Goal: Task Accomplishment & Management: Use online tool/utility

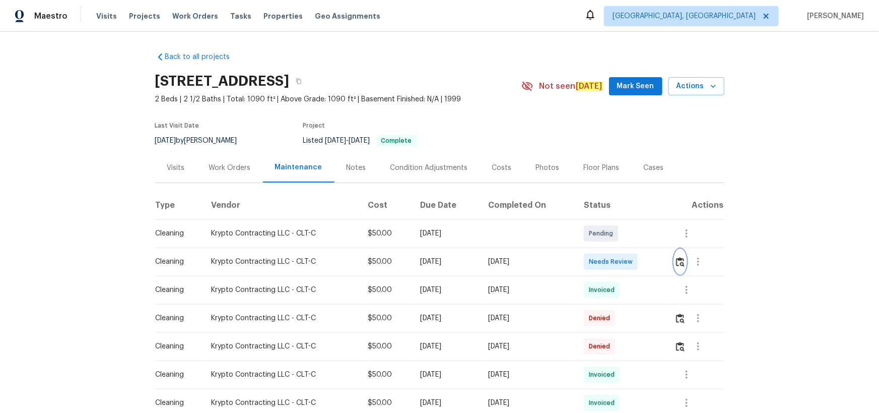
click at [683, 261] on img "button" at bounding box center [680, 262] width 9 height 10
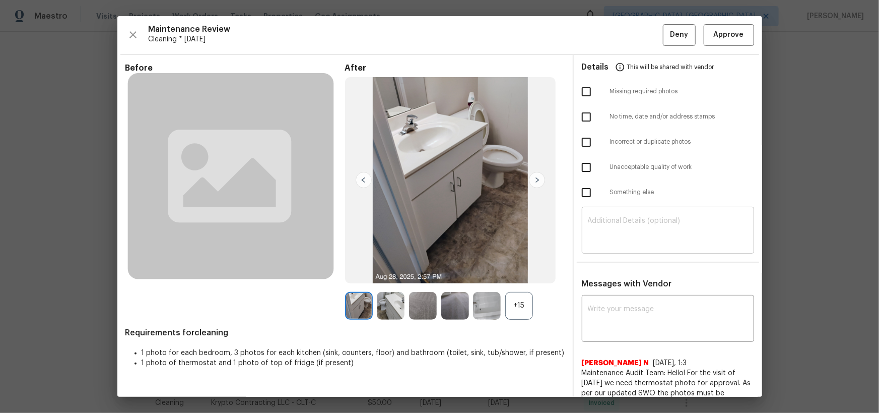
click at [665, 226] on textarea at bounding box center [668, 231] width 160 height 28
paste textarea "Do not deny any Pool visits in the Florida markets (JAX, MIA, ORL, TPA, and SWF…"
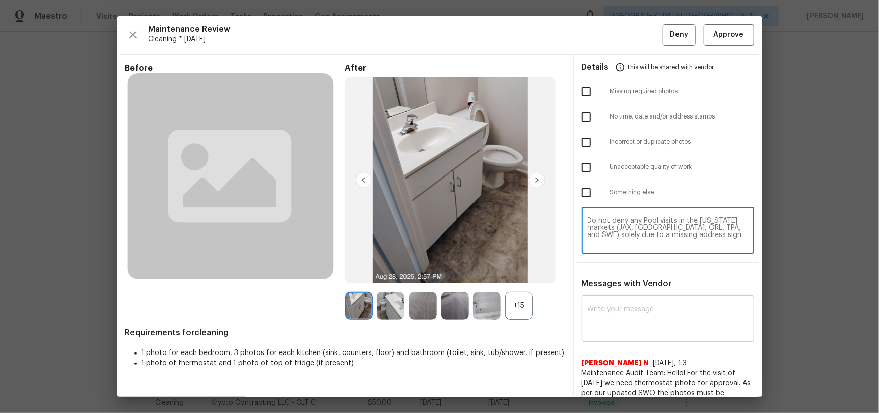
type textarea "Do not deny any Pool visits in the Florida markets (JAX, MIA, ORL, TPA, and SWF…"
paste textarea "Do not deny any Pool visits in the Florida markets (JAX, MIA, ORL, TPA, and SWF…"
click at [640, 330] on textarea at bounding box center [668, 319] width 160 height 28
type textarea "Do not deny any Pool visits in the Florida markets (JAX, MIA, ORL, TPA, and SWF…"
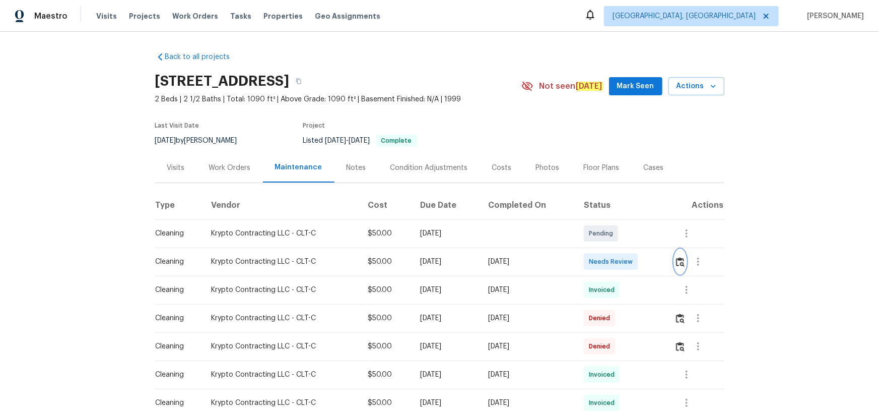
click at [677, 263] on img "button" at bounding box center [680, 262] width 9 height 10
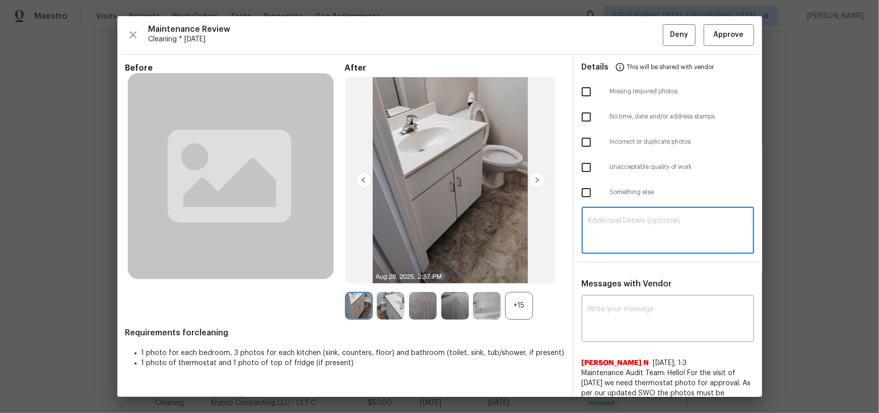
click at [605, 226] on textarea at bounding box center [668, 231] width 160 height 28
paste textarea "Maintenance Audit Team: Hello! Unfortunately, this cleaning visit completed on …"
type textarea "Maintenance Audit Team: Hello! Unfortunately, this cleaning visit completed on …"
paste textarea "Maintenance Audit Team: Hello! Unfortunately, this cleaning visit completed on …"
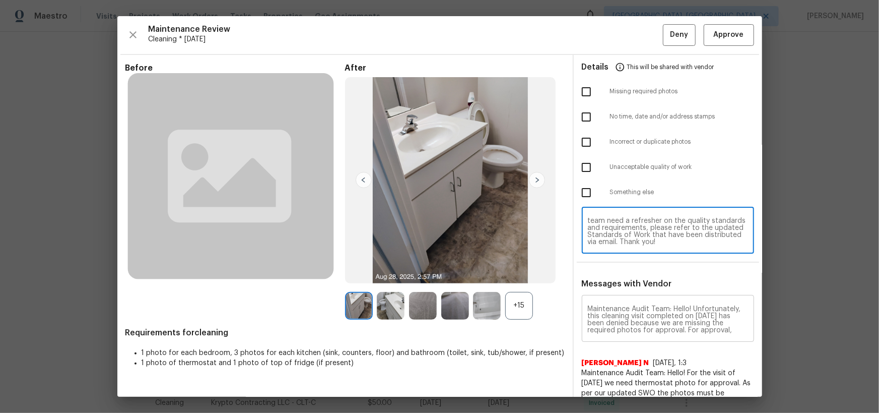
click at [606, 327] on textarea "Maintenance Audit Team: Hello! Unfortunately, this cleaning visit completed on …" at bounding box center [668, 319] width 160 height 28
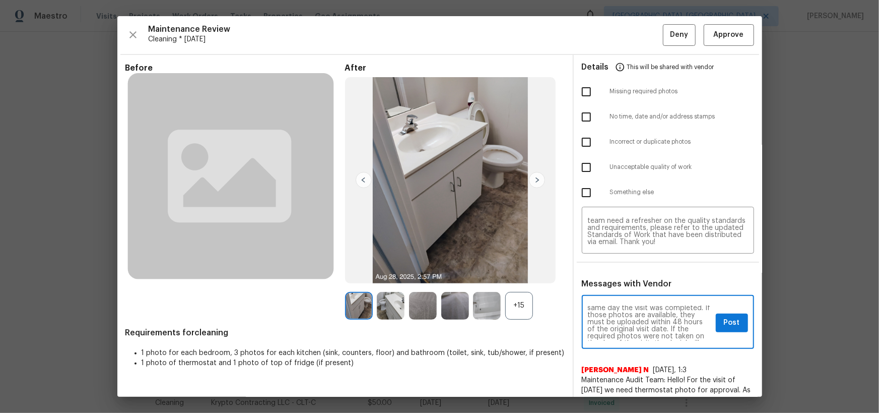
scroll to position [0, 0]
type textarea "Maintenance Audit Team: Hello! Unfortunately, this cleaning visit completed on …"
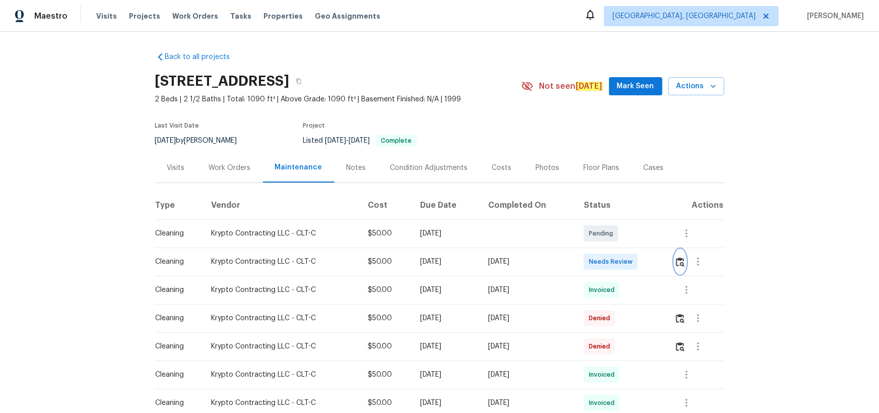
click at [679, 264] on img "button" at bounding box center [680, 262] width 9 height 10
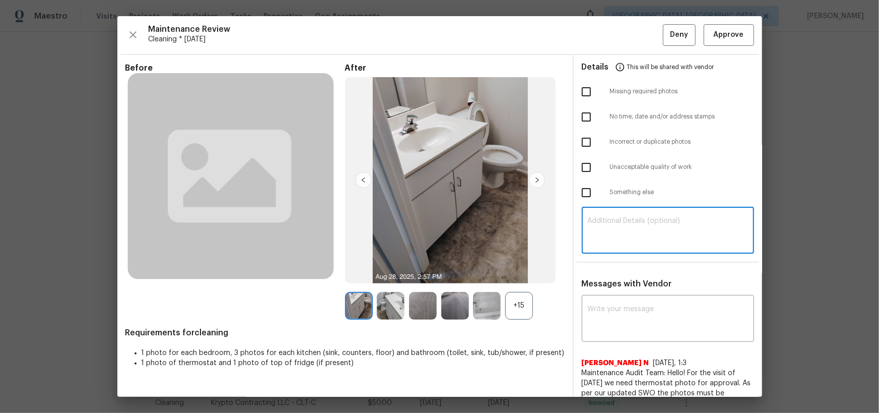
click at [660, 227] on textarea at bounding box center [668, 231] width 160 height 28
paste textarea "Maintenance Audit Team: Hello! Unfortunately, this cleaning visit completed on …"
type textarea "Maintenance Audit Team: Hello! Unfortunately, this cleaning visit completed on …"
paste textarea "Maintenance Audit Team: Hello! Unfortunately, this cleaning visit completed on …"
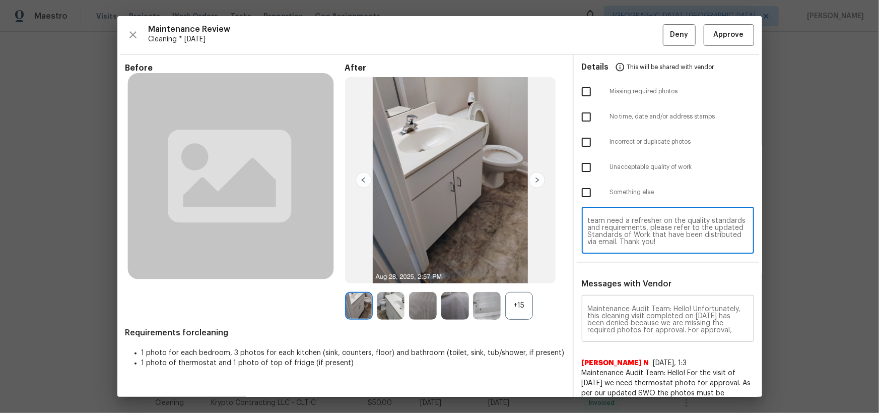
click at [645, 322] on textarea "Maintenance Audit Team: Hello! Unfortunately, this cleaning visit completed on …" at bounding box center [668, 319] width 160 height 28
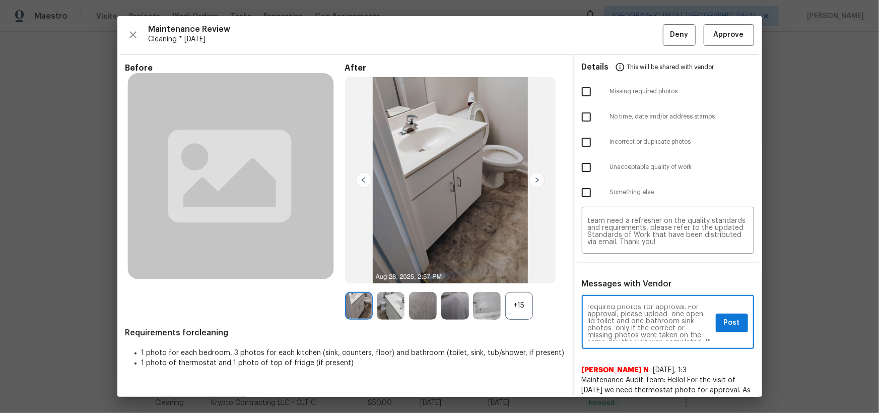
scroll to position [36, 0]
type textarea "Maintenance Audit Team: Hello! Unfortunately, this cleaning visit completed on …"
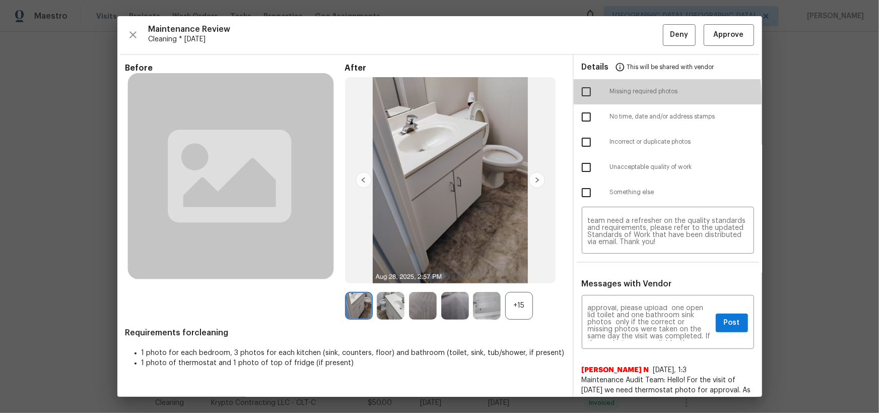
click at [584, 97] on input "checkbox" at bounding box center [586, 91] width 21 height 21
checkbox input "true"
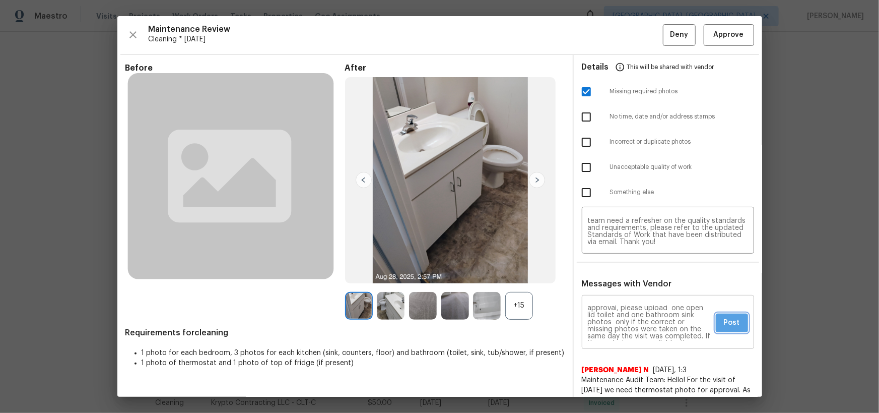
drag, startPoint x: 730, startPoint y: 324, endPoint x: 745, endPoint y: 321, distance: 14.4
click at [731, 324] on span "Post" at bounding box center [732, 322] width 16 height 13
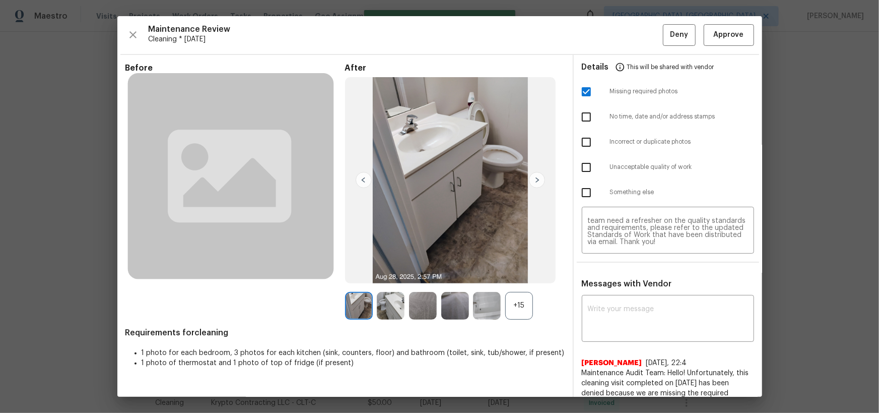
scroll to position [0, 0]
click at [670, 32] on span "Deny" at bounding box center [679, 35] width 18 height 13
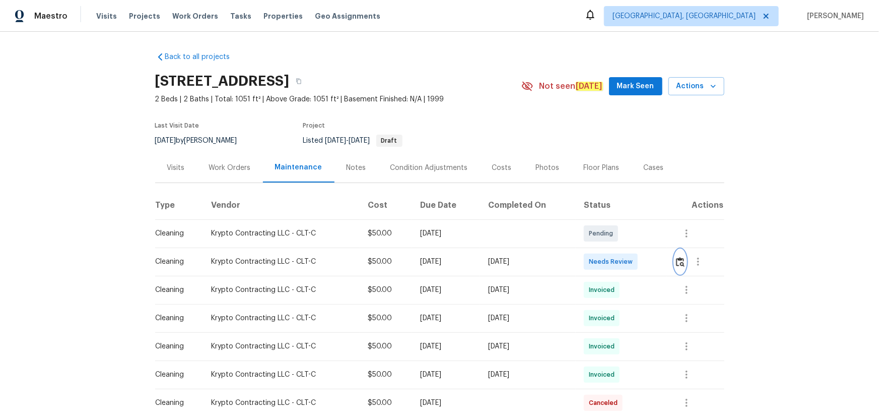
click at [680, 258] on img "button" at bounding box center [680, 262] width 9 height 10
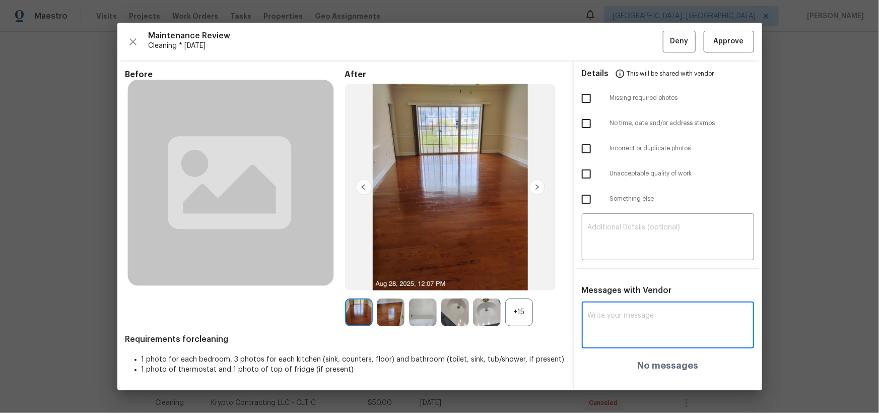
click at [622, 326] on textarea at bounding box center [668, 326] width 160 height 28
paste textarea "Maintenance Audit Team: Hello! After further review, the visit(09/01/2025) has …"
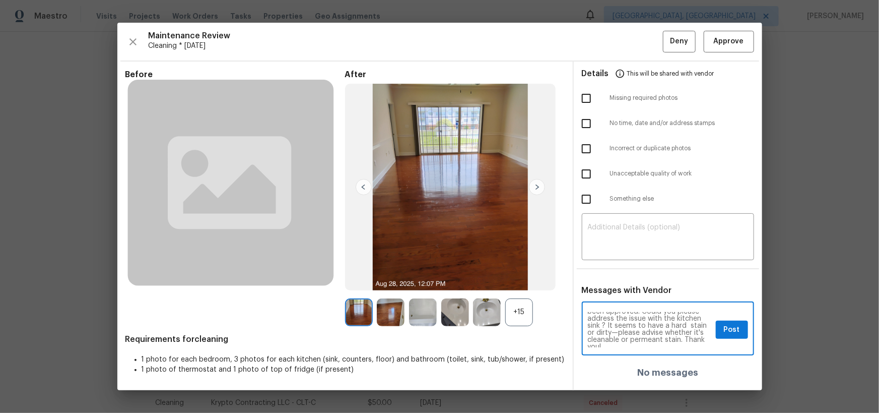
scroll to position [28, 0]
type textarea "Maintenance Audit Team: Hello! After further review, the visit(09/01/2025) has …"
click at [731, 324] on span "Post" at bounding box center [732, 329] width 16 height 13
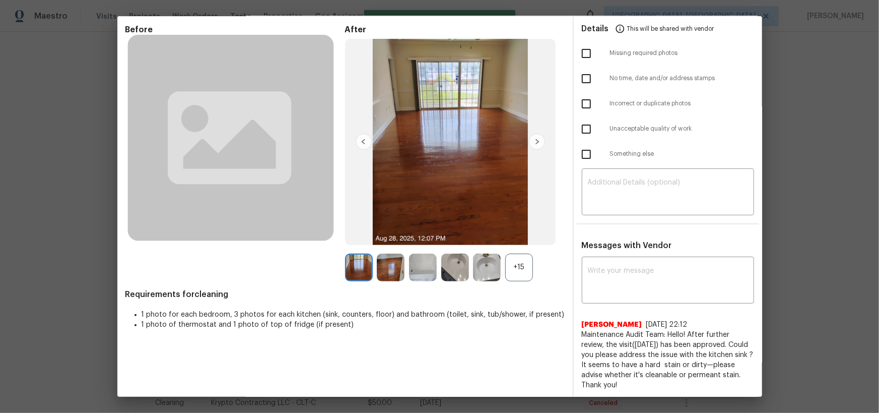
scroll to position [0, 0]
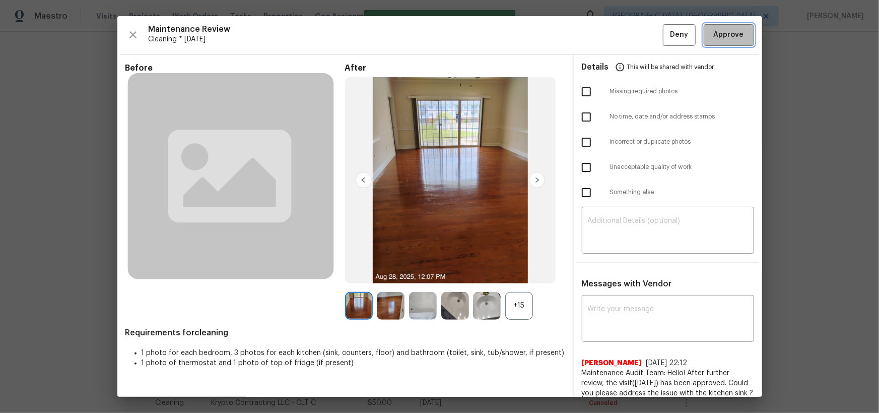
click at [722, 28] on button "Approve" at bounding box center [729, 35] width 50 height 22
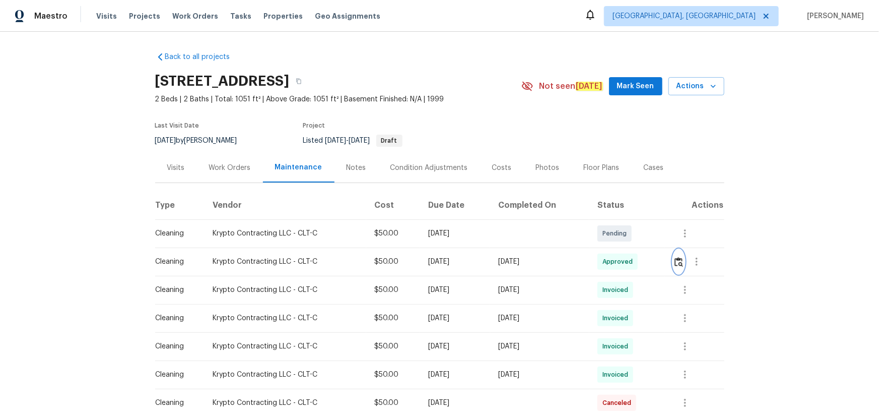
click at [673, 249] on button "button" at bounding box center [679, 261] width 12 height 24
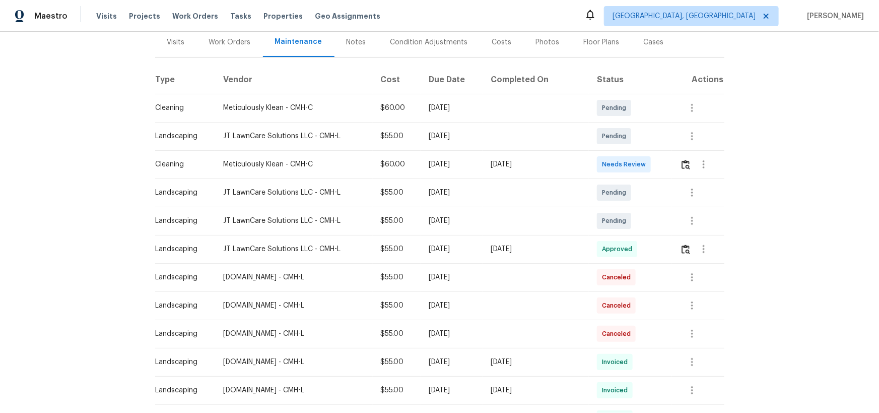
scroll to position [137, 0]
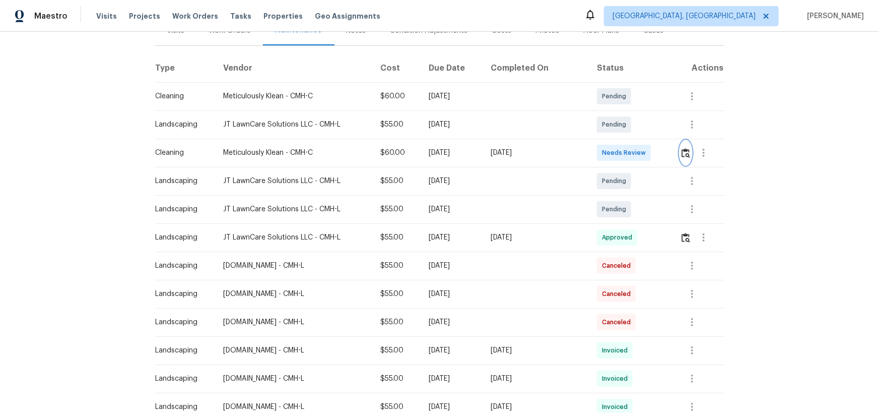
click at [684, 150] on img "button" at bounding box center [686, 153] width 9 height 10
click at [687, 152] on button "button" at bounding box center [686, 153] width 12 height 24
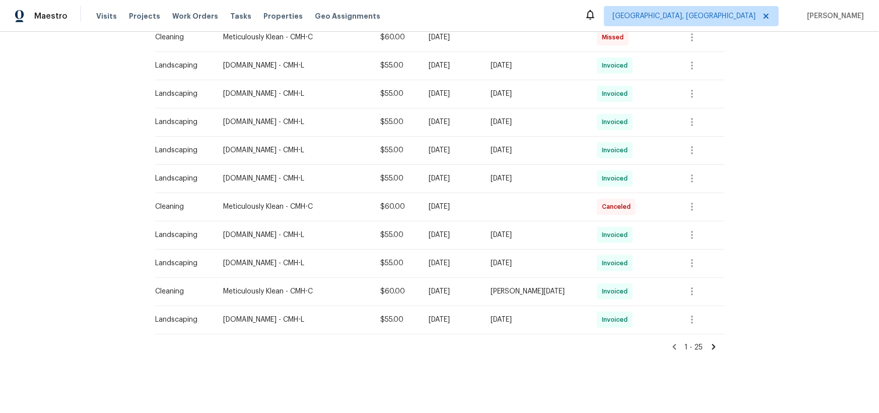
scroll to position [597, 0]
click at [691, 287] on icon "button" at bounding box center [692, 291] width 12 height 12
drag, startPoint x: 691, startPoint y: 283, endPoint x: 696, endPoint y: 302, distance: 19.8
click at [696, 302] on ul "Message vendor View details Edit schedule" at bounding box center [712, 301] width 71 height 58
click at [696, 302] on li "View details" at bounding box center [712, 301] width 71 height 17
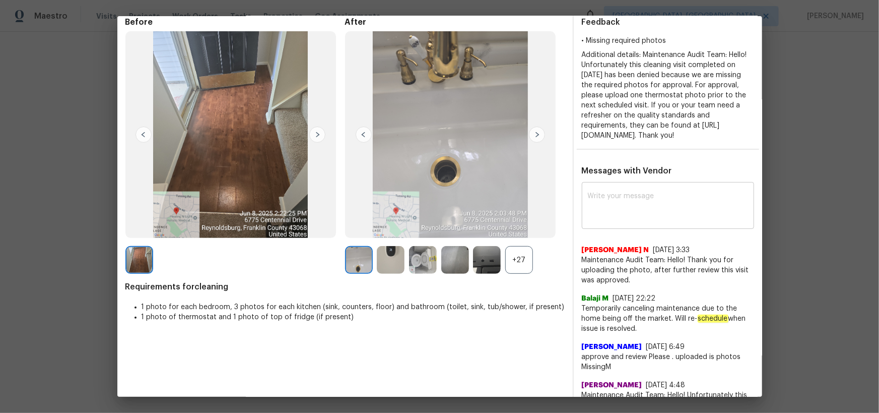
scroll to position [0, 0]
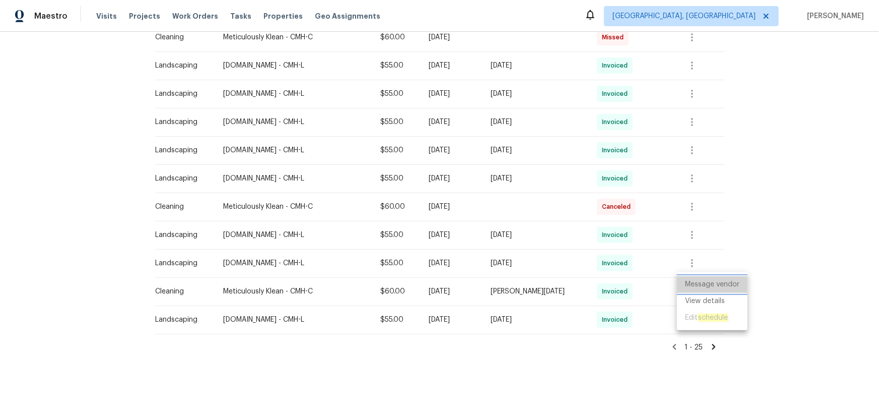
click at [726, 287] on li "Message vendor" at bounding box center [712, 284] width 71 height 17
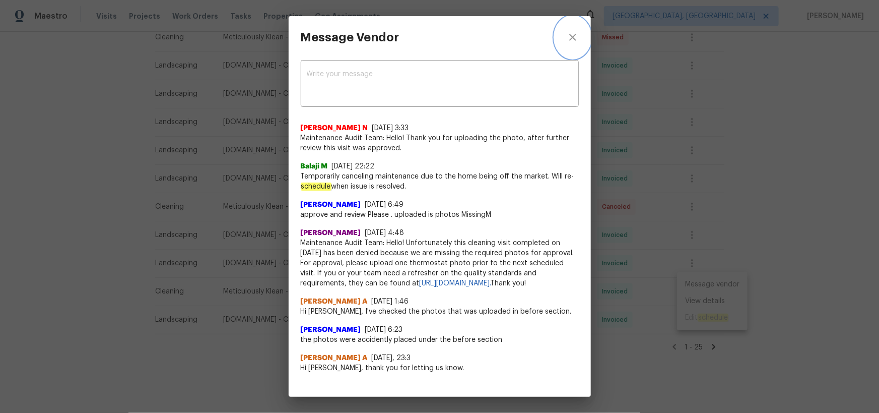
click at [571, 33] on icon "close" at bounding box center [573, 37] width 12 height 12
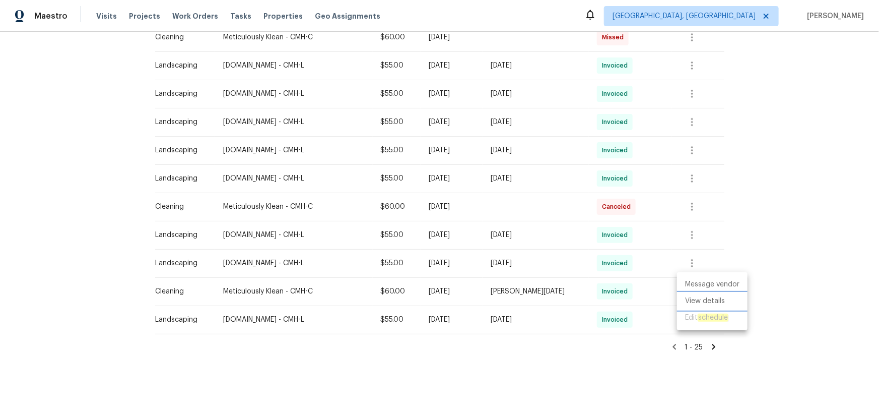
click at [700, 303] on li "View details" at bounding box center [712, 301] width 71 height 17
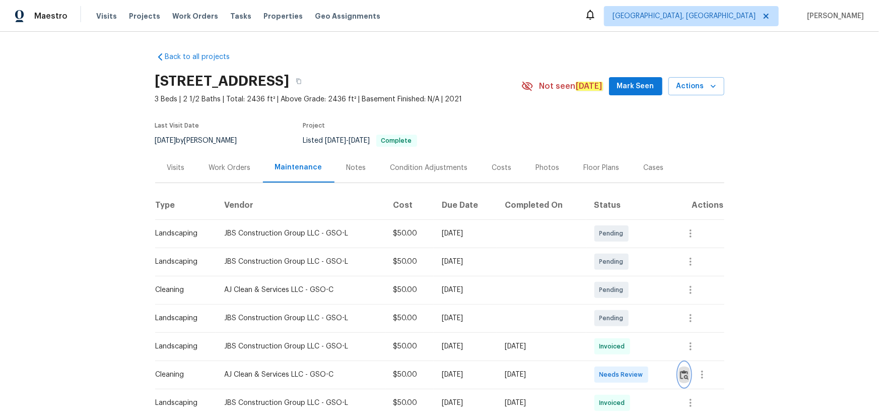
click at [625, 269] on img "button" at bounding box center [684, 375] width 9 height 10
click at [625, 269] on button "button" at bounding box center [685, 374] width 12 height 24
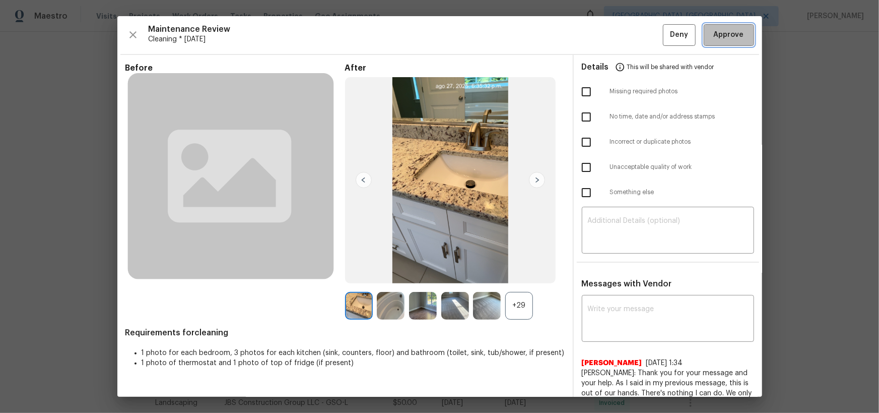
click at [625, 43] on button "Approve" at bounding box center [729, 35] width 50 height 22
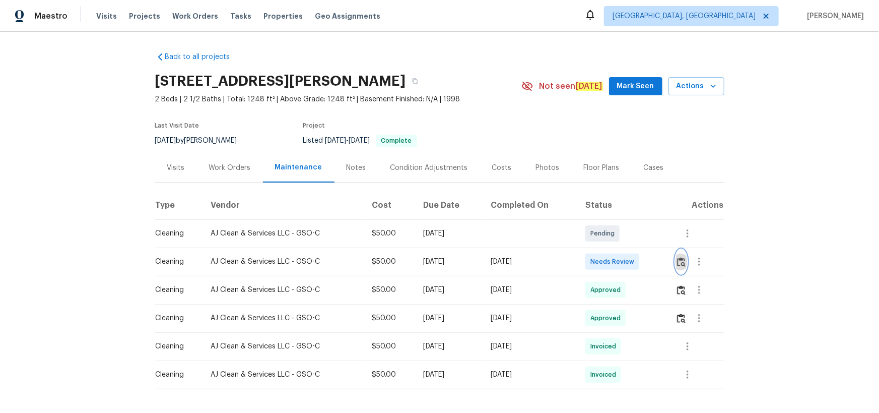
click at [682, 260] on img "button" at bounding box center [681, 262] width 9 height 10
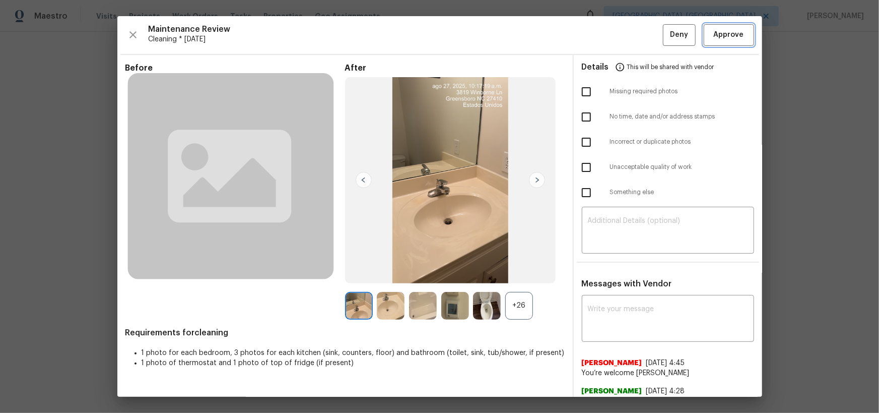
click at [716, 29] on span "Approve" at bounding box center [729, 35] width 30 height 13
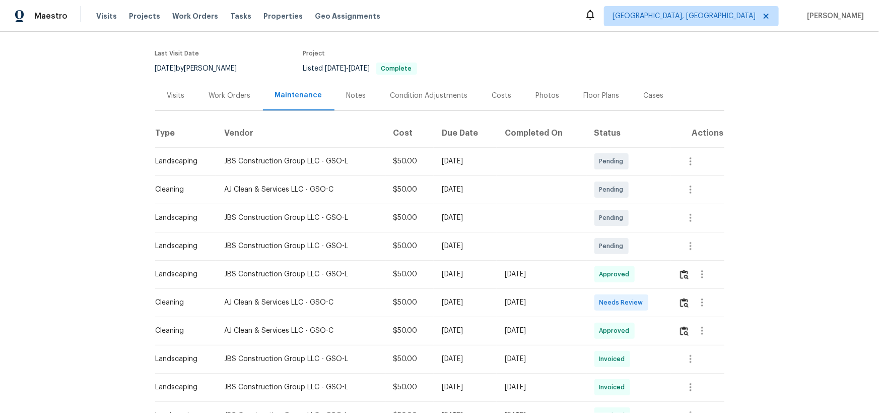
scroll to position [137, 0]
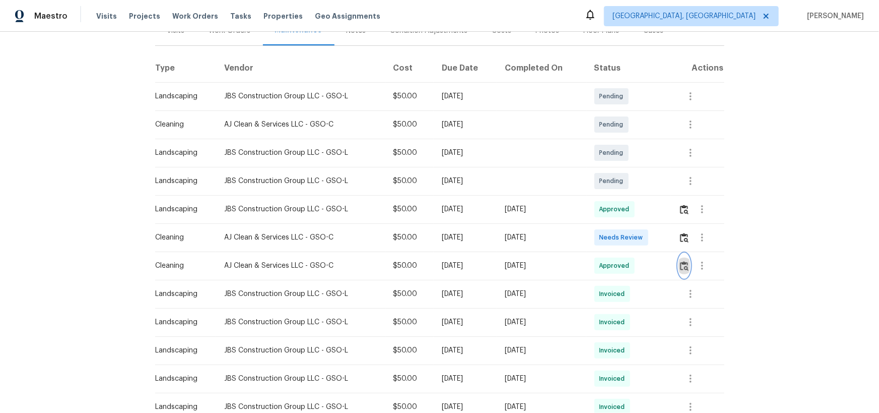
click at [625, 267] on img "button" at bounding box center [684, 266] width 9 height 10
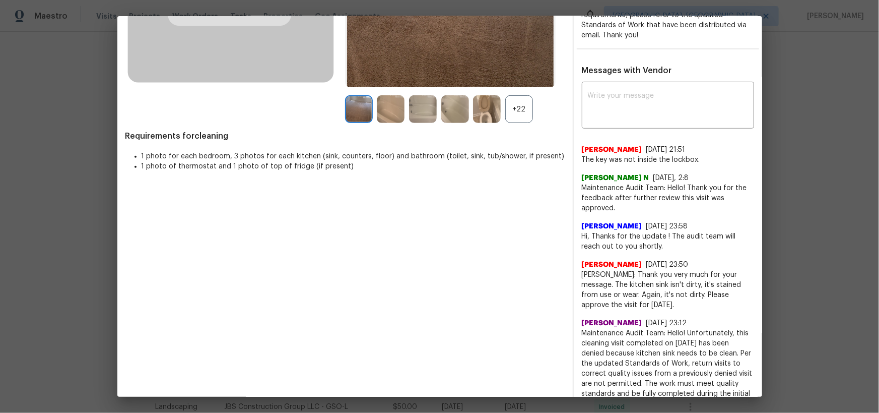
scroll to position [229, 0]
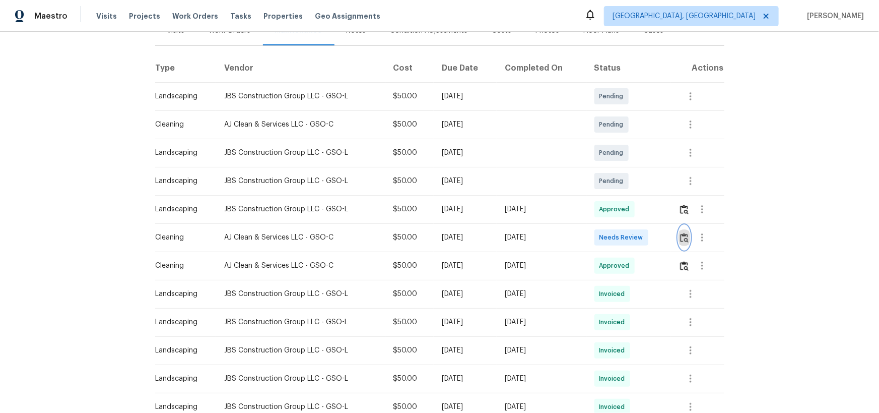
click at [625, 236] on img "button" at bounding box center [684, 238] width 9 height 10
click at [625, 231] on button "button" at bounding box center [685, 237] width 12 height 24
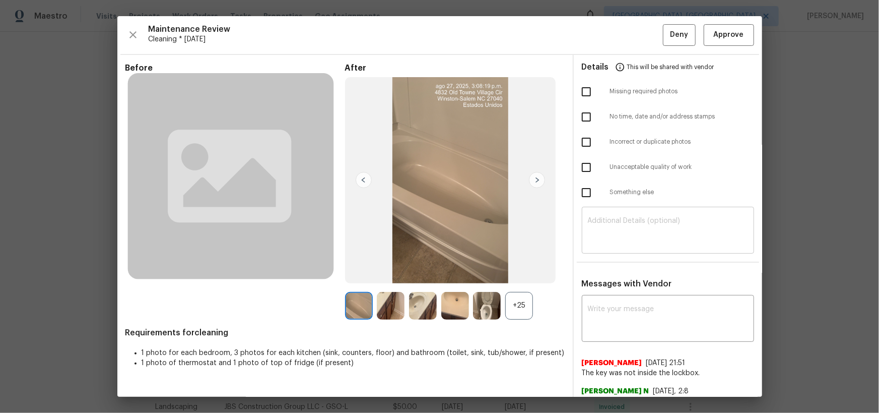
click at [625, 222] on textarea at bounding box center [668, 231] width 160 height 28
paste textarea "Maintenance Audit Team: Hello! Unfortunately, this cleaning visit completed on …"
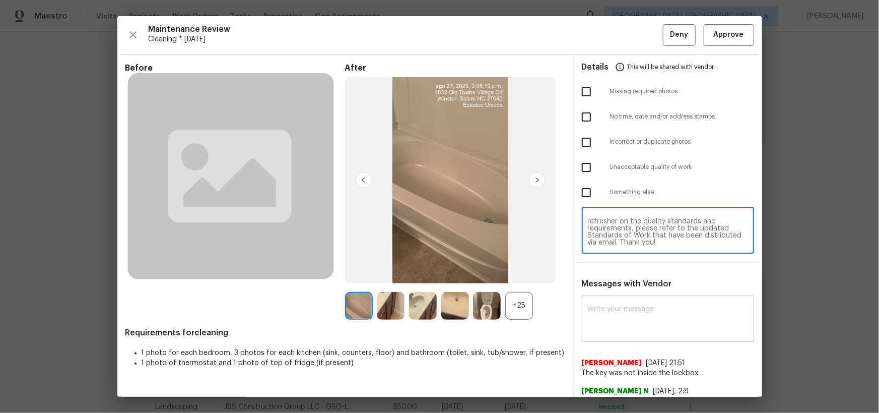
paste textarea "Maintenance Audit Team: Hello! Unfortunately, this cleaning visit completed on …"
type textarea "Maintenance Audit Team: Hello! Unfortunately, this cleaning visit completed on …"
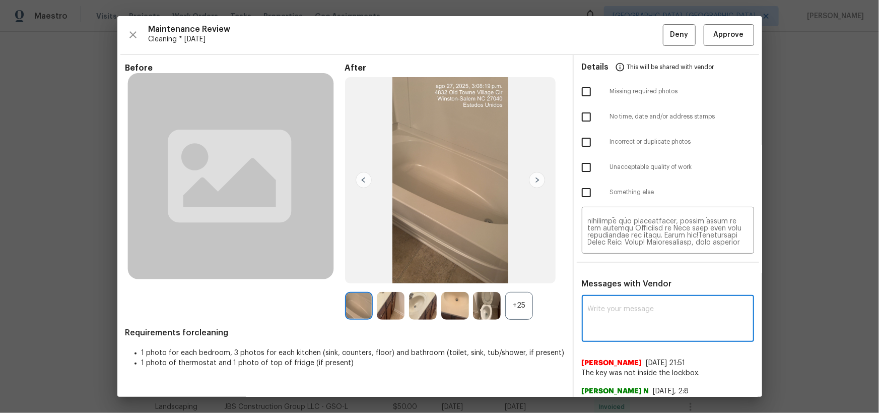
scroll to position [183, 0]
click at [625, 269] on textarea at bounding box center [668, 319] width 160 height 28
paste textarea "Maintenance Audit Team: Hello! Unfortunately, this cleaning visit completed on …"
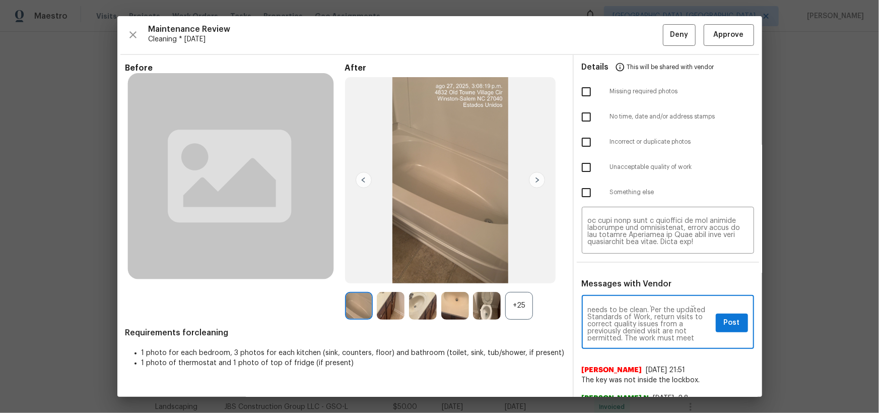
scroll to position [9, 0]
type textarea "Maintenance Audit Team: Hello! Unfortunately, this cleaning visit completed on …"
click at [589, 166] on input "checkbox" at bounding box center [586, 167] width 21 height 21
checkbox input "true"
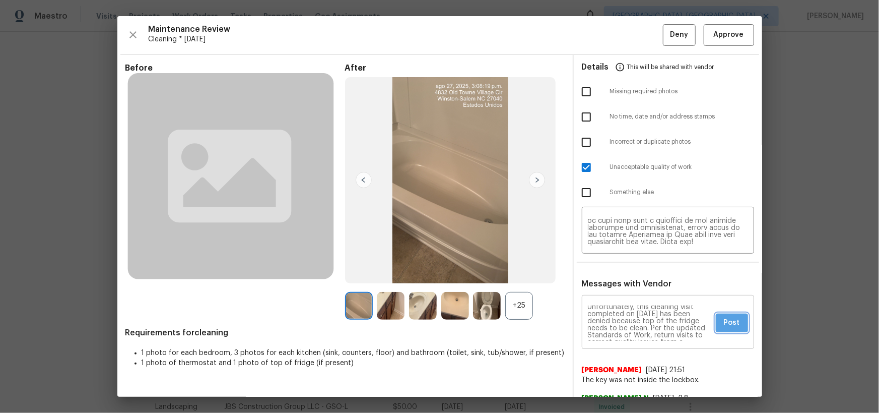
click at [625, 269] on span "Post" at bounding box center [732, 322] width 16 height 13
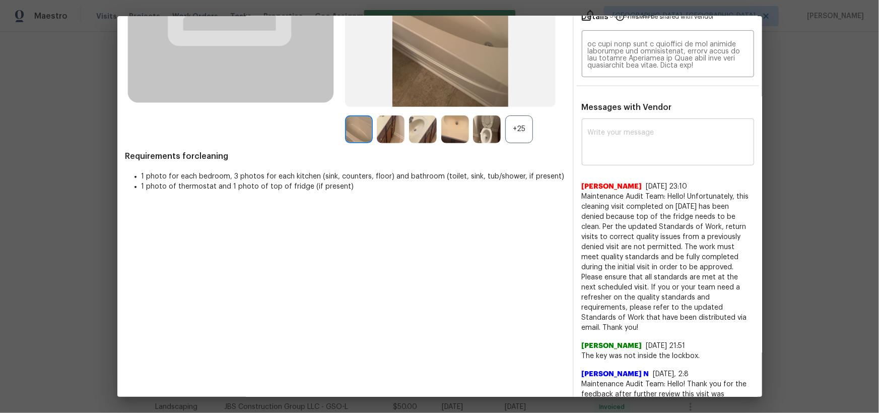
scroll to position [0, 0]
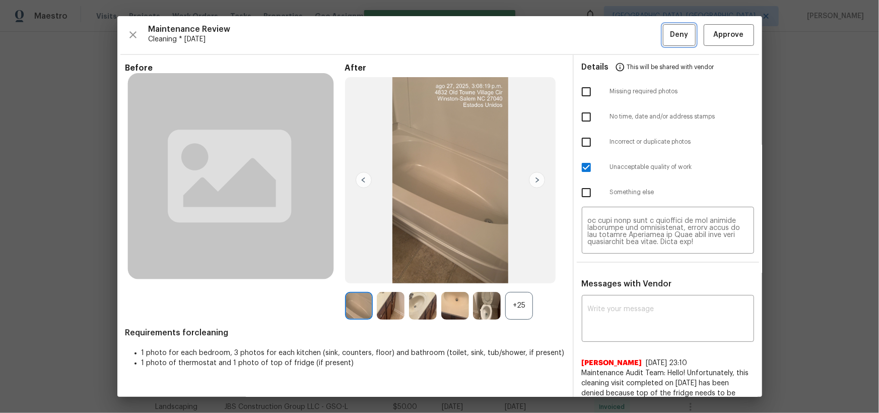
click at [625, 37] on span "Deny" at bounding box center [679, 35] width 18 height 13
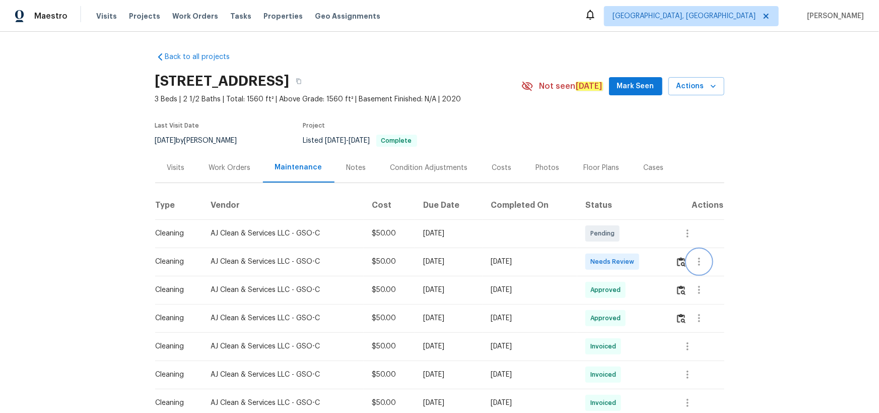
click at [687, 259] on button "button" at bounding box center [699, 261] width 24 height 24
click at [676, 262] on div at bounding box center [439, 206] width 879 height 413
click at [677, 262] on img "button" at bounding box center [681, 262] width 9 height 10
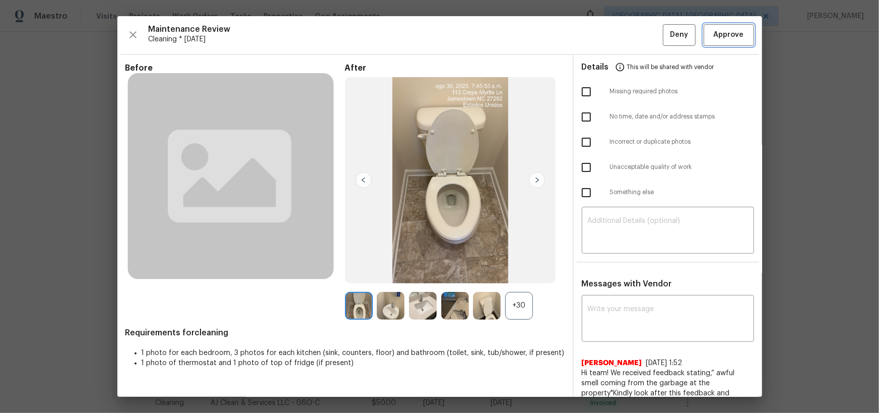
drag, startPoint x: 729, startPoint y: 40, endPoint x: 749, endPoint y: 213, distance: 174.5
click at [729, 39] on span "Approve" at bounding box center [729, 35] width 30 height 13
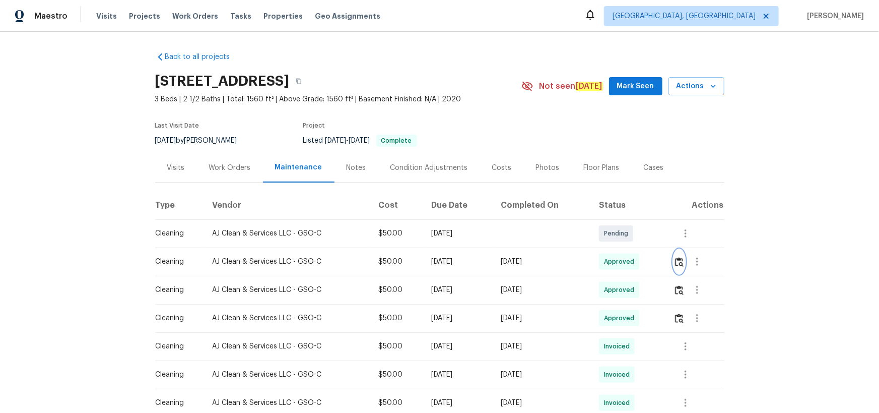
click at [682, 259] on img "button" at bounding box center [679, 262] width 9 height 10
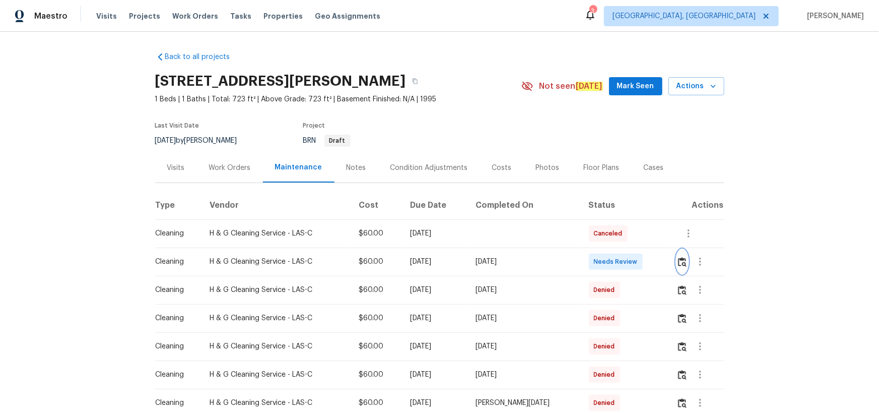
click at [625, 258] on button "button" at bounding box center [683, 261] width 12 height 24
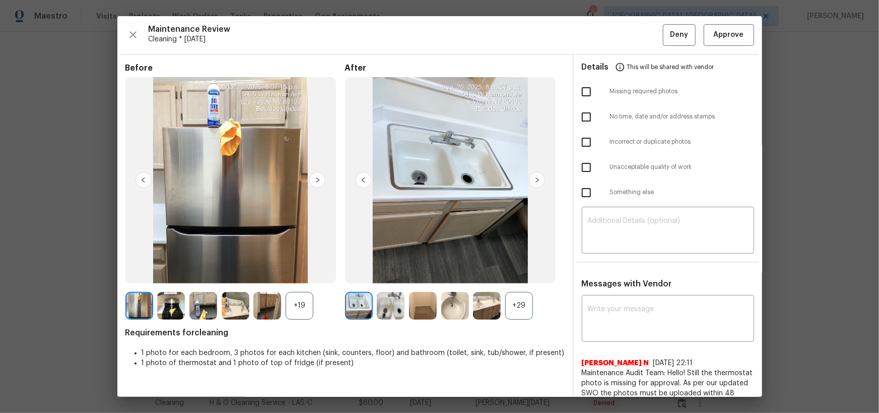
click at [625, 23] on div "Maintenance Review Cleaning * [DATE] Deny Approve Before +19 After +29 Requirem…" at bounding box center [439, 206] width 645 height 380
drag, startPoint x: 743, startPoint y: 15, endPoint x: 741, endPoint y: 20, distance: 5.9
click at [625, 17] on div "Maintenance Review Cleaning * [DATE] Deny Approve Before +19 After +29 Requirem…" at bounding box center [439, 206] width 879 height 413
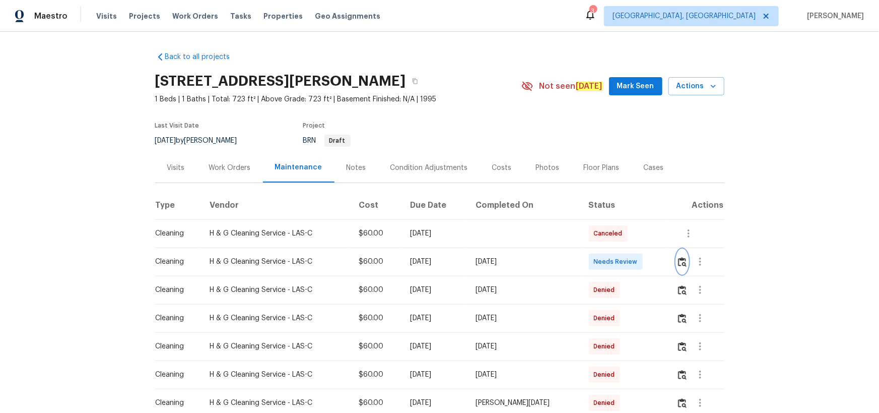
click at [625, 258] on img "button" at bounding box center [682, 262] width 9 height 10
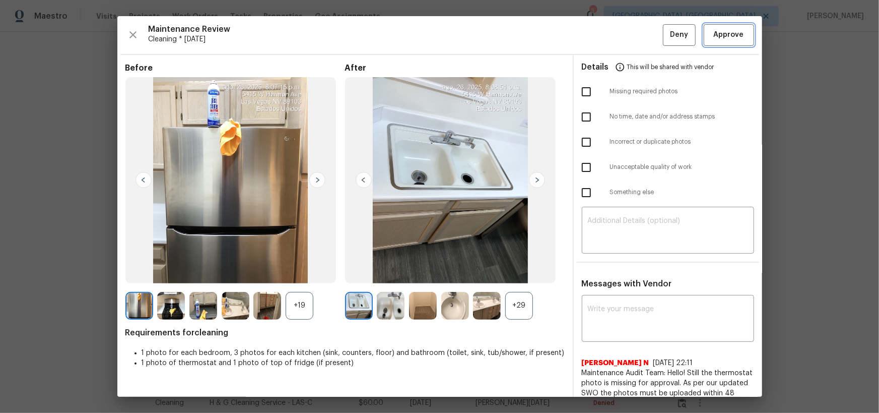
click at [625, 32] on span "Approve" at bounding box center [729, 35] width 30 height 13
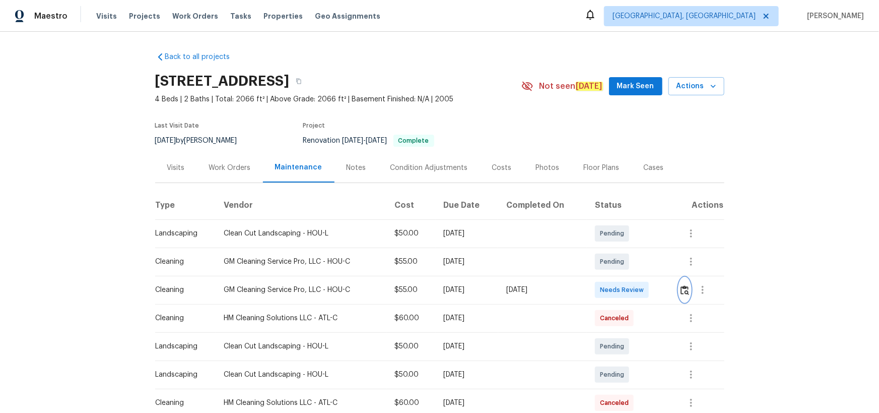
click at [688, 294] on img "button" at bounding box center [685, 290] width 9 height 10
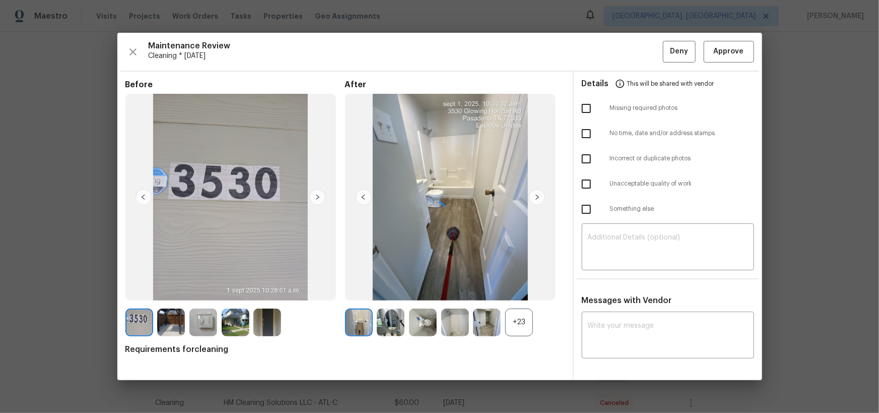
click at [678, 243] on div at bounding box center [439, 206] width 645 height 347
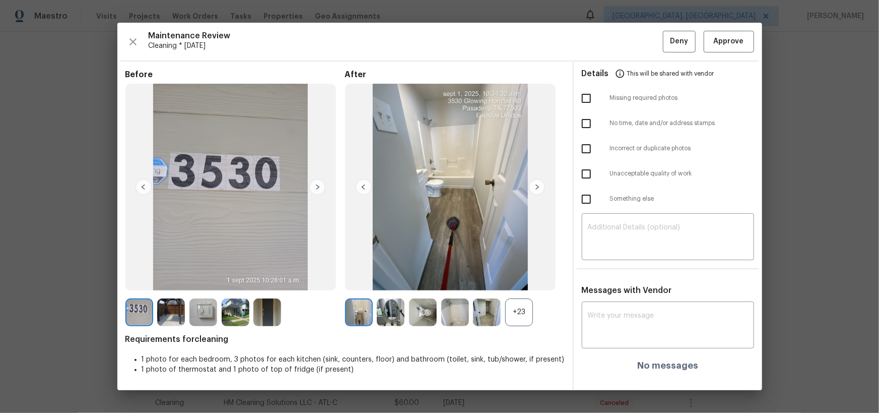
click at [668, 298] on div "Messages with Vendor x ​ No messages" at bounding box center [668, 331] width 188 height 93
click at [671, 223] on div "​" at bounding box center [668, 238] width 172 height 44
paste textarea "Maintenance Audit Team: Hello! Unfortunately, this cleaning visit completed on …"
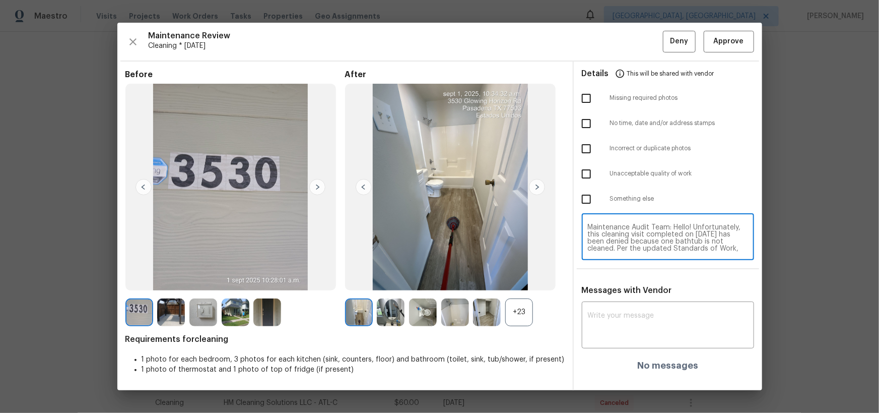
scroll to position [71, 0]
type textarea "Maintenance Audit Team: Hello! Unfortunately, this cleaning visit completed on …"
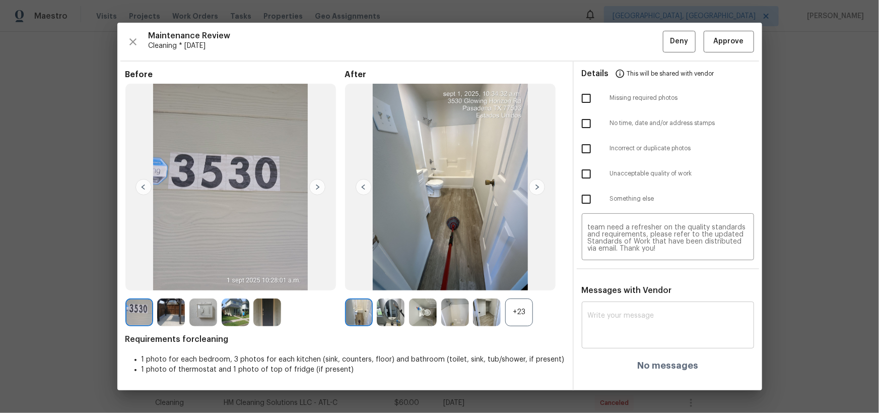
click at [652, 309] on div "x ​" at bounding box center [668, 326] width 172 height 44
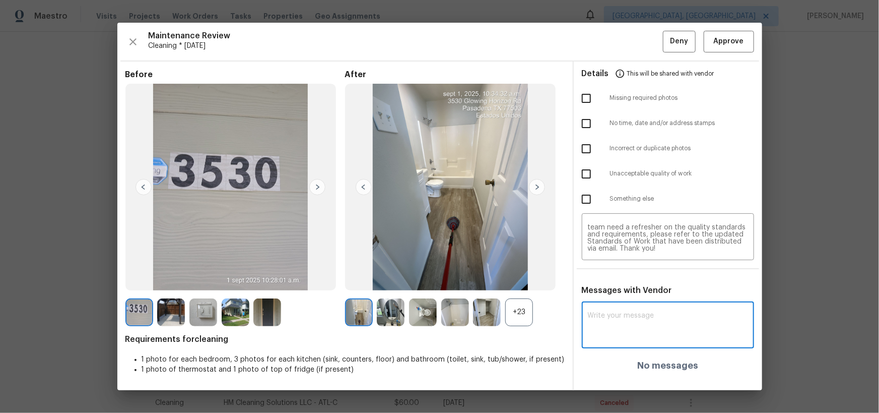
paste textarea "Maintenance Audit Team: Hello! Unfortunately, this cleaning visit completed on …"
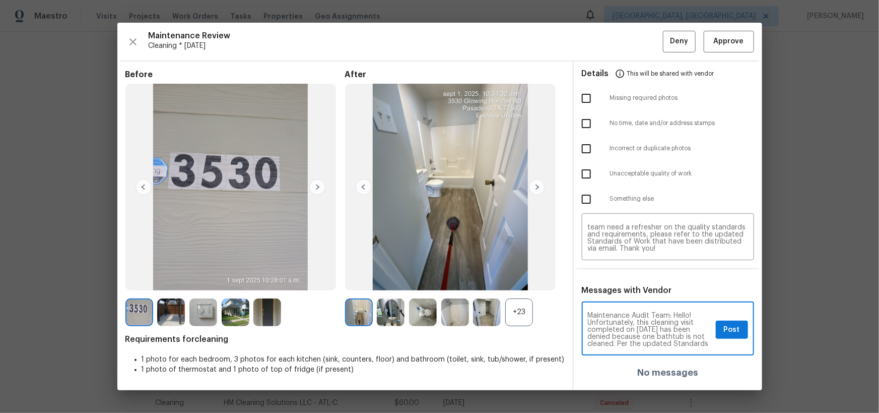
scroll to position [18, 0]
type textarea "Maintenance Audit Team: Hello! Unfortunately, this cleaning visit completed on …"
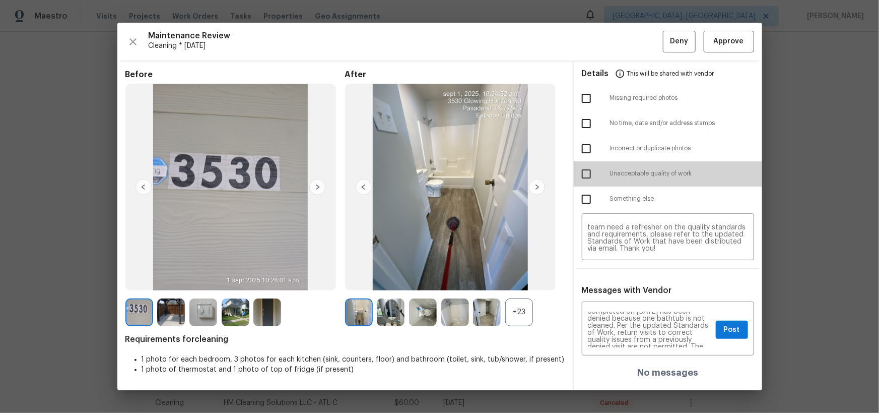
click at [585, 165] on input "checkbox" at bounding box center [586, 173] width 21 height 21
checkbox input "true"
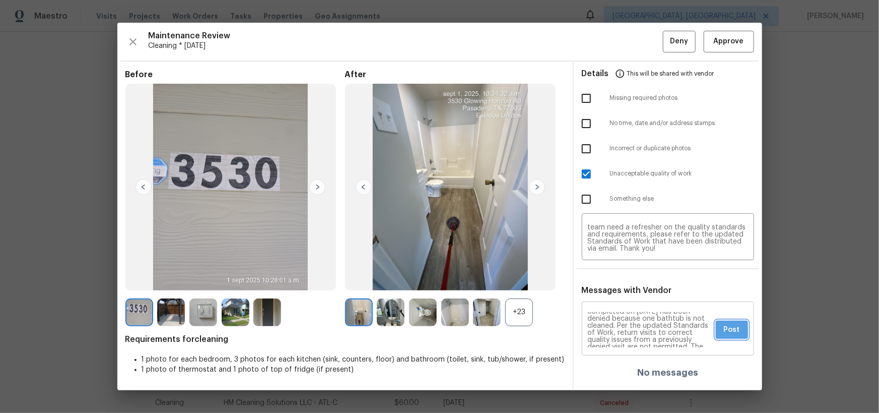
click at [729, 334] on span "Post" at bounding box center [732, 329] width 16 height 13
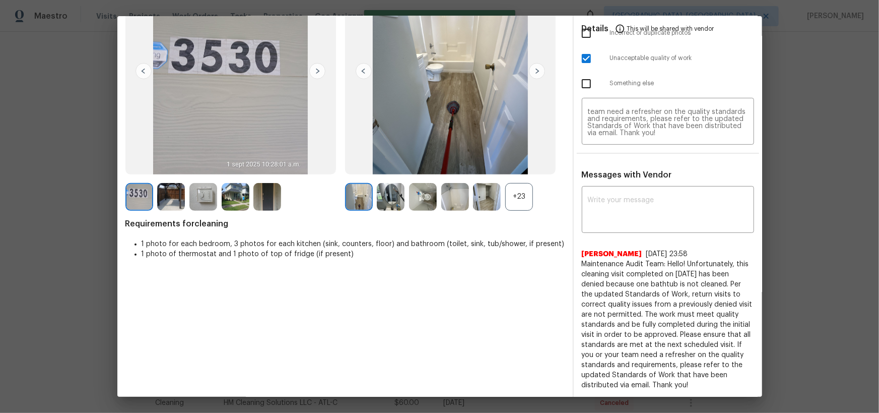
scroll to position [0, 0]
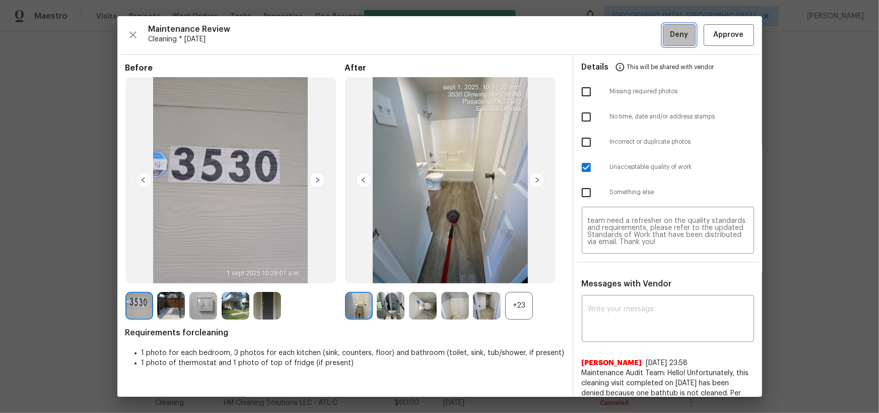
click at [670, 28] on button "Deny" at bounding box center [679, 35] width 33 height 22
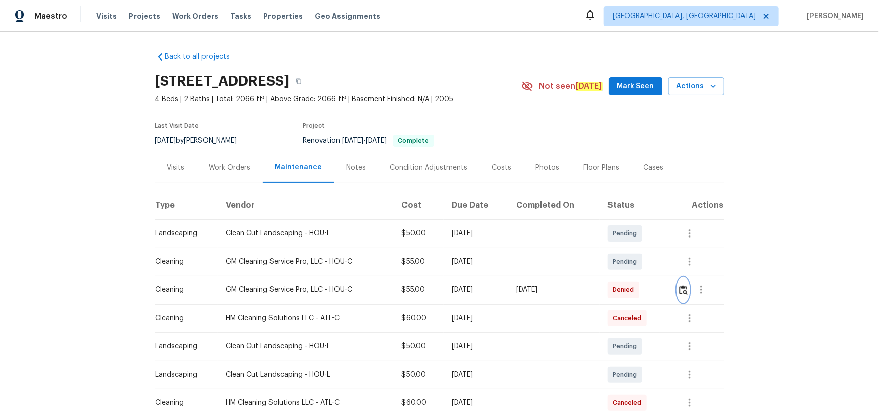
click at [685, 293] on img "button" at bounding box center [683, 290] width 9 height 10
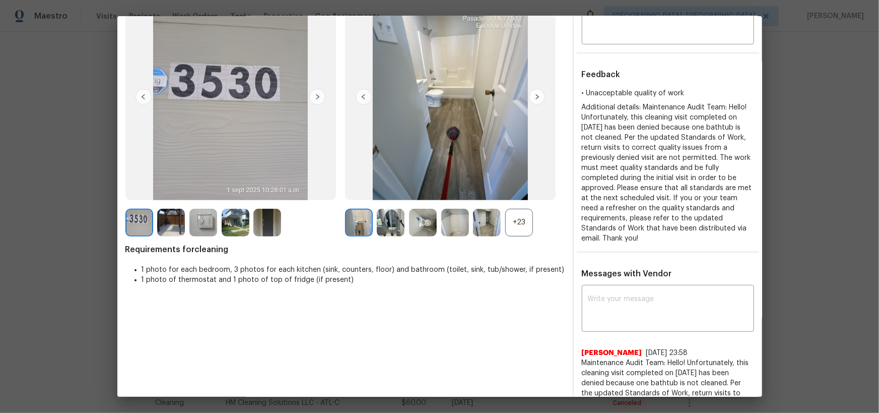
scroll to position [181, 0]
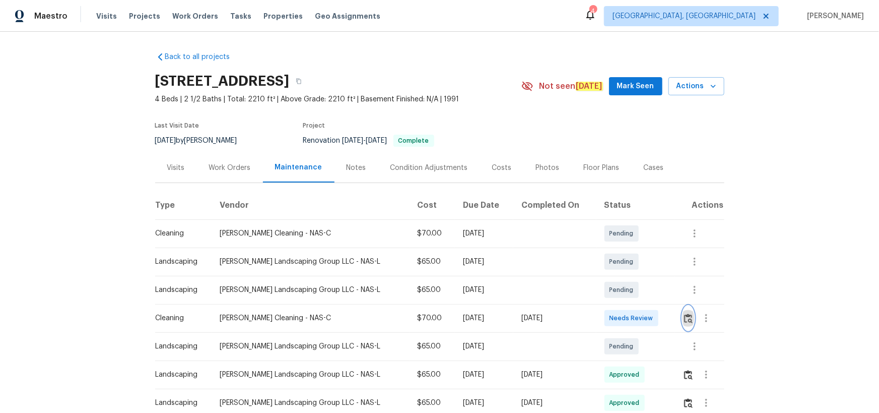
click at [625, 269] on img "button" at bounding box center [688, 318] width 9 height 10
click at [625, 269] on button "button" at bounding box center [689, 318] width 12 height 24
click at [625, 269] on img "button" at bounding box center [688, 318] width 9 height 10
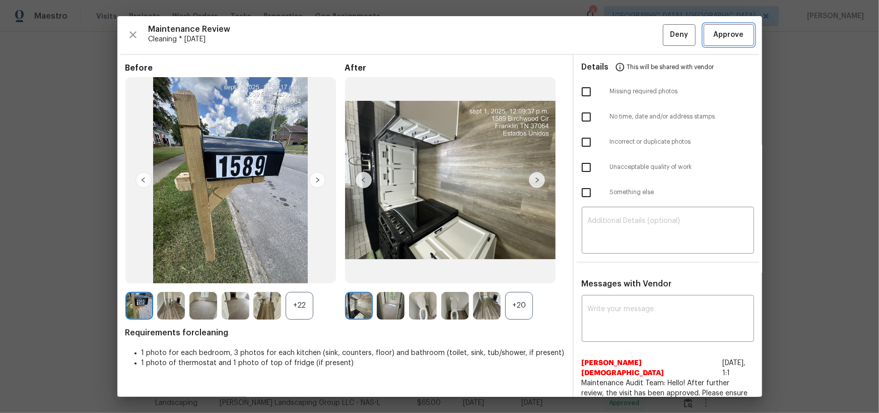
click at [625, 24] on button "Approve" at bounding box center [729, 35] width 50 height 22
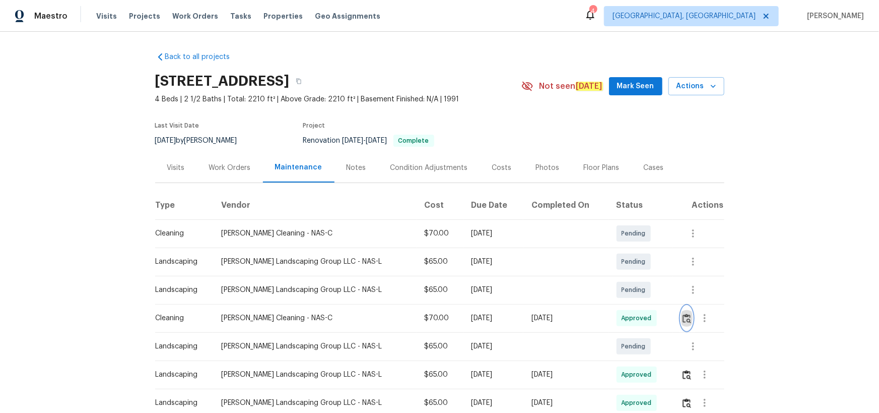
click at [625, 269] on img "button" at bounding box center [687, 318] width 9 height 10
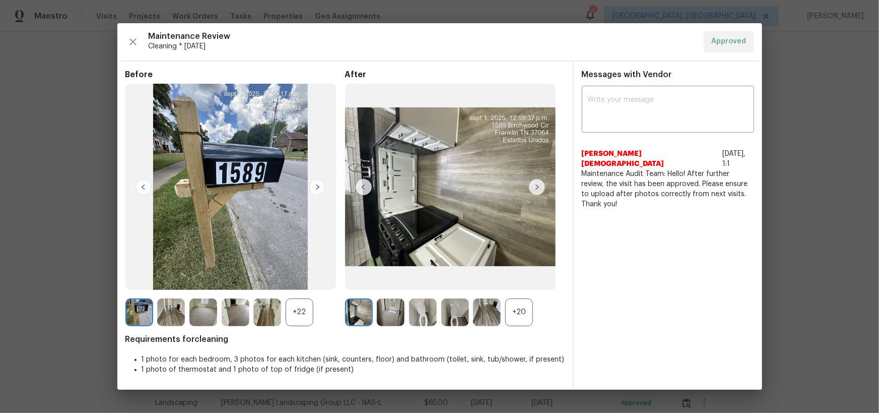
drag, startPoint x: 829, startPoint y: 151, endPoint x: 811, endPoint y: 177, distance: 32.1
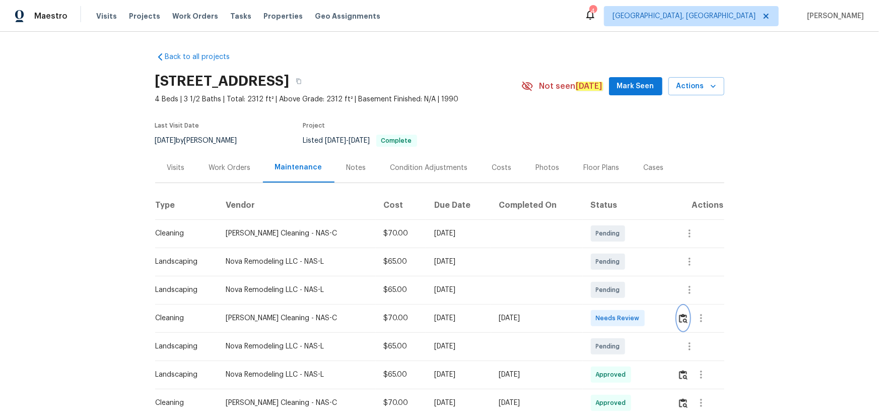
click at [680, 313] on img "button" at bounding box center [683, 318] width 9 height 10
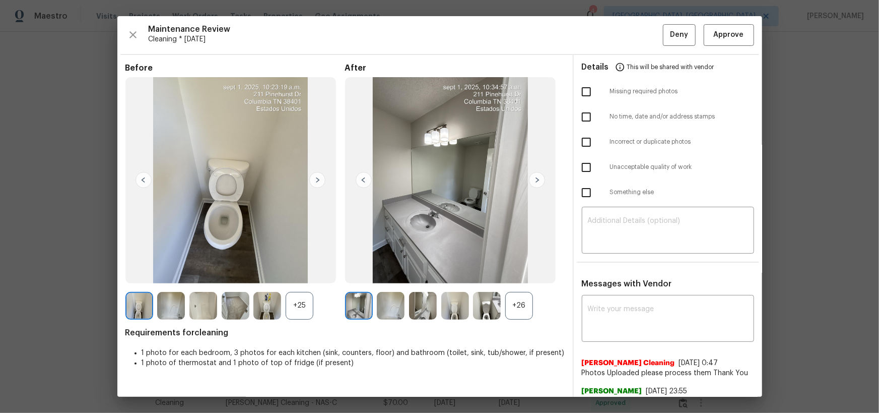
click at [726, 20] on div "Maintenance Review Cleaning * [DATE] Deny Approve Before +25 After +26 Requirem…" at bounding box center [439, 206] width 645 height 380
click at [728, 35] on span "Approve" at bounding box center [729, 35] width 30 height 13
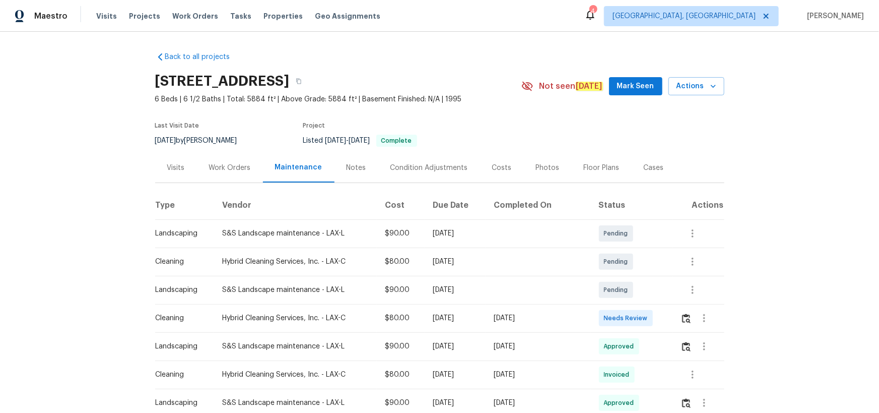
click at [492, 168] on div "Costs" at bounding box center [502, 168] width 20 height 10
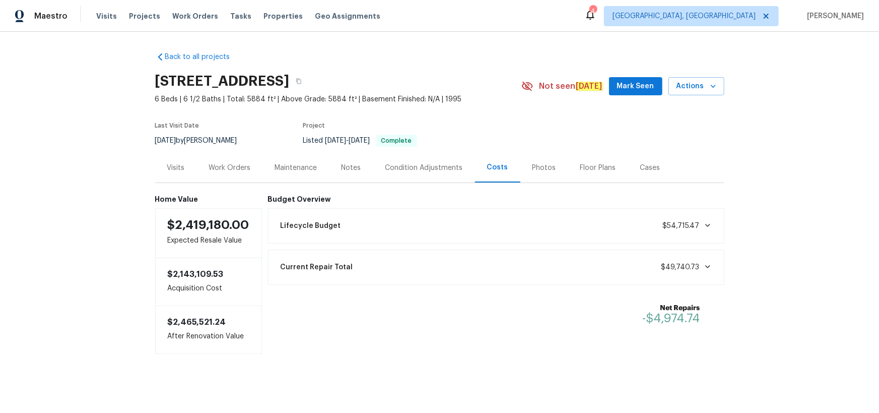
click at [217, 165] on div "Work Orders" at bounding box center [230, 168] width 42 height 10
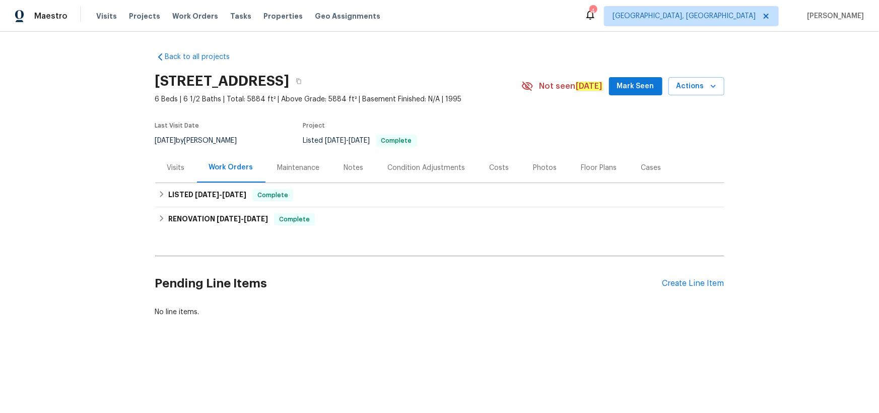
click at [167, 163] on div "Visits" at bounding box center [176, 168] width 18 height 10
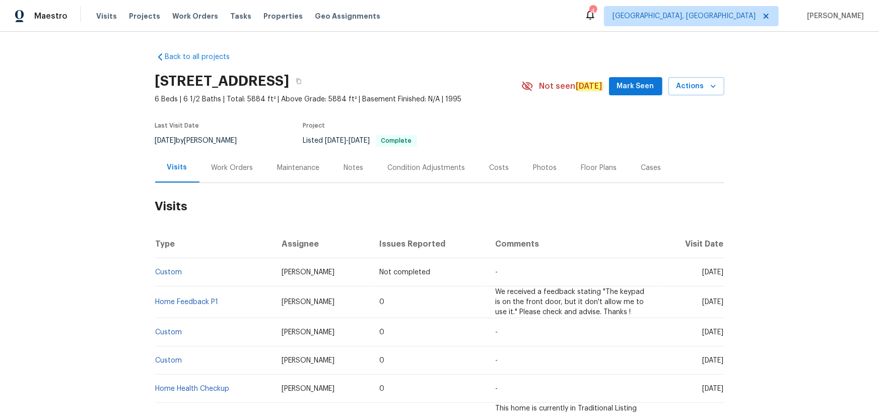
click at [350, 175] on div "Notes" at bounding box center [354, 168] width 44 height 30
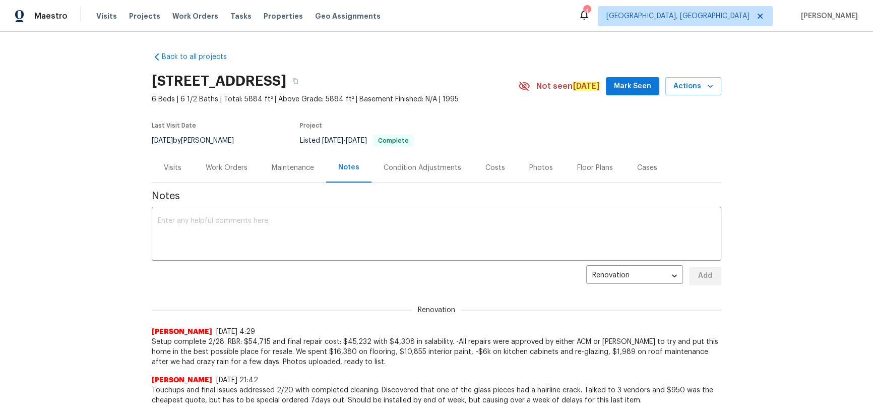
click at [262, 171] on div "Maintenance" at bounding box center [292, 168] width 66 height 30
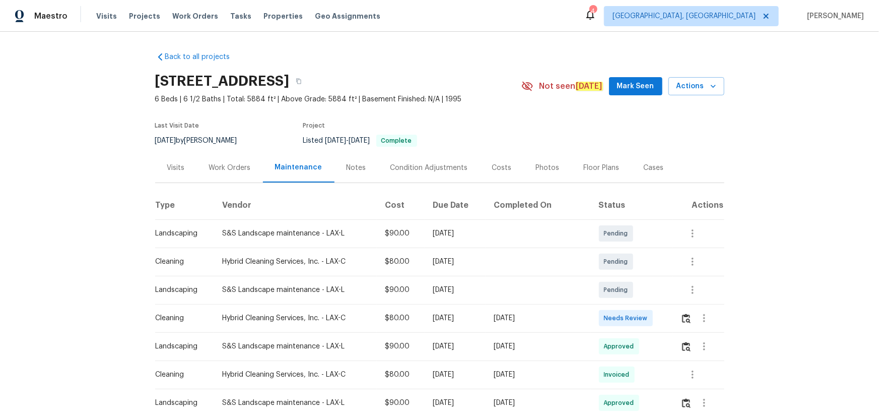
click at [292, 166] on div "Maintenance" at bounding box center [298, 167] width 47 height 10
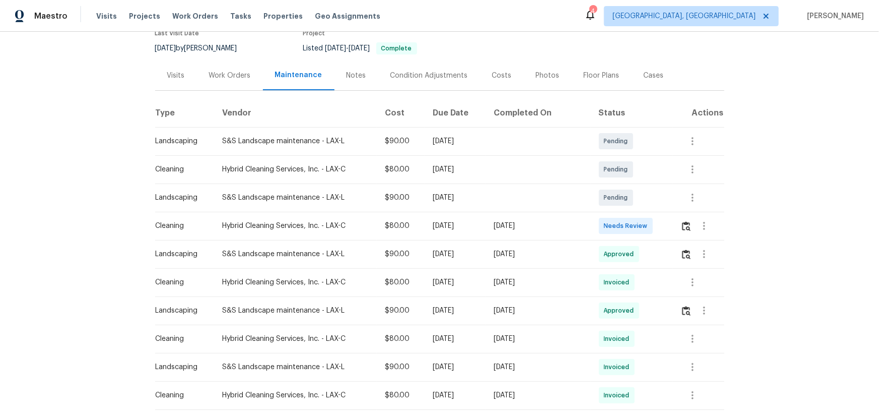
scroll to position [137, 0]
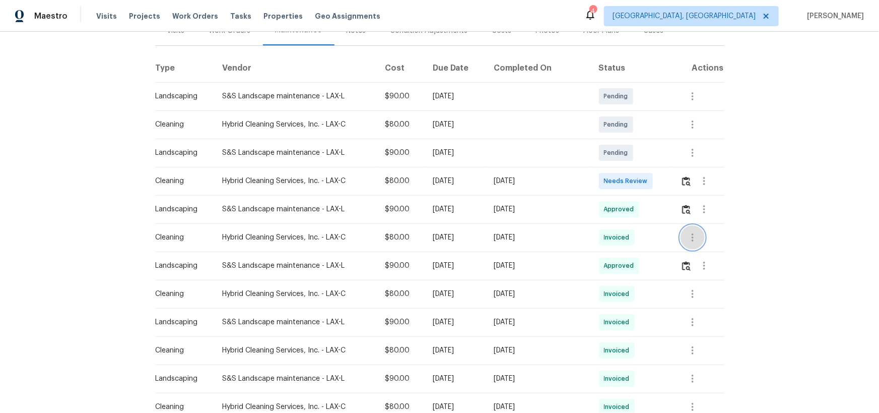
click at [625, 237] on icon "button" at bounding box center [693, 237] width 12 height 12
click at [625, 247] on li "View details" at bounding box center [713, 253] width 71 height 17
drag, startPoint x: 878, startPoint y: 114, endPoint x: 877, endPoint y: 98, distance: 16.2
click at [625, 98] on div at bounding box center [439, 206] width 879 height 413
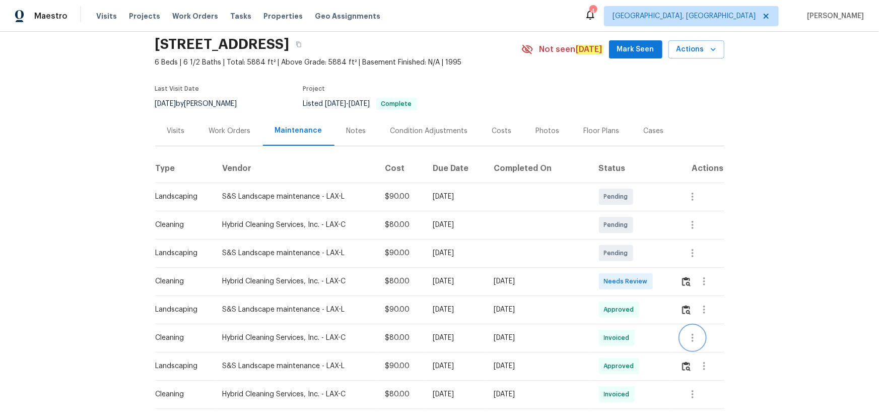
scroll to position [0, 0]
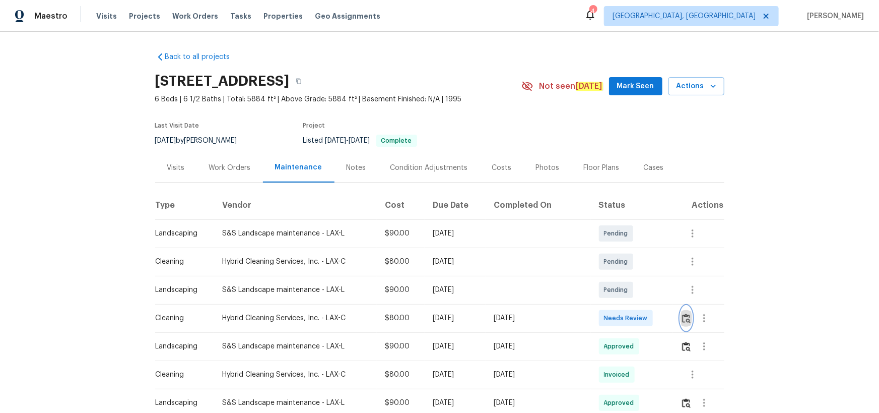
click at [625, 269] on img "button" at bounding box center [686, 318] width 9 height 10
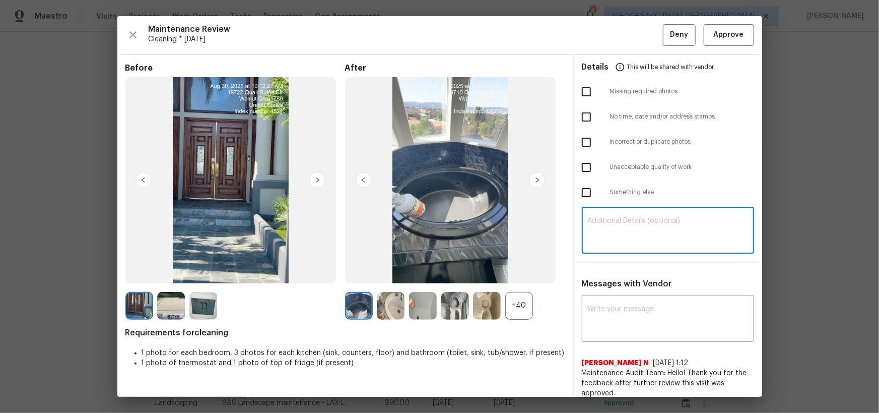
click at [622, 217] on textarea at bounding box center [668, 231] width 160 height 28
paste textarea "Maintenance Audit Team: Hello! Unfortunately, this cleaning visit completed on …"
type textarea "Maintenance Audit Team: Hello! Unfortunately, this cleaning visit completed on …"
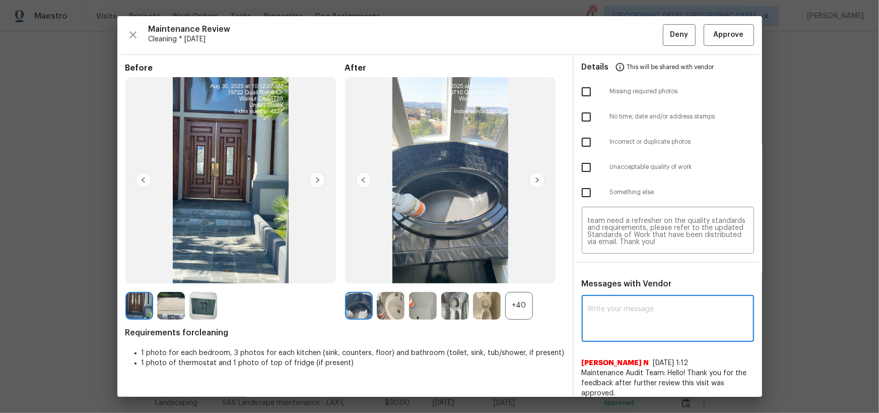
paste textarea "Maintenance Audit Team: Hello! Unfortunately, this cleaning visit completed on …"
click at [625, 269] on textarea "Maintenance Audit Team: Hello! Unfortunately, this cleaning visit completed on …" at bounding box center [668, 319] width 160 height 28
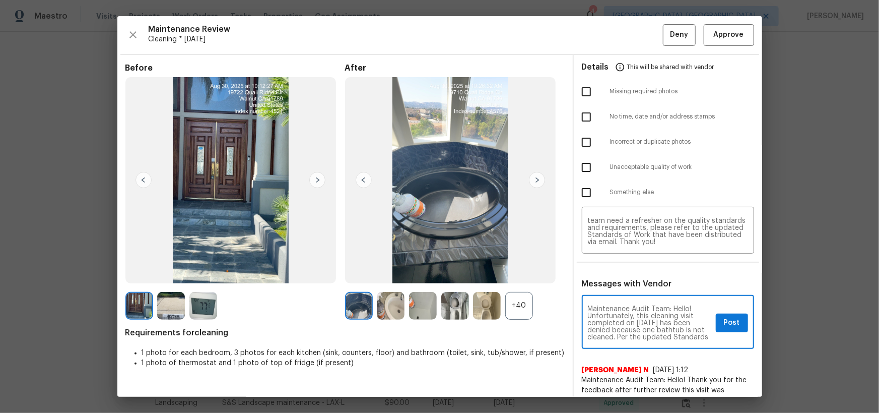
scroll to position [18, 0]
type textarea "Maintenance Audit Team: Hello! Unfortunately, this cleaning visit completed on …"
drag, startPoint x: 582, startPoint y: 163, endPoint x: 587, endPoint y: 174, distance: 11.5
click at [583, 163] on input "checkbox" at bounding box center [586, 167] width 21 height 21
checkbox input "true"
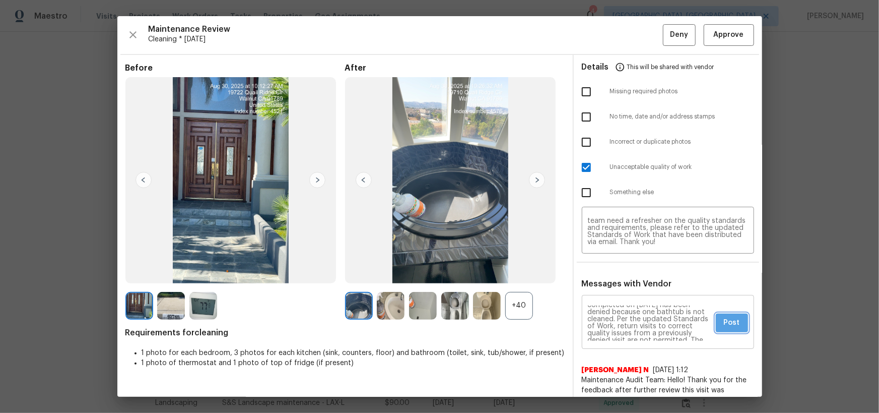
click at [625, 269] on span "Post" at bounding box center [732, 322] width 16 height 13
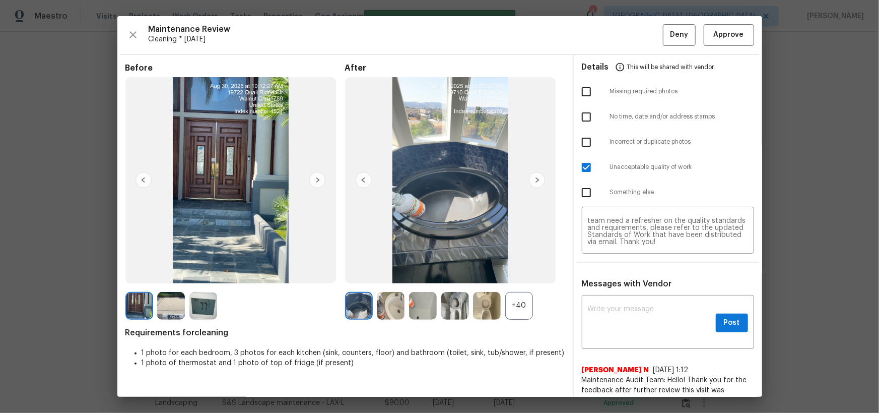
scroll to position [0, 0]
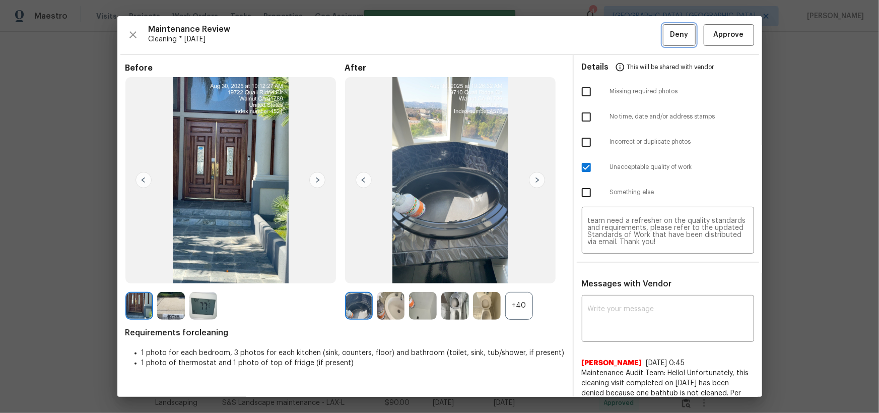
drag, startPoint x: 675, startPoint y: 31, endPoint x: 674, endPoint y: 38, distance: 6.6
click at [625, 32] on span "Deny" at bounding box center [679, 35] width 18 height 13
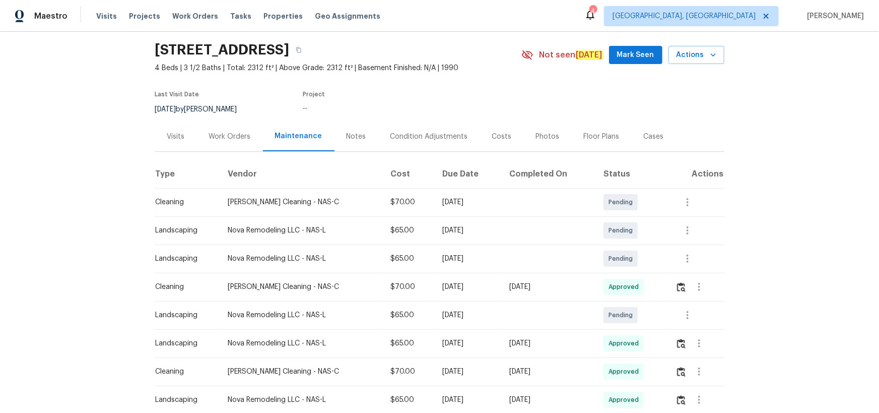
scroll to position [45, 0]
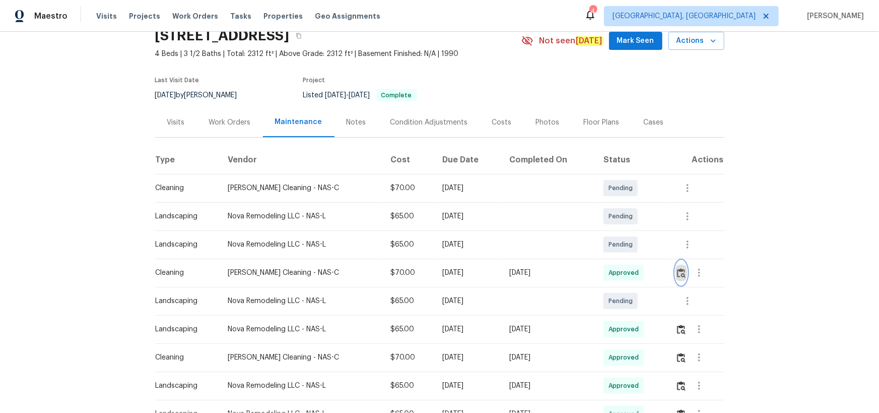
click at [677, 273] on img "button" at bounding box center [681, 273] width 9 height 10
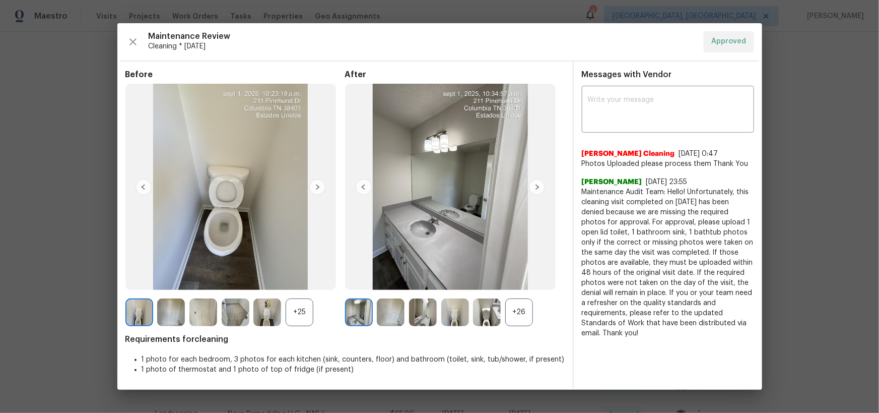
click at [526, 309] on div "+26" at bounding box center [519, 312] width 28 height 28
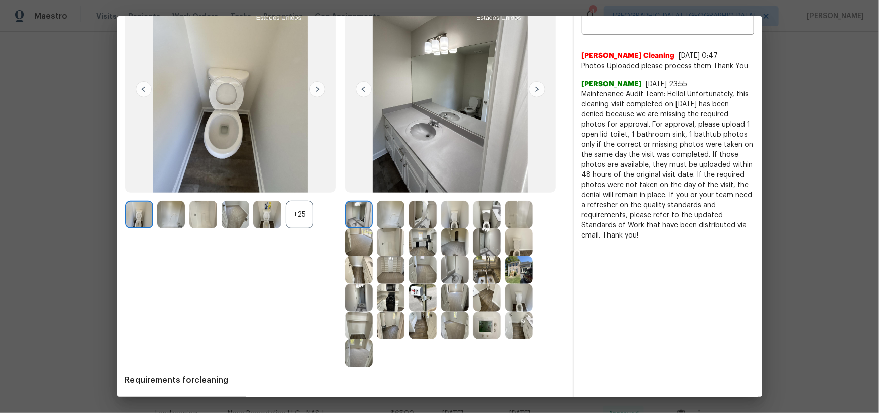
scroll to position [91, 0]
click at [226, 209] on img at bounding box center [236, 214] width 28 height 28
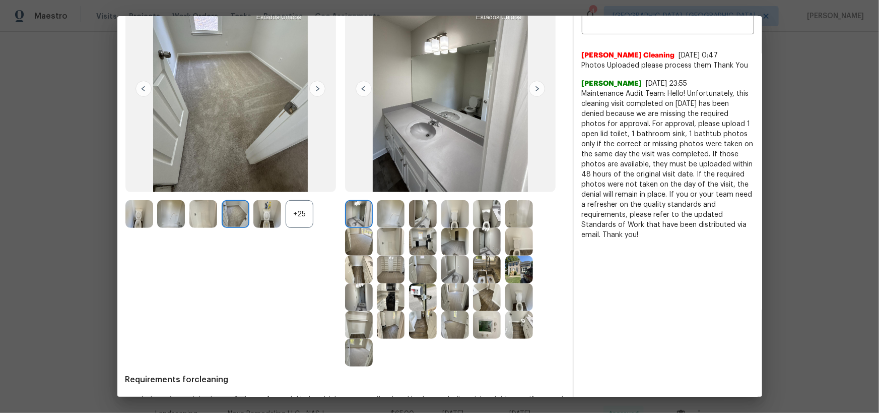
drag, startPoint x: 485, startPoint y: 322, endPoint x: 311, endPoint y: 76, distance: 300.8
click at [485, 321] on img at bounding box center [487, 325] width 28 height 28
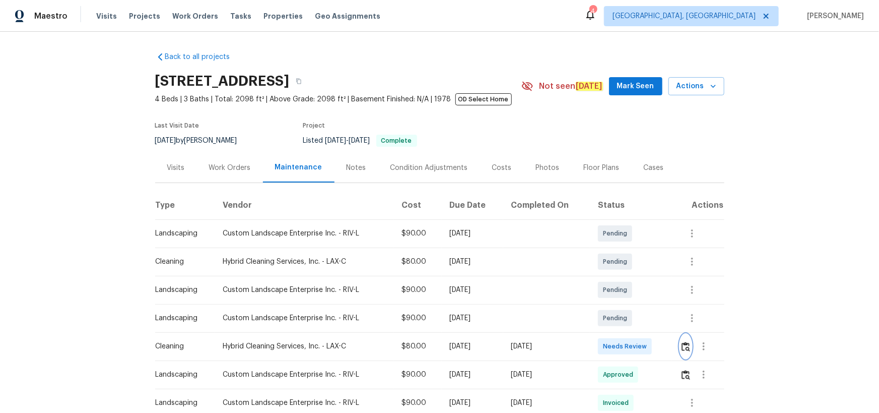
click at [625, 269] on img "button" at bounding box center [686, 347] width 9 height 10
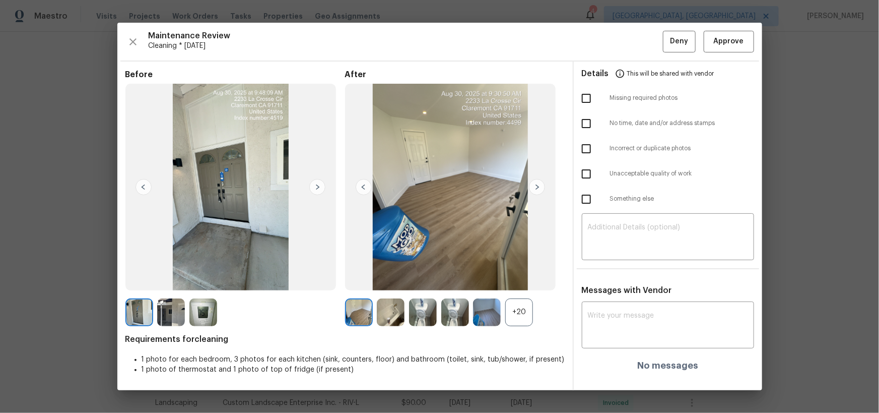
drag, startPoint x: 841, startPoint y: 110, endPoint x: 775, endPoint y: 203, distance: 113.7
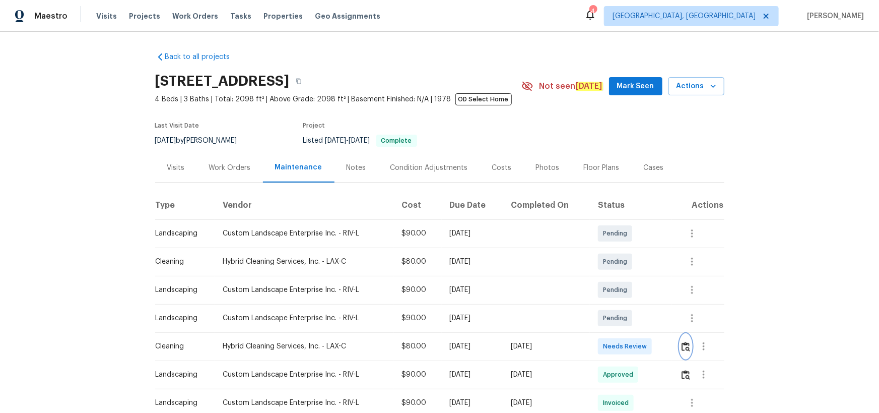
click at [625, 269] on button "button" at bounding box center [686, 346] width 12 height 24
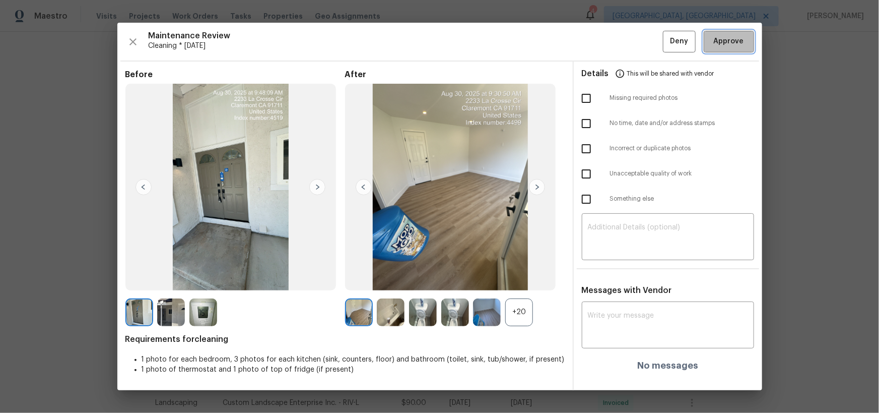
drag, startPoint x: 722, startPoint y: 45, endPoint x: 760, endPoint y: 205, distance: 164.5
click at [625, 45] on span "Approve" at bounding box center [729, 41] width 30 height 13
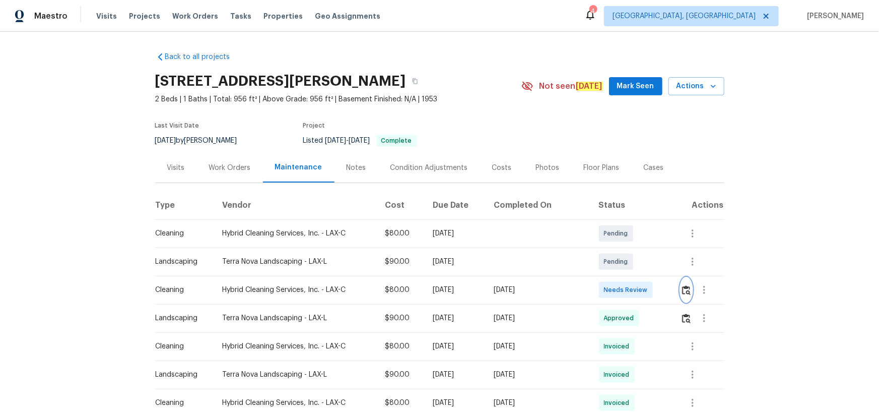
click at [625, 269] on img "button" at bounding box center [686, 290] width 9 height 10
click at [625, 269] on td at bounding box center [699, 290] width 52 height 28
click at [625, 269] on img "button" at bounding box center [686, 290] width 9 height 10
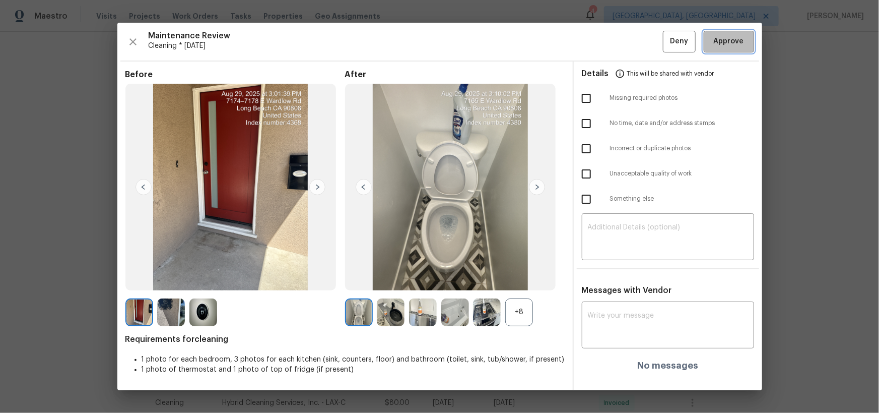
drag, startPoint x: 724, startPoint y: 40, endPoint x: 800, endPoint y: 69, distance: 81.1
click at [625, 40] on span "Approve" at bounding box center [729, 41] width 30 height 13
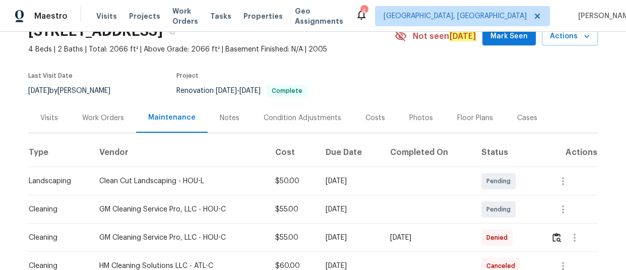
scroll to position [229, 0]
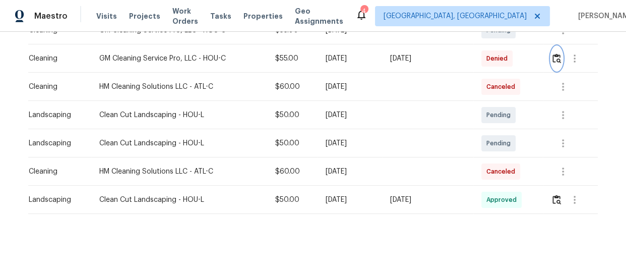
click at [557, 56] on img "button" at bounding box center [556, 58] width 9 height 10
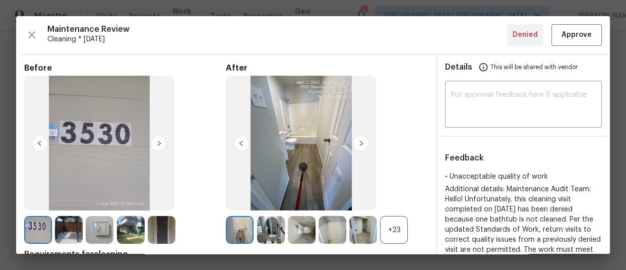
click at [393, 226] on div "+23" at bounding box center [394, 230] width 28 height 28
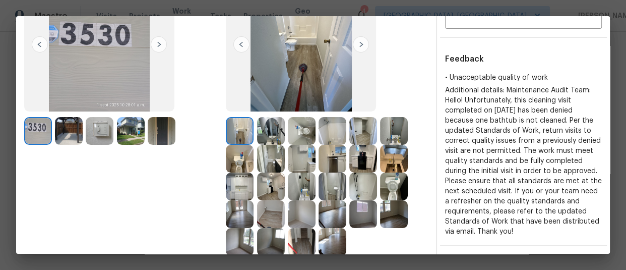
scroll to position [137, 0]
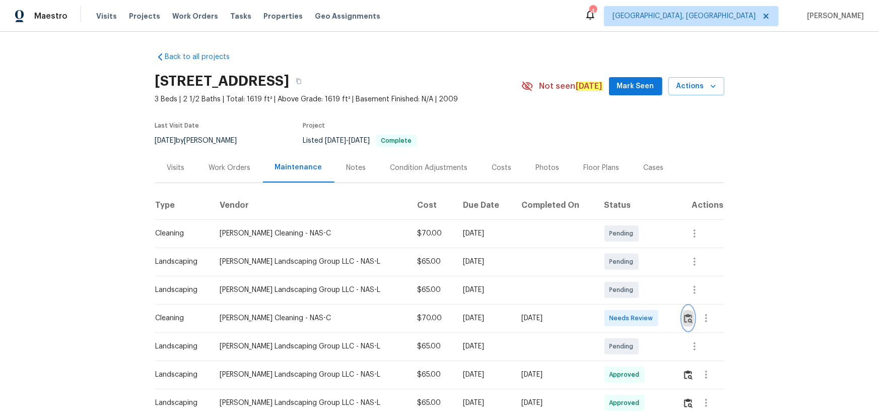
click at [625, 269] on img "button" at bounding box center [688, 318] width 9 height 10
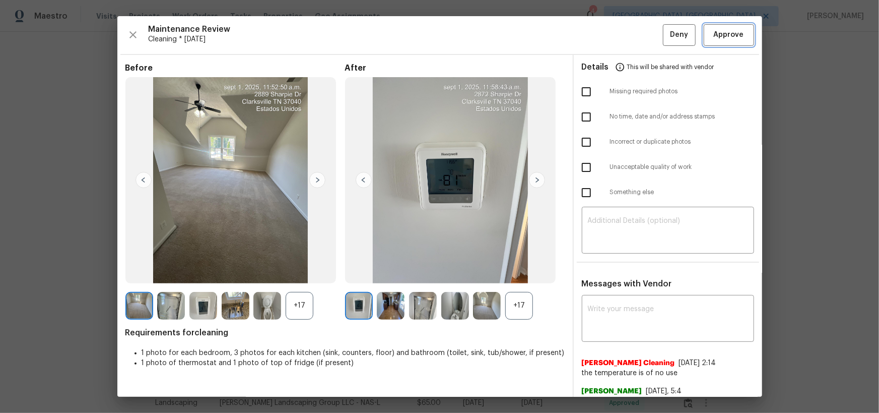
drag, startPoint x: 737, startPoint y: 32, endPoint x: 751, endPoint y: 53, distance: 25.8
click at [625, 32] on span "Approve" at bounding box center [729, 35] width 34 height 13
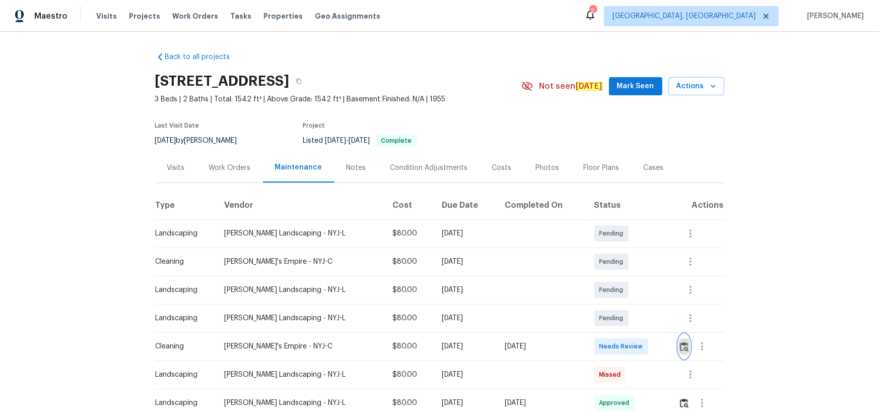
click at [684, 345] on img "button" at bounding box center [684, 347] width 9 height 10
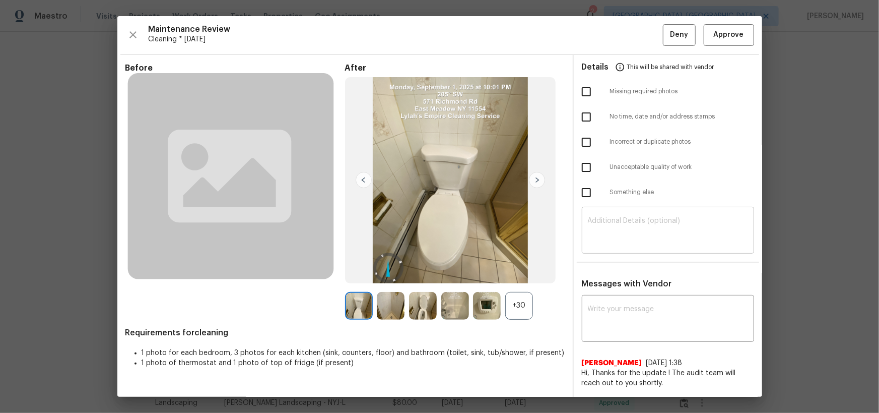
click at [636, 223] on textarea at bounding box center [668, 231] width 160 height 28
paste textarea "Maintenance Audit Team: Hello! Unfortunately, this cleaning visit completed on …"
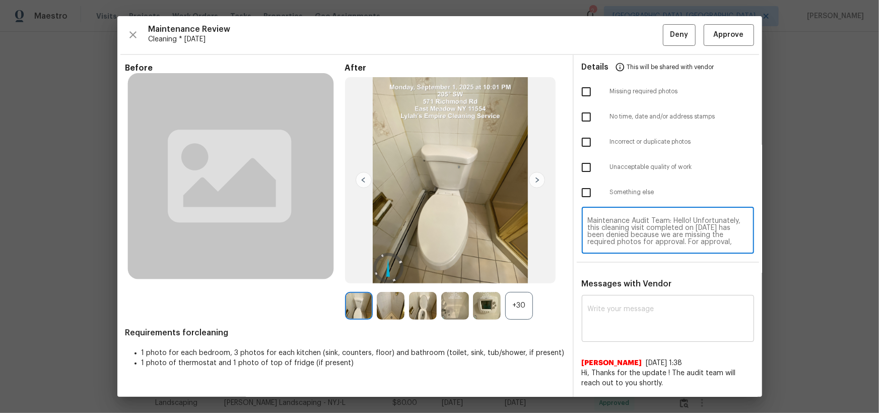
scroll to position [85, 0]
type textarea "Maintenance Audit Team: Hello! Unfortunately, this cleaning visit completed on …"
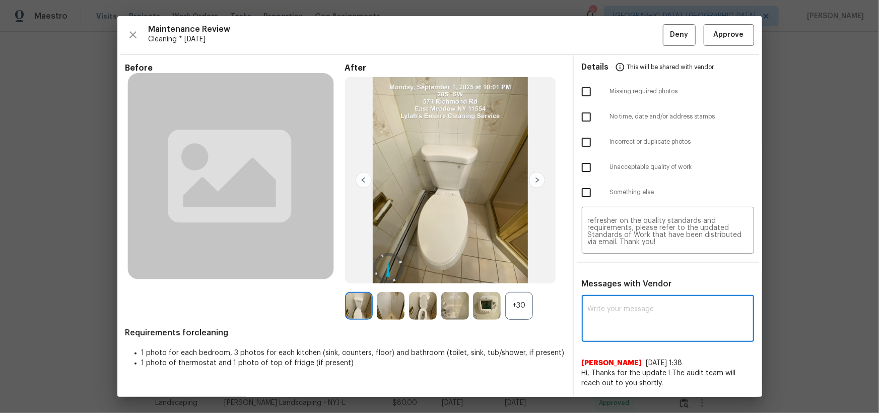
click at [614, 306] on textarea at bounding box center [668, 319] width 160 height 28
paste textarea "Maintenance Audit Team: Hello! Unfortunately, this cleaning visit completed on …"
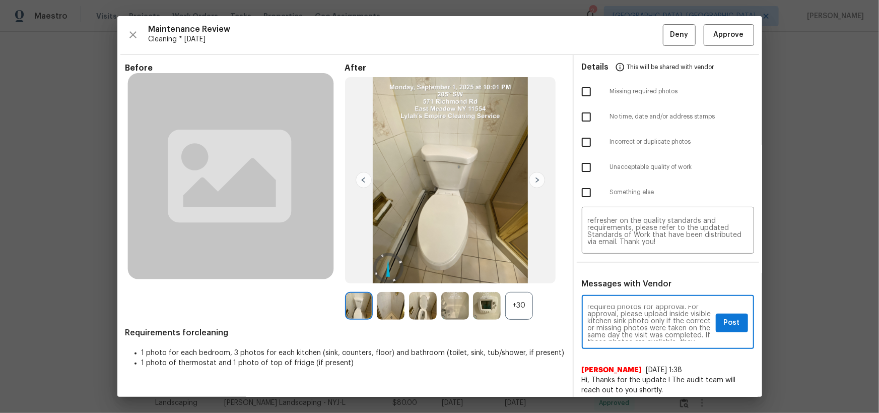
scroll to position [36, 0]
type textarea "Maintenance Audit Team: Hello! Unfortunately, this cleaning visit completed on …"
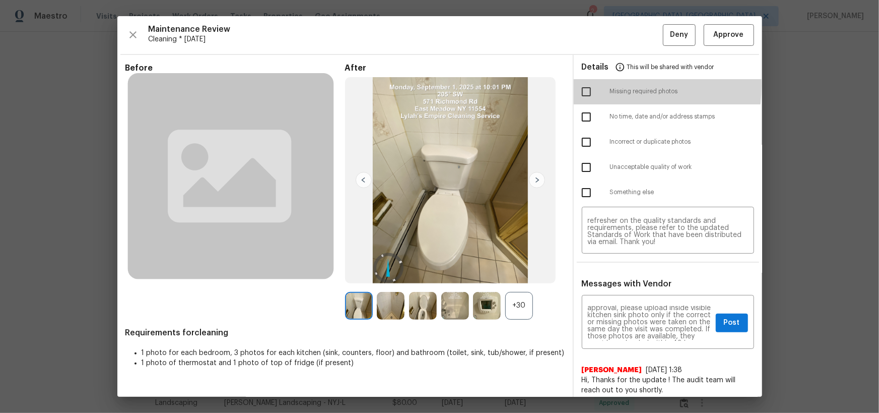
click at [581, 85] on input "checkbox" at bounding box center [586, 91] width 21 height 21
checkbox input "true"
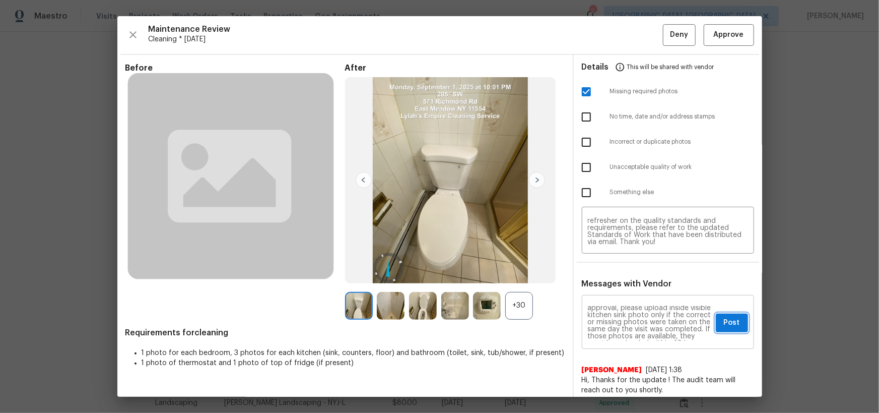
click at [731, 328] on button "Post" at bounding box center [732, 322] width 32 height 19
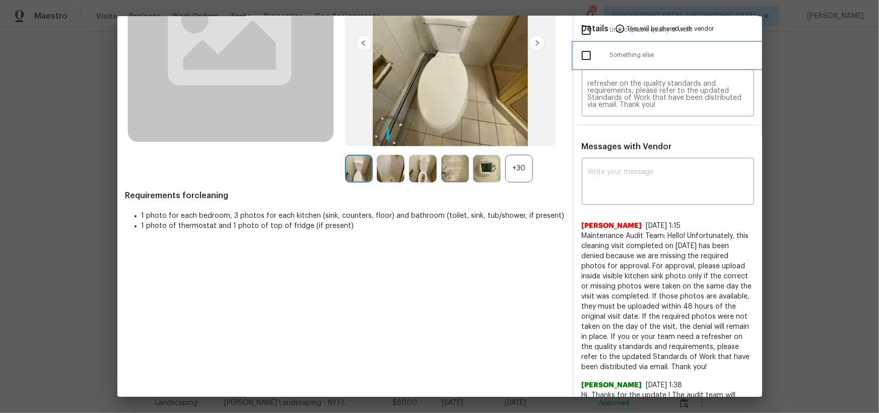
scroll to position [0, 0]
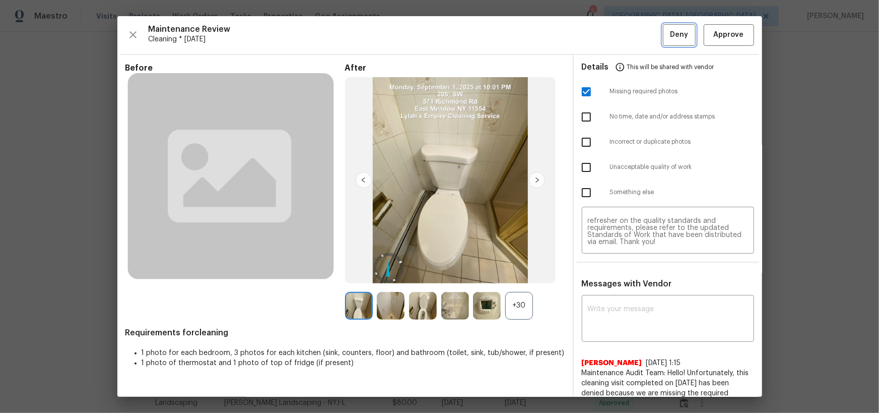
drag, startPoint x: 595, startPoint y: 51, endPoint x: 667, endPoint y: 27, distance: 76.0
click at [665, 27] on button "Deny" at bounding box center [679, 35] width 33 height 22
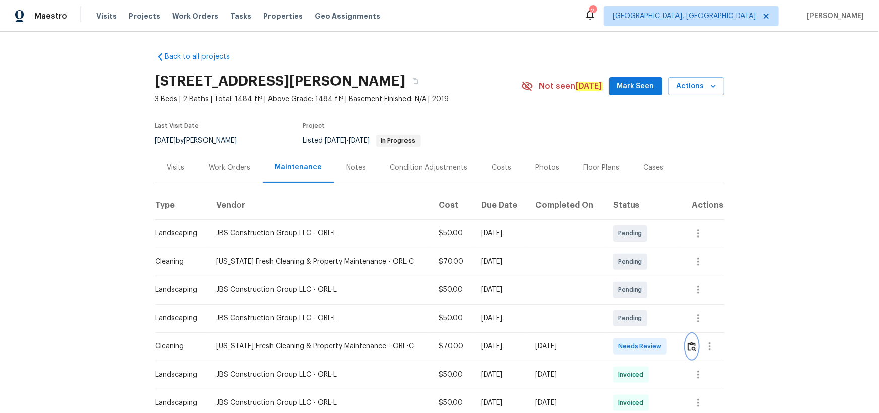
click at [625, 269] on img "button" at bounding box center [692, 347] width 9 height 10
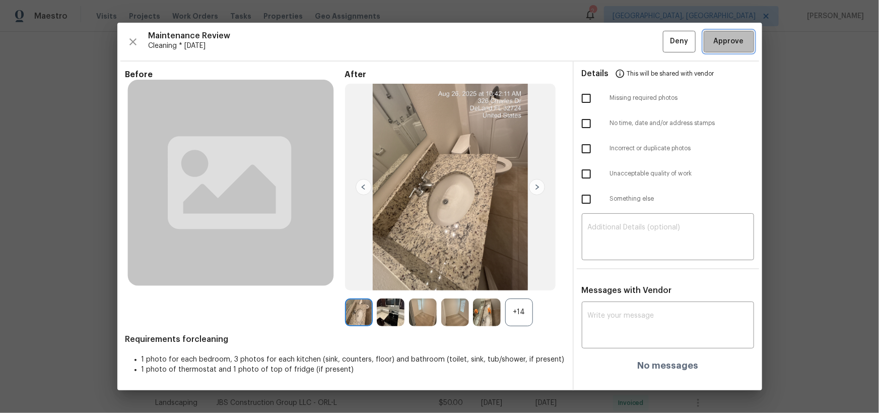
click at [625, 45] on span "Approve" at bounding box center [729, 41] width 30 height 13
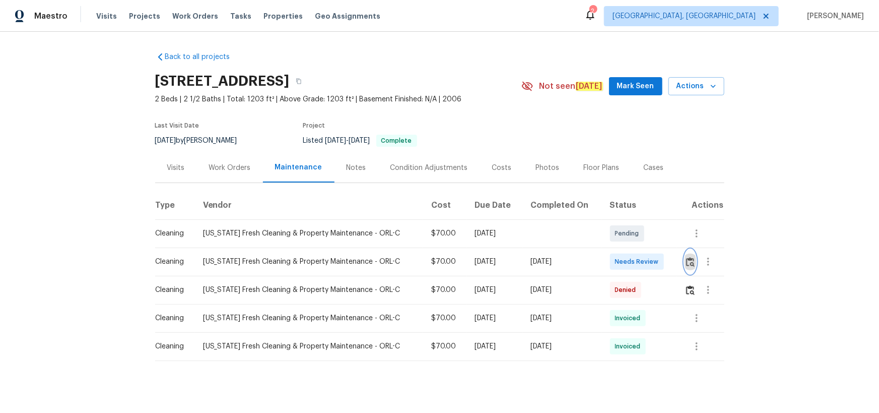
click at [690, 257] on img "button" at bounding box center [690, 262] width 9 height 10
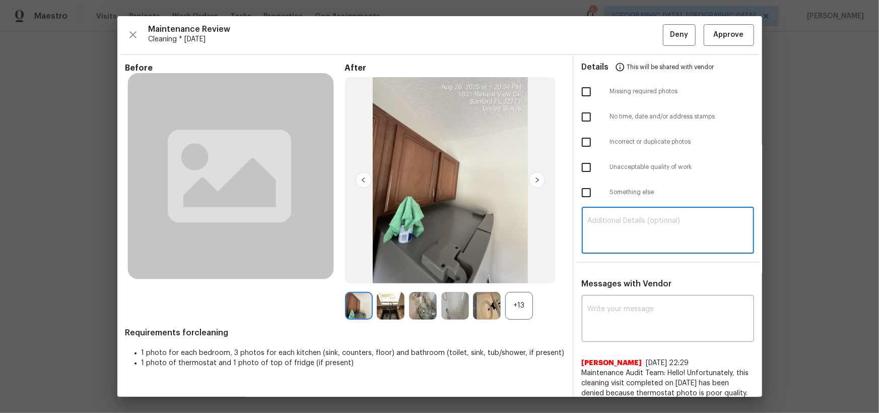
click at [640, 240] on textarea at bounding box center [668, 231] width 160 height 28
paste textarea "1:16:22 AM"
type textarea "1:16:22 AM"
click at [687, 221] on textarea at bounding box center [668, 231] width 160 height 28
paste textarea "Maintenance Audit Team: Hello! Unfortunately, this cleaning visit completed on …"
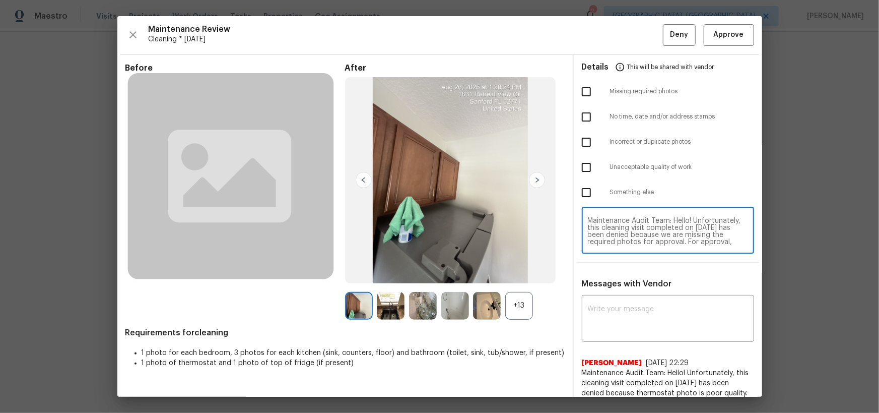
scroll to position [85, 0]
type textarea "Maintenance Audit Team: Hello! Unfortunately, this cleaning visit completed on …"
click at [657, 330] on textarea at bounding box center [668, 319] width 160 height 28
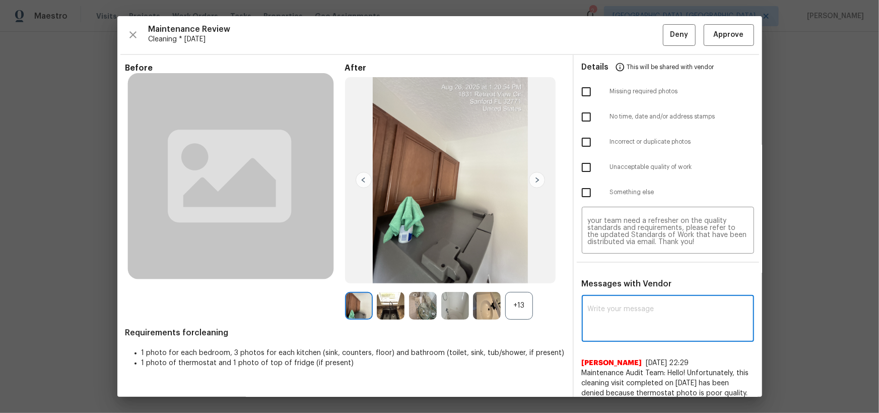
paste textarea "Maintenance Audit Team: Hello! Unfortunately, this cleaning visit completed on …"
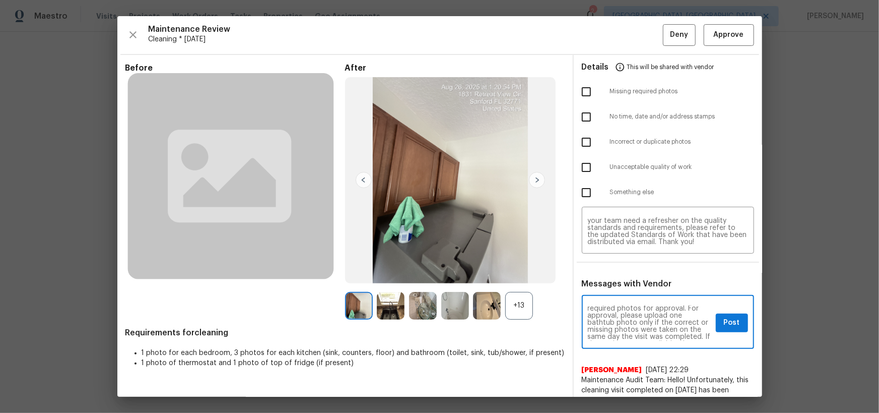
scroll to position [36, 0]
type textarea "Maintenance Audit Team: Hello! Unfortunately, this cleaning visit completed on …"
click at [578, 93] on input "checkbox" at bounding box center [586, 91] width 21 height 21
checkbox input "true"
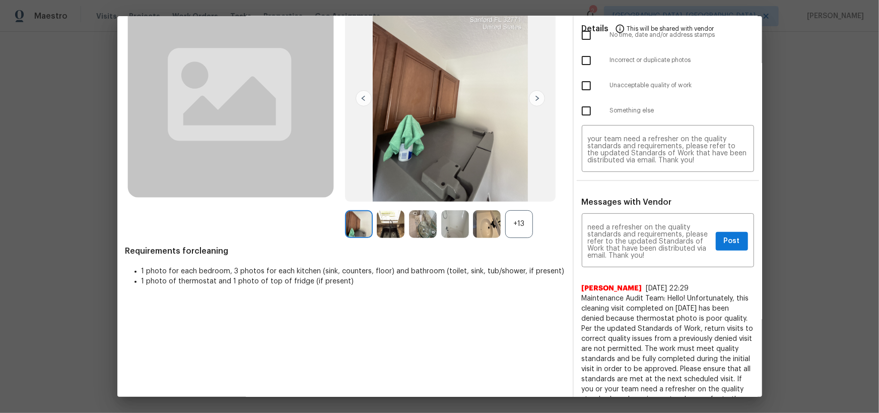
scroll to position [116, 0]
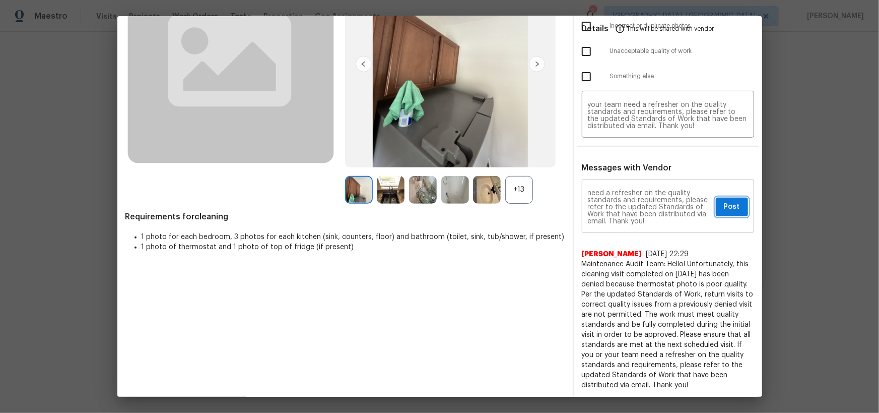
click at [724, 202] on span "Post" at bounding box center [732, 206] width 16 height 13
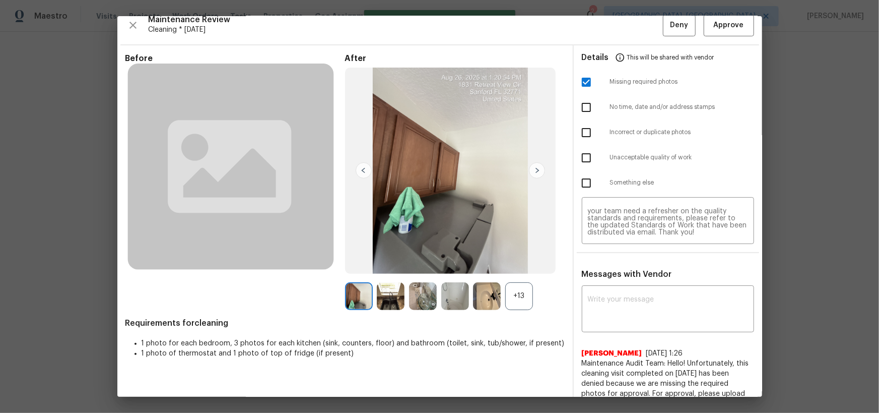
scroll to position [0, 0]
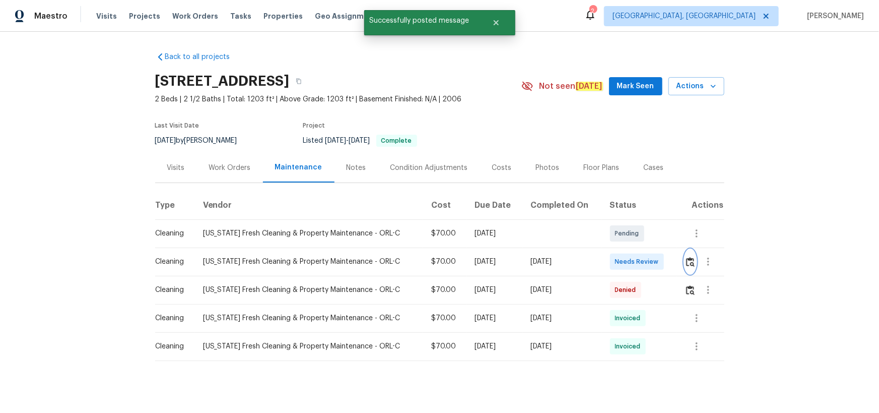
click at [687, 262] on img "button" at bounding box center [690, 262] width 9 height 10
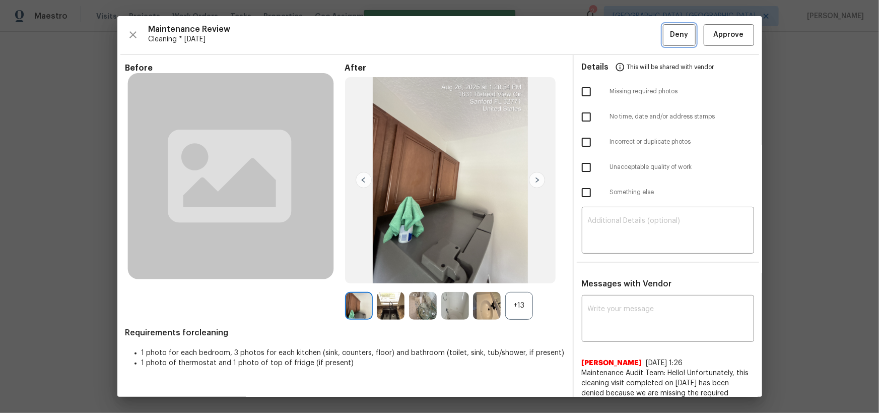
click at [670, 31] on span "Deny" at bounding box center [679, 35] width 18 height 13
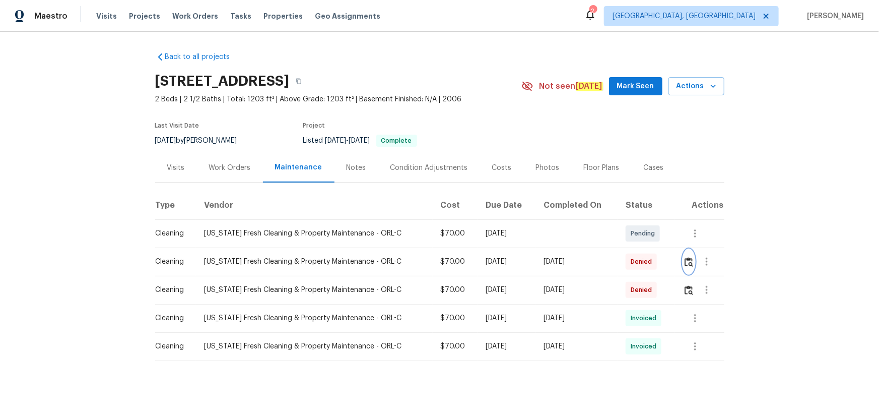
click at [684, 261] on button "button" at bounding box center [689, 261] width 12 height 24
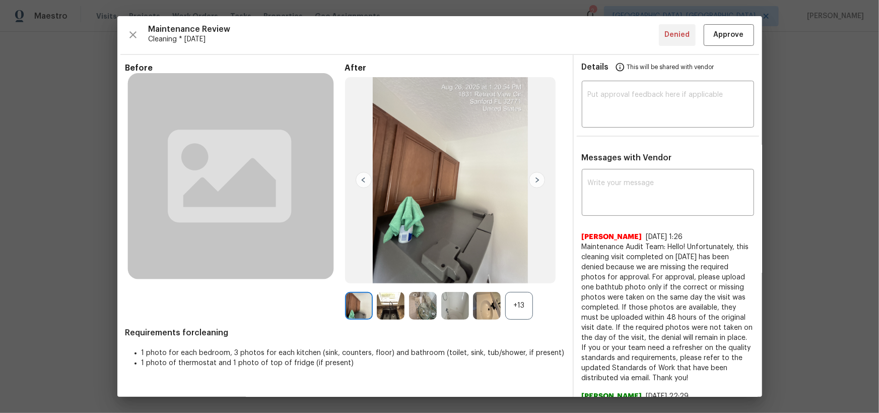
drag, startPoint x: 879, startPoint y: 134, endPoint x: 729, endPoint y: 169, distance: 153.2
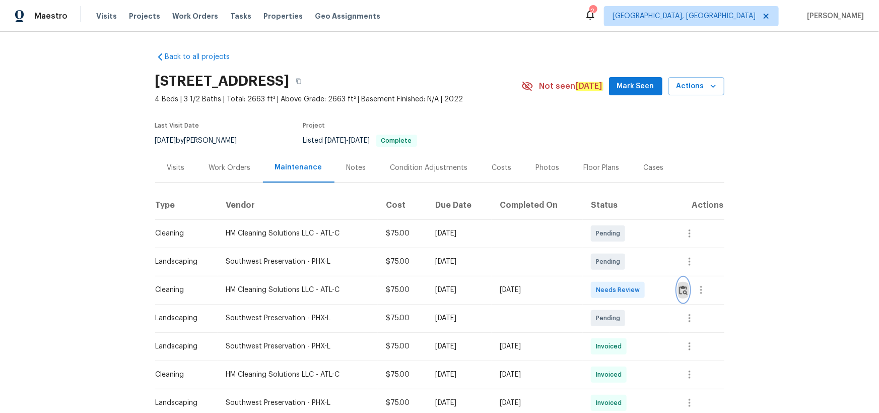
click at [678, 294] on button "button" at bounding box center [684, 290] width 12 height 24
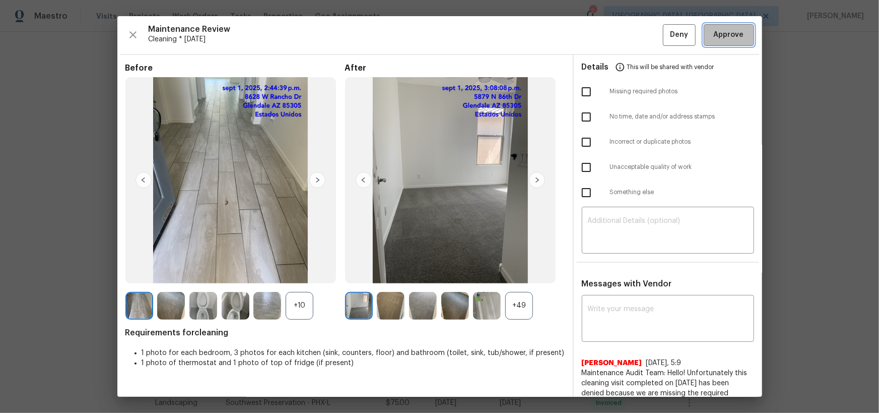
click at [732, 42] on button "Approve" at bounding box center [729, 35] width 50 height 22
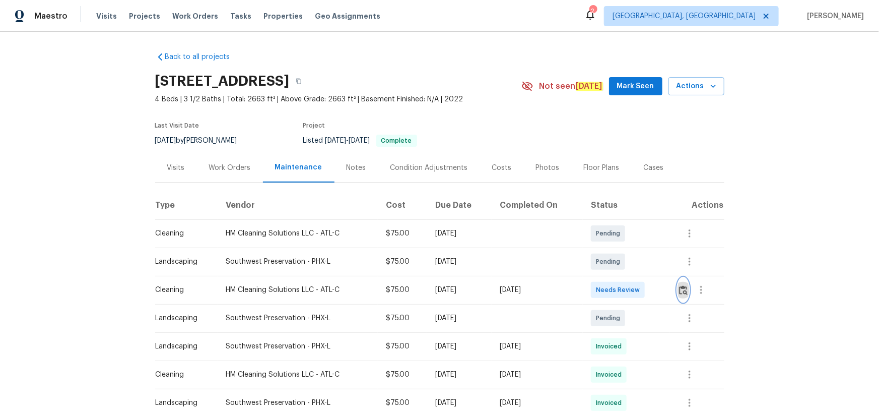
click at [684, 289] on img "button" at bounding box center [683, 290] width 9 height 10
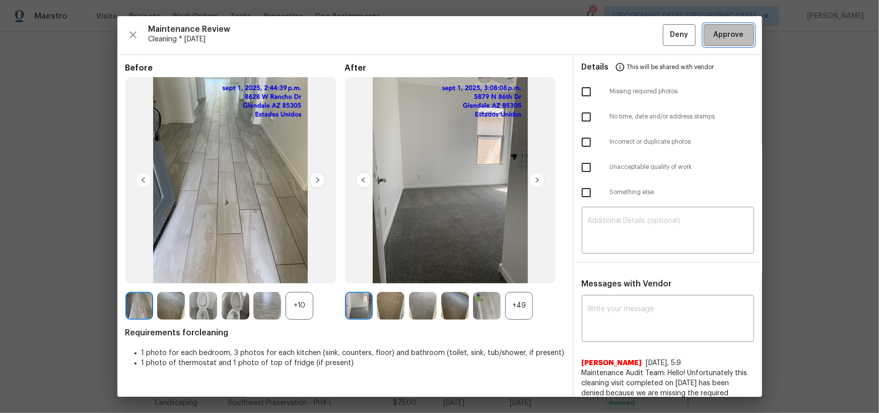
click at [732, 35] on span "Approve" at bounding box center [729, 35] width 30 height 13
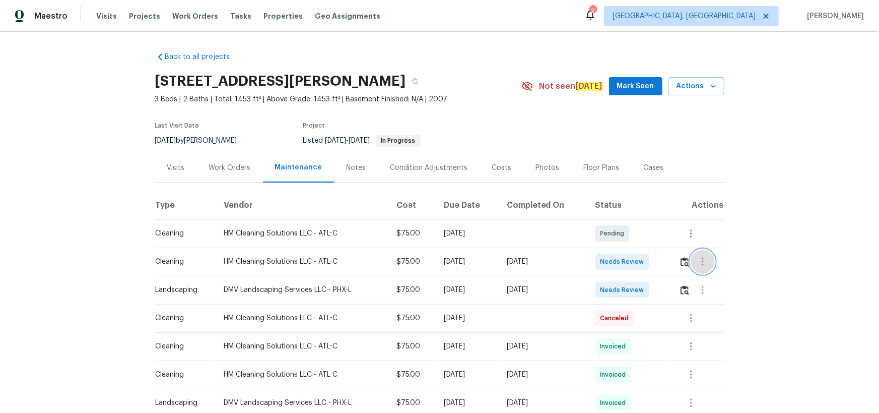
click at [625, 257] on button "button" at bounding box center [703, 261] width 24 height 24
click at [625, 261] on div at bounding box center [439, 206] width 879 height 413
click at [625, 260] on img "button" at bounding box center [685, 262] width 9 height 10
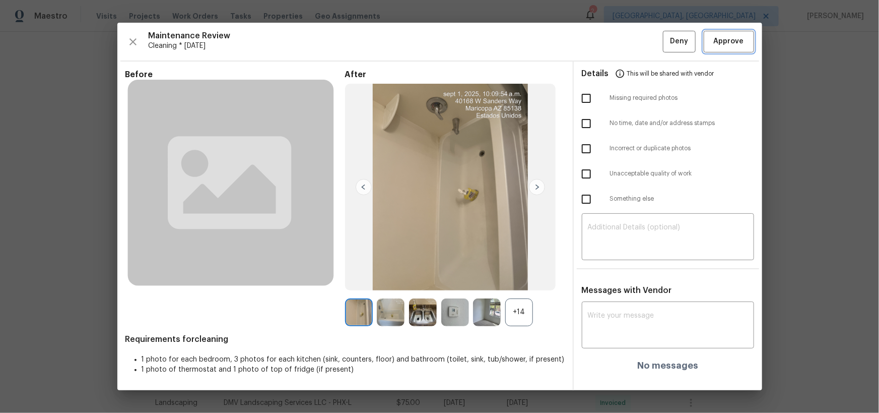
click at [625, 38] on span "Approve" at bounding box center [729, 41] width 30 height 13
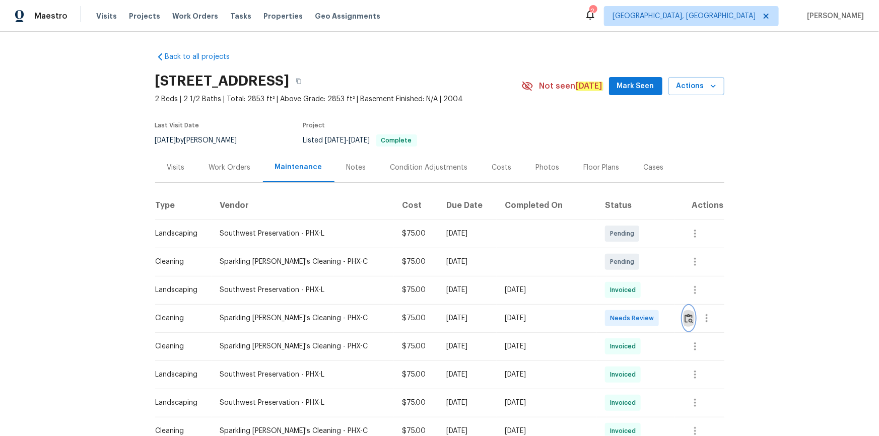
click at [685, 318] on img "button" at bounding box center [689, 319] width 9 height 10
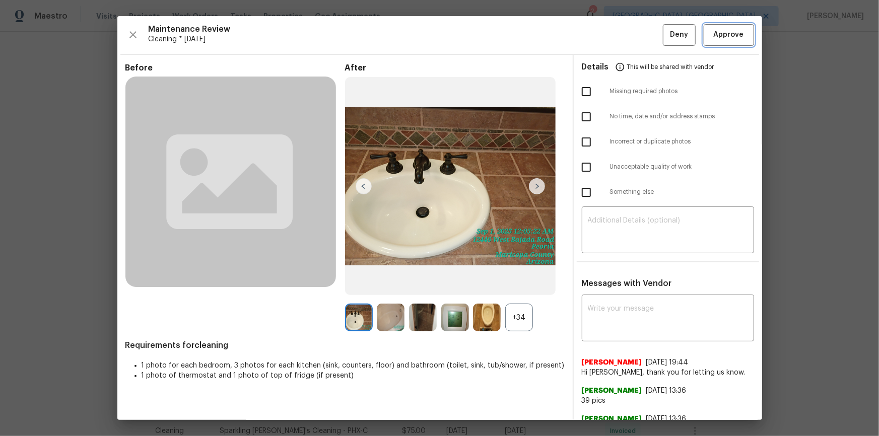
click at [719, 44] on button "Approve" at bounding box center [729, 35] width 50 height 22
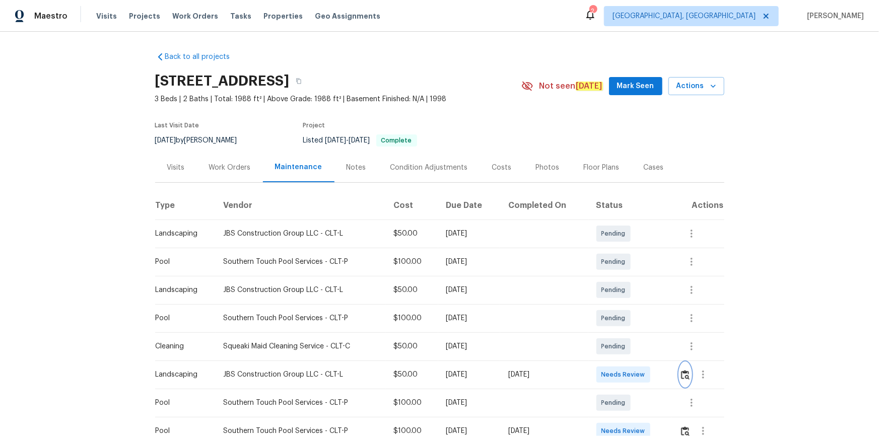
click at [625, 293] on button "button" at bounding box center [686, 375] width 12 height 24
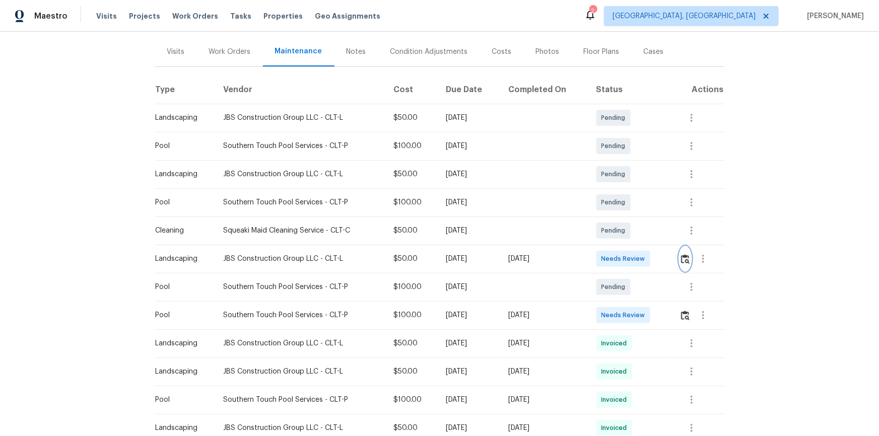
scroll to position [137, 0]
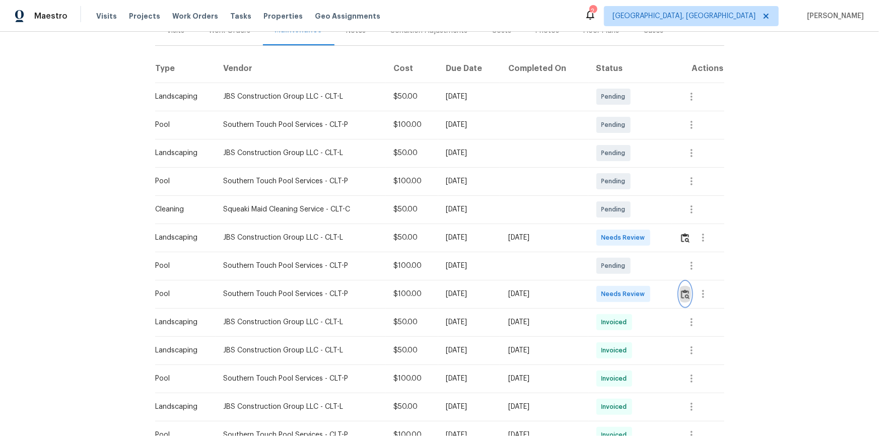
click at [625, 290] on img "button" at bounding box center [685, 295] width 9 height 10
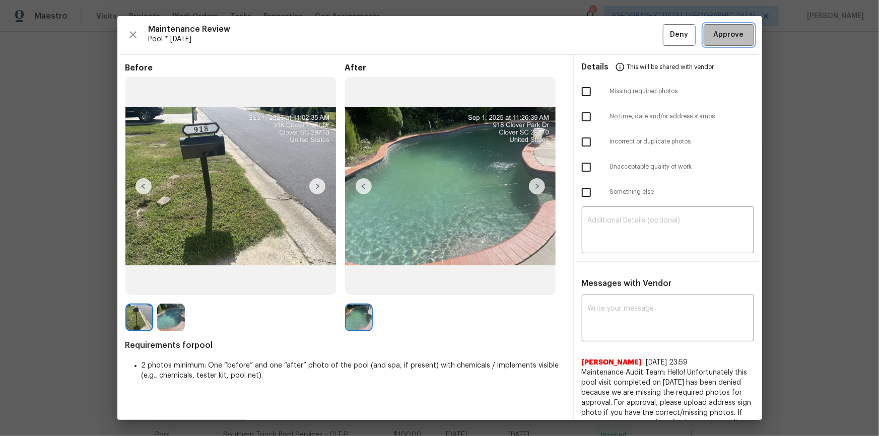
click at [625, 25] on button "Approve" at bounding box center [729, 35] width 50 height 22
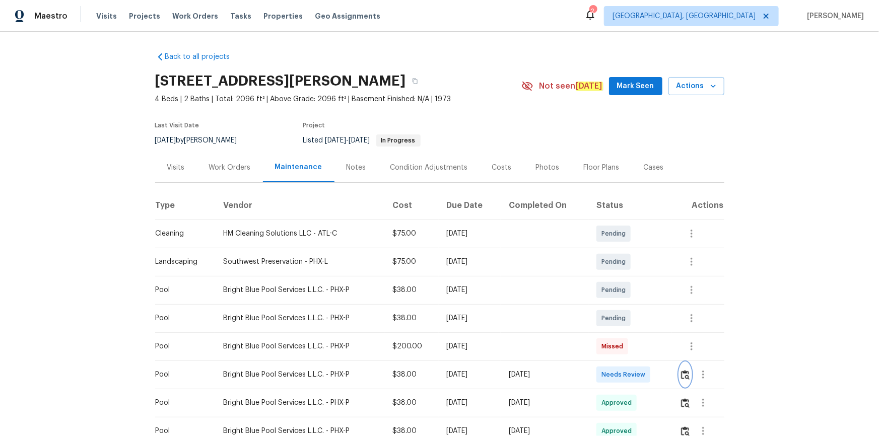
click at [625, 293] on img "button" at bounding box center [685, 375] width 9 height 10
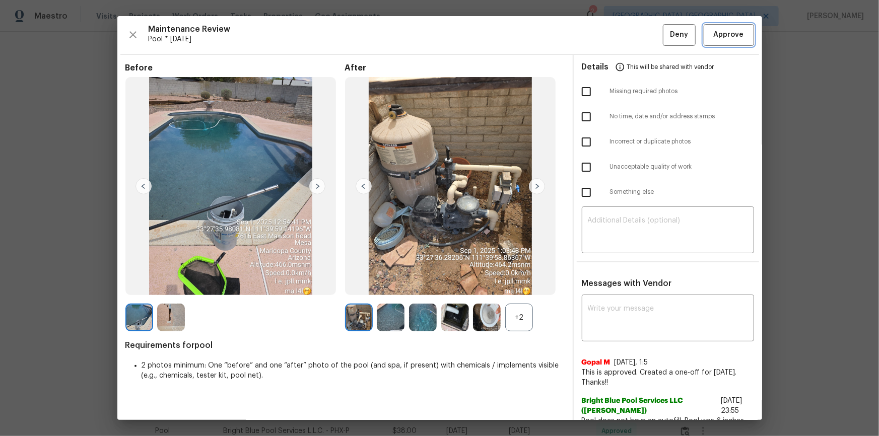
click at [625, 30] on span "Approve" at bounding box center [729, 35] width 30 height 13
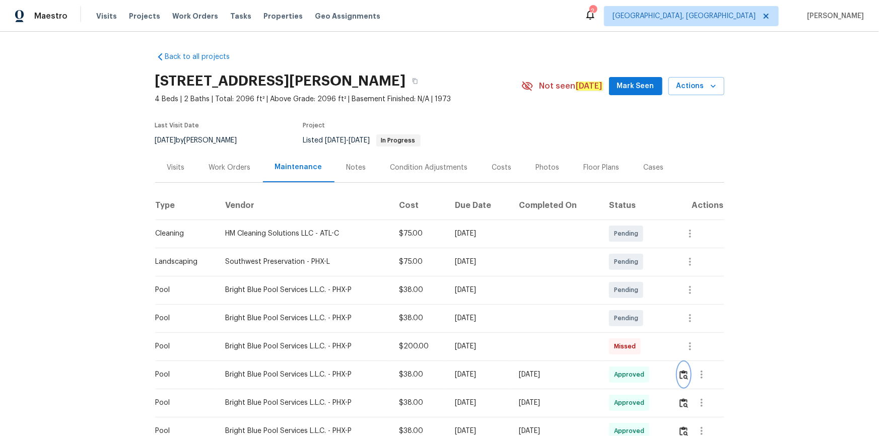
click at [625, 293] on img "button" at bounding box center [684, 375] width 9 height 10
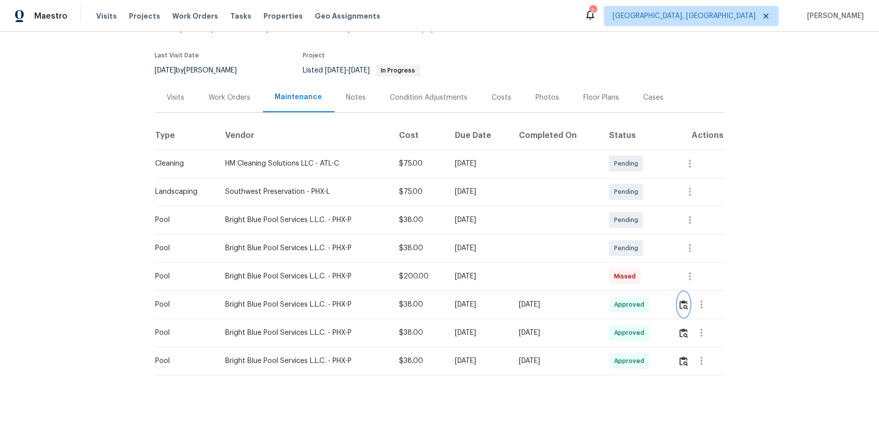
scroll to position [76, 0]
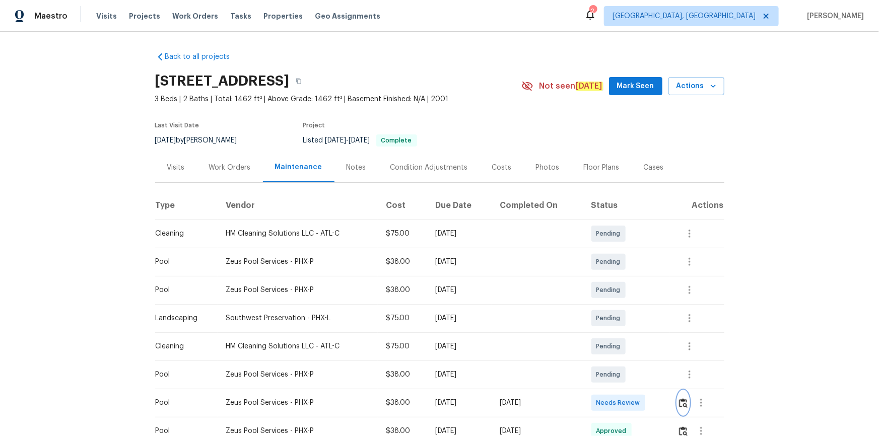
click at [625, 293] on img "button" at bounding box center [683, 403] width 9 height 10
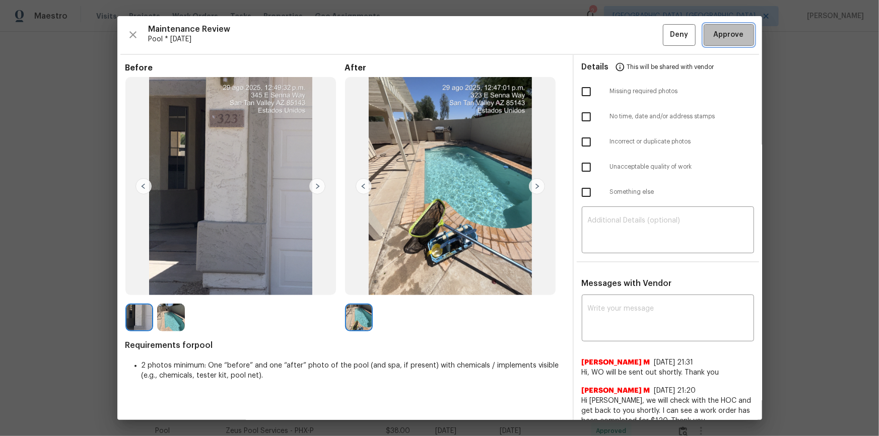
click at [625, 26] on button "Approve" at bounding box center [729, 35] width 50 height 22
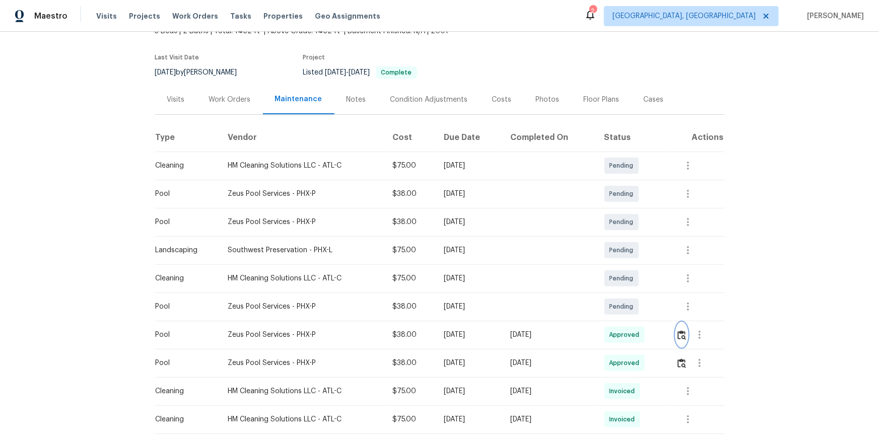
scroll to position [183, 0]
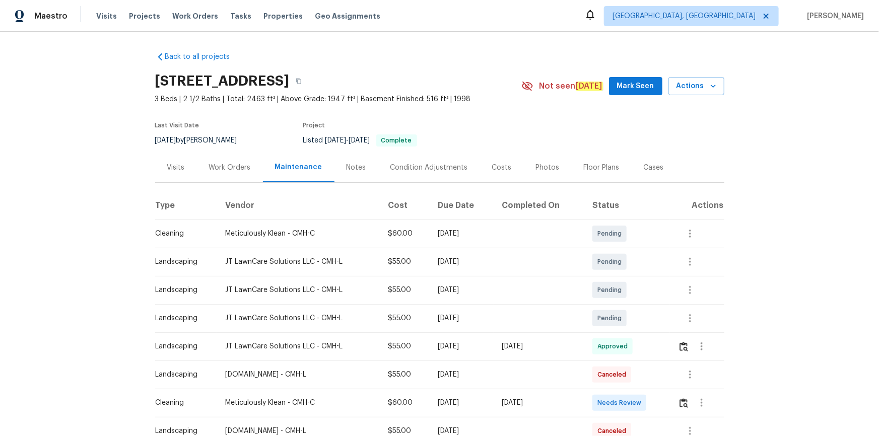
scroll to position [137, 0]
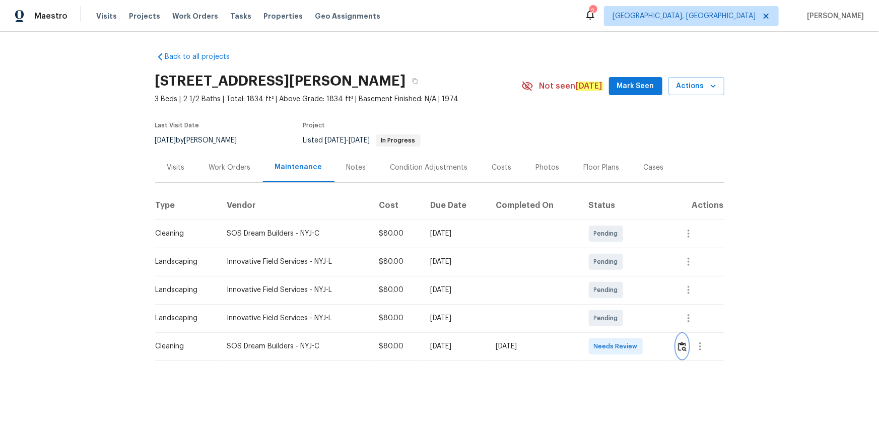
click at [625, 293] on button "button" at bounding box center [683, 346] width 12 height 24
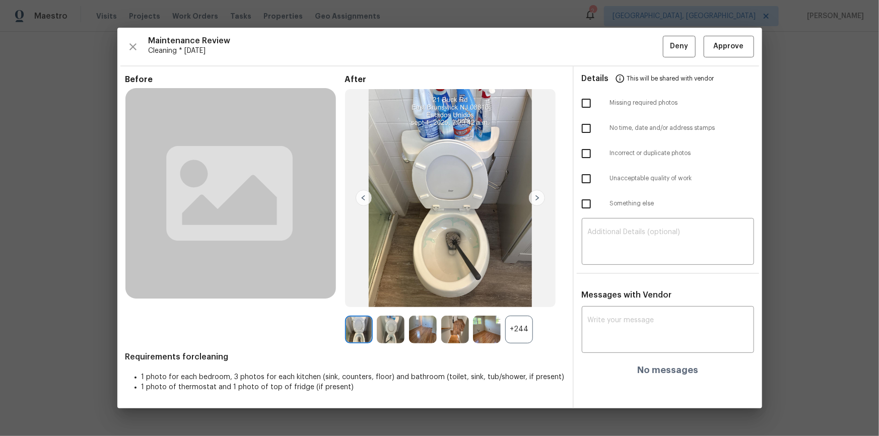
click at [625, 259] on div "​" at bounding box center [668, 243] width 172 height 44
click at [625, 226] on div "​" at bounding box center [668, 243] width 172 height 44
paste textarea "Maintenance Audit Team: Hello! Unfortunately, this cleaning visit completed on …"
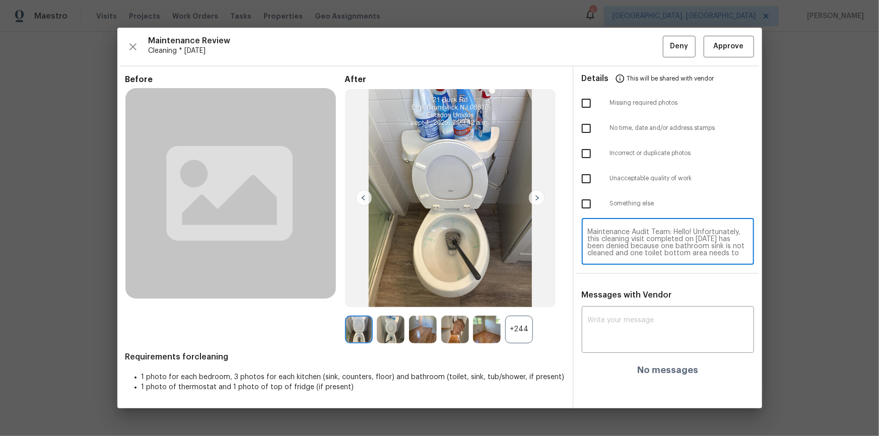
scroll to position [85, 0]
type textarea "Maintenance Audit Team: Hello! Unfortunately, this cleaning visit completed on …"
click at [625, 293] on textarea at bounding box center [668, 331] width 160 height 28
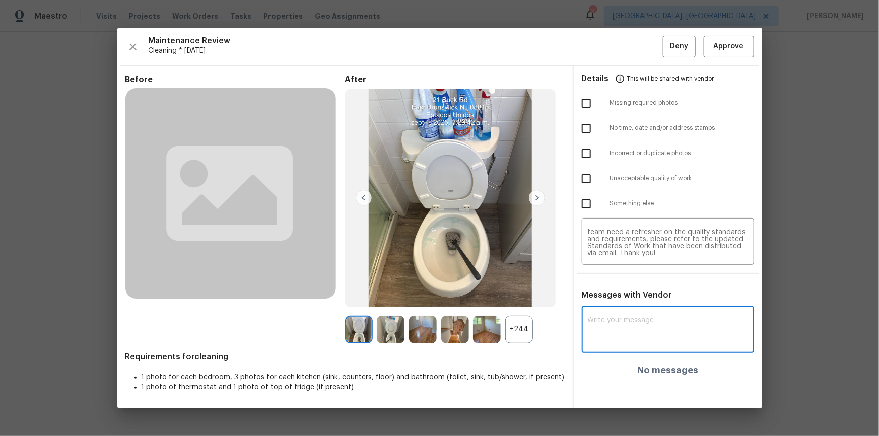
paste textarea "Maintenance Audit Team: Hello! Unfortunately, this cleaning visit completed on …"
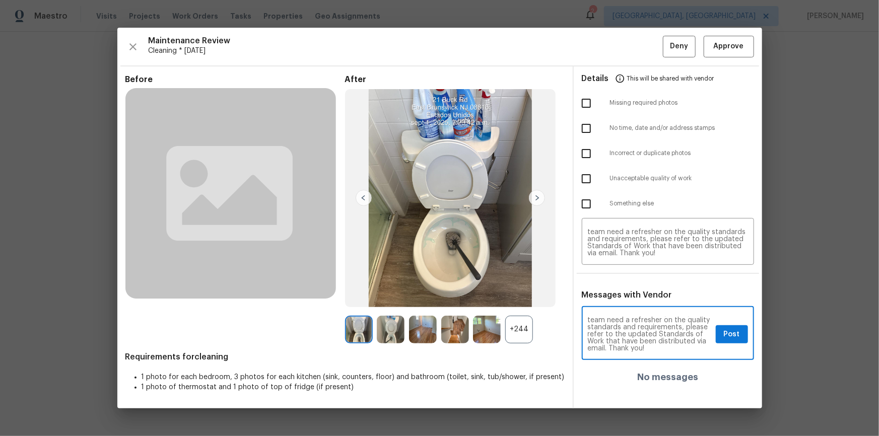
type textarea "Maintenance Audit Team: Hello! Unfortunately, this cleaning visit completed on …"
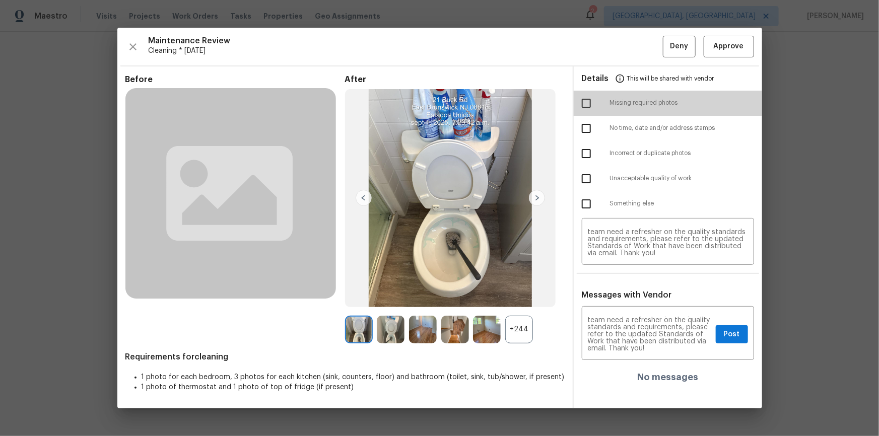
click at [591, 103] on input "checkbox" at bounding box center [586, 103] width 21 height 21
drag, startPoint x: 594, startPoint y: 101, endPoint x: 590, endPoint y: 109, distance: 9.5
click at [593, 101] on input "checkbox" at bounding box center [586, 103] width 21 height 21
checkbox input "false"
click at [588, 181] on input "checkbox" at bounding box center [586, 178] width 21 height 21
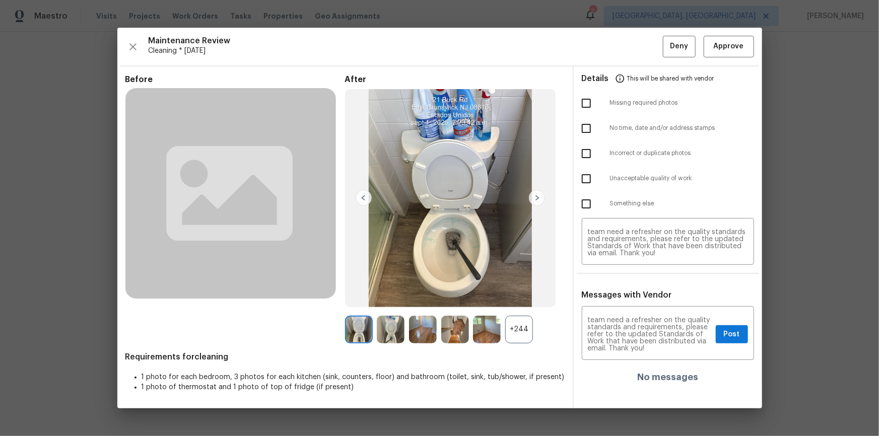
checkbox input "true"
click at [625, 293] on textarea "Maintenance Audit Team: Hello! Unfortunately, this cleaning visit completed on …" at bounding box center [650, 334] width 124 height 35
click at [625, 293] on span "Post" at bounding box center [732, 334] width 16 height 13
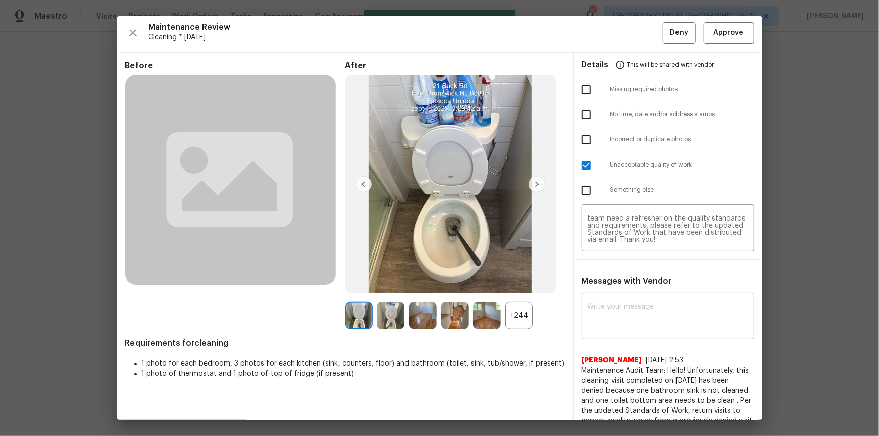
scroll to position [0, 0]
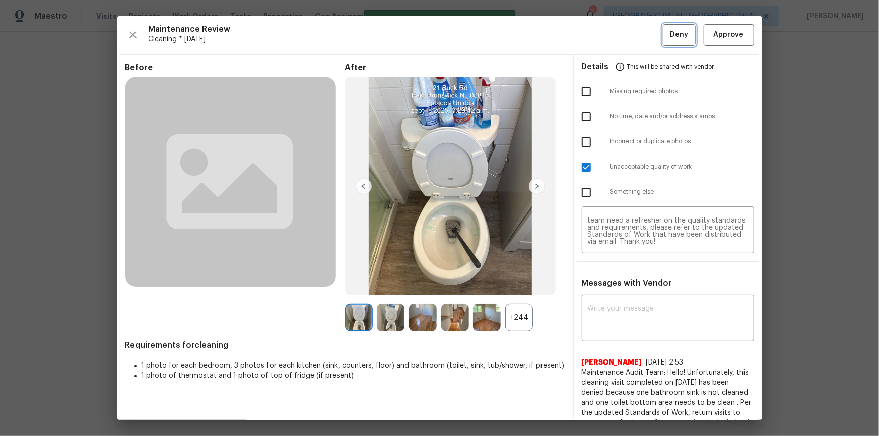
click at [625, 40] on span "Deny" at bounding box center [679, 35] width 18 height 13
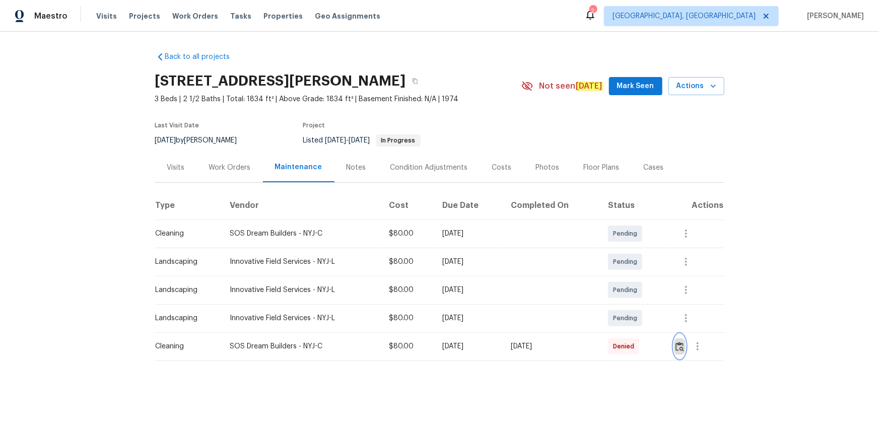
click at [625, 293] on img "button" at bounding box center [680, 347] width 9 height 10
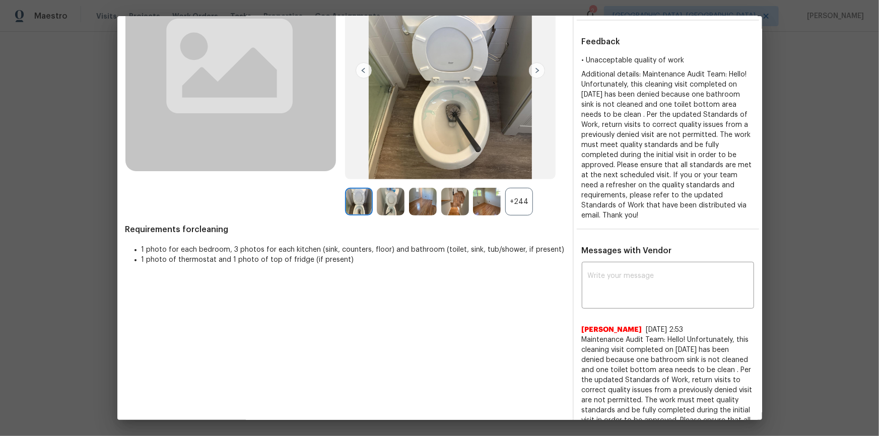
scroll to position [178, 0]
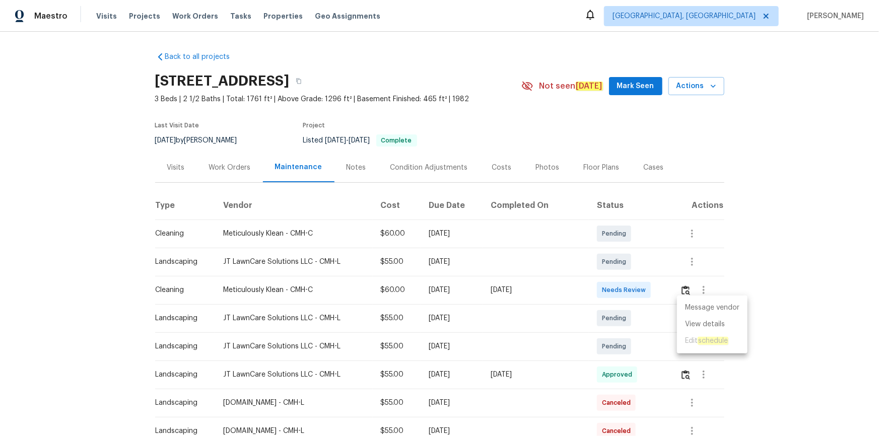
scroll to position [574, 0]
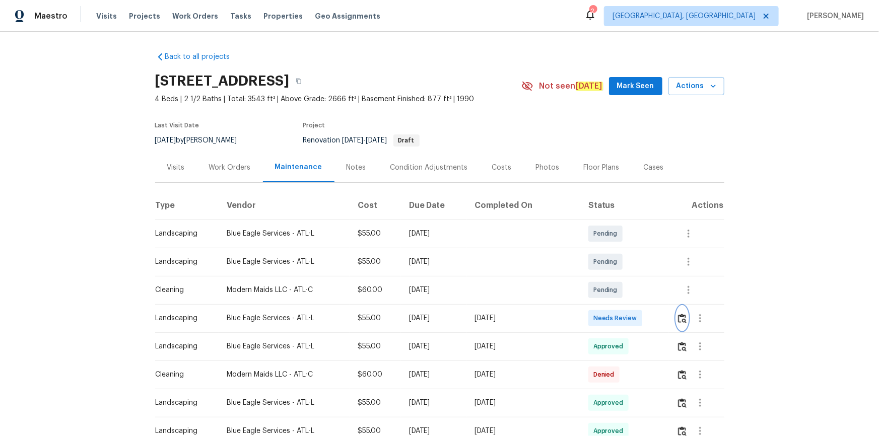
click at [625, 293] on img "button" at bounding box center [682, 319] width 9 height 10
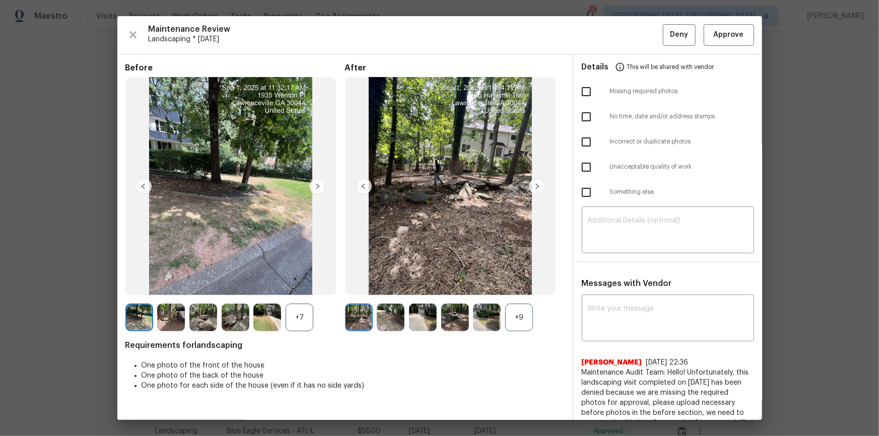
drag, startPoint x: 778, startPoint y: 124, endPoint x: 753, endPoint y: 179, distance: 60.2
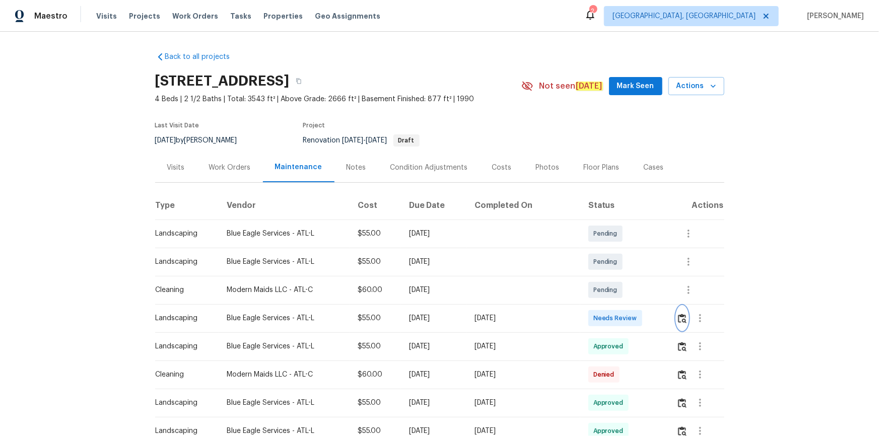
click at [625, 293] on img "button" at bounding box center [682, 319] width 9 height 10
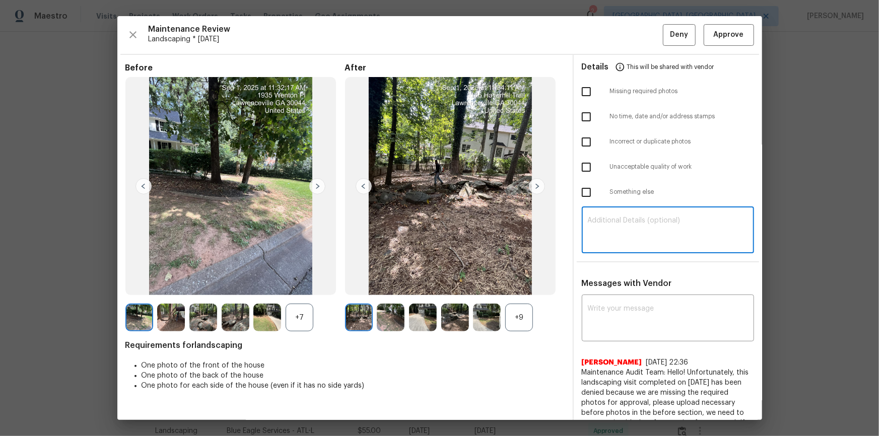
click at [625, 226] on textarea at bounding box center [668, 231] width 160 height 28
paste textarea "Maintenance Audit Team: Hello! Unfortunately this landscaping visit completed o…"
type textarea "Maintenance Audit Team: Hello! Unfortunately this landscaping visit completed o…"
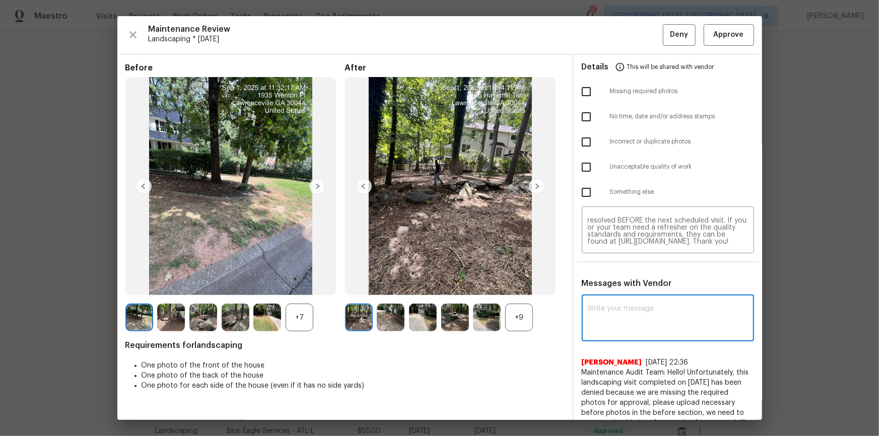
paste textarea "Maintenance Audit Team: Hello! Unfortunately this landscaping visit completed o…"
click at [623, 293] on textarea "Maintenance Audit Team: Hello! Unfortunately this landscaping visit completed o…" at bounding box center [668, 319] width 160 height 28
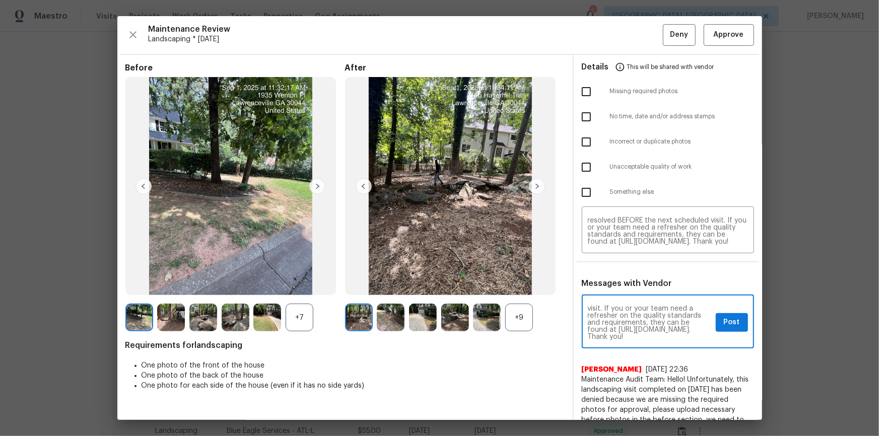
type textarea "Maintenance Audit Team: Hello! Unfortunately this landscaping visit completed o…"
click at [584, 166] on input "checkbox" at bounding box center [586, 167] width 21 height 21
click at [581, 165] on input "checkbox" at bounding box center [586, 167] width 21 height 21
checkbox input "false"
click at [584, 196] on input "checkbox" at bounding box center [586, 192] width 21 height 21
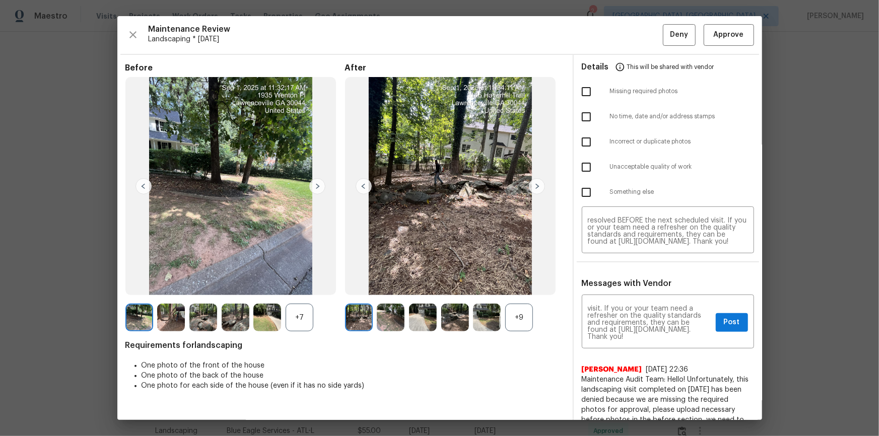
checkbox input "true"
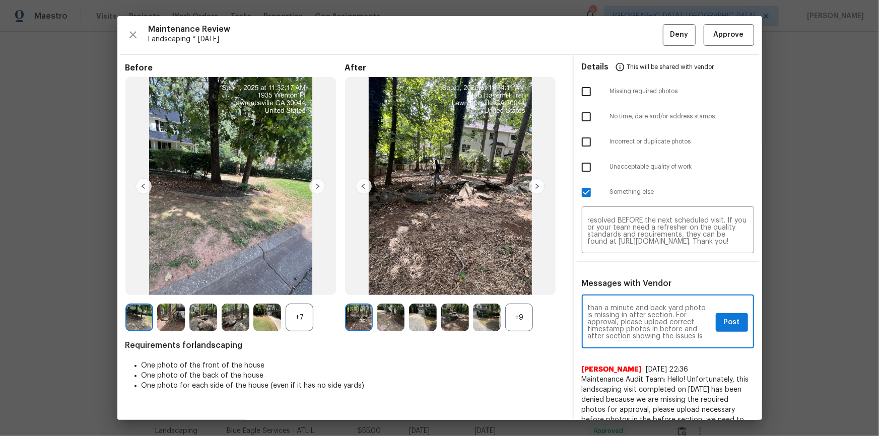
scroll to position [55, 0]
click at [625, 293] on span "Post" at bounding box center [732, 322] width 16 height 13
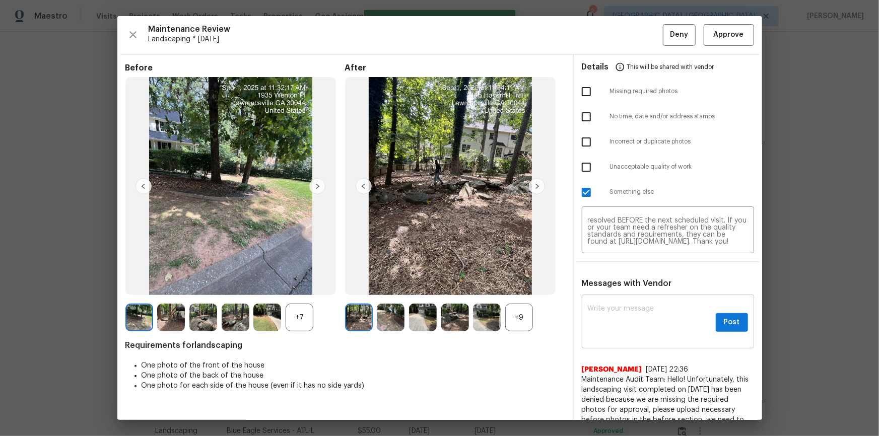
scroll to position [0, 0]
click at [625, 45] on div "Maintenance Review Landscaping * Tue, Sep 02 Deny Approve Before +7 After +9 Re…" at bounding box center [439, 218] width 645 height 404
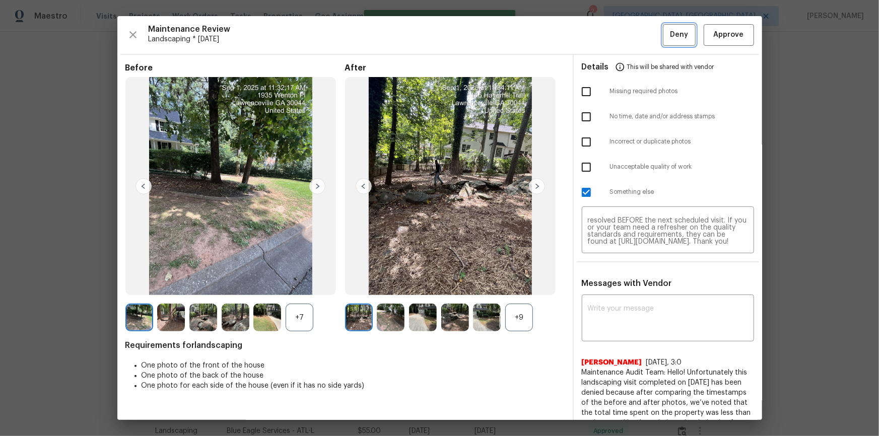
click at [625, 43] on button "Deny" at bounding box center [679, 35] width 33 height 22
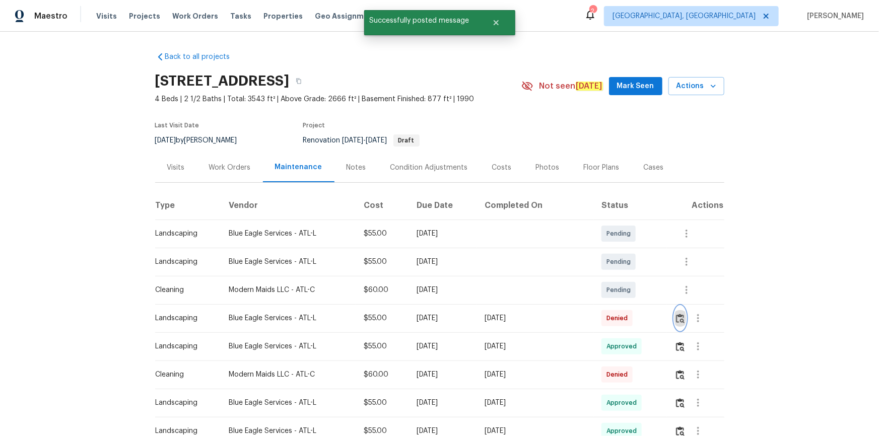
click at [625, 293] on img "button" at bounding box center [680, 319] width 9 height 10
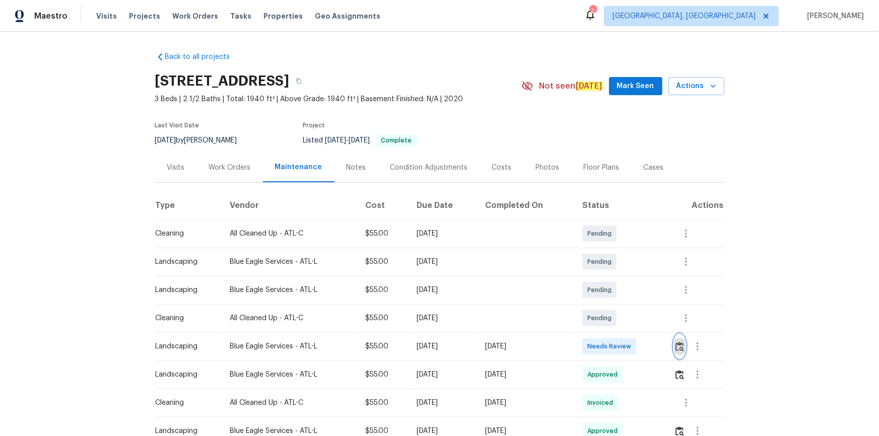
click at [625, 293] on img "button" at bounding box center [680, 347] width 9 height 10
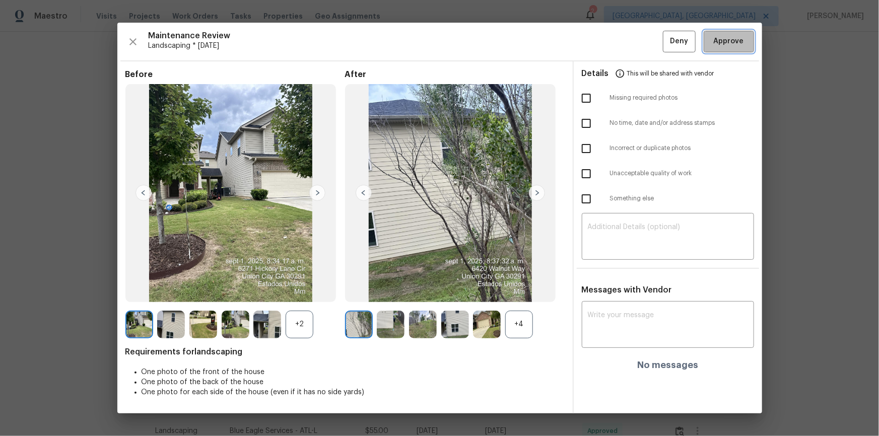
click at [625, 37] on span "Approve" at bounding box center [729, 41] width 30 height 13
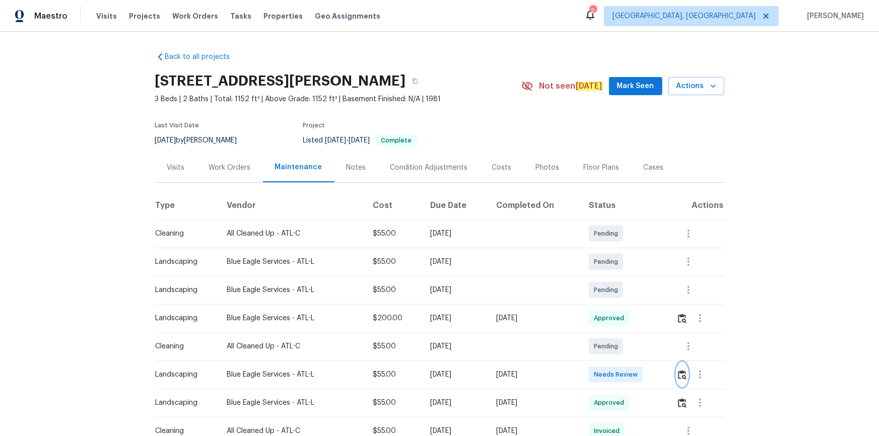
click at [625, 293] on img "button" at bounding box center [682, 375] width 9 height 10
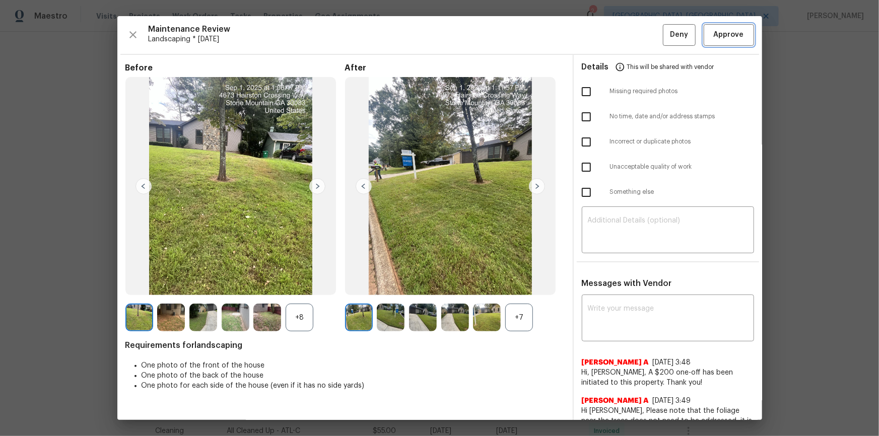
click at [625, 34] on span "Approve" at bounding box center [729, 35] width 30 height 13
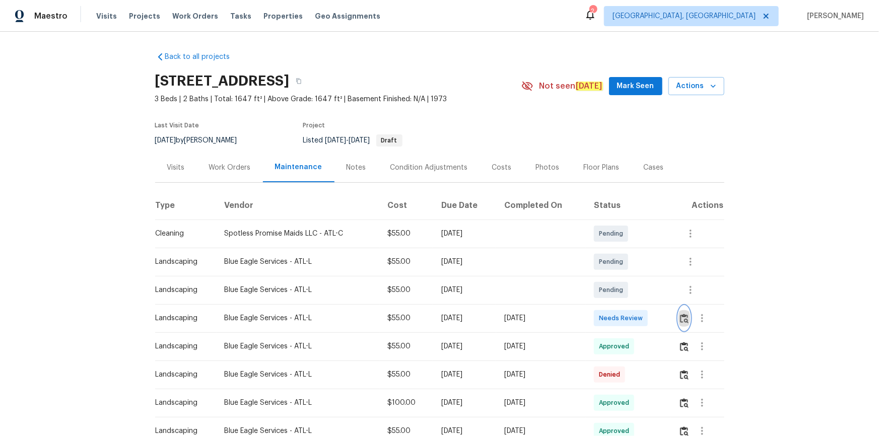
click at [684, 316] on img "button" at bounding box center [684, 319] width 9 height 10
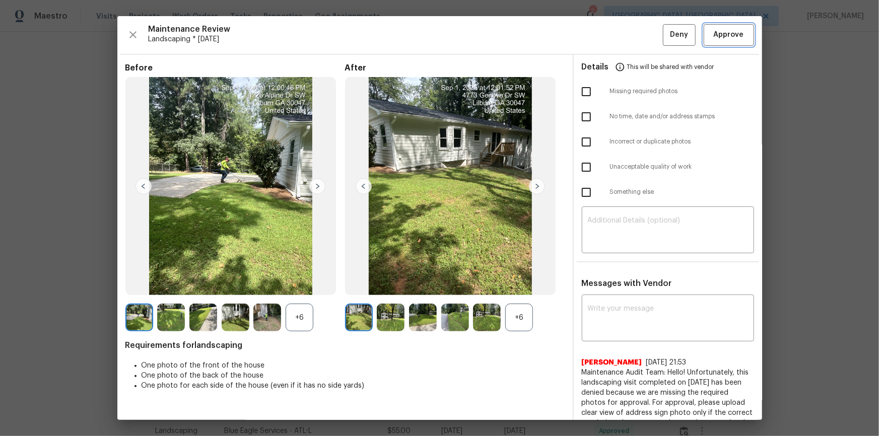
click at [720, 40] on span "Approve" at bounding box center [729, 35] width 30 height 13
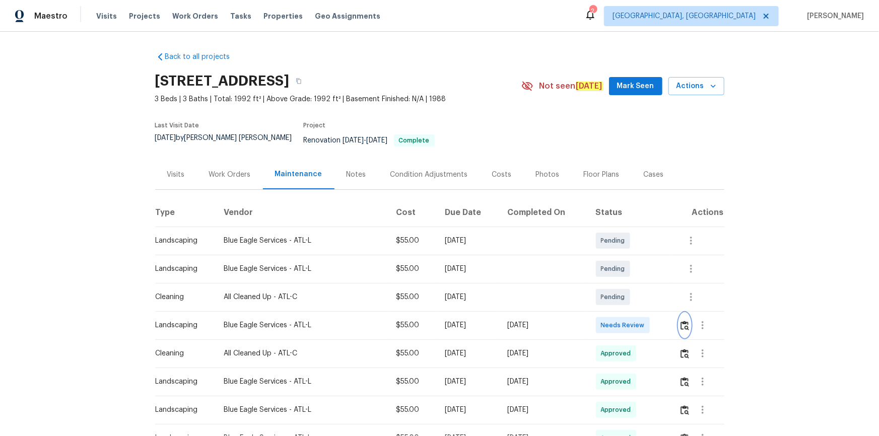
click at [625, 293] on img "button" at bounding box center [685, 326] width 9 height 10
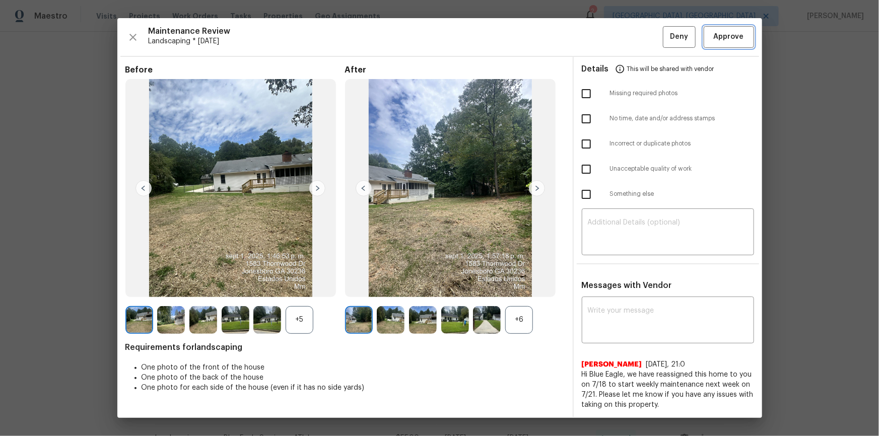
click at [625, 33] on span "Approve" at bounding box center [729, 37] width 30 height 13
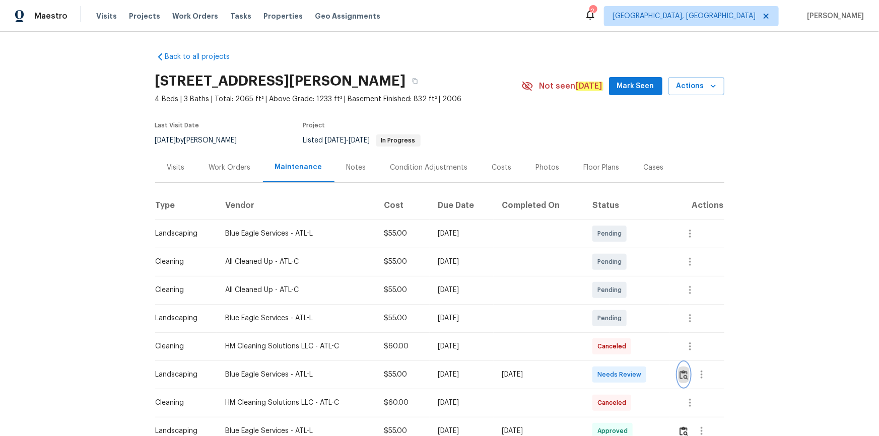
click at [625, 293] on img "button" at bounding box center [684, 375] width 9 height 10
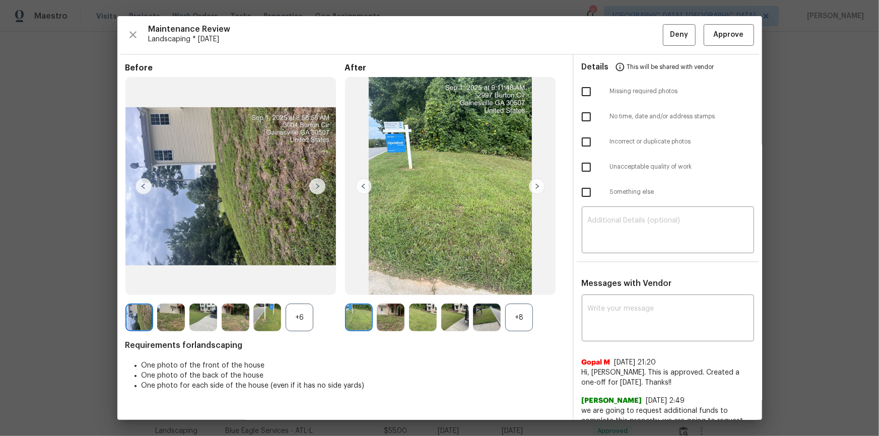
click at [625, 46] on div "Maintenance Review Landscaping * Tue, Sep 02 Deny Approve Before +6 After +8 Re…" at bounding box center [439, 218] width 645 height 404
drag, startPoint x: 748, startPoint y: 20, endPoint x: 745, endPoint y: 25, distance: 5.2
click at [625, 23] on div "Maintenance Review Landscaping * Tue, Sep 02 Deny Approve Before +6 After +8 Re…" at bounding box center [439, 218] width 645 height 404
click at [625, 33] on span "Approve" at bounding box center [729, 35] width 30 height 13
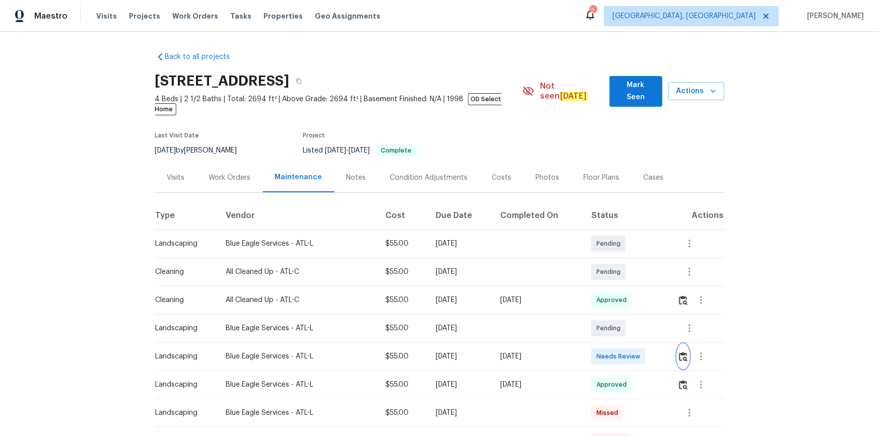
click at [625, 293] on img "button" at bounding box center [683, 357] width 9 height 10
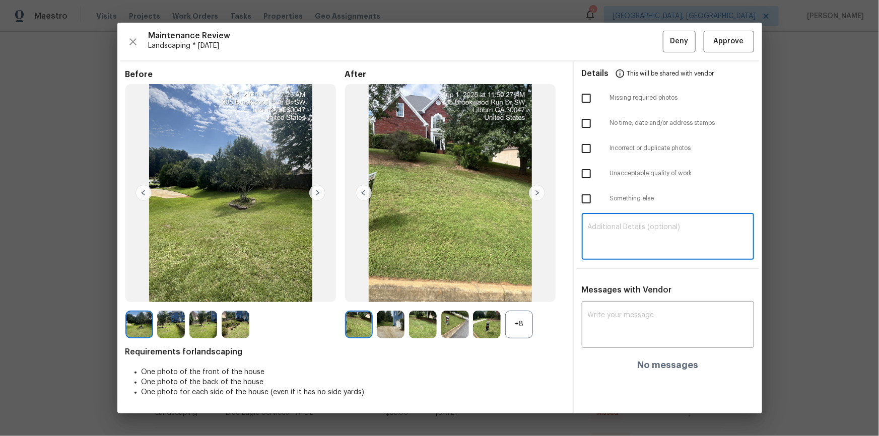
click at [625, 238] on textarea at bounding box center [668, 238] width 160 height 28
paste textarea "Maintenance Audit Team: Hello! Unfortunately, this landscaping visit completed …"
type textarea "Maintenance Audit Team: Hello! Unfortunately, this landscaping visit completed …"
paste textarea "Maintenance Audit Team: Hello! Unfortunately, this landscaping visit completed …"
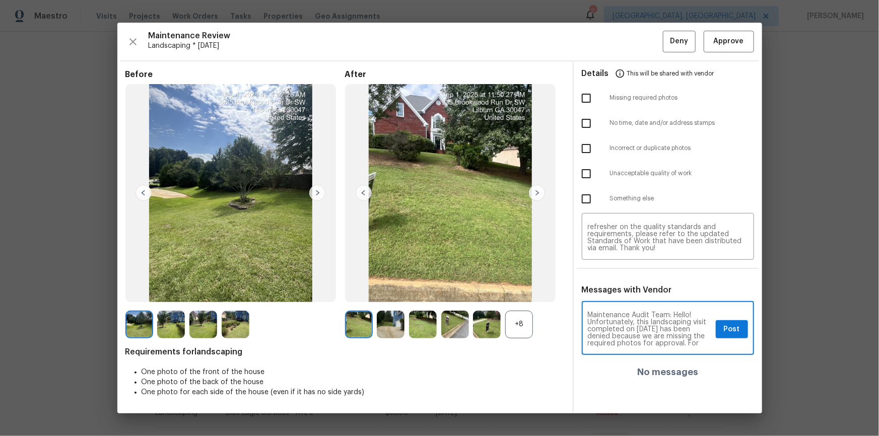
click at [625, 293] on textarea "Maintenance Audit Team: Hello! Unfortunately, this landscaping visit completed …" at bounding box center [650, 329] width 124 height 35
type textarea "Maintenance Audit Team: Hello! Unfortunately, this landscaping visit completed …"
drag, startPoint x: 587, startPoint y: 95, endPoint x: 594, endPoint y: 112, distance: 18.3
click at [587, 96] on input "checkbox" at bounding box center [586, 98] width 21 height 21
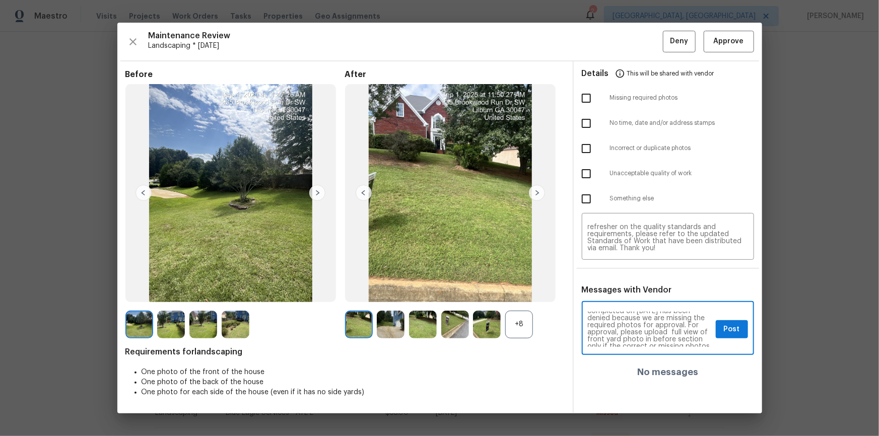
checkbox input "true"
click at [625, 293] on button "Post" at bounding box center [732, 329] width 32 height 19
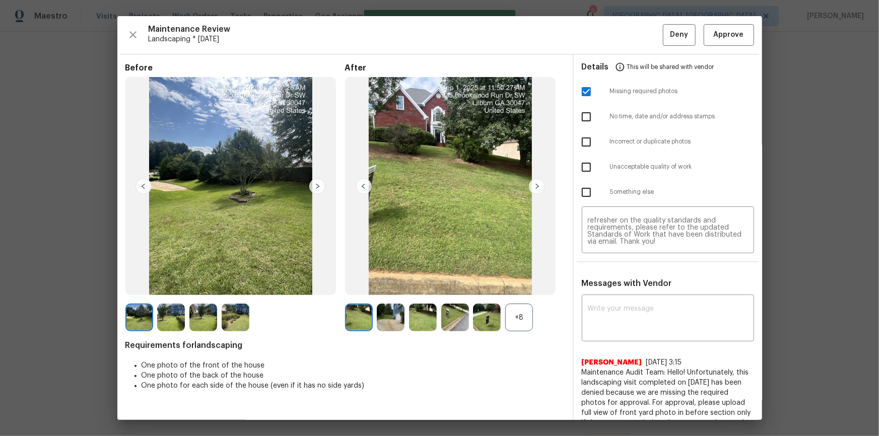
scroll to position [0, 0]
click at [625, 18] on div "Maintenance Review Landscaping * Tue, Sep 02 Deny Approve Before After +8 Requi…" at bounding box center [439, 218] width 645 height 404
click at [625, 30] on span "Deny" at bounding box center [679, 35] width 18 height 13
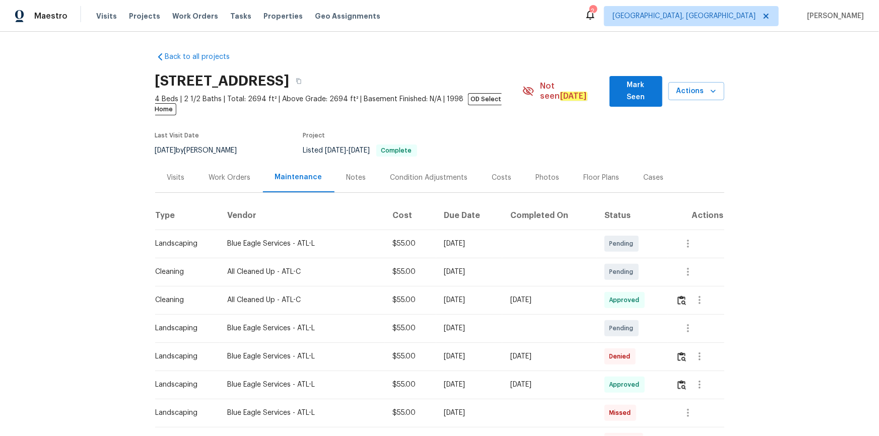
click at [625, 293] on td at bounding box center [696, 357] width 56 height 28
click at [625, 293] on img "button" at bounding box center [682, 357] width 9 height 10
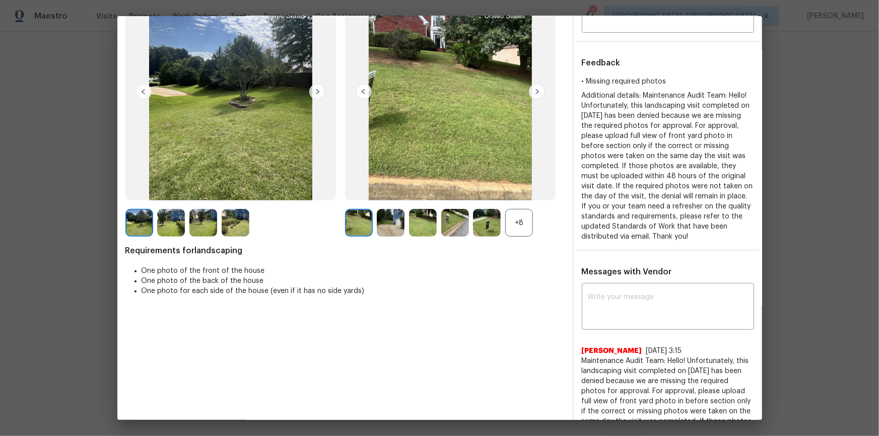
scroll to position [188, 0]
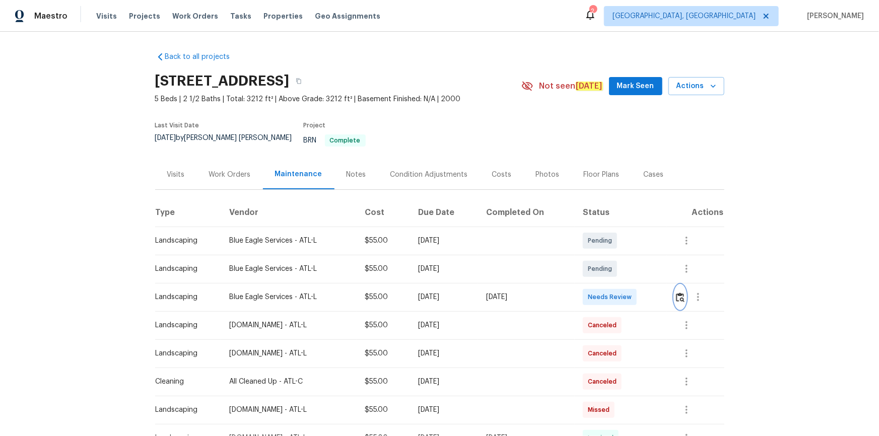
click at [625, 293] on img "button" at bounding box center [680, 298] width 9 height 10
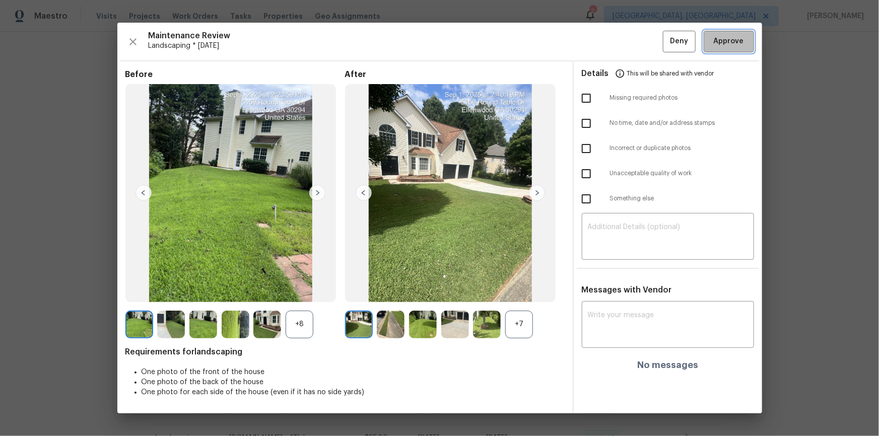
click at [625, 50] on button "Approve" at bounding box center [729, 42] width 50 height 22
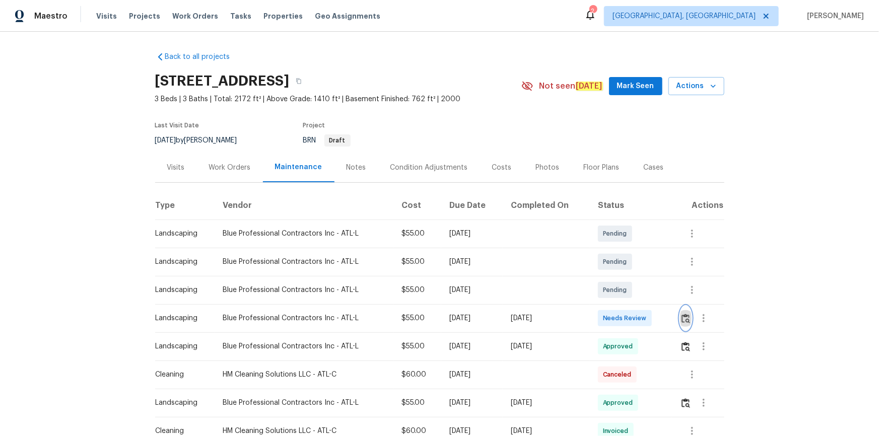
click at [625, 293] on img "button" at bounding box center [686, 319] width 9 height 10
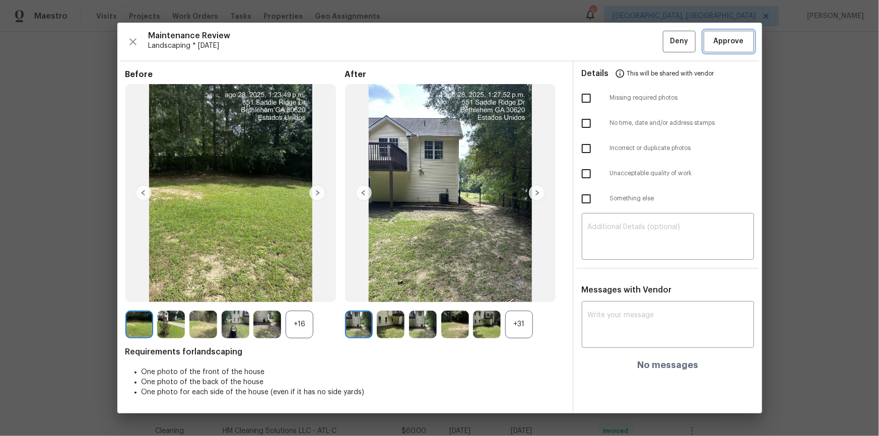
click at [625, 38] on span "Approve" at bounding box center [729, 41] width 30 height 13
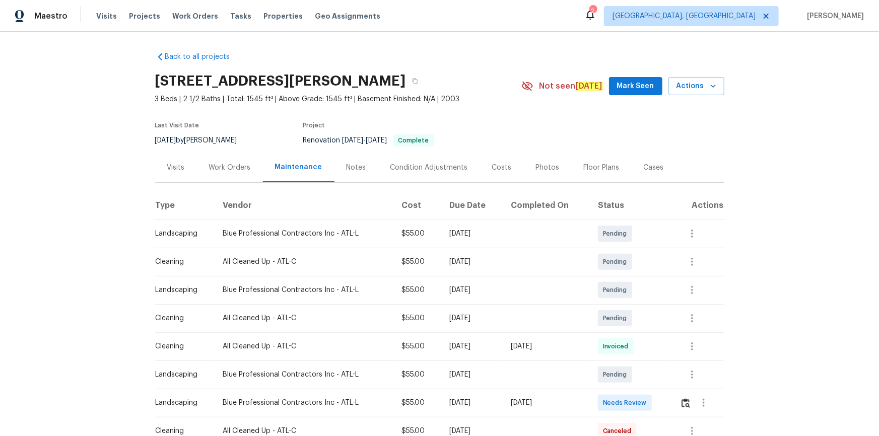
scroll to position [91, 0]
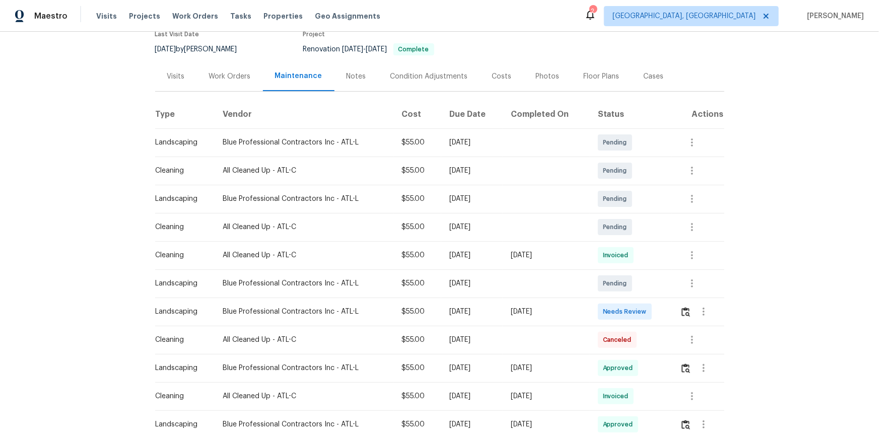
click at [625, 293] on td at bounding box center [698, 312] width 52 height 28
click at [625, 293] on img "button" at bounding box center [686, 312] width 9 height 10
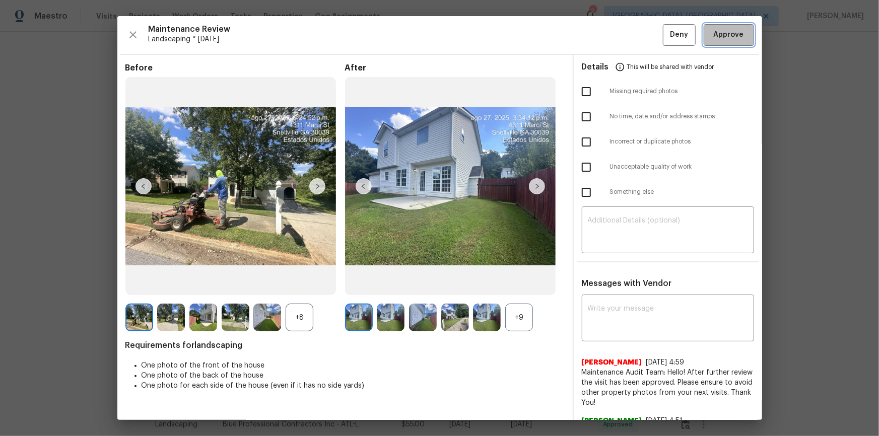
click at [625, 39] on span "Approve" at bounding box center [729, 35] width 30 height 13
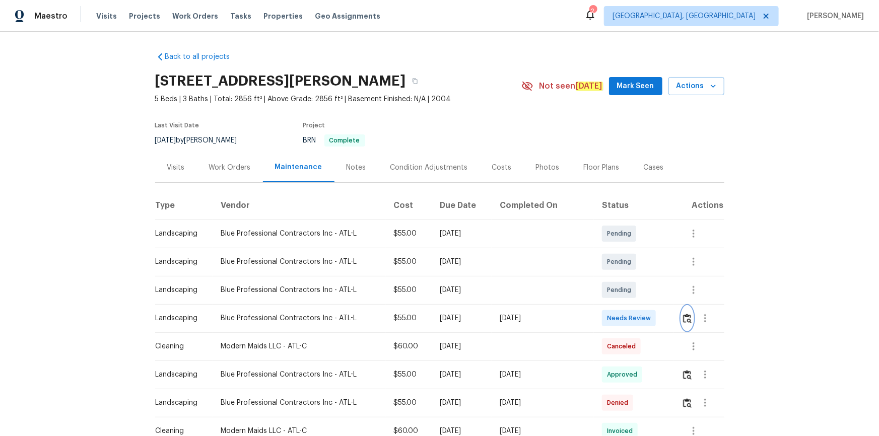
click at [625, 293] on img "button" at bounding box center [687, 319] width 9 height 10
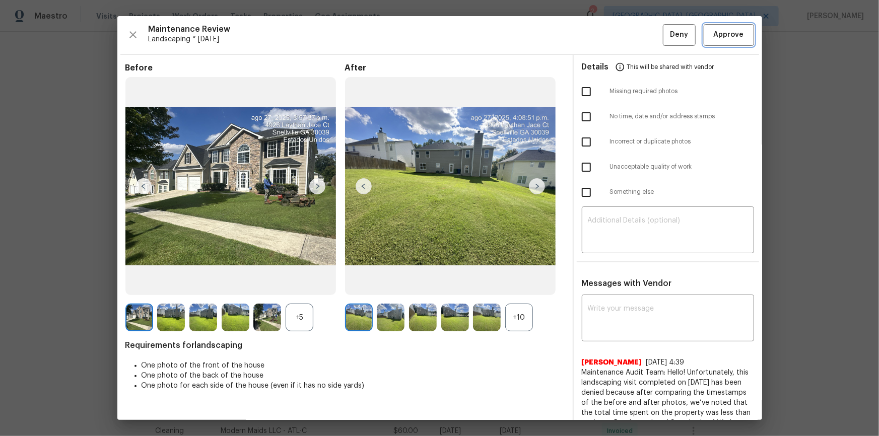
click at [625, 35] on span "Approve" at bounding box center [729, 35] width 30 height 13
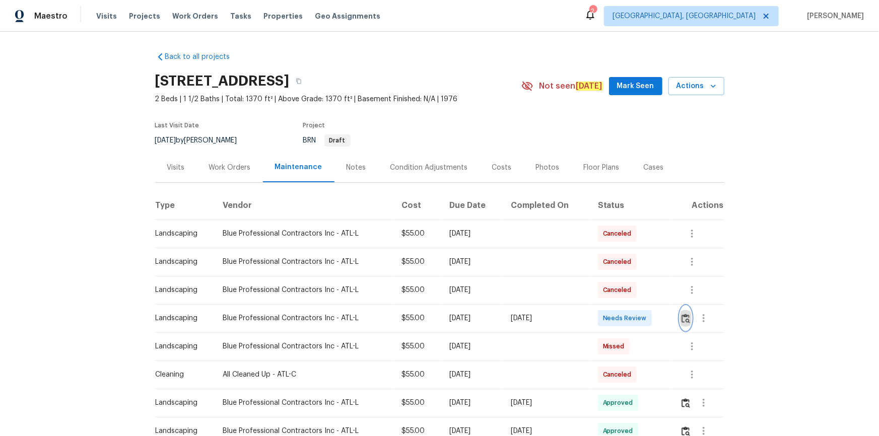
click at [625, 293] on img "button" at bounding box center [686, 319] width 9 height 10
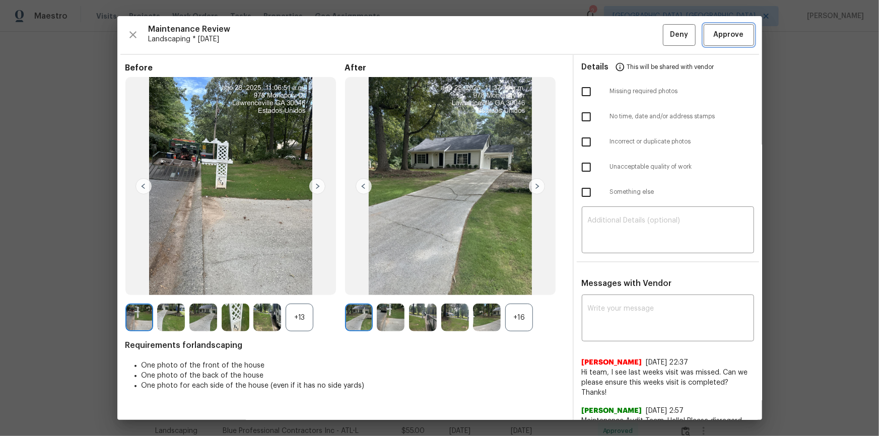
click at [625, 33] on span "Approve" at bounding box center [729, 35] width 34 height 13
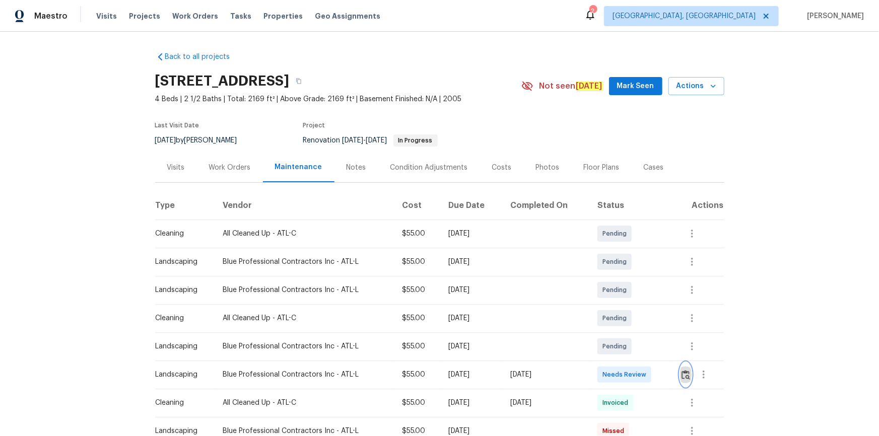
click at [625, 293] on img "button" at bounding box center [686, 375] width 9 height 10
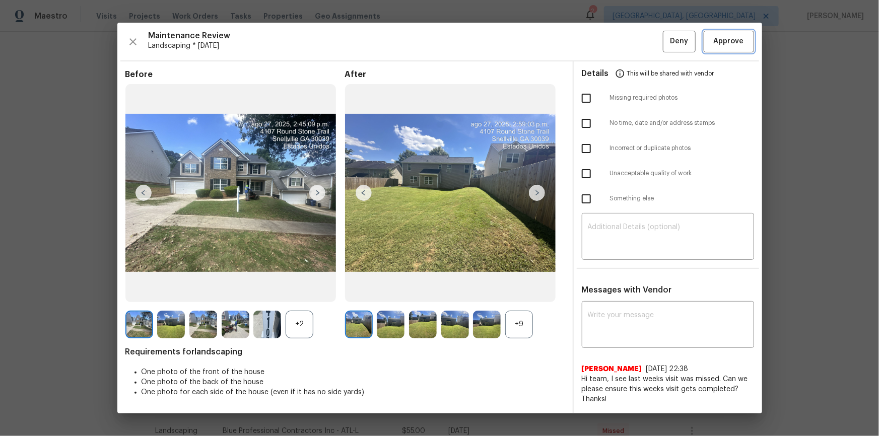
drag, startPoint x: 736, startPoint y: 35, endPoint x: 750, endPoint y: 49, distance: 19.2
click at [625, 35] on span "Approve" at bounding box center [729, 41] width 30 height 13
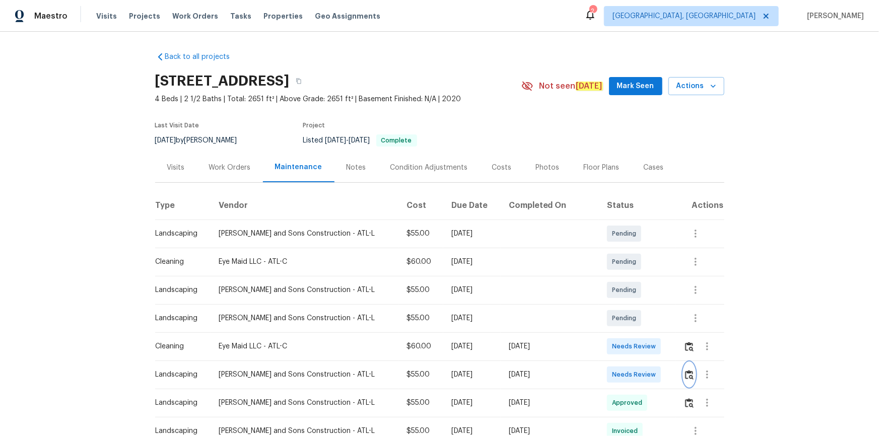
click at [625, 293] on button "button" at bounding box center [690, 375] width 12 height 24
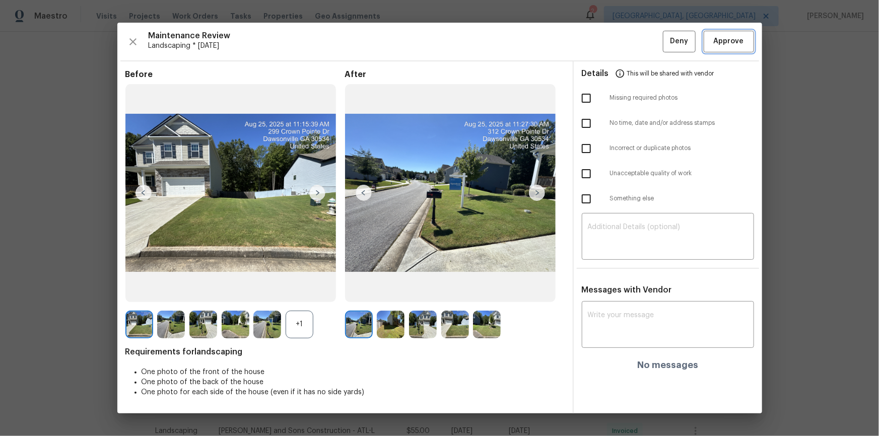
click at [625, 41] on span "Approve" at bounding box center [729, 41] width 30 height 13
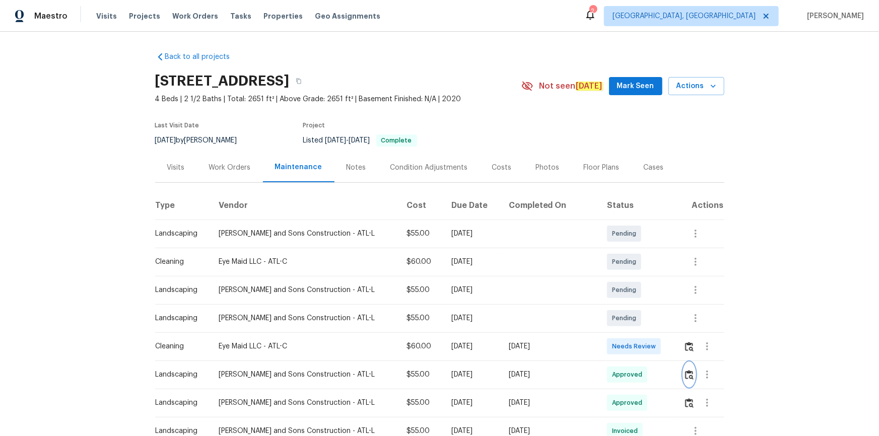
click at [625, 293] on button "button" at bounding box center [690, 375] width 12 height 24
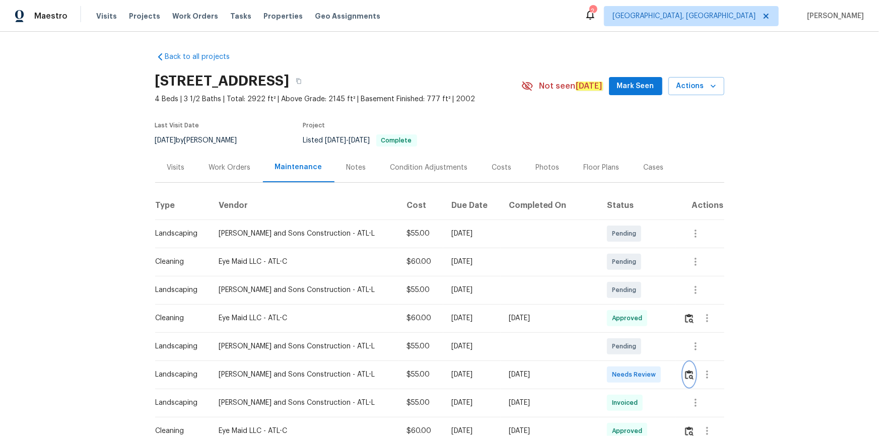
click at [685, 384] on button "button" at bounding box center [690, 375] width 12 height 24
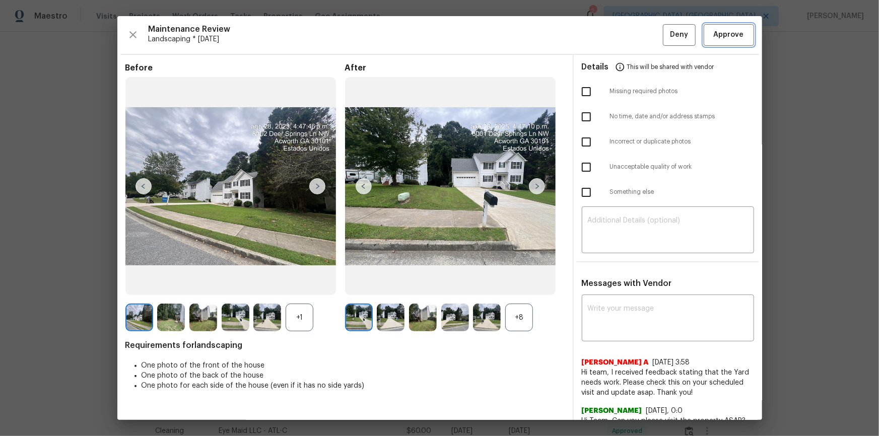
click at [721, 36] on span "Approve" at bounding box center [729, 35] width 30 height 13
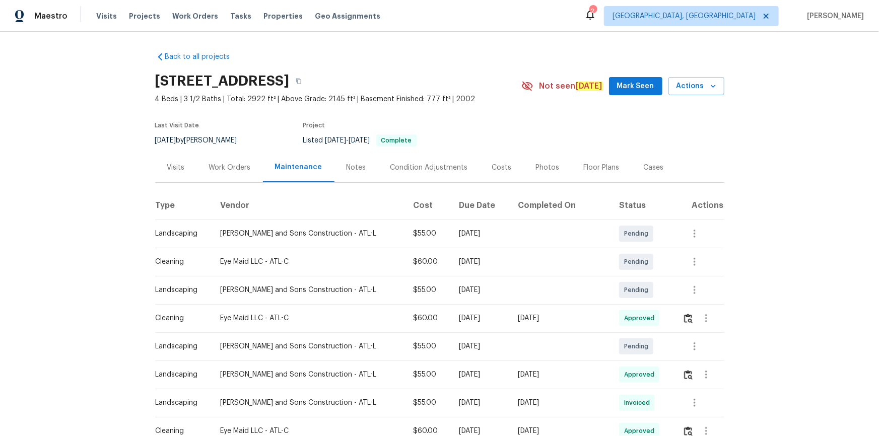
click at [556, 376] on div "[DATE]" at bounding box center [560, 375] width 85 height 10
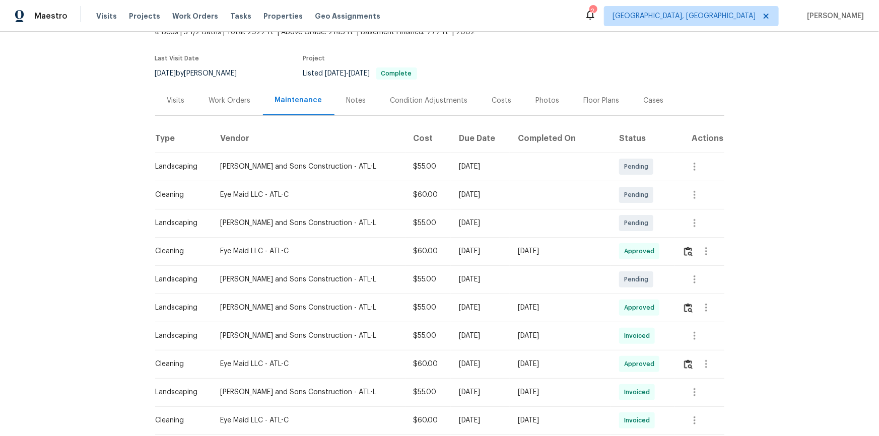
scroll to position [137, 0]
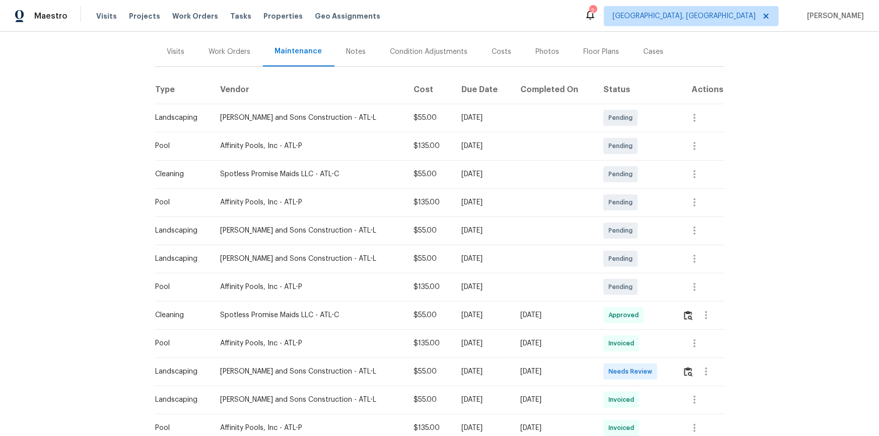
scroll to position [183, 0]
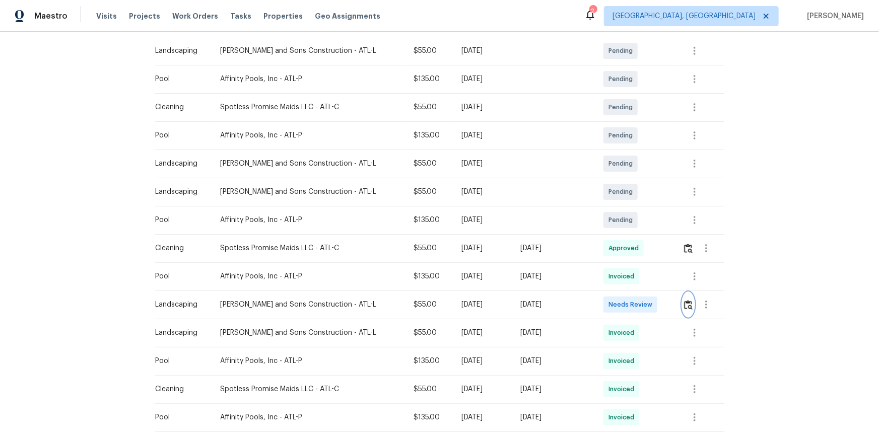
click at [625, 293] on button "button" at bounding box center [689, 305] width 12 height 24
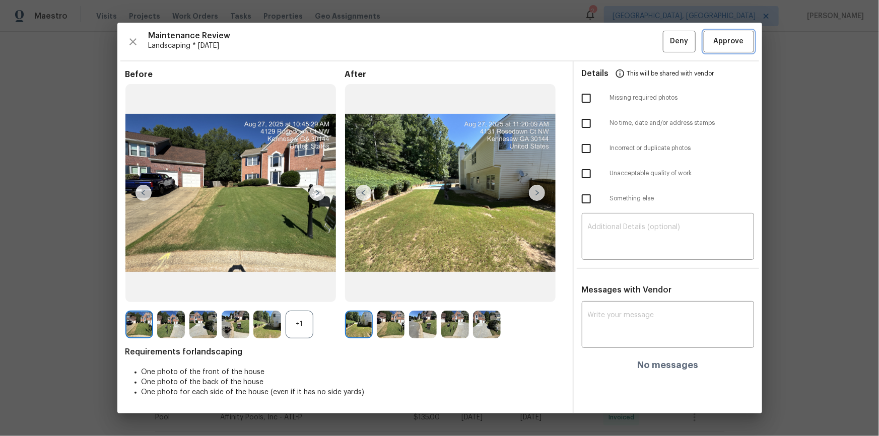
click at [625, 47] on span "Approve" at bounding box center [729, 41] width 30 height 13
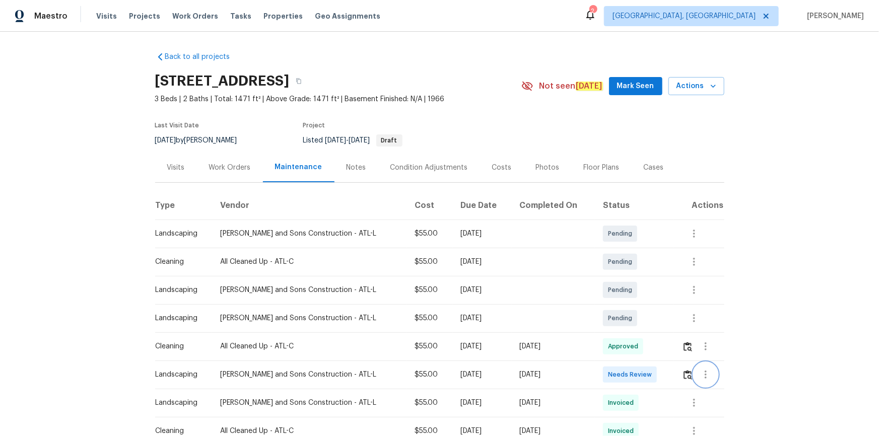
click at [694, 375] on button "button" at bounding box center [706, 375] width 24 height 24
click at [684, 378] on div at bounding box center [439, 218] width 879 height 436
click at [684, 378] on img "button" at bounding box center [688, 375] width 9 height 10
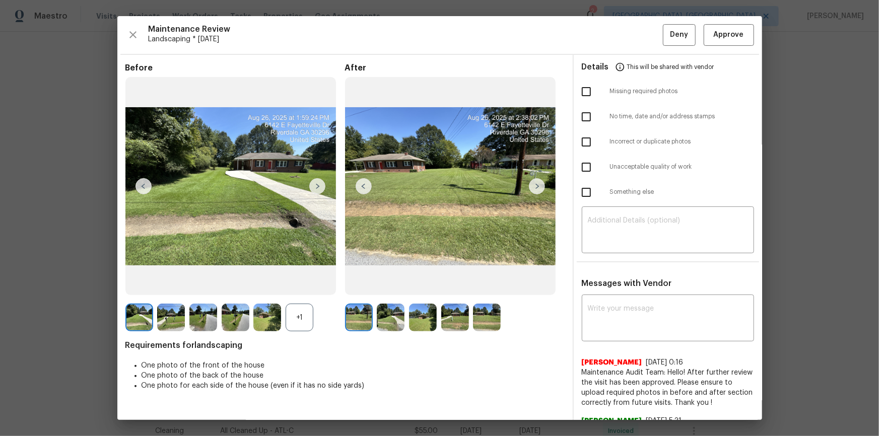
click at [726, 52] on div "Maintenance Review Landscaping * Mon, Aug 25 Deny Approve Before +1 After Requi…" at bounding box center [439, 218] width 645 height 404
click at [730, 29] on span "Approve" at bounding box center [729, 35] width 30 height 13
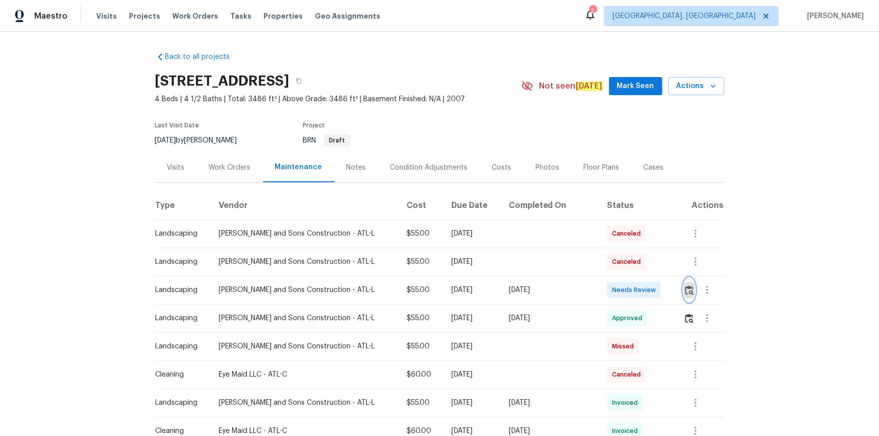
click at [625, 287] on img "button" at bounding box center [689, 291] width 9 height 10
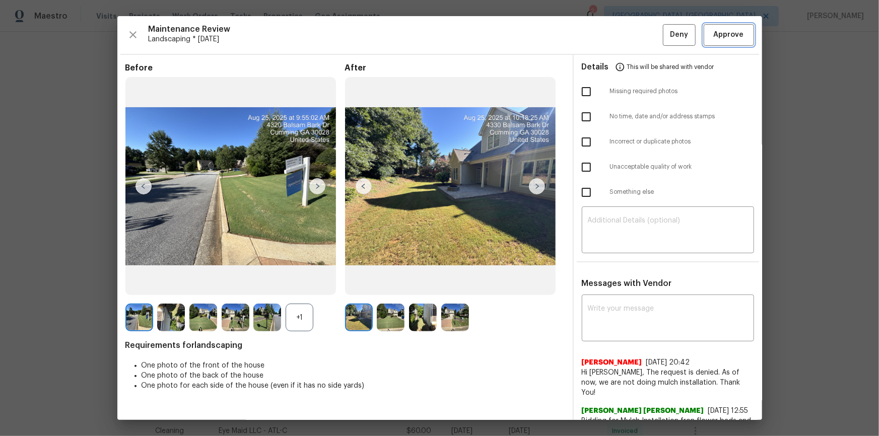
click at [625, 40] on span "Approve" at bounding box center [729, 35] width 30 height 13
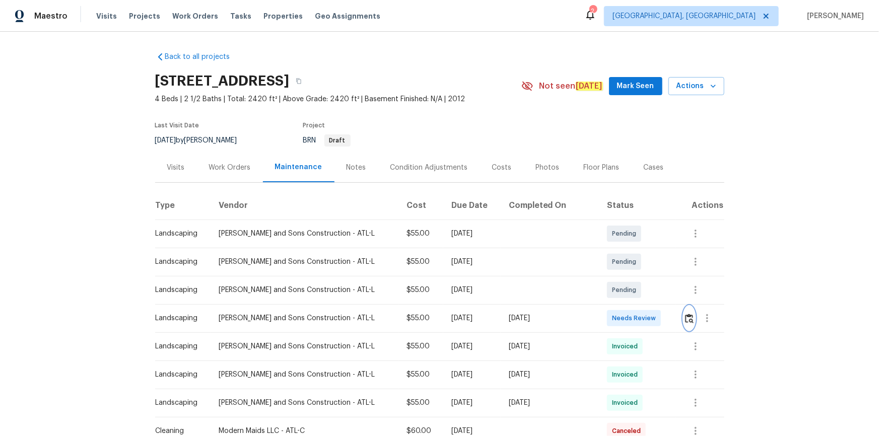
click at [625, 293] on img "button" at bounding box center [689, 319] width 9 height 10
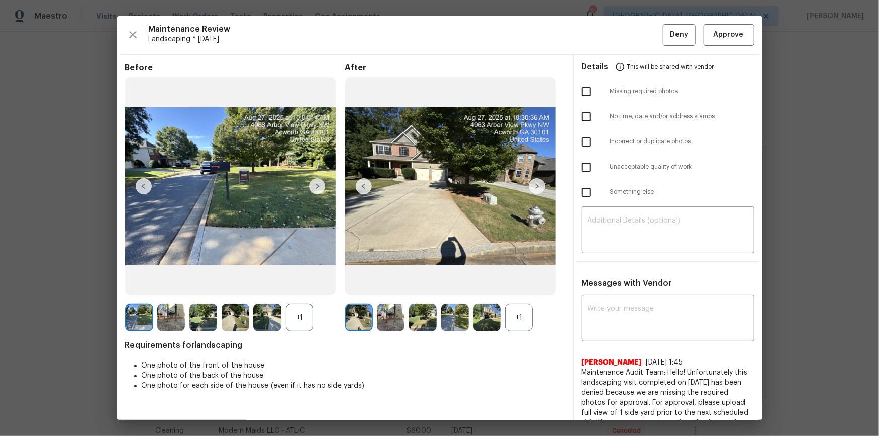
click at [625, 49] on div "Maintenance Review Landscaping * [DATE] Deny Approve Before +1 After +1 Require…" at bounding box center [439, 218] width 645 height 404
drag, startPoint x: 738, startPoint y: 30, endPoint x: 744, endPoint y: 46, distance: 17.5
click at [625, 30] on button "Approve" at bounding box center [729, 35] width 50 height 22
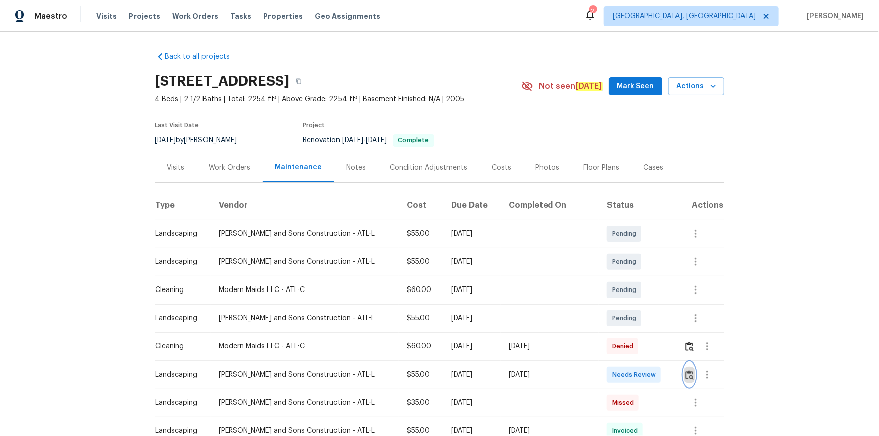
click at [686, 379] on button "button" at bounding box center [690, 375] width 12 height 24
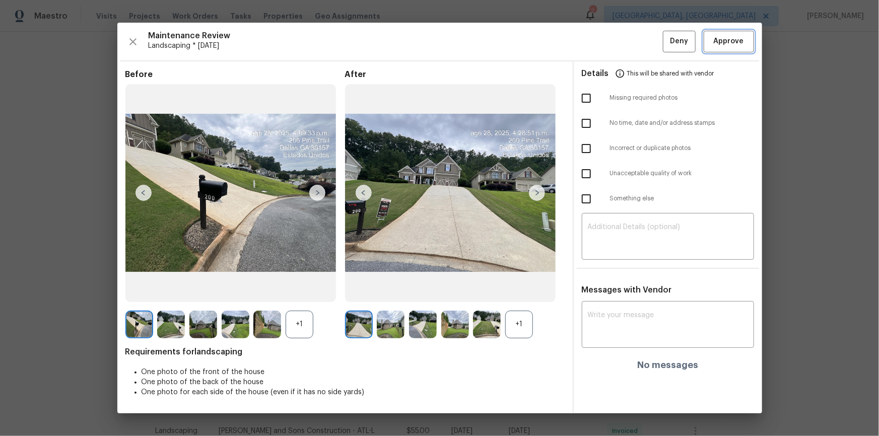
drag, startPoint x: 735, startPoint y: 40, endPoint x: 727, endPoint y: 84, distance: 44.6
click at [735, 42] on span "Approve" at bounding box center [729, 41] width 30 height 13
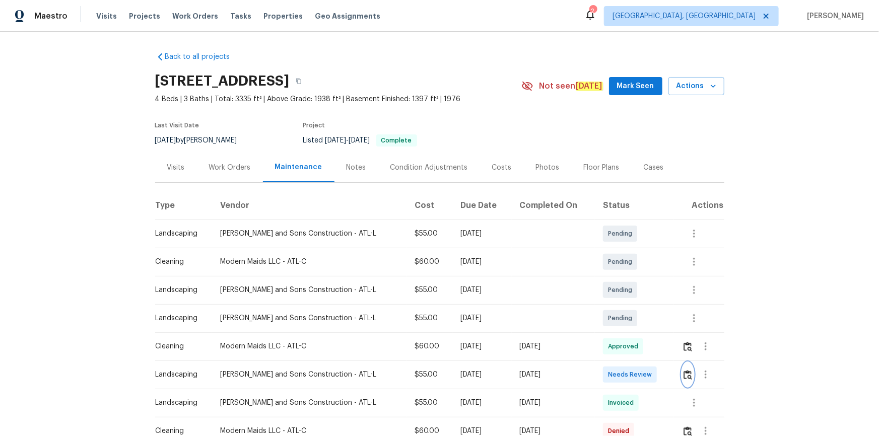
click at [625, 293] on img "button" at bounding box center [688, 375] width 9 height 10
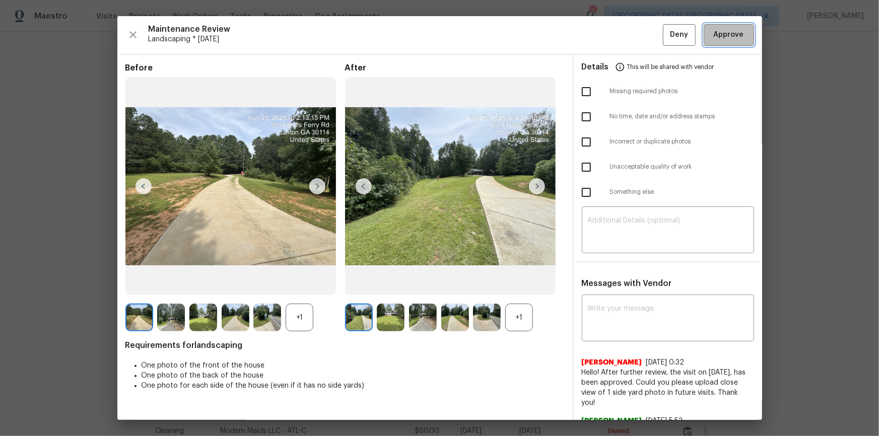
click at [625, 39] on span "Approve" at bounding box center [729, 35] width 34 height 13
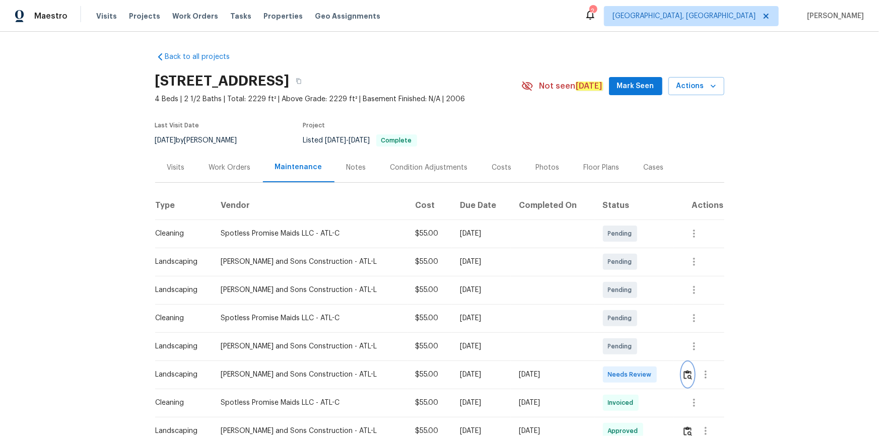
click at [625, 293] on button "button" at bounding box center [688, 375] width 12 height 24
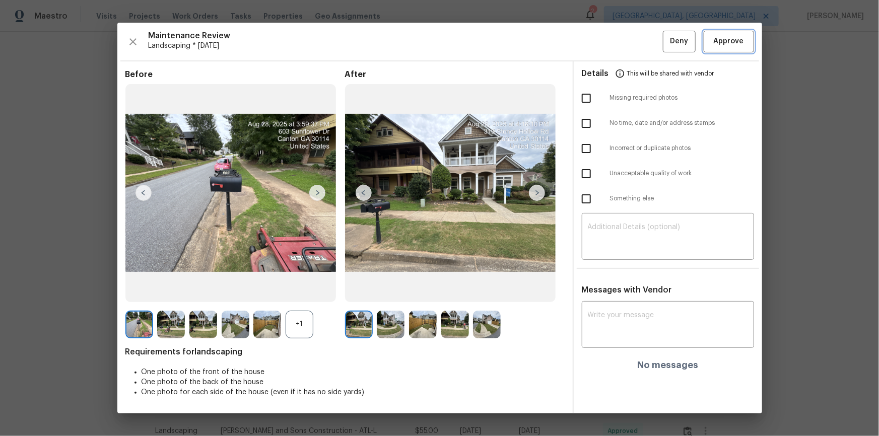
drag, startPoint x: 734, startPoint y: 34, endPoint x: 739, endPoint y: 40, distance: 7.3
click at [625, 35] on button "Approve" at bounding box center [729, 42] width 50 height 22
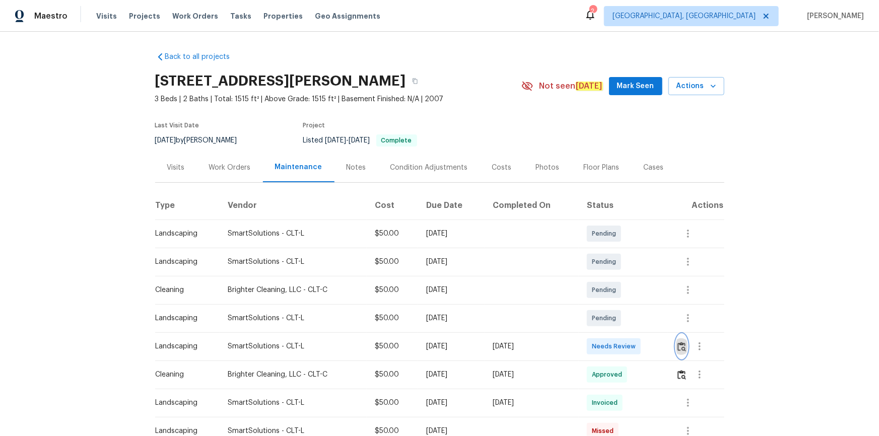
click at [625, 293] on img "button" at bounding box center [682, 347] width 9 height 10
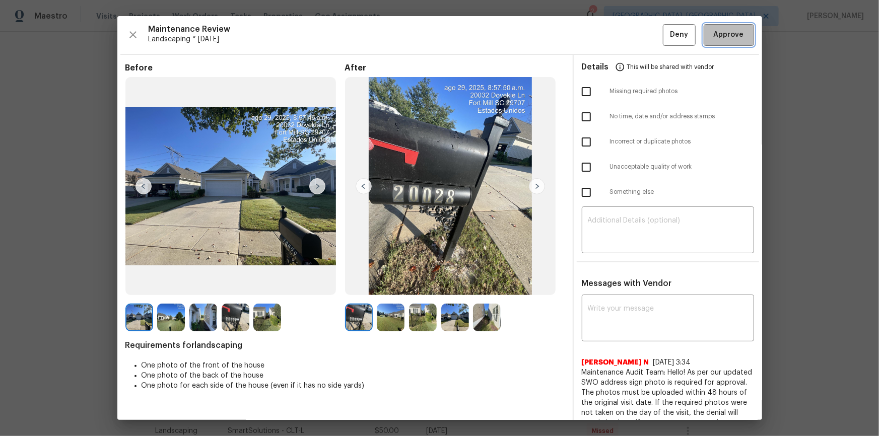
drag, startPoint x: 735, startPoint y: 35, endPoint x: 803, endPoint y: 172, distance: 152.7
click at [625, 36] on span "Approve" at bounding box center [729, 35] width 30 height 13
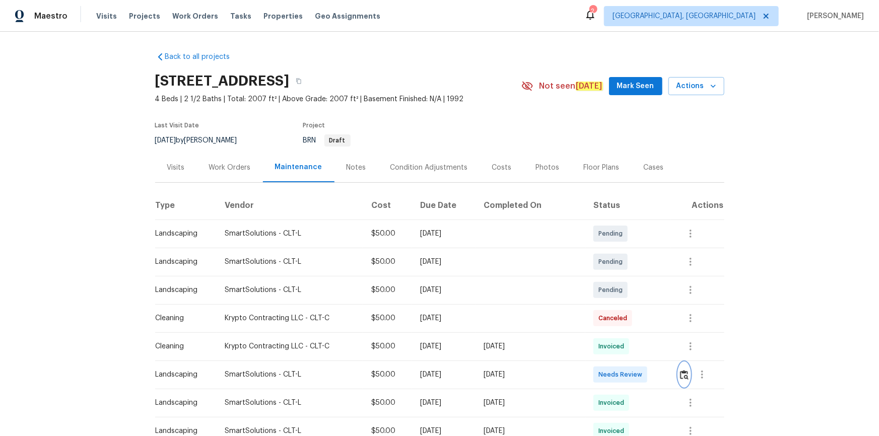
click at [625, 293] on img "button" at bounding box center [684, 375] width 9 height 10
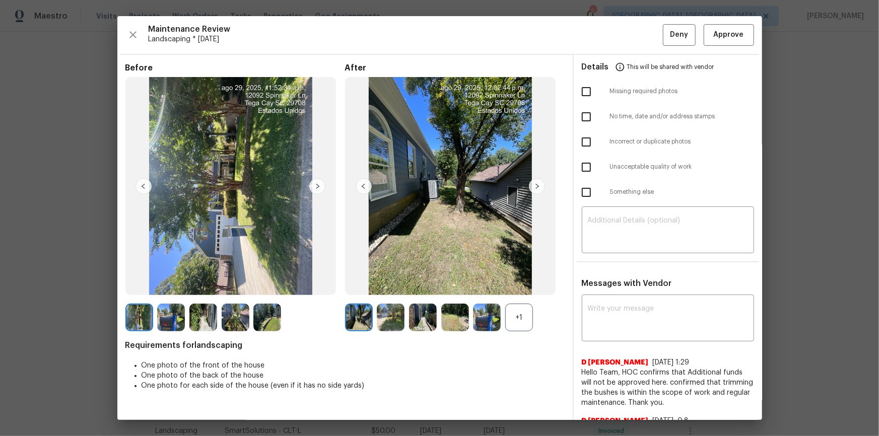
click at [625, 256] on div "Details This will be shared with vendor Missing required photos No time, date a…" at bounding box center [668, 442] width 188 height 774
click at [625, 211] on div "​" at bounding box center [668, 231] width 172 height 44
paste textarea "Maintenance Audit Team: Hello! Unfortunately, this landscaping visit completed …"
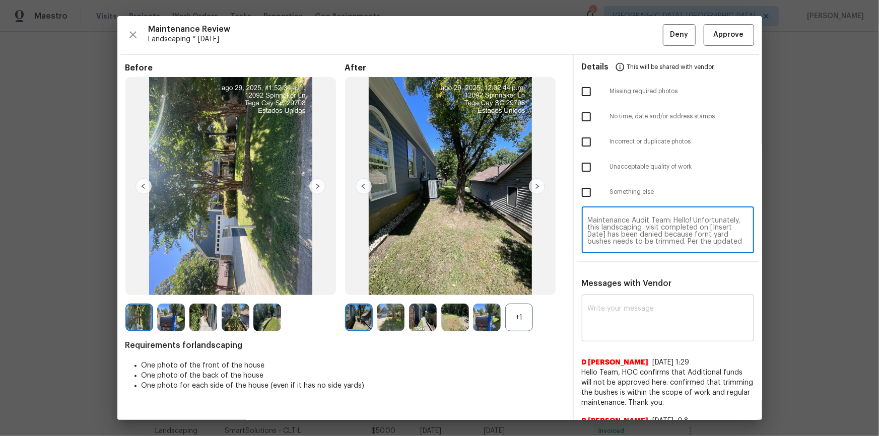
scroll to position [77, 0]
type textarea "Maintenance Audit Team: Hello! Unfortunately, this landscaping visit completed …"
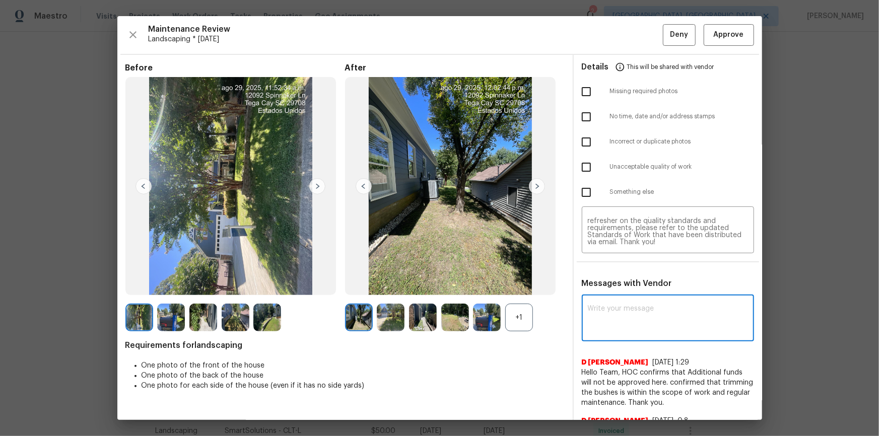
click at [625, 293] on textarea at bounding box center [668, 319] width 160 height 28
paste textarea "Maintenance Audit Team: Hello! Unfortunately, this landscaping visit completed …"
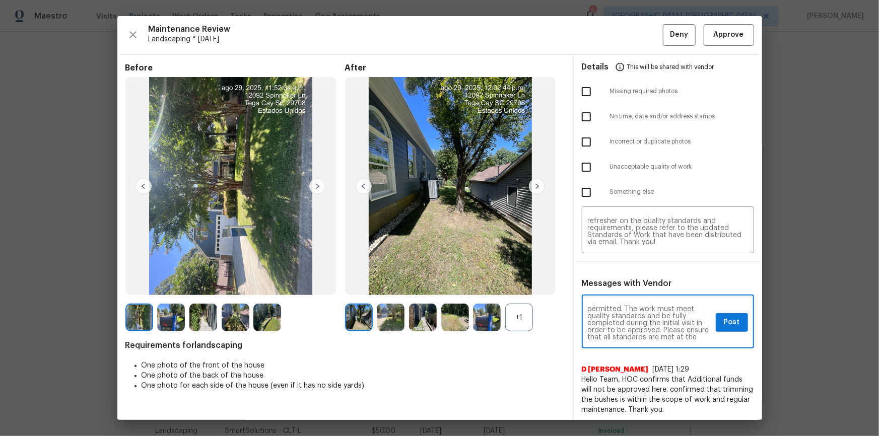
scroll to position [0, 0]
type textarea "Maintenance Audit Team: Hello! Unfortunately, this landscaping visit completed …"
click at [585, 163] on input "checkbox" at bounding box center [586, 167] width 21 height 21
checkbox input "true"
click at [625, 293] on textarea "Maintenance Audit Team: Hello! Unfortunately, this landscaping visit completed …" at bounding box center [650, 322] width 124 height 35
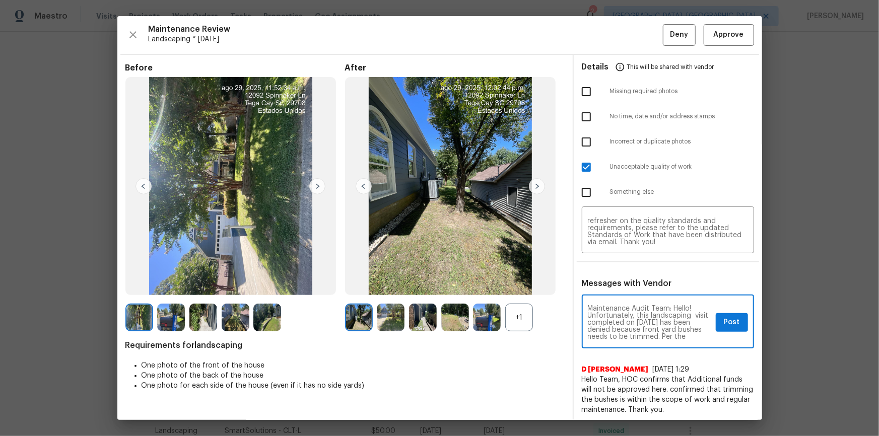
click at [625, 293] on textarea "Maintenance Audit Team: Hello! Unfortunately, this landscaping visit completed …" at bounding box center [650, 322] width 124 height 35
type textarea "Maintenance Audit Team: Hello! Unfortunately, this landscaping visit completed …"
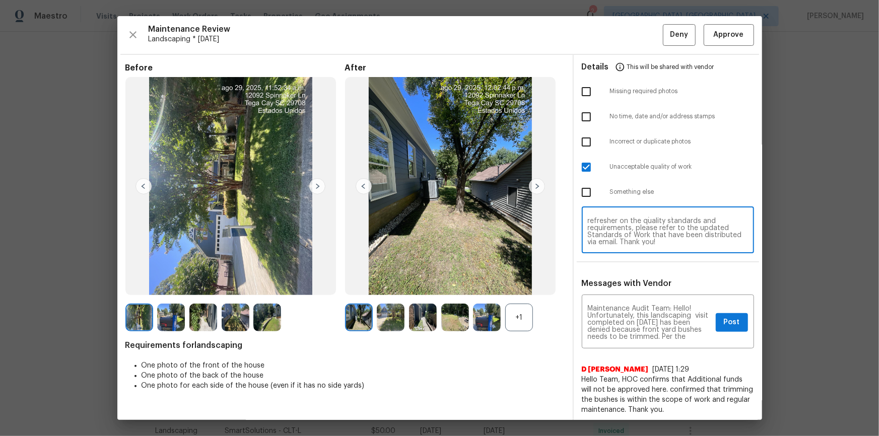
click at [625, 233] on textarea "Maintenance Audit Team: Hello! Unfortunately, this landscaping visit completed …" at bounding box center [668, 231] width 160 height 28
click at [608, 224] on textarea "Maintenance Audit Team: Hello! Unfortunately, this landscaping visit completed …" at bounding box center [668, 231] width 160 height 28
click at [625, 241] on textarea "Maintenance Audit Team: Hello! Unfortunately, this landscaping visit completed …" at bounding box center [668, 231] width 160 height 28
drag, startPoint x: 818, startPoint y: 77, endPoint x: 734, endPoint y: 181, distance: 133.7
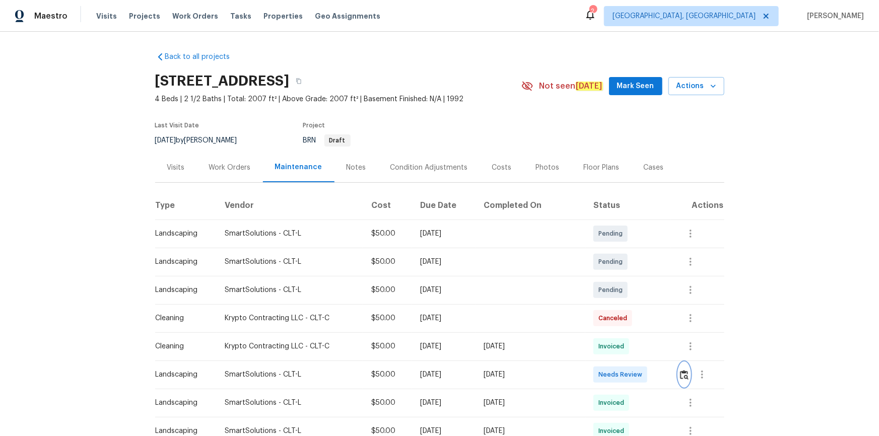
click at [625, 293] on img "button" at bounding box center [684, 375] width 9 height 10
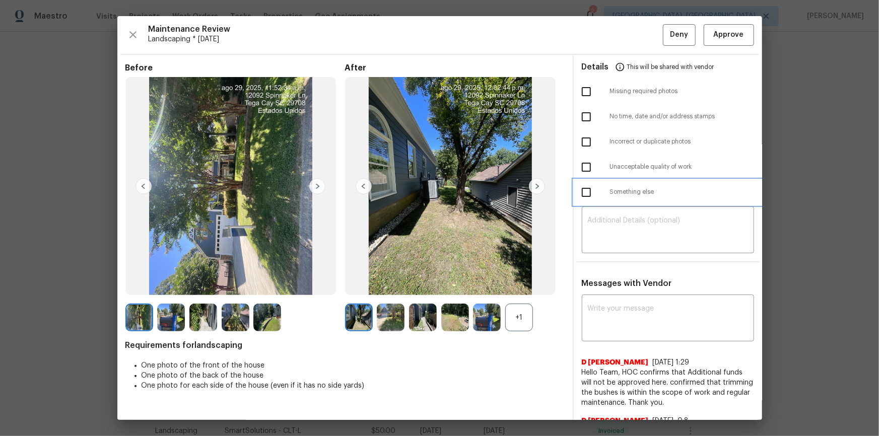
drag, startPoint x: 658, startPoint y: 200, endPoint x: 657, endPoint y: 207, distance: 6.2
click at [625, 202] on div "Something else" at bounding box center [668, 192] width 188 height 25
click at [625, 224] on textarea at bounding box center [668, 231] width 160 height 28
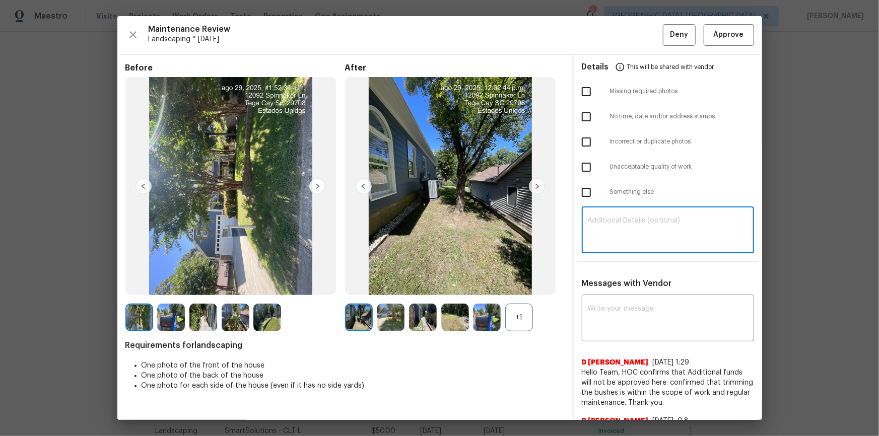
paste textarea "Maintenance Audit Team: Hello! Unfortunately, this landscaping visit completed …"
type textarea "Maintenance Audit Team: Hello! Unfortunately, this landscaping visit completed …"
click at [625, 293] on textarea at bounding box center [668, 319] width 160 height 28
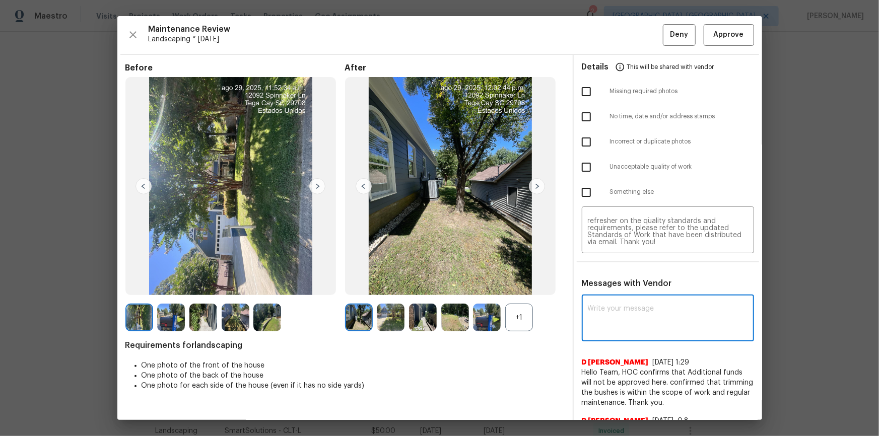
paste textarea "Maintenance Audit Team: Hello! Unfortunately, this landscaping visit completed …"
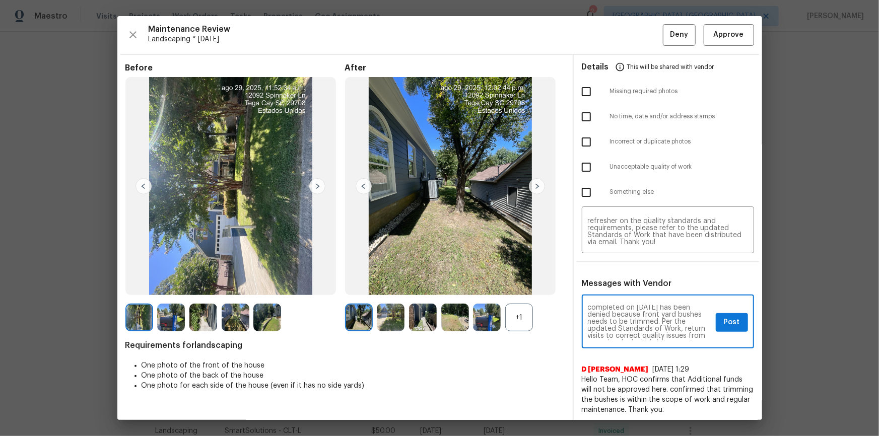
scroll to position [18, 0]
type textarea "Maintenance Audit Team: Hello! Unfortunately, this landscaping visit completed …"
click at [587, 166] on input "checkbox" at bounding box center [586, 167] width 21 height 21
checkbox input "true"
click at [625, 293] on span "Post" at bounding box center [732, 322] width 16 height 13
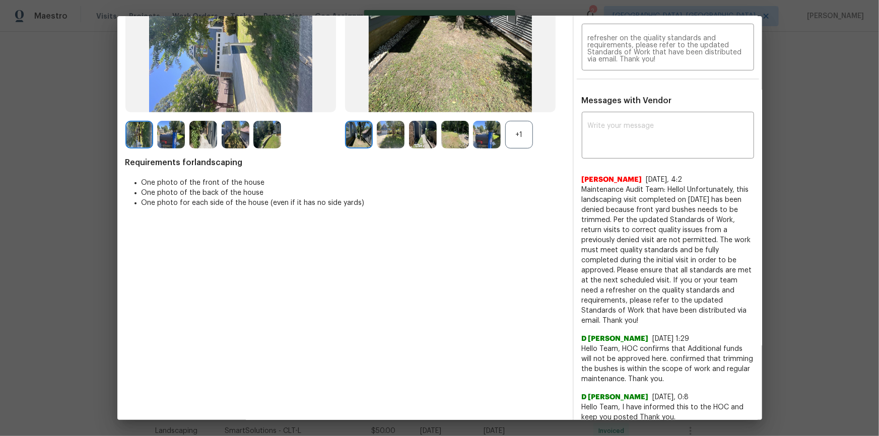
scroll to position [0, 0]
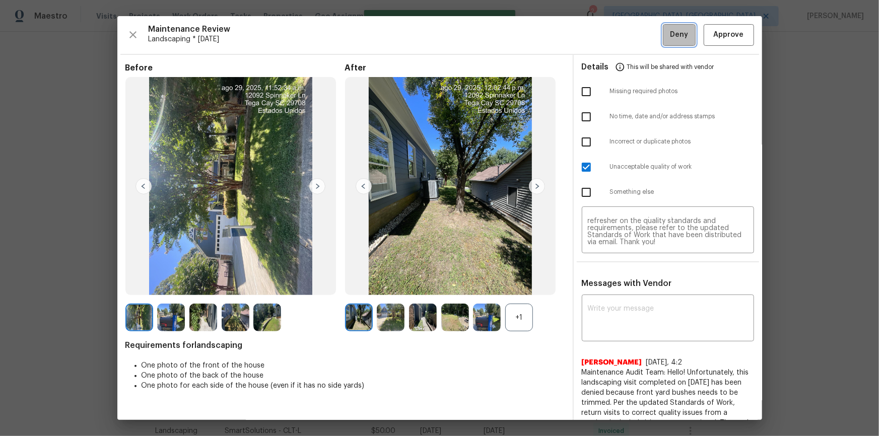
drag, startPoint x: 676, startPoint y: 30, endPoint x: 681, endPoint y: 51, distance: 21.9
click at [625, 31] on span "Deny" at bounding box center [679, 35] width 18 height 13
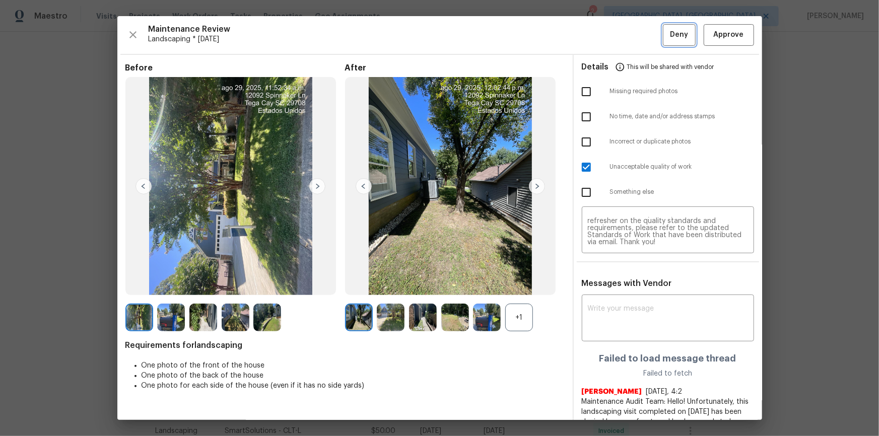
click at [625, 35] on span "Deny" at bounding box center [679, 35] width 18 height 13
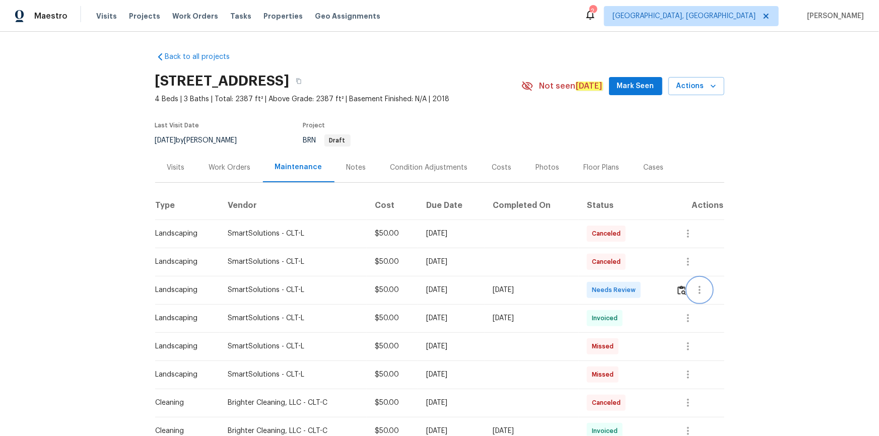
click at [625, 287] on button "button" at bounding box center [700, 290] width 24 height 24
drag, startPoint x: 666, startPoint y: 287, endPoint x: 676, endPoint y: 291, distance: 10.2
click at [625, 287] on div at bounding box center [439, 218] width 879 height 436
click at [625, 291] on img "button" at bounding box center [682, 291] width 9 height 10
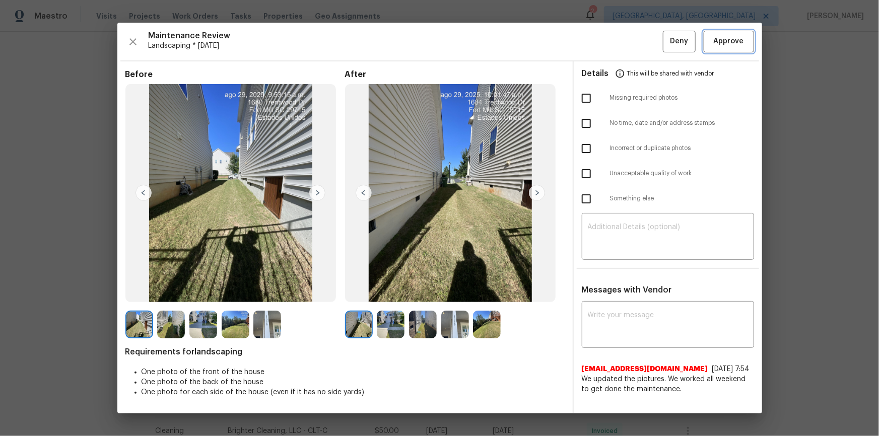
click at [625, 50] on button "Approve" at bounding box center [729, 42] width 50 height 22
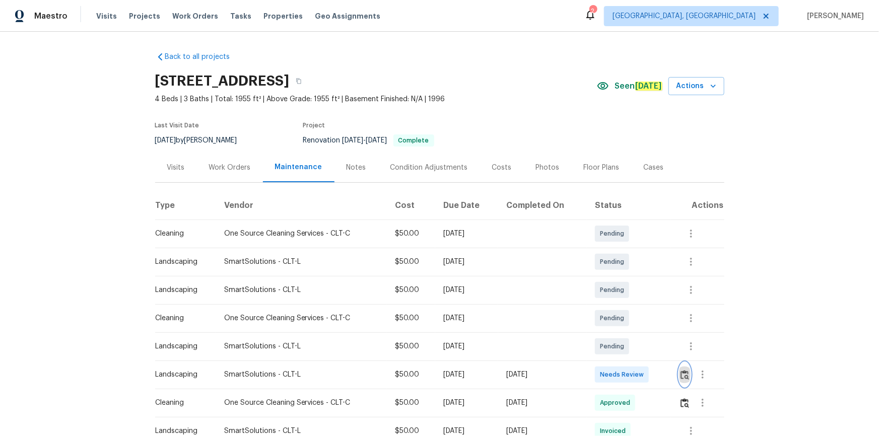
click at [625, 293] on img "button" at bounding box center [685, 375] width 9 height 10
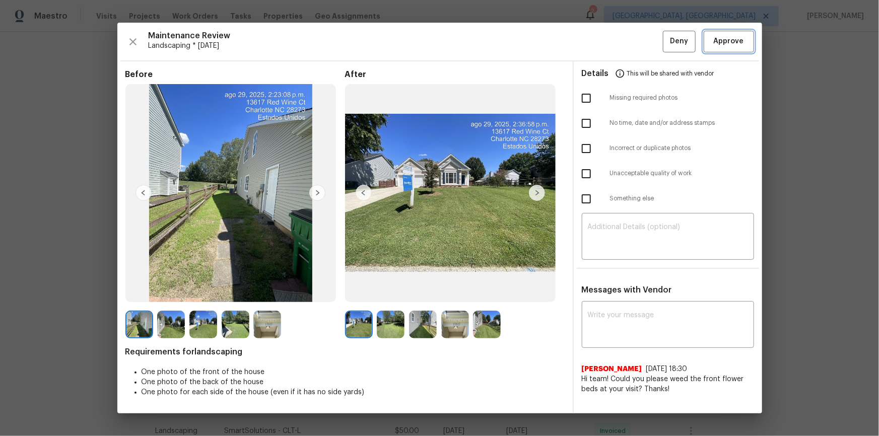
drag, startPoint x: 740, startPoint y: 40, endPoint x: 777, endPoint y: 93, distance: 64.4
click at [625, 40] on span "Approve" at bounding box center [729, 41] width 30 height 13
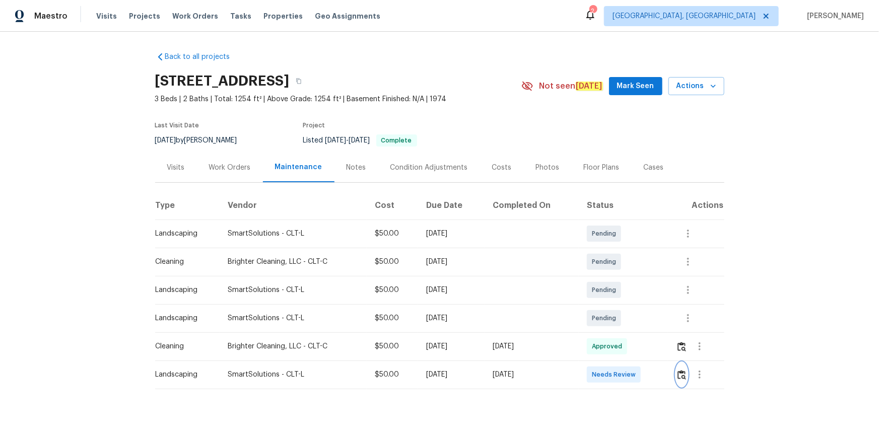
click at [680, 373] on img "button" at bounding box center [682, 375] width 9 height 10
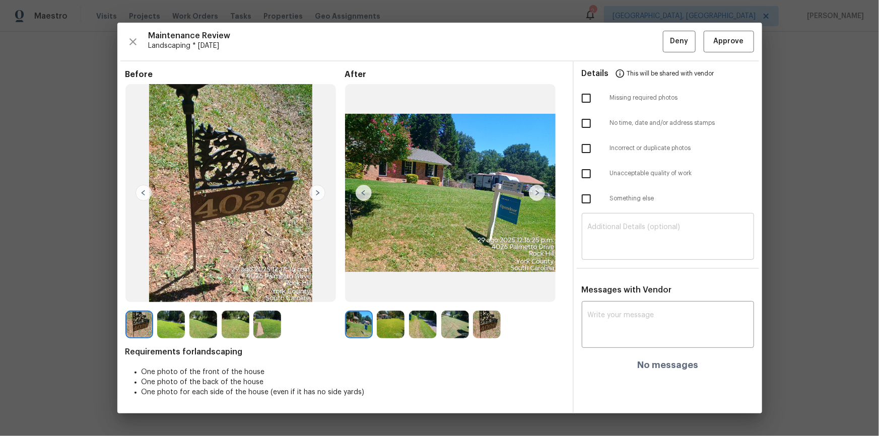
click at [615, 230] on textarea at bounding box center [668, 238] width 160 height 28
paste textarea "Maintenance Audit Team: Hello! Unfortunately, this landscaping visit completed …"
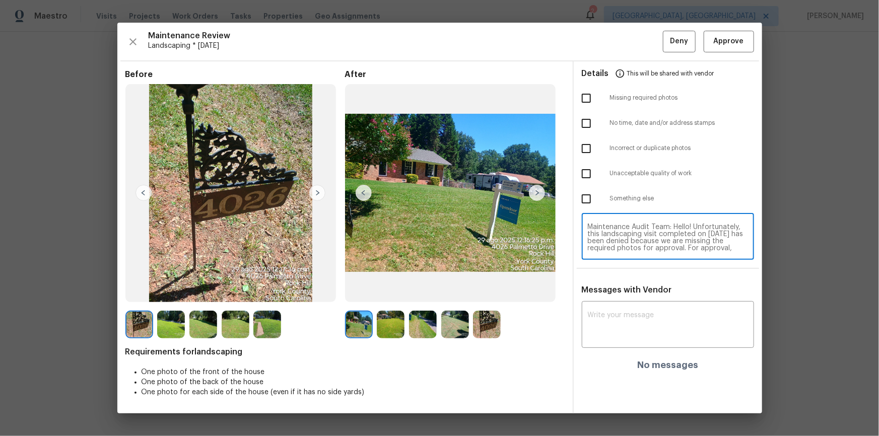
scroll to position [85, 0]
type textarea "Maintenance Audit Team: Hello! Unfortunately, this landscaping visit completed …"
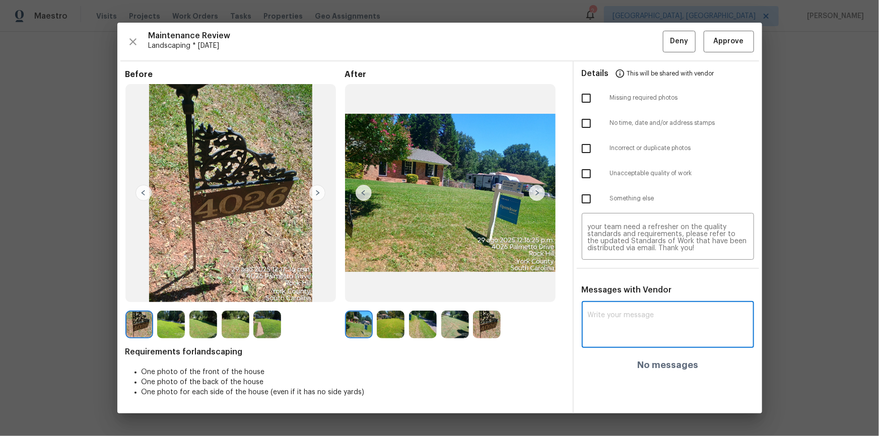
paste textarea "Maintenance Audit Team: Hello! Unfortunately, this landscaping visit completed …"
click at [630, 325] on textarea "Maintenance Audit Team: Hello! Unfortunately, this landscaping visit completed …" at bounding box center [668, 326] width 160 height 28
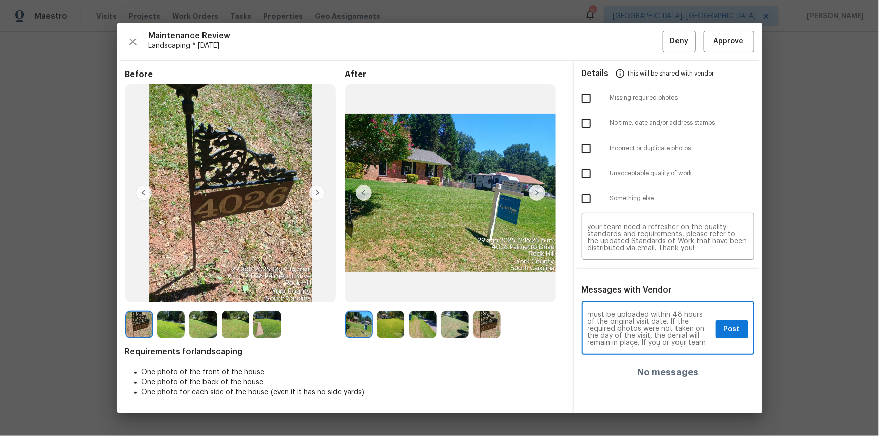
scroll to position [0, 0]
type textarea "Maintenance Audit Team: Hello! Unfortunately, this landscaping visit completed …"
click at [585, 171] on input "checkbox" at bounding box center [586, 173] width 21 height 21
click at [583, 173] on input "checkbox" at bounding box center [586, 173] width 21 height 21
checkbox input "false"
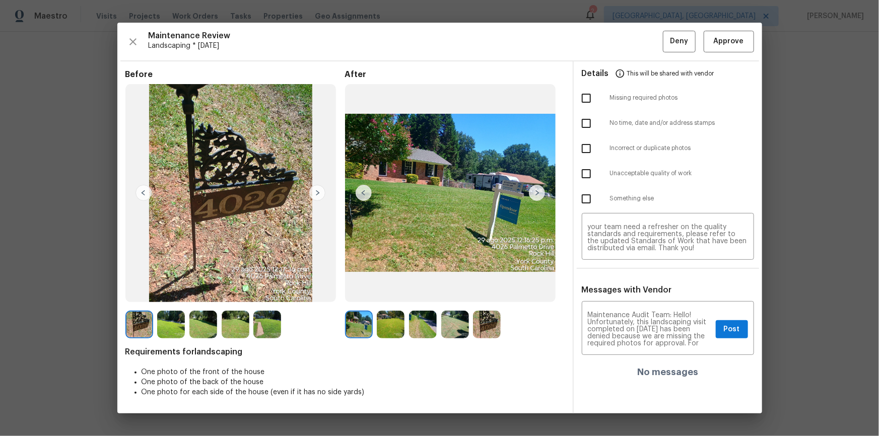
click at [589, 96] on input "checkbox" at bounding box center [586, 98] width 21 height 21
checkbox input "true"
click at [735, 325] on span "Post" at bounding box center [732, 329] width 16 height 13
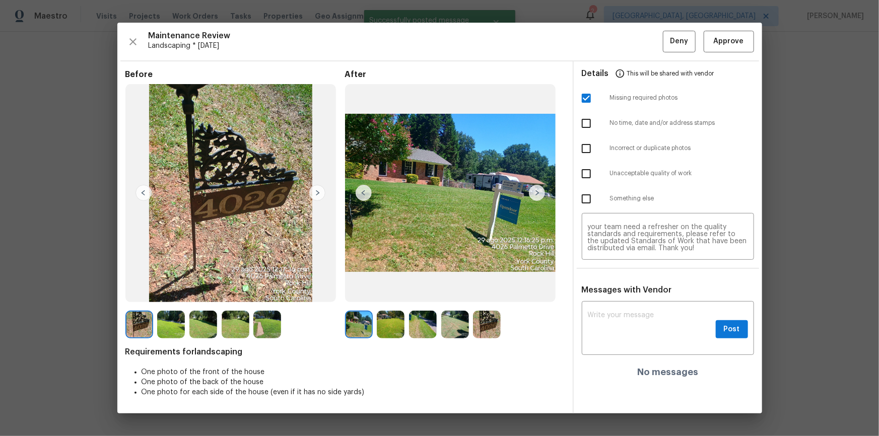
scroll to position [0, 0]
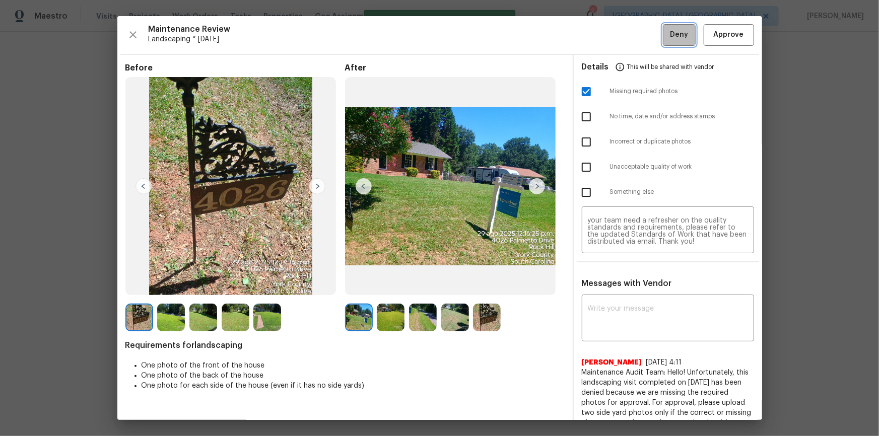
click at [676, 31] on span "Deny" at bounding box center [679, 35] width 18 height 13
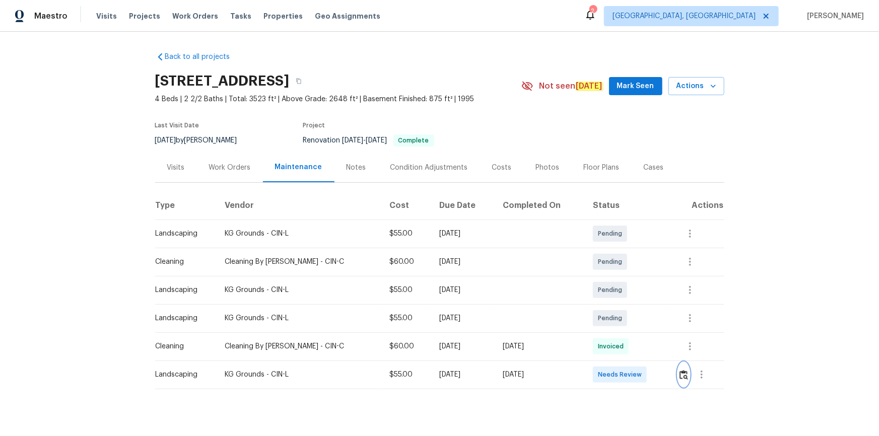
click at [680, 371] on img "button" at bounding box center [684, 375] width 9 height 10
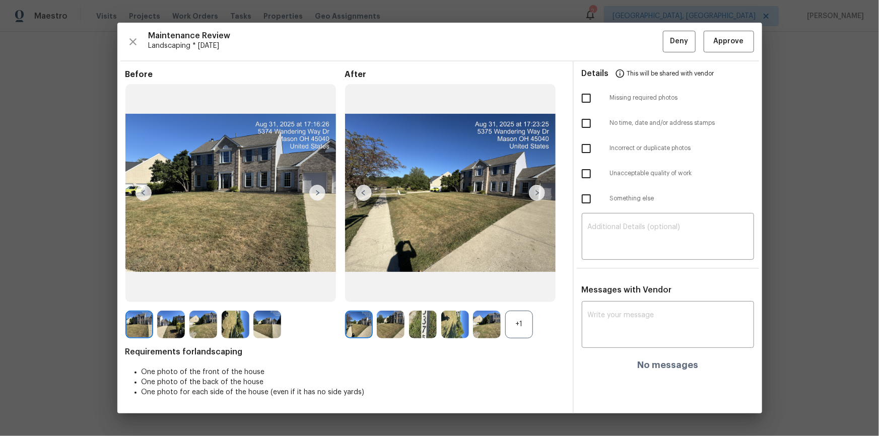
drag, startPoint x: 835, startPoint y: 114, endPoint x: 788, endPoint y: 177, distance: 78.8
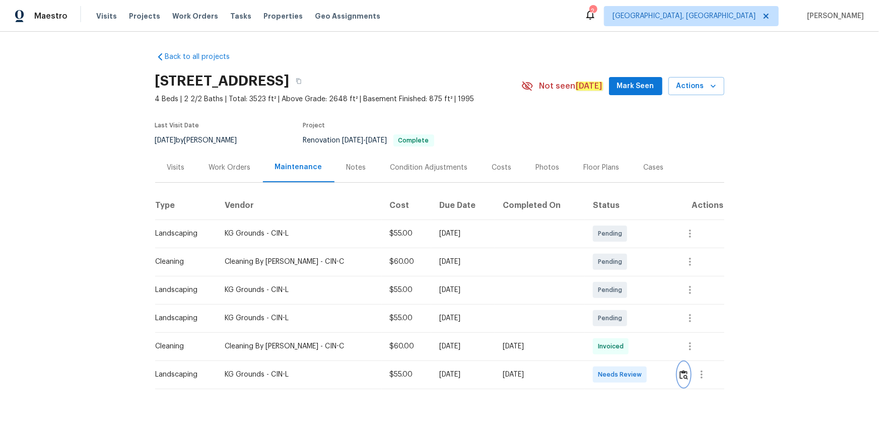
click at [679, 379] on button "button" at bounding box center [684, 375] width 12 height 24
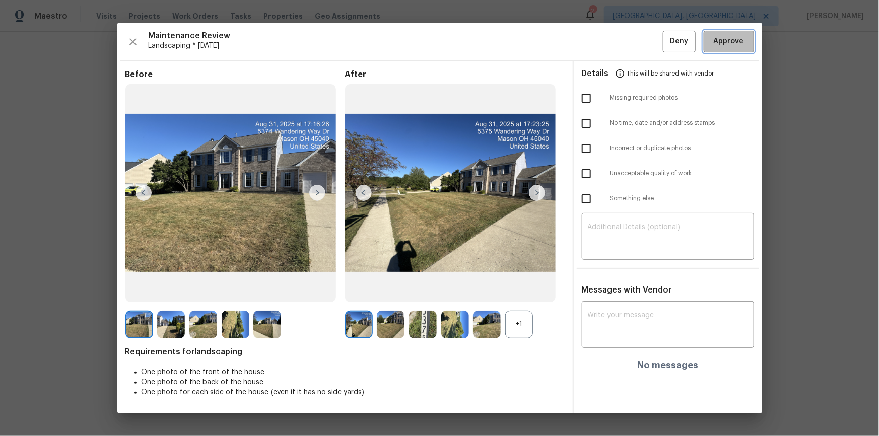
click at [745, 45] on span "Approve" at bounding box center [729, 41] width 34 height 13
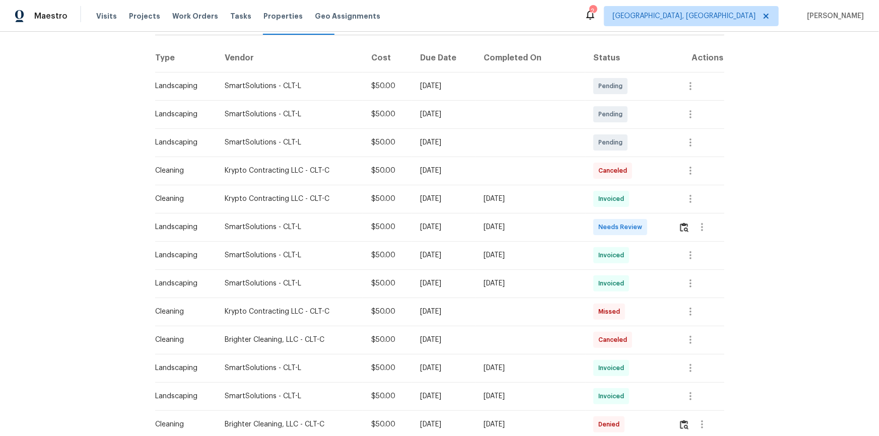
scroll to position [183, 0]
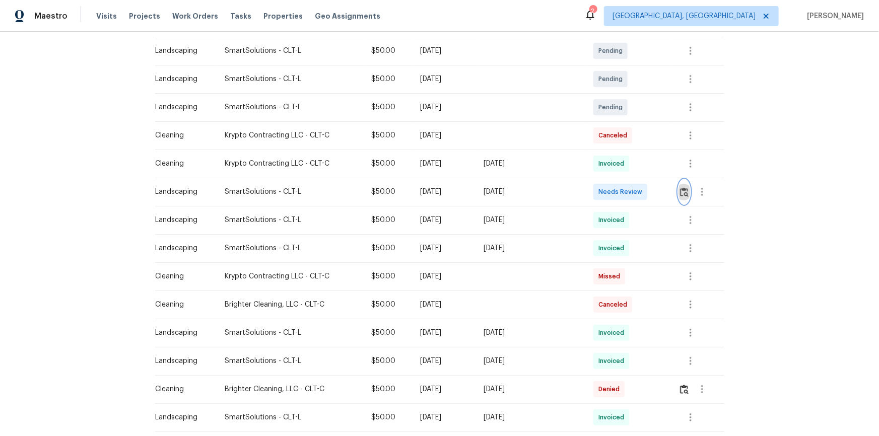
click at [682, 189] on img "button" at bounding box center [684, 192] width 9 height 10
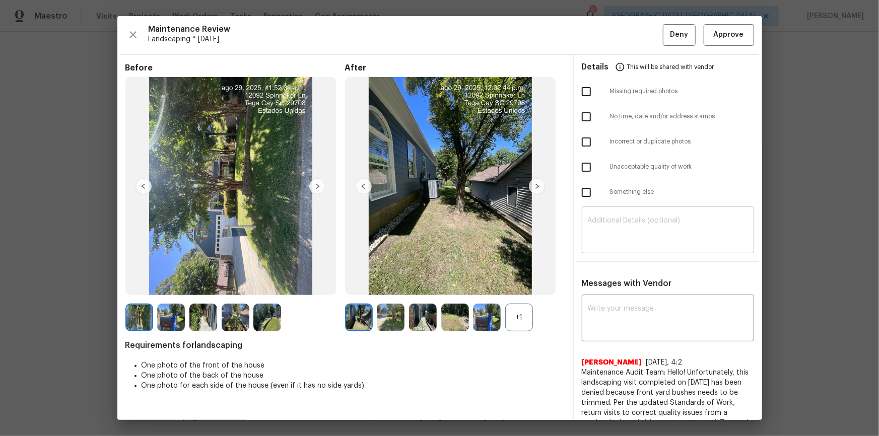
click at [647, 236] on textarea at bounding box center [668, 231] width 160 height 28
paste textarea "Maintenance Audit Team: Hello! Unfortunately, this landscaping visit completed …"
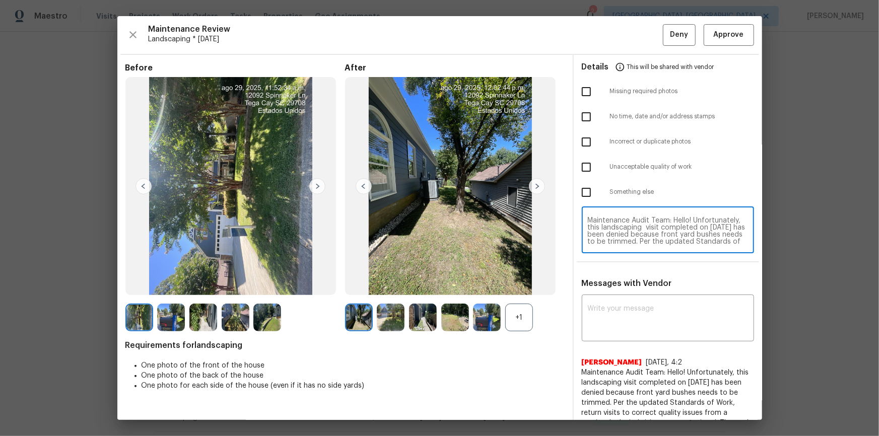
scroll to position [77, 0]
type textarea "Maintenance Audit Team: Hello! Unfortunately, this landscaping visit completed …"
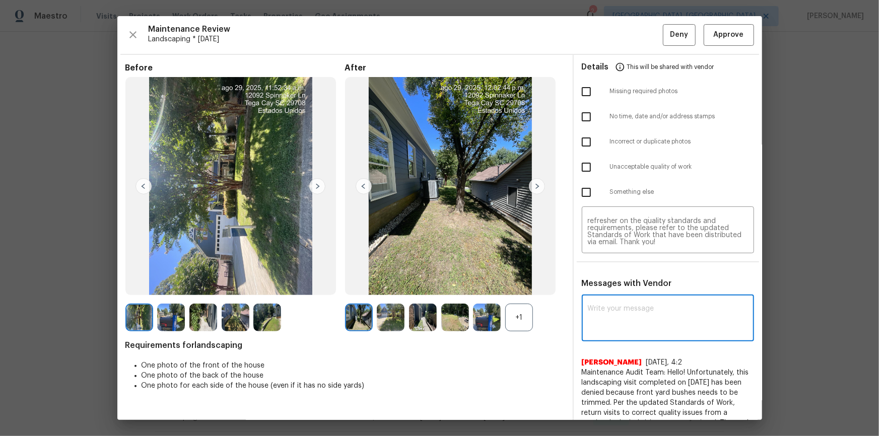
click at [628, 310] on textarea at bounding box center [668, 319] width 160 height 28
paste textarea "Maintenance Audit Team: Hello! Unfortunately, this landscaping visit completed …"
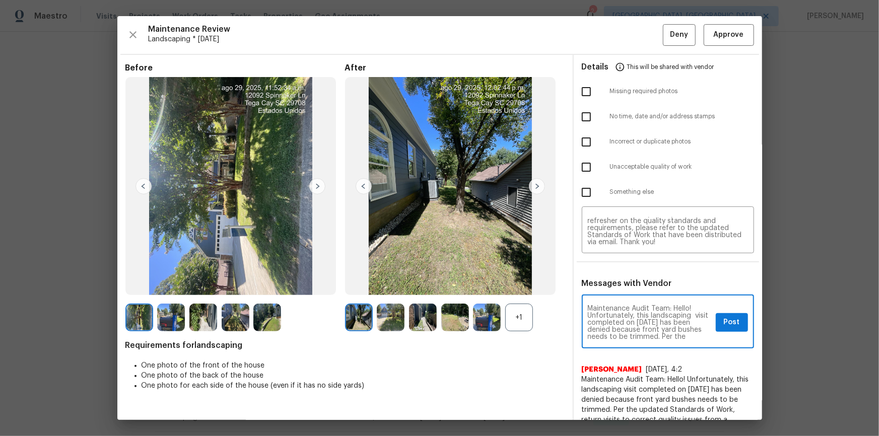
scroll to position [106, 0]
type textarea "Maintenance Audit Team: Hello! Unfortunately, this landscaping visit completed …"
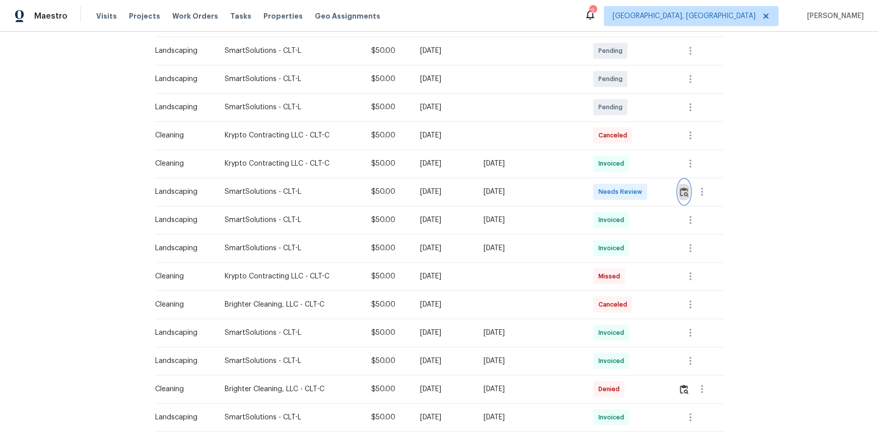
click at [685, 191] on img "button" at bounding box center [684, 192] width 9 height 10
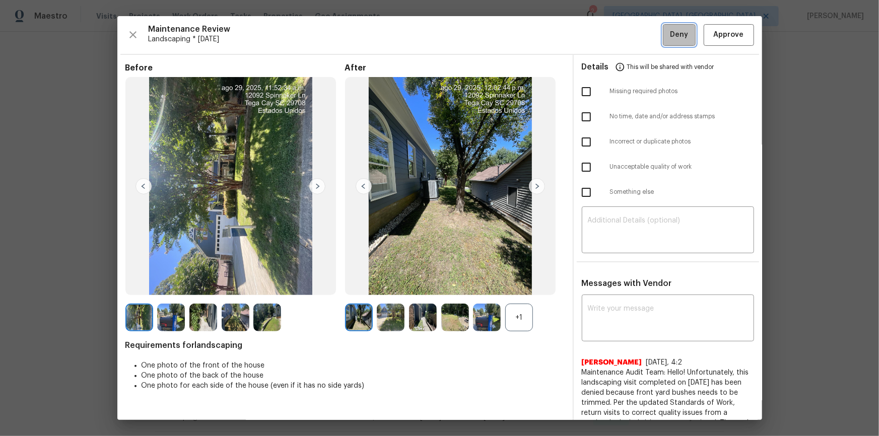
click at [680, 35] on span "Deny" at bounding box center [679, 35] width 18 height 13
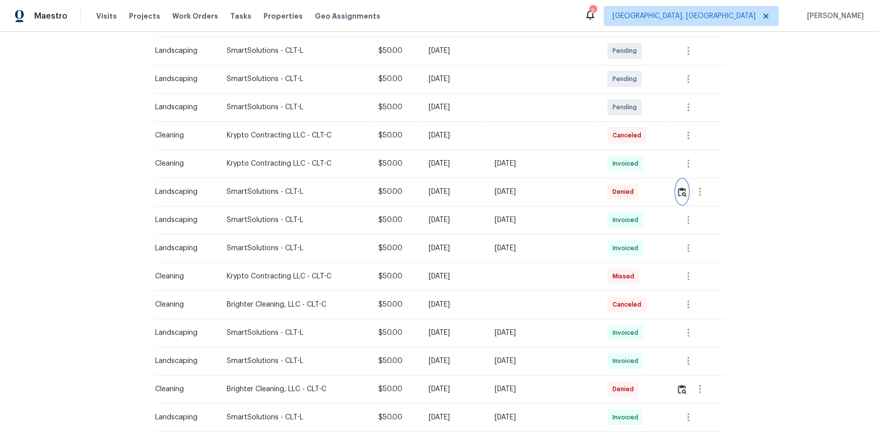
click at [681, 188] on img "button" at bounding box center [682, 192] width 9 height 10
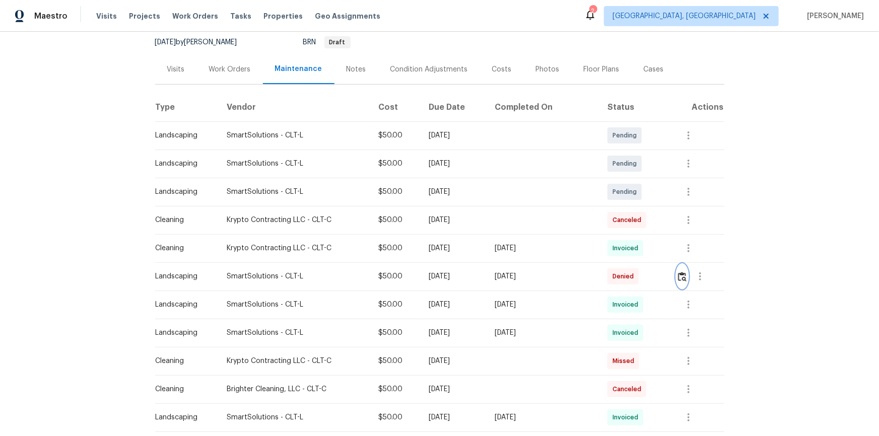
scroll to position [0, 0]
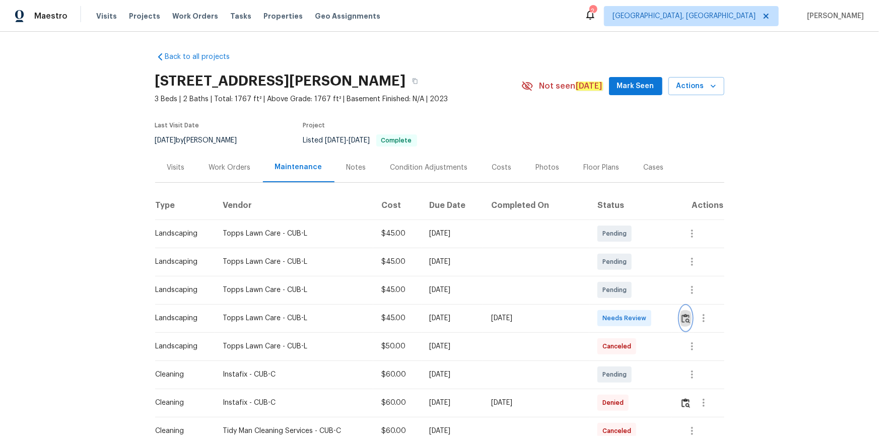
click at [687, 314] on img "button" at bounding box center [686, 319] width 9 height 10
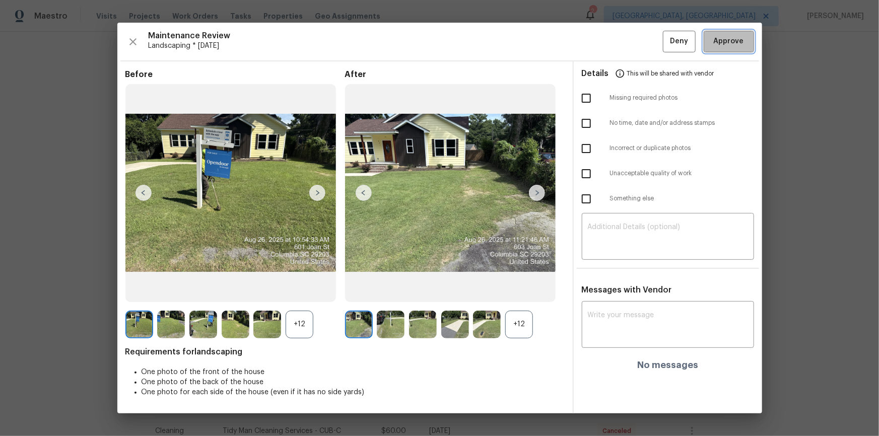
drag, startPoint x: 732, startPoint y: 40, endPoint x: 734, endPoint y: 45, distance: 5.4
click at [733, 41] on span "Approve" at bounding box center [729, 41] width 30 height 13
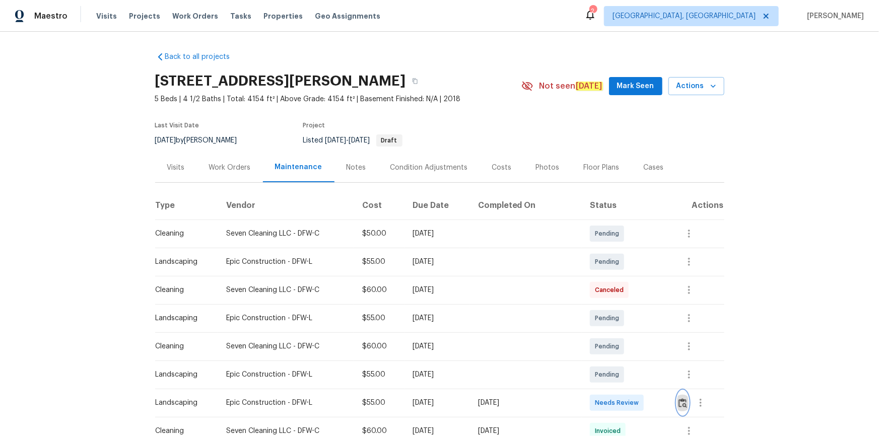
click at [681, 405] on img "button" at bounding box center [683, 403] width 9 height 10
click at [679, 408] on button "button" at bounding box center [683, 403] width 12 height 24
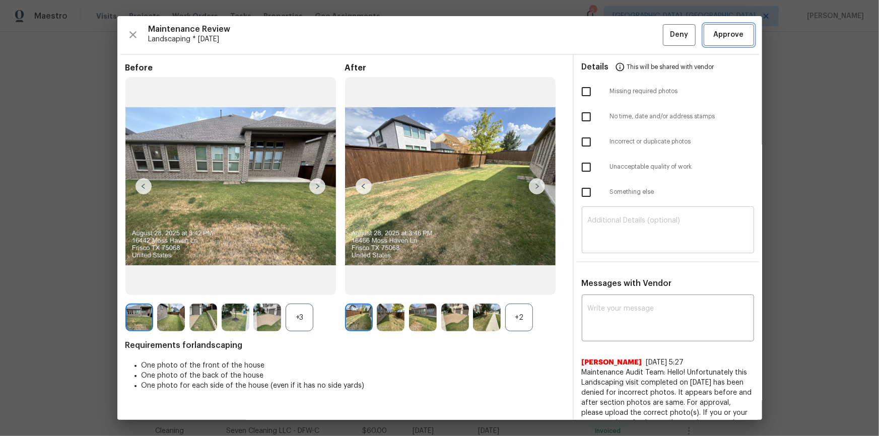
drag, startPoint x: 731, startPoint y: 28, endPoint x: 739, endPoint y: 226, distance: 198.1
click at [731, 29] on span "Approve" at bounding box center [729, 35] width 30 height 13
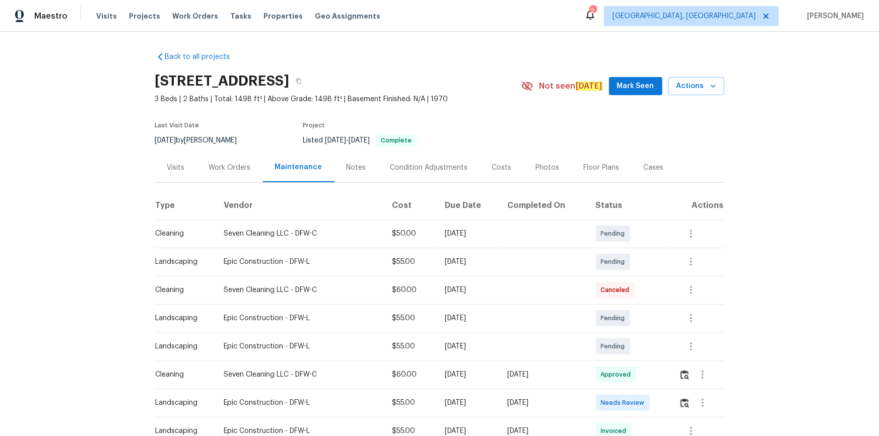
click at [625, 293] on td at bounding box center [697, 403] width 53 height 28
click at [625, 293] on button "button" at bounding box center [685, 403] width 12 height 24
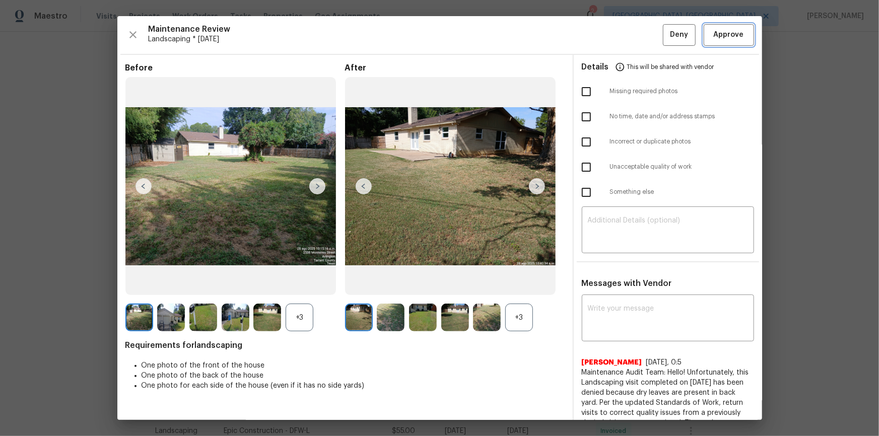
click at [625, 37] on span "Approve" at bounding box center [729, 35] width 30 height 13
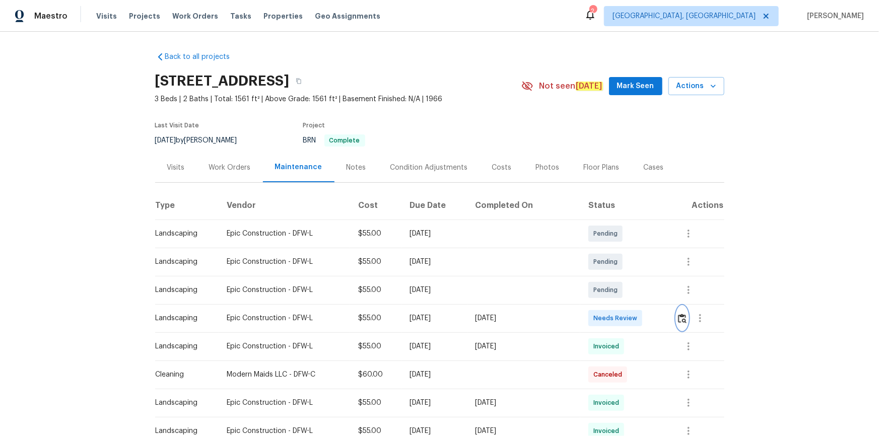
click at [625, 293] on img "button" at bounding box center [682, 319] width 9 height 10
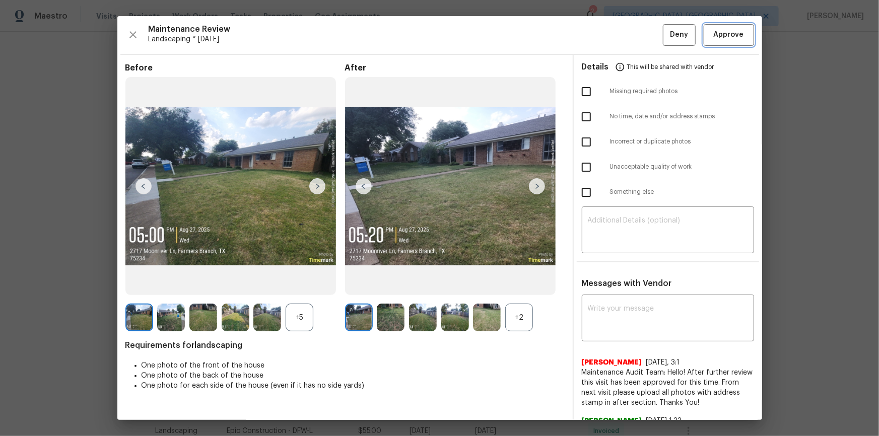
click at [625, 33] on span "Approve" at bounding box center [729, 35] width 30 height 13
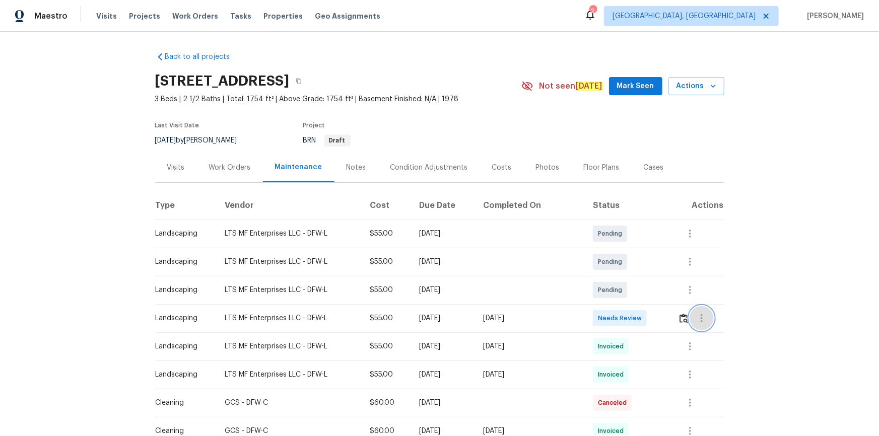
click at [701, 314] on icon "button" at bounding box center [702, 318] width 2 height 8
click at [675, 320] on div at bounding box center [439, 218] width 879 height 436
click at [681, 316] on img "button" at bounding box center [684, 319] width 9 height 10
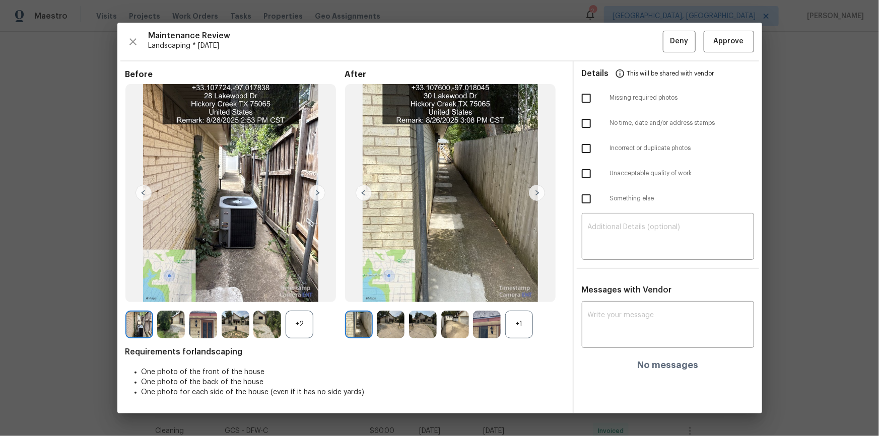
drag, startPoint x: 879, startPoint y: 169, endPoint x: 851, endPoint y: 189, distance: 33.9
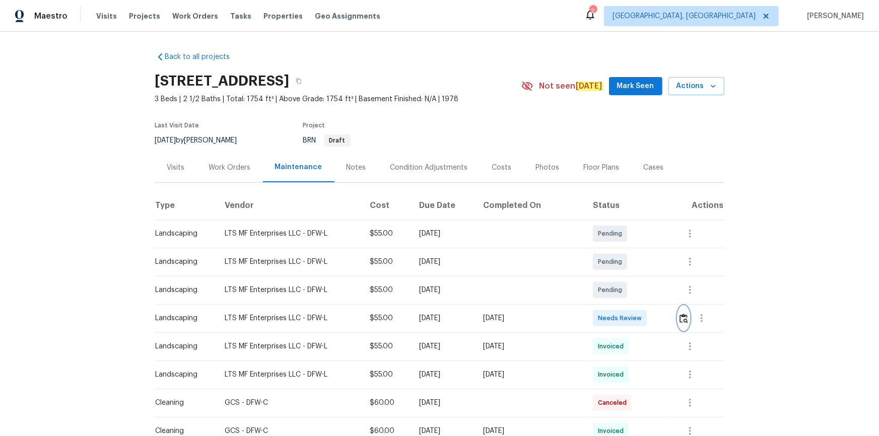
click at [680, 315] on img "button" at bounding box center [684, 319] width 9 height 10
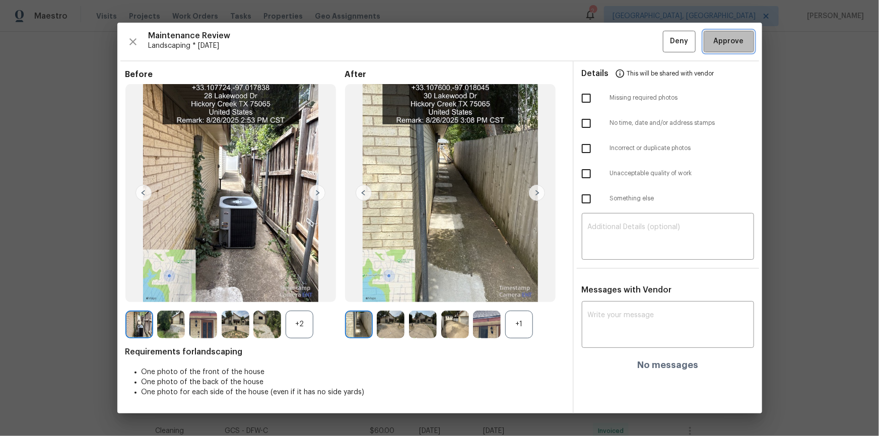
click at [737, 42] on span "Approve" at bounding box center [729, 41] width 30 height 13
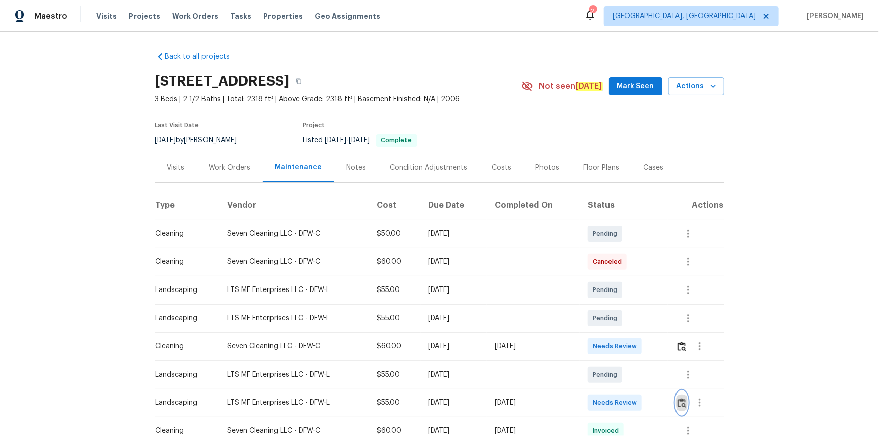
click at [625, 293] on img "button" at bounding box center [682, 403] width 9 height 10
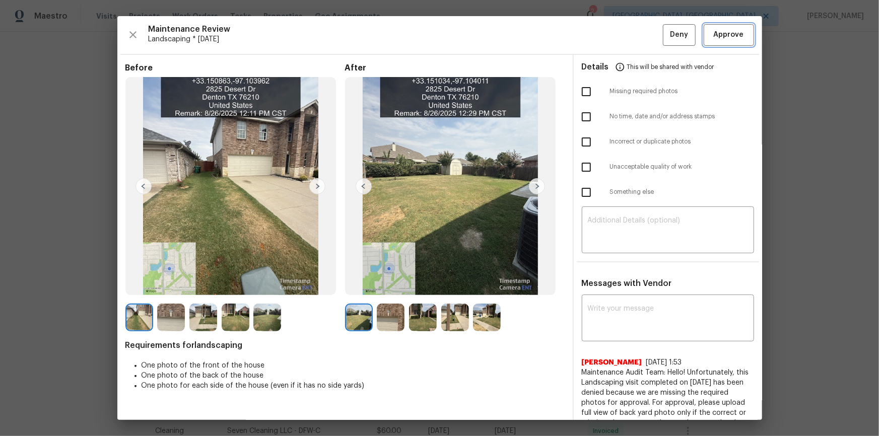
drag, startPoint x: 718, startPoint y: 35, endPoint x: 723, endPoint y: 38, distance: 5.6
click at [625, 35] on span "Approve" at bounding box center [729, 35] width 30 height 13
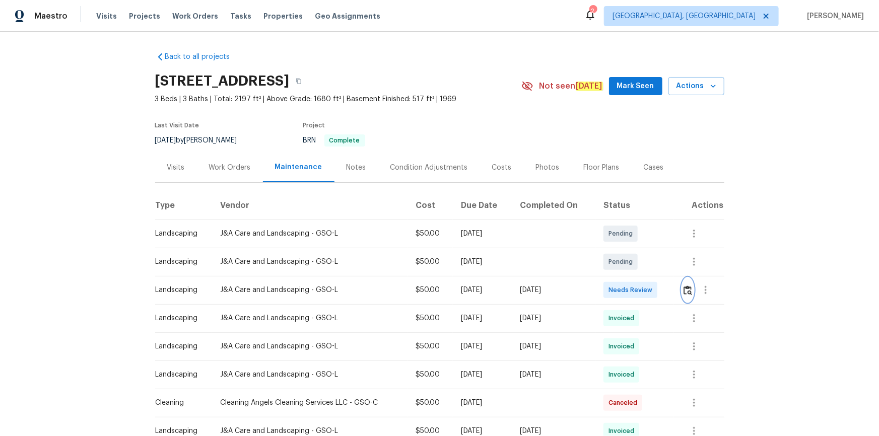
click at [625, 284] on button "button" at bounding box center [688, 290] width 12 height 24
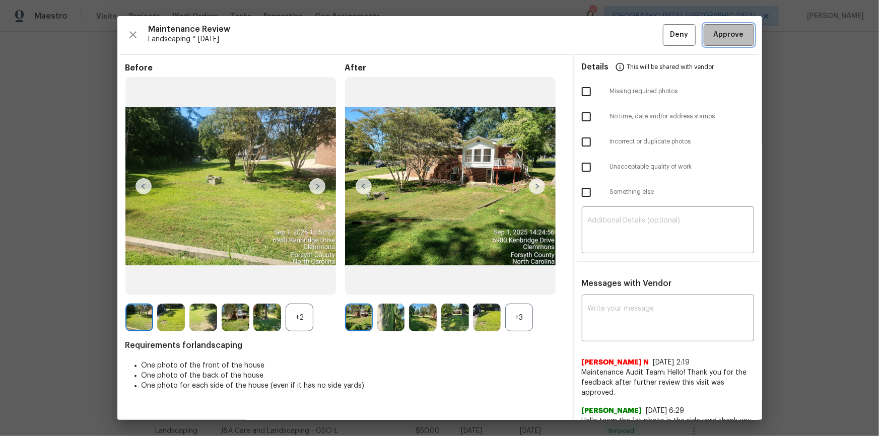
click at [625, 35] on span "Approve" at bounding box center [729, 35] width 30 height 13
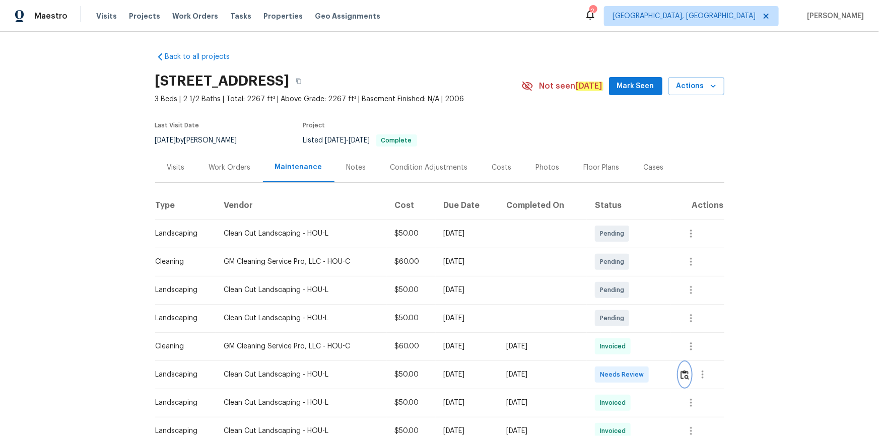
click at [625, 293] on img "button" at bounding box center [685, 375] width 9 height 10
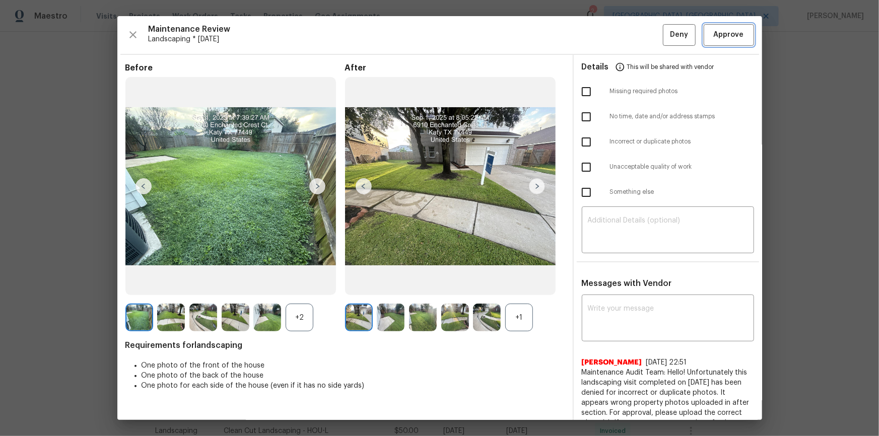
drag, startPoint x: 731, startPoint y: 33, endPoint x: 754, endPoint y: 142, distance: 110.6
click at [625, 34] on span "Approve" at bounding box center [729, 35] width 30 height 13
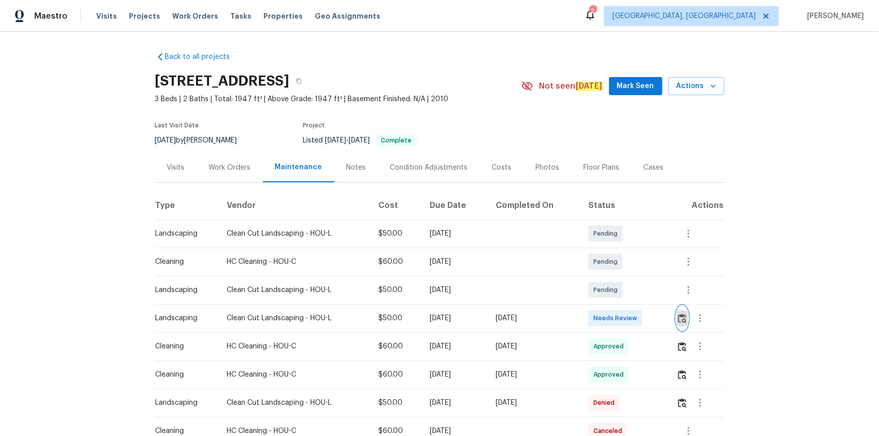
click at [625, 293] on img "button" at bounding box center [682, 319] width 9 height 10
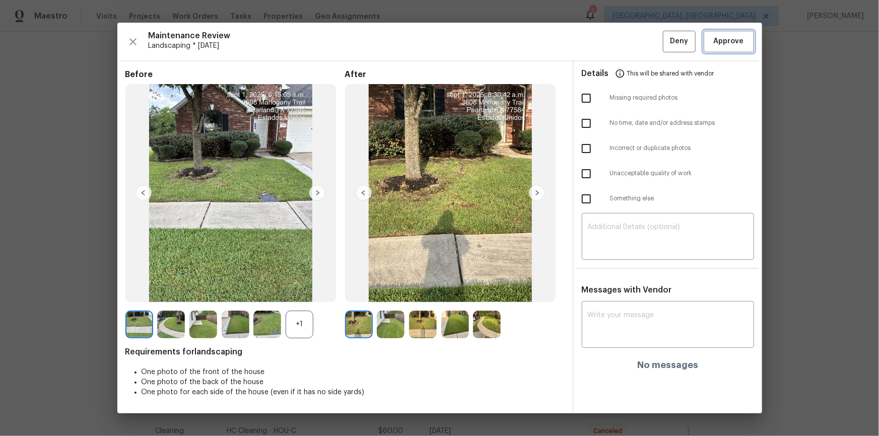
drag, startPoint x: 723, startPoint y: 34, endPoint x: 715, endPoint y: 98, distance: 64.0
click at [625, 34] on button "Approve" at bounding box center [729, 42] width 50 height 22
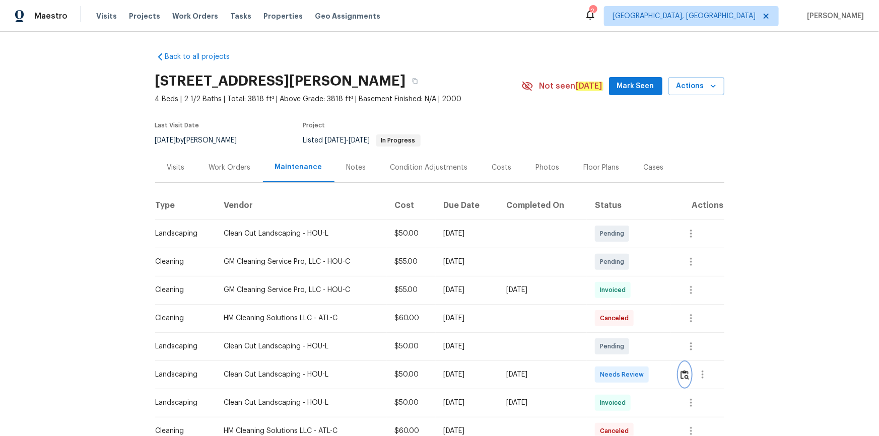
click at [625, 293] on img "button" at bounding box center [685, 375] width 9 height 10
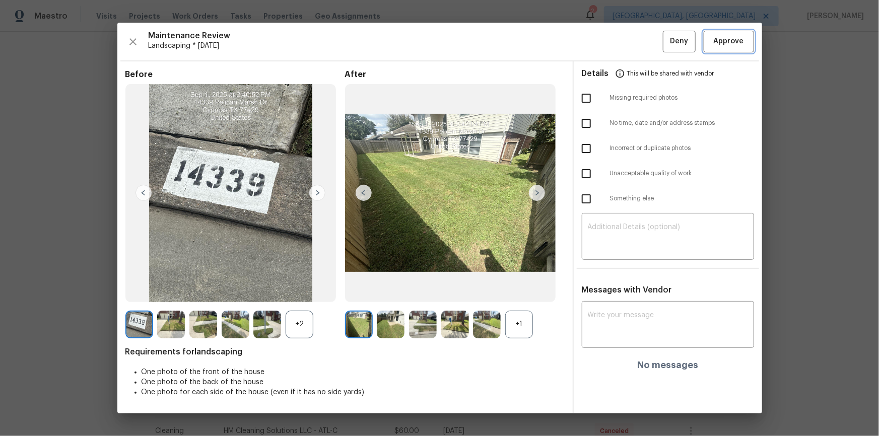
click at [625, 42] on span "Approve" at bounding box center [729, 41] width 30 height 13
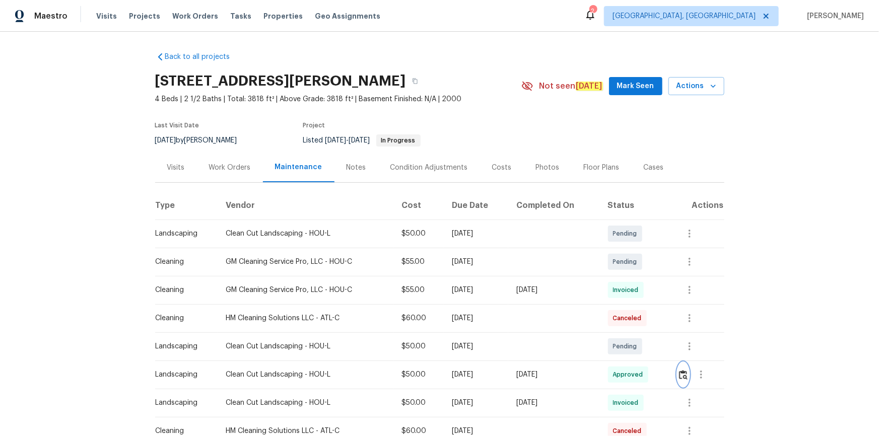
click at [625, 293] on img "button" at bounding box center [683, 375] width 9 height 10
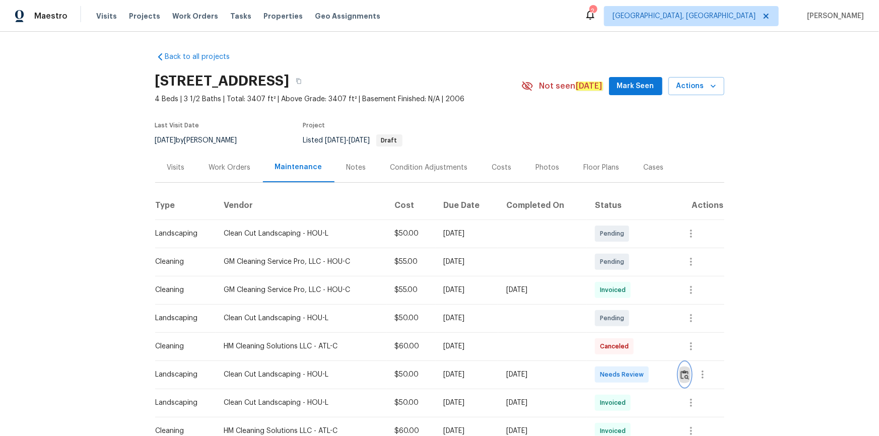
click at [625, 293] on button "button" at bounding box center [685, 375] width 12 height 24
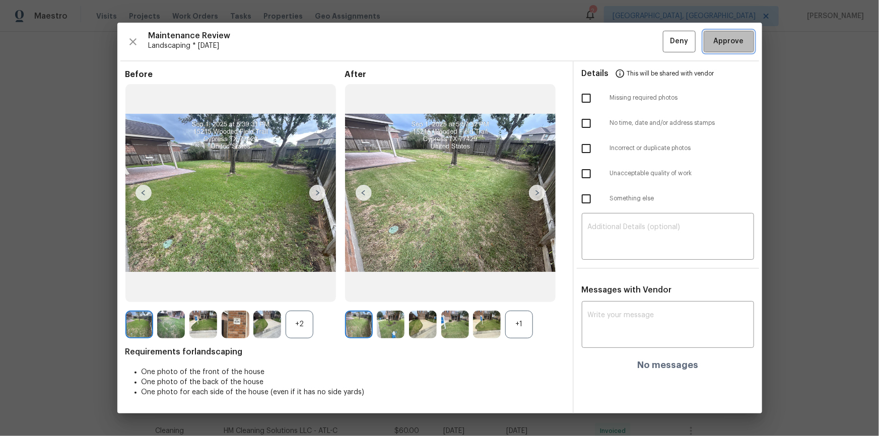
click at [625, 46] on span "Approve" at bounding box center [729, 41] width 30 height 13
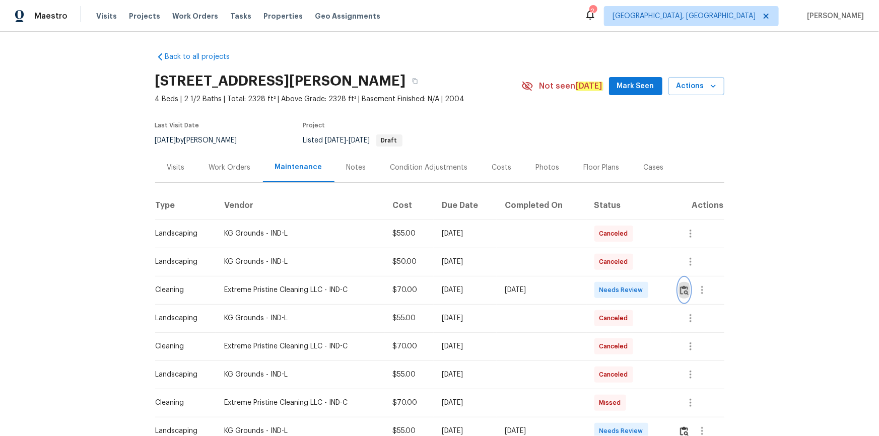
click at [625, 287] on img "button" at bounding box center [684, 291] width 9 height 10
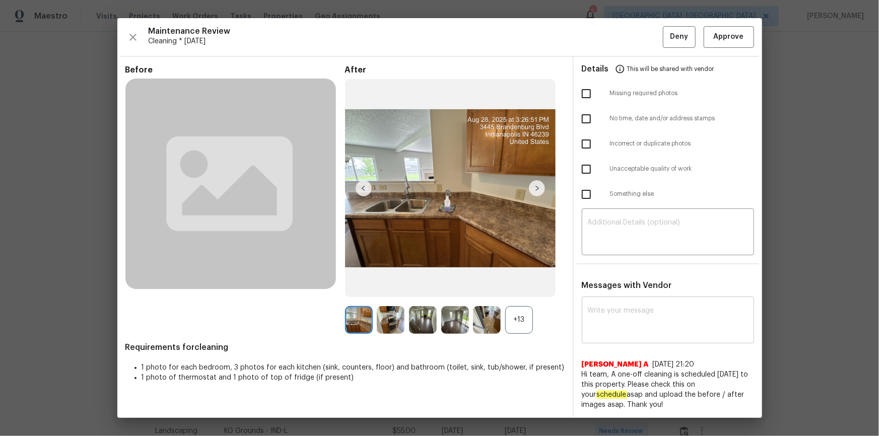
click at [617, 293] on textarea at bounding box center [668, 321] width 160 height 28
paste textarea "Hello! After further review, the visit on 08/25/2025, has been approved. Could …"
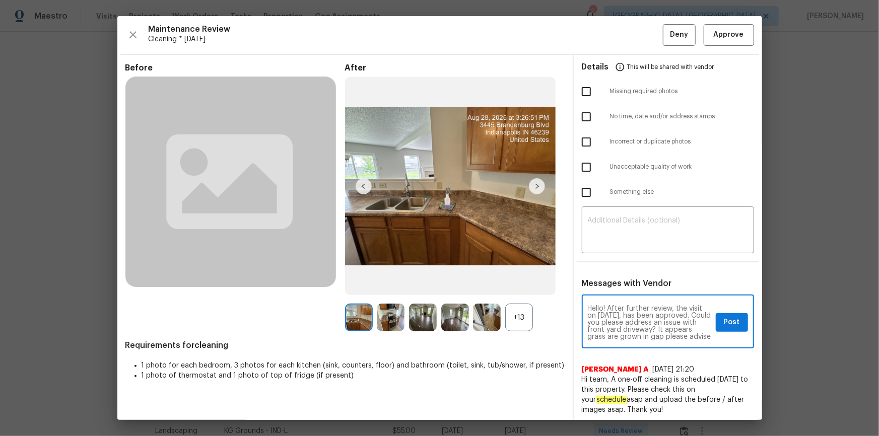
click at [610, 293] on textarea "Hello! After further review, the visit on 08/25/2025, has been approved. Could …" at bounding box center [650, 322] width 124 height 35
click at [625, 293] on textarea "Hello! After further review, the visit on 09/01/2025, has been approved. Could …" at bounding box center [650, 322] width 124 height 35
type textarea "Hello! After further review, the visit on 09/01/2025, has been approved. Could …"
click at [625, 293] on button "Post" at bounding box center [732, 322] width 32 height 19
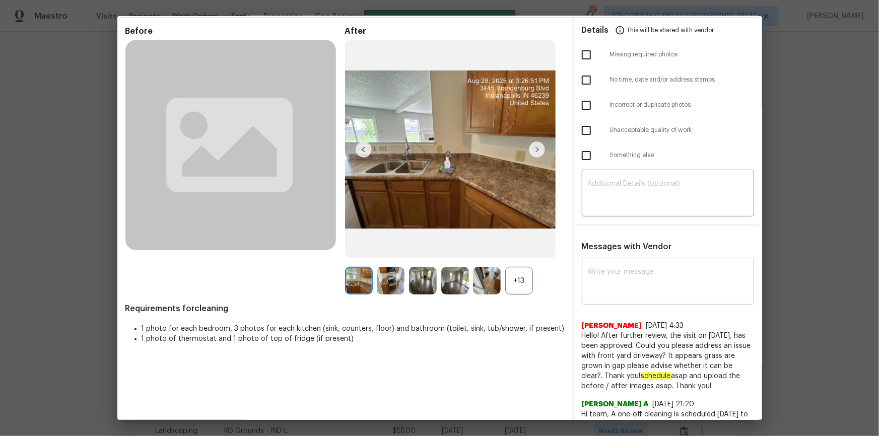
scroll to position [0, 0]
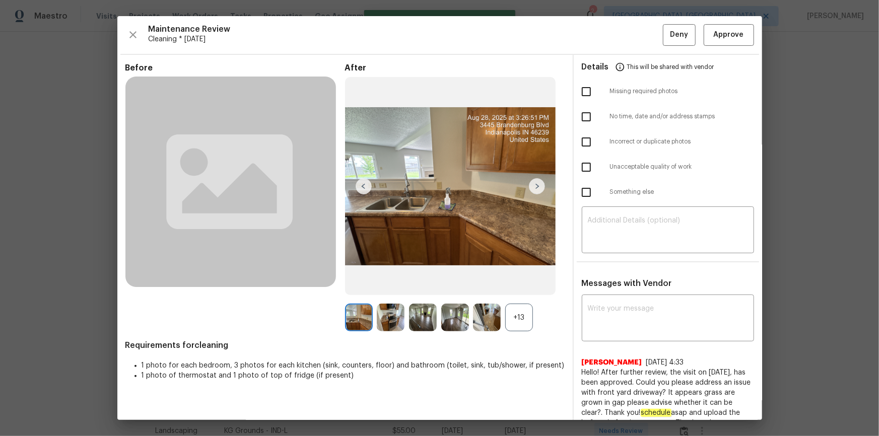
click at [625, 20] on div "Maintenance Review Cleaning * Wed, Aug 27 Deny Approve Before After +13 Require…" at bounding box center [439, 218] width 645 height 404
click at [625, 38] on span "Approve" at bounding box center [729, 35] width 30 height 13
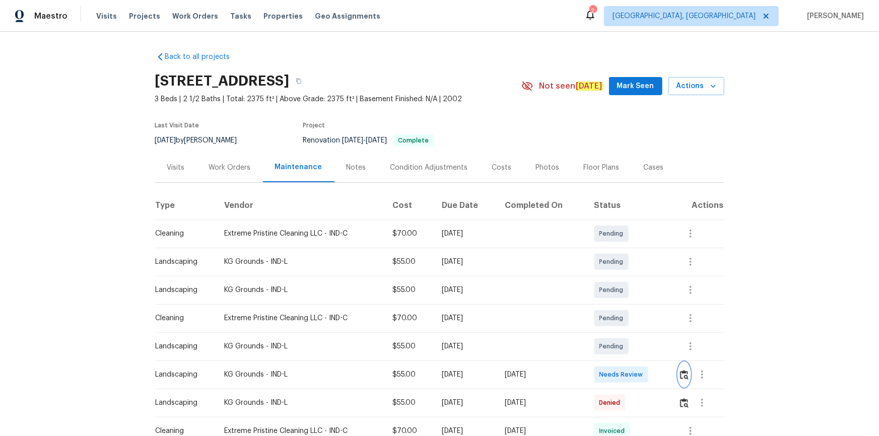
click at [625, 293] on img "button" at bounding box center [684, 375] width 9 height 10
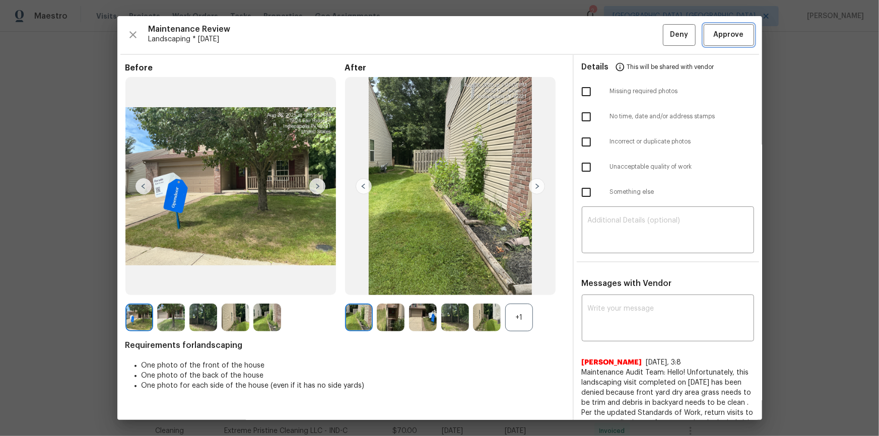
drag, startPoint x: 733, startPoint y: 32, endPoint x: 780, endPoint y: 219, distance: 193.2
click at [625, 32] on span "Approve" at bounding box center [729, 35] width 30 height 13
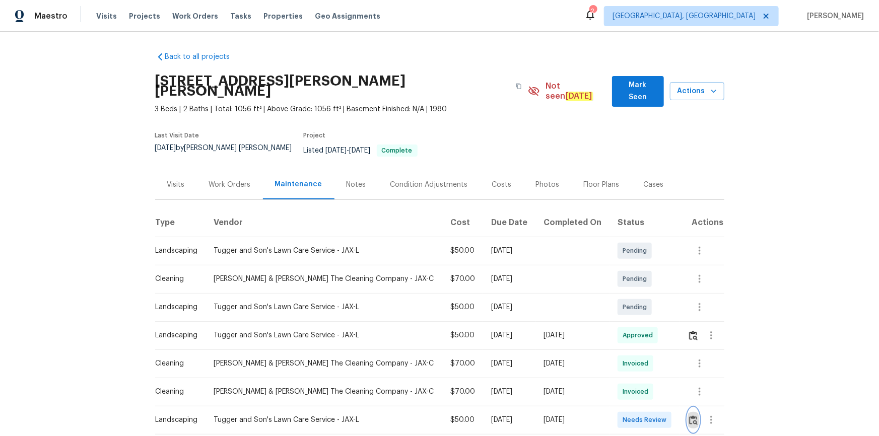
click at [625, 293] on img "button" at bounding box center [693, 421] width 9 height 10
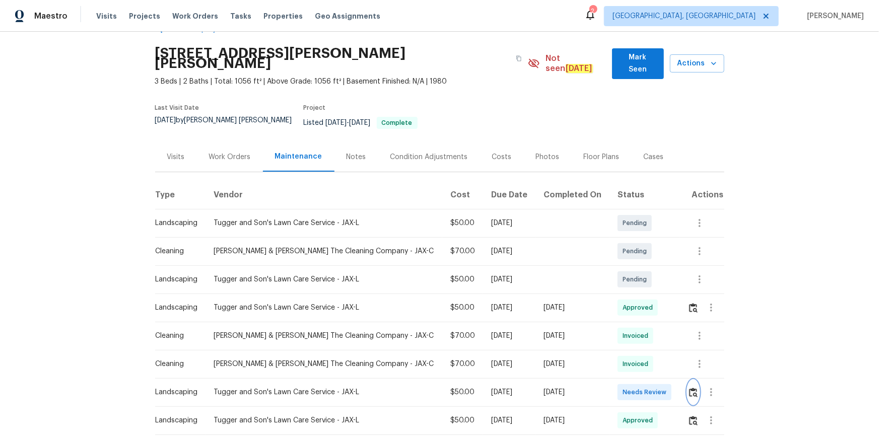
scroll to position [91, 0]
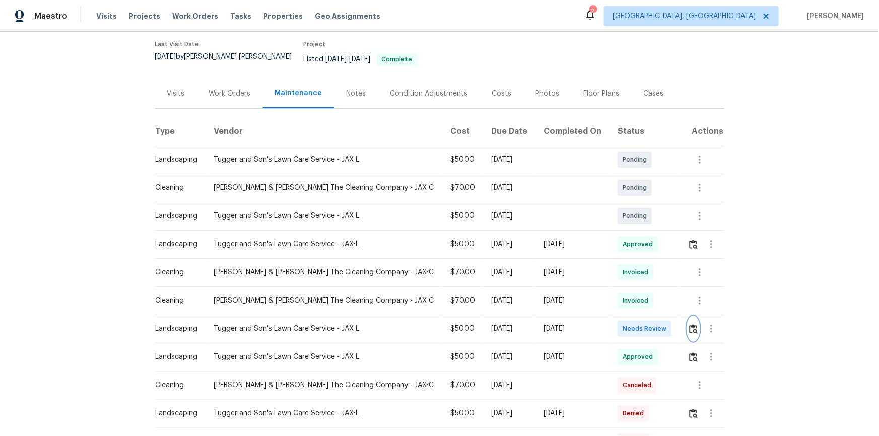
click at [625, 293] on img "button" at bounding box center [693, 329] width 9 height 10
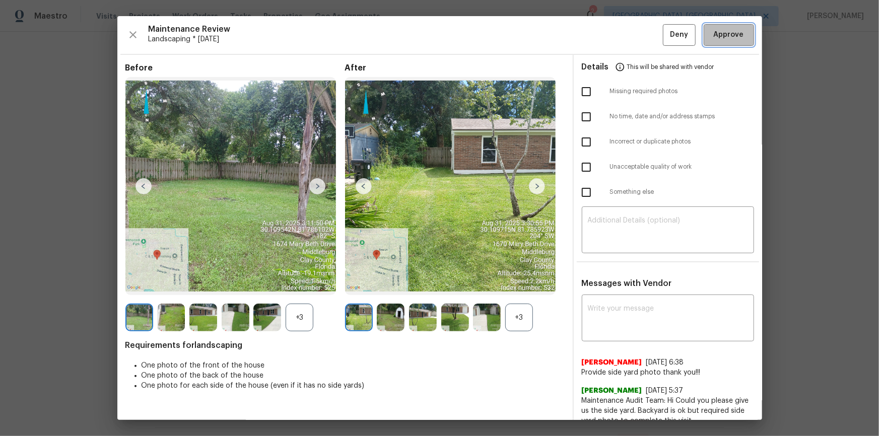
click at [625, 33] on span "Approve" at bounding box center [729, 35] width 30 height 13
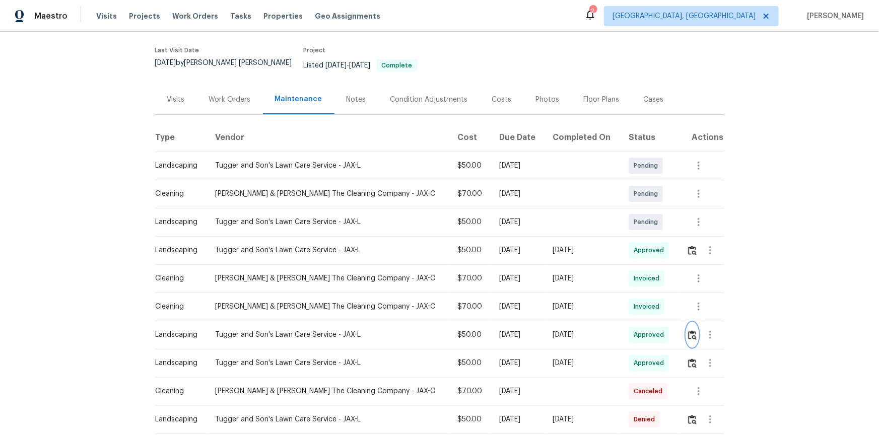
scroll to position [229, 0]
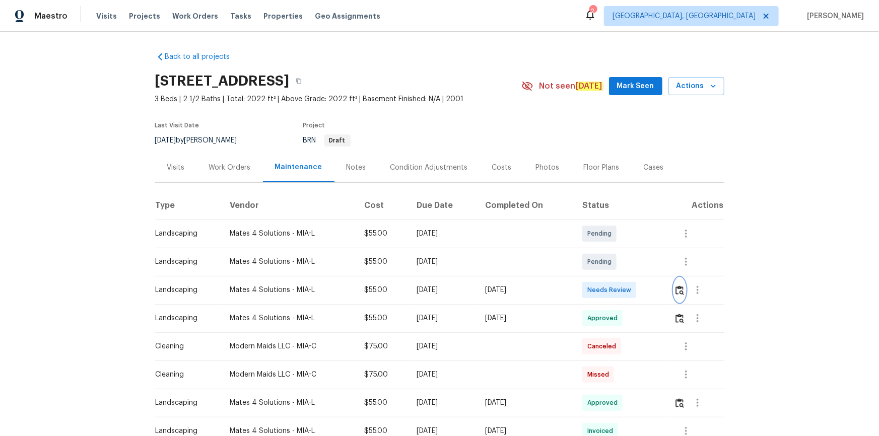
click at [625, 291] on img "button" at bounding box center [680, 291] width 9 height 10
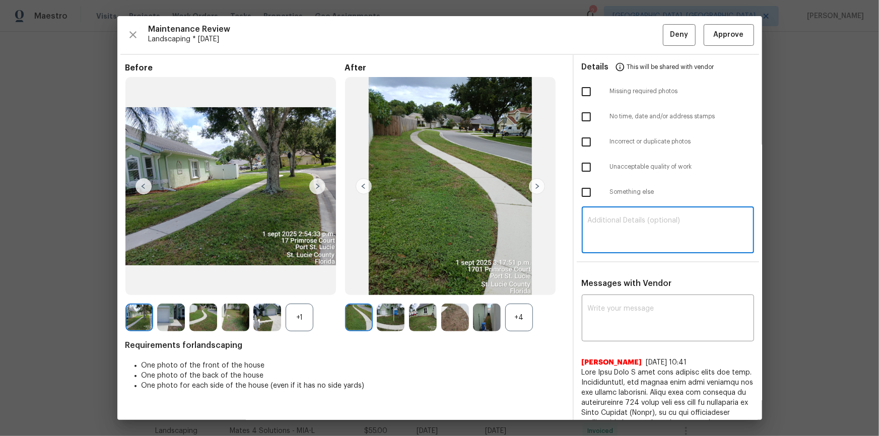
paste textarea "Maintenance Audit Team: Hello! Unfortunately, this landscaping visit completed …"
type textarea "Maintenance Audit Team: Hello! Unfortunately, this landscaping visit completed …"
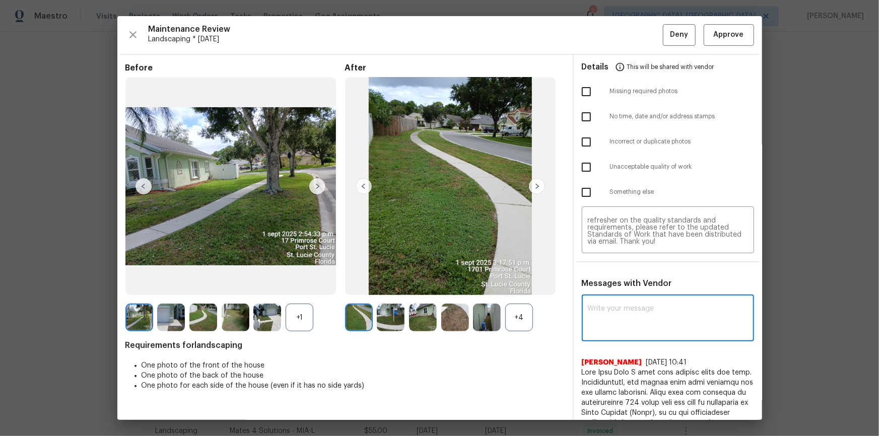
click at [619, 293] on textarea at bounding box center [668, 319] width 160 height 28
paste textarea "Maintenance Audit Team: Hello! Unfortunately, this landscaping visit completed …"
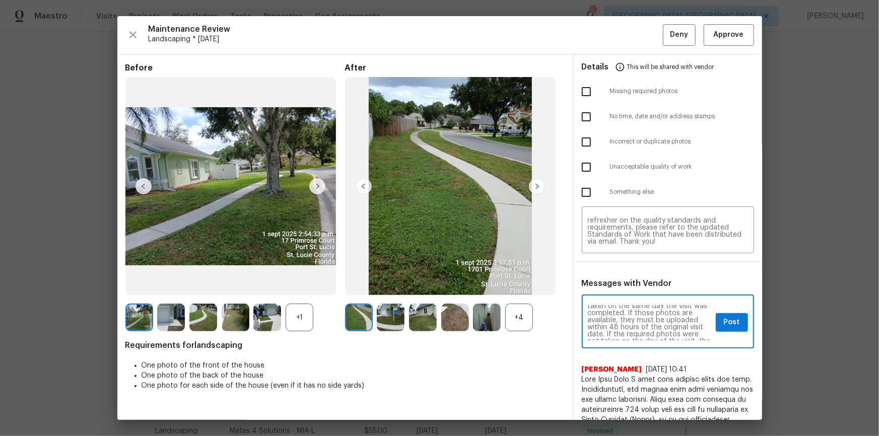
scroll to position [0, 0]
type textarea "Maintenance Audit Team: Hello! Unfortunately, this landscaping visit completed …"
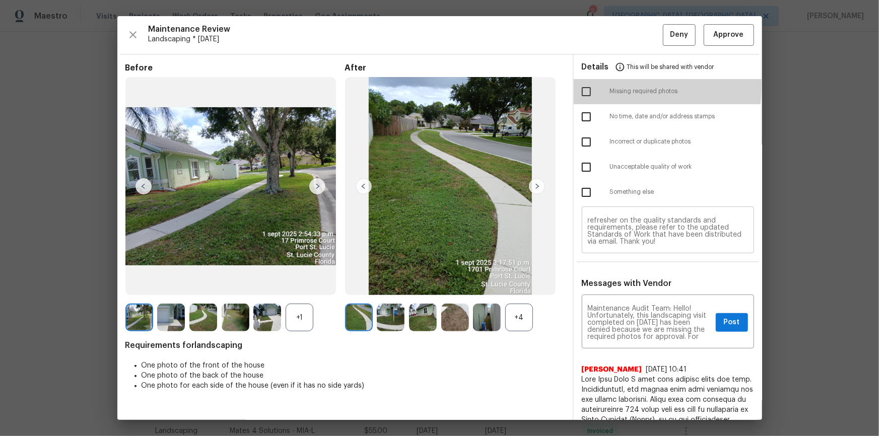
drag, startPoint x: 583, startPoint y: 86, endPoint x: 684, endPoint y: 242, distance: 185.6
click at [583, 86] on input "checkbox" at bounding box center [586, 91] width 21 height 21
checkbox input "true"
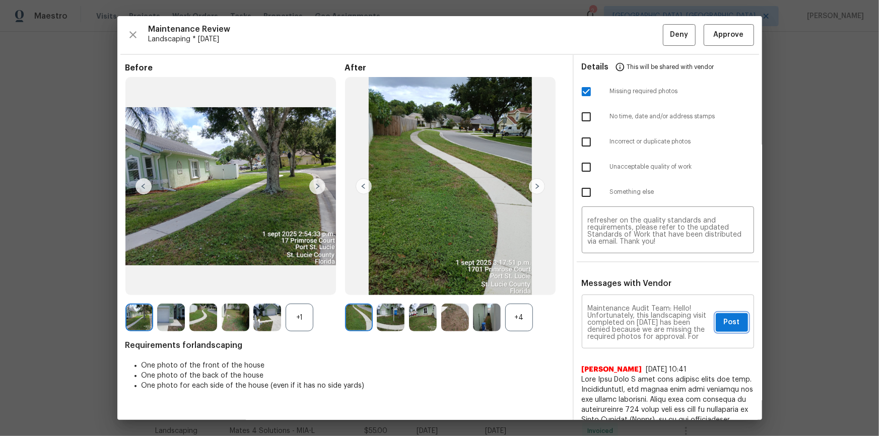
drag, startPoint x: 723, startPoint y: 324, endPoint x: 738, endPoint y: 328, distance: 15.2
click at [625, 293] on span "Post" at bounding box center [732, 322] width 16 height 13
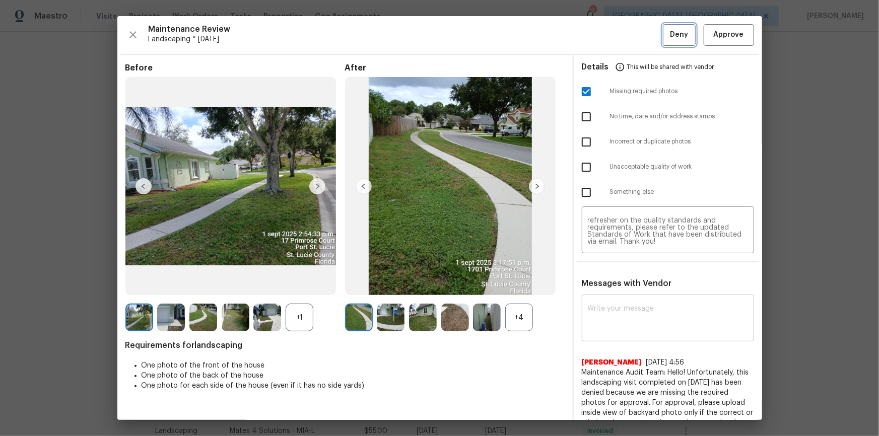
drag, startPoint x: 675, startPoint y: 36, endPoint x: 746, endPoint y: 214, distance: 191.5
click at [625, 36] on span "Deny" at bounding box center [679, 35] width 18 height 13
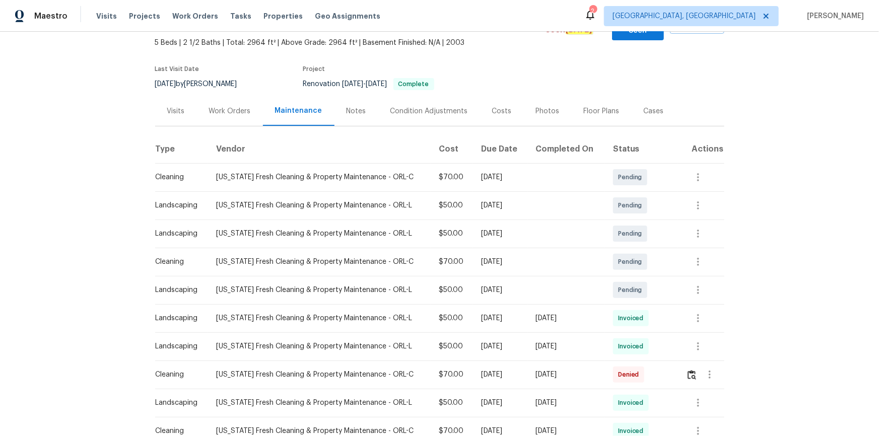
scroll to position [183, 0]
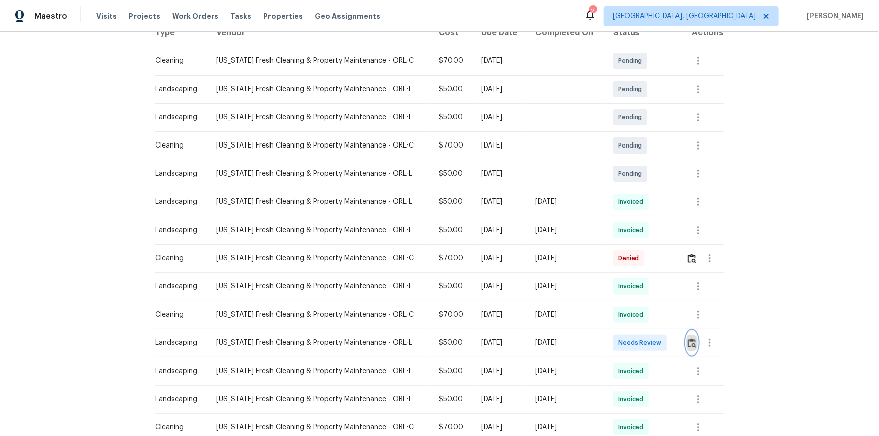
click at [686, 334] on button "button" at bounding box center [692, 343] width 12 height 24
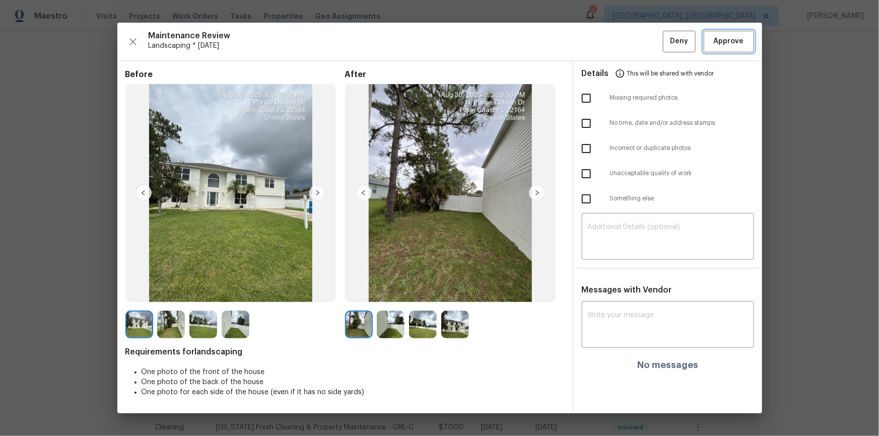
click at [729, 40] on span "Approve" at bounding box center [729, 41] width 30 height 13
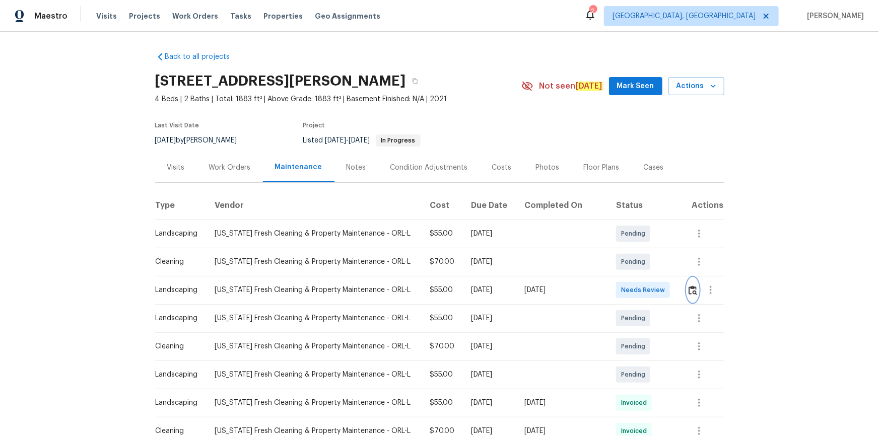
click at [625, 290] on img "button" at bounding box center [693, 291] width 9 height 10
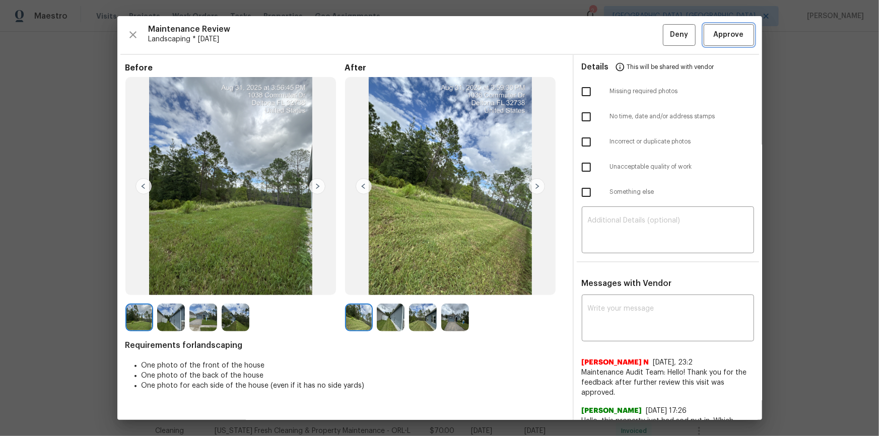
click at [625, 41] on button "Approve" at bounding box center [729, 35] width 50 height 22
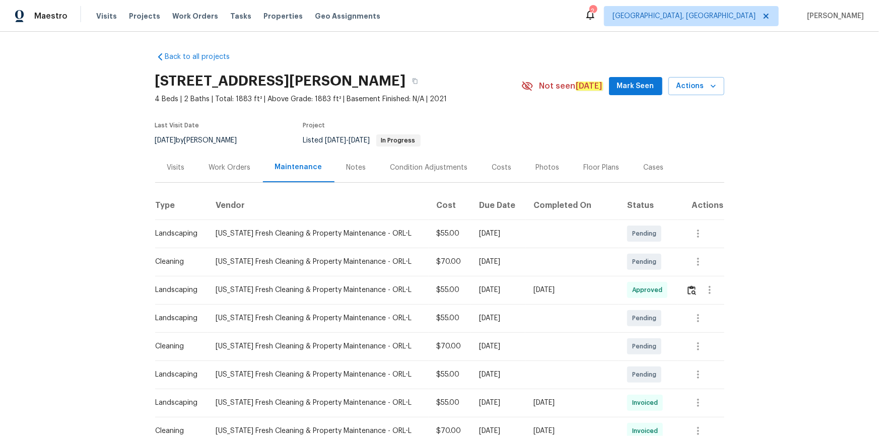
drag, startPoint x: 694, startPoint y: 282, endPoint x: 695, endPoint y: 301, distance: 19.2
click at [625, 283] on div at bounding box center [710, 290] width 24 height 24
click at [625, 292] on button "button" at bounding box center [692, 290] width 12 height 24
click at [625, 290] on button "button" at bounding box center [692, 290] width 12 height 24
click at [625, 287] on icon "button" at bounding box center [710, 290] width 12 height 12
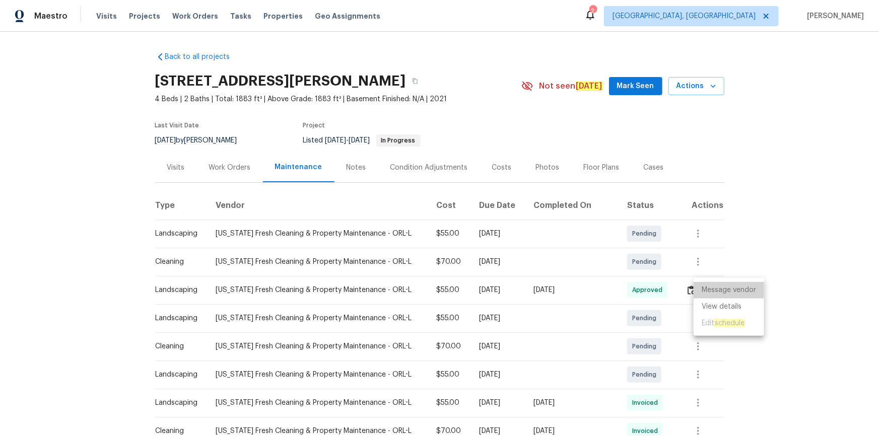
click at [625, 289] on li "Message vendor" at bounding box center [729, 290] width 71 height 17
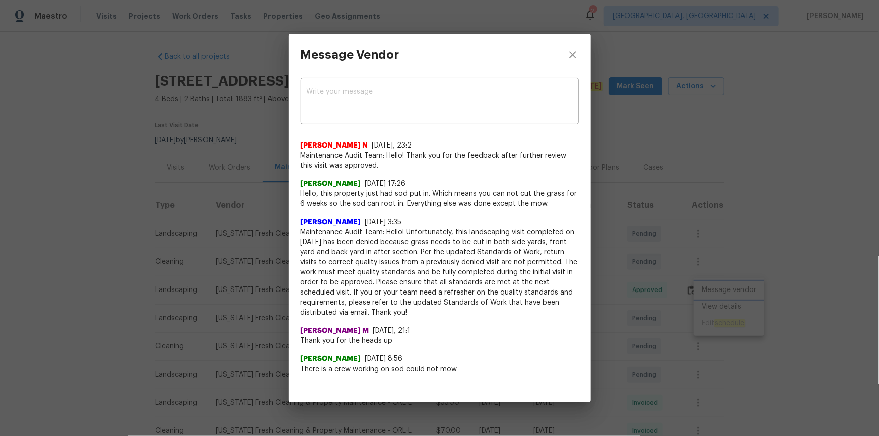
click at [625, 223] on div "Message Vendor x ​ Nijanthan N 8/7/25, 23:2 Maintenance Audit Team: Hello! Than…" at bounding box center [439, 218] width 879 height 436
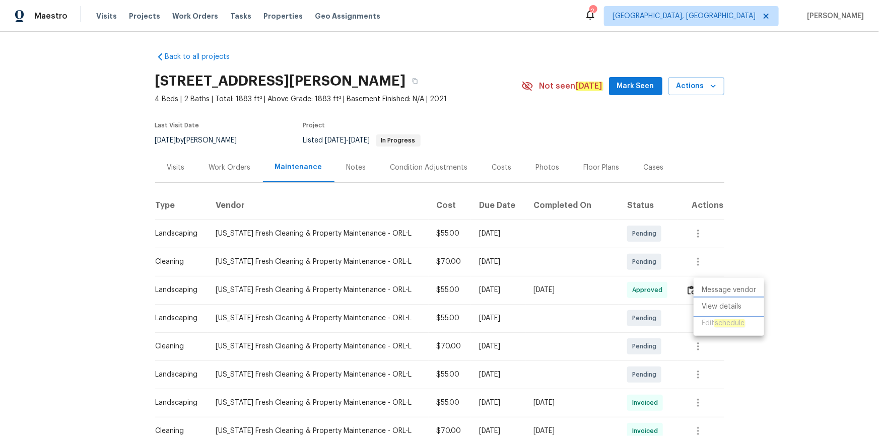
click at [625, 293] on li "View details" at bounding box center [729, 307] width 71 height 17
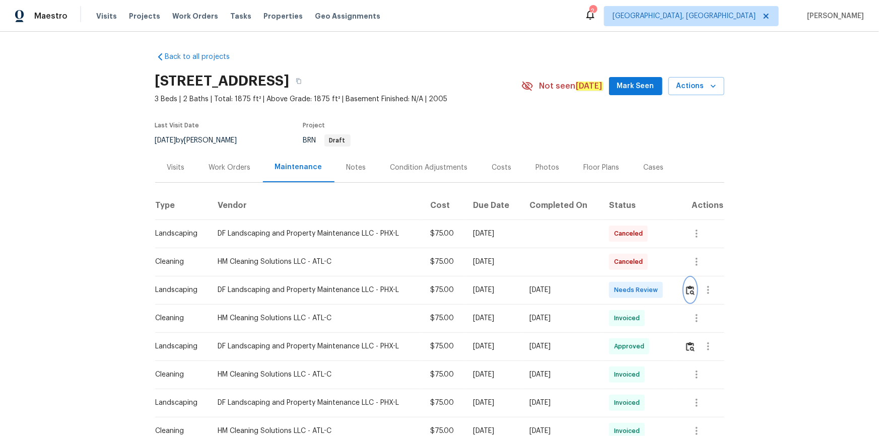
click at [625, 284] on button "button" at bounding box center [691, 290] width 12 height 24
click at [625, 291] on img "button" at bounding box center [690, 291] width 9 height 10
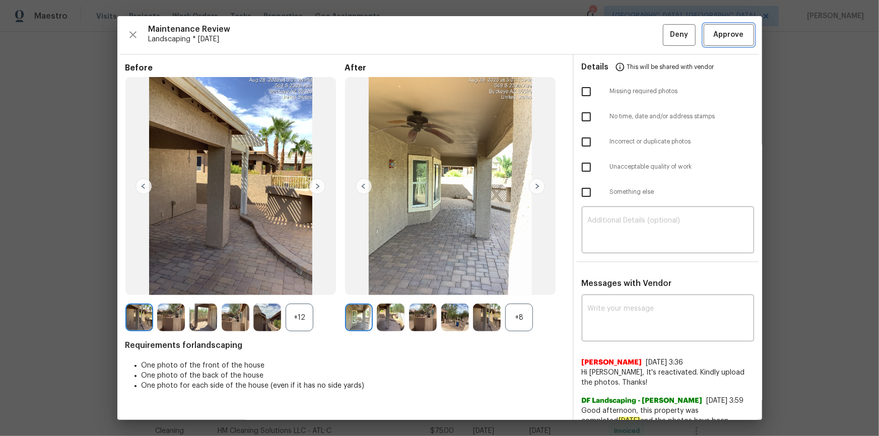
drag, startPoint x: 730, startPoint y: 30, endPoint x: 742, endPoint y: 54, distance: 26.6
click at [625, 30] on span "Approve" at bounding box center [729, 35] width 30 height 13
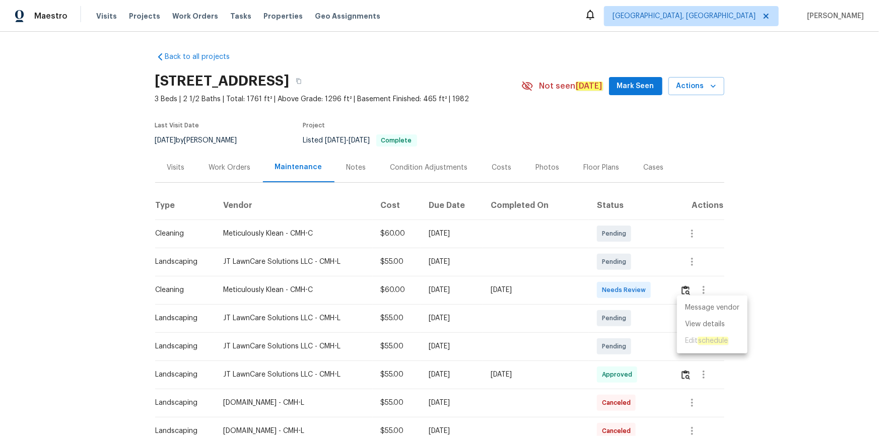
scroll to position [574, 0]
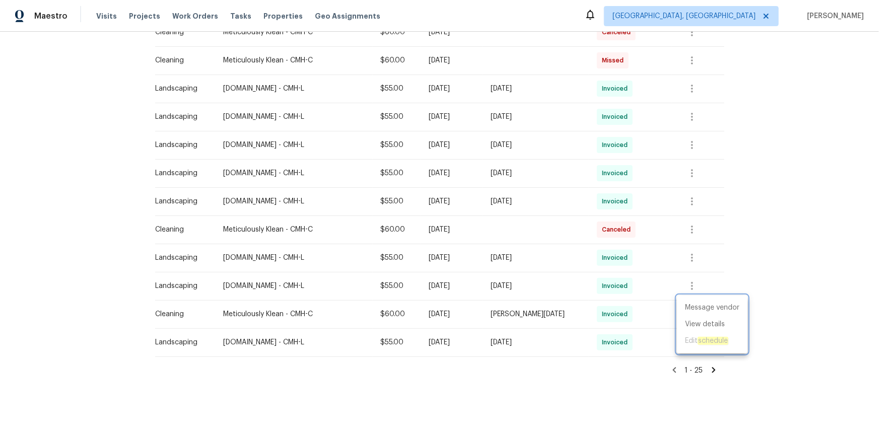
drag, startPoint x: 821, startPoint y: 306, endPoint x: 826, endPoint y: 304, distance: 5.9
click at [826, 305] on div at bounding box center [439, 218] width 879 height 436
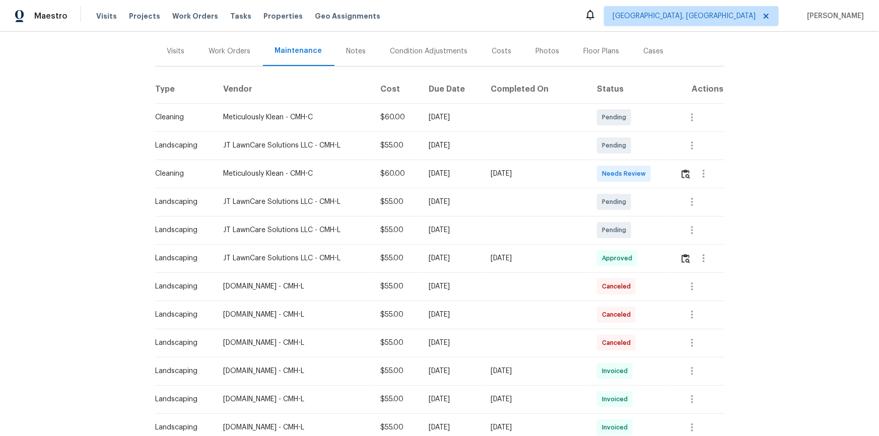
scroll to position [0, 0]
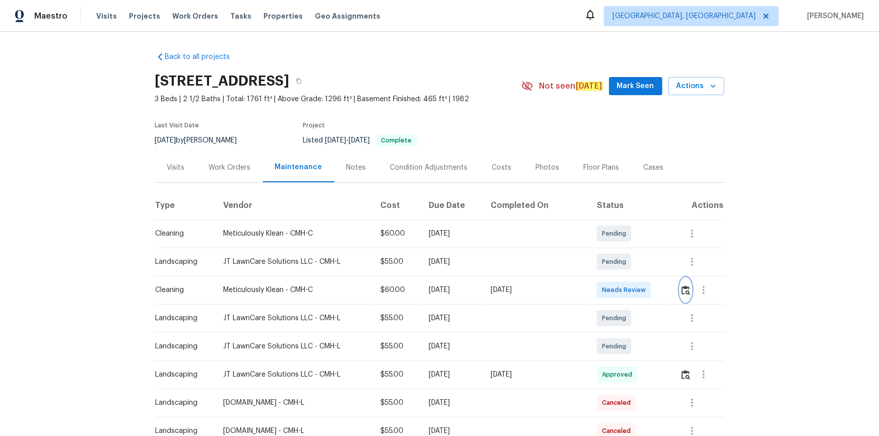
click at [684, 290] on img "button" at bounding box center [686, 291] width 9 height 10
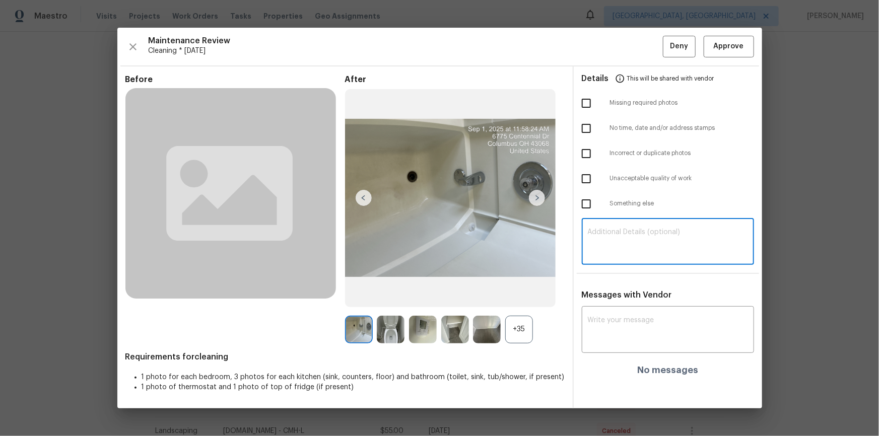
click at [653, 254] on textarea at bounding box center [668, 243] width 160 height 28
paste textarea "Maintenance Audit Team: Hello! Unfortunately, this cleaning visit completed on …"
type textarea "Maintenance Audit Team: Hello! Unfortunately, this cleaning visit completed on …"
click at [651, 328] on textarea at bounding box center [668, 331] width 160 height 28
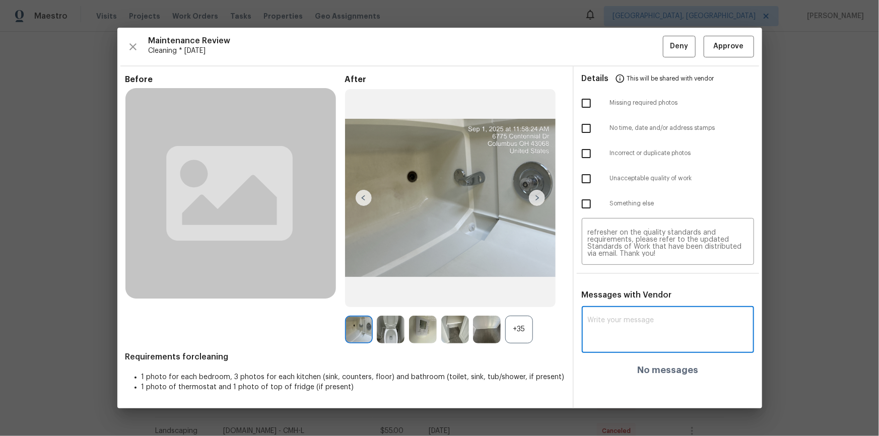
paste textarea "Maintenance Audit Team: Hello! Unfortunately, this cleaning visit completed on …"
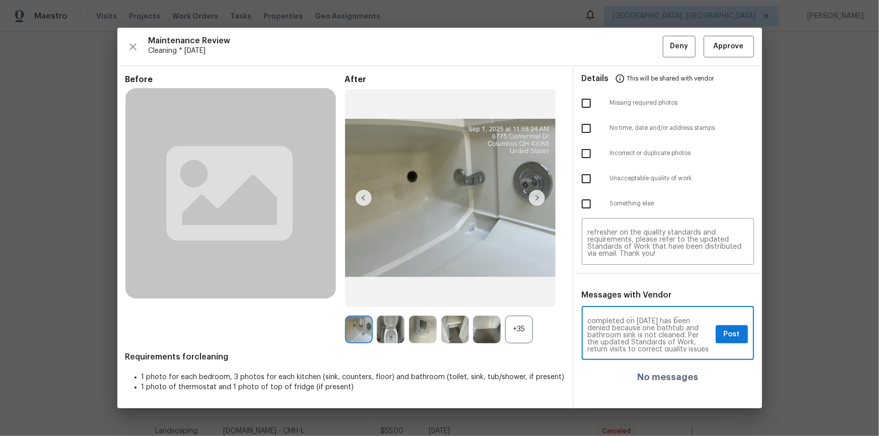
scroll to position [18, 0]
type textarea "Maintenance Audit Team: Hello! Unfortunately, this cleaning visit completed on …"
click at [595, 177] on input "checkbox" at bounding box center [586, 178] width 21 height 21
checkbox input "true"
drag, startPoint x: 721, startPoint y: 327, endPoint x: 731, endPoint y: 334, distance: 12.3
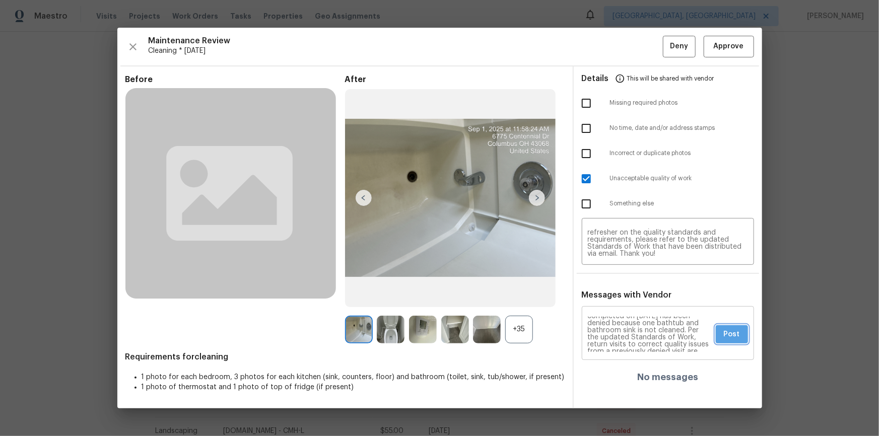
click at [722, 328] on button "Post" at bounding box center [732, 334] width 32 height 19
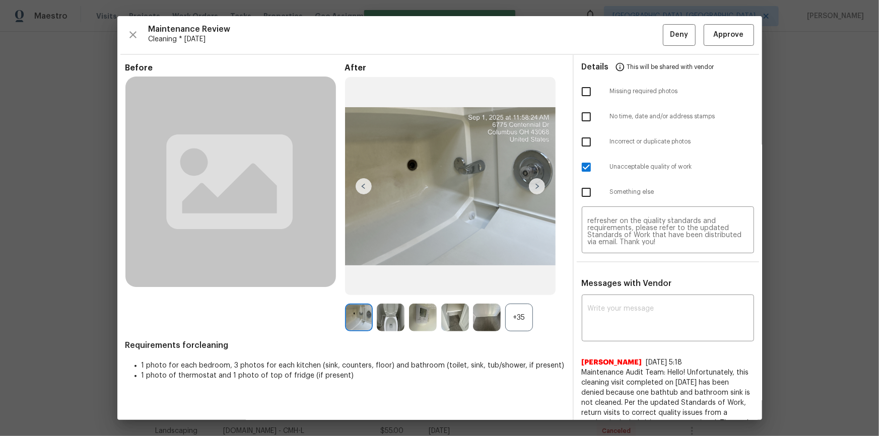
scroll to position [0, 0]
click at [682, 42] on button "Deny" at bounding box center [679, 35] width 33 height 22
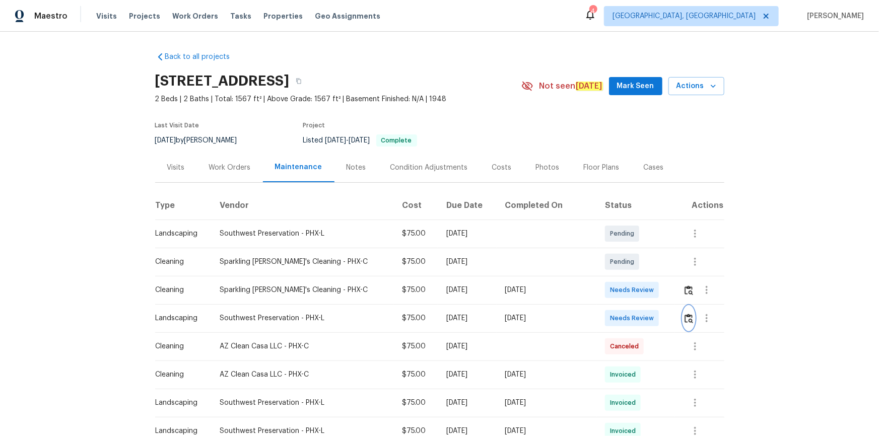
click at [685, 317] on img "button" at bounding box center [689, 319] width 9 height 10
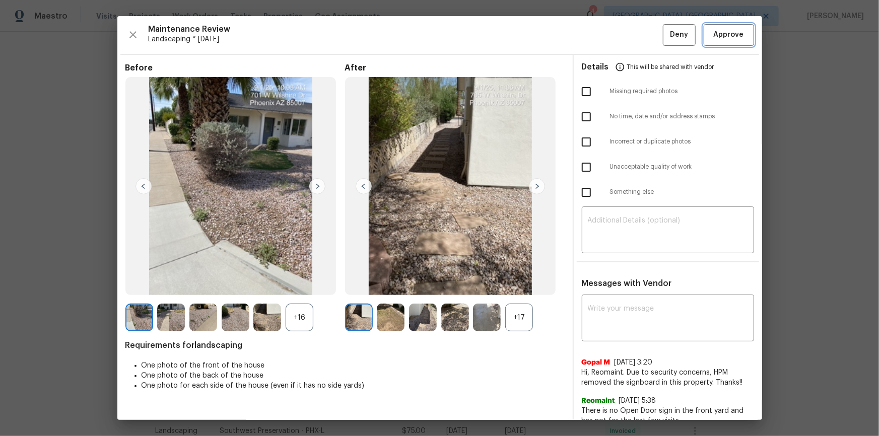
click at [740, 31] on button "Approve" at bounding box center [729, 35] width 50 height 22
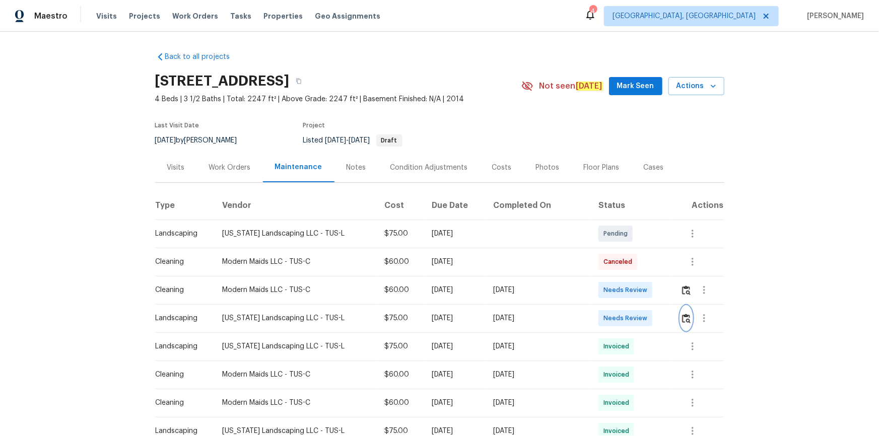
click at [625, 293] on button "button" at bounding box center [687, 318] width 12 height 24
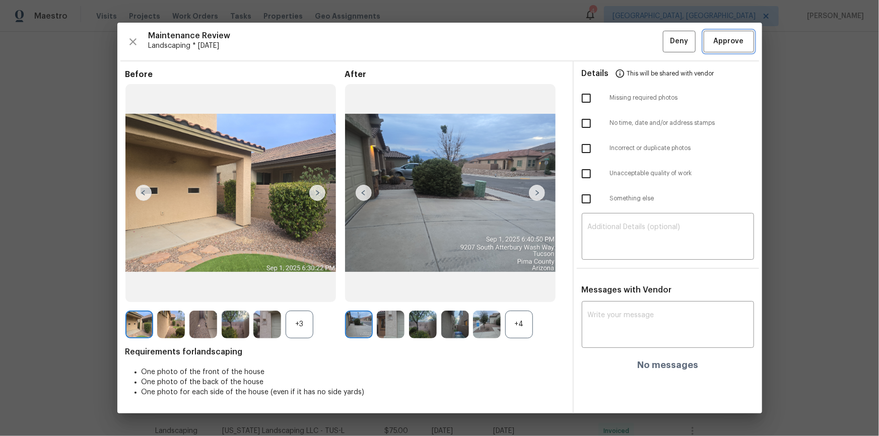
click at [625, 36] on span "Approve" at bounding box center [729, 41] width 30 height 13
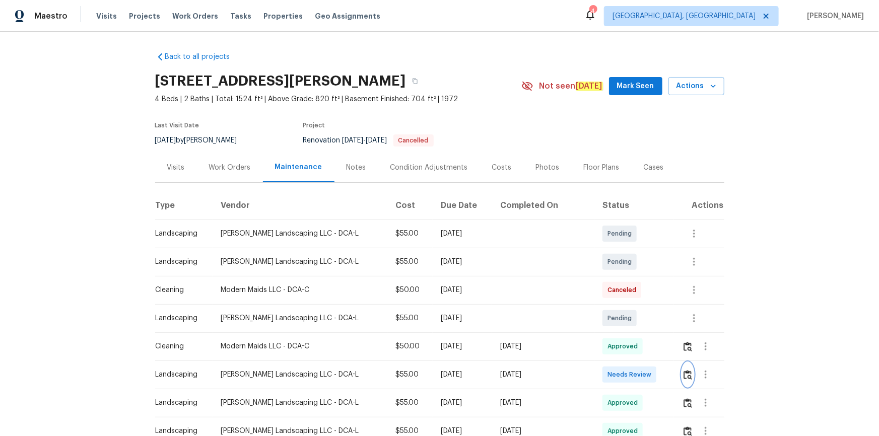
click at [625, 293] on img "button" at bounding box center [688, 375] width 9 height 10
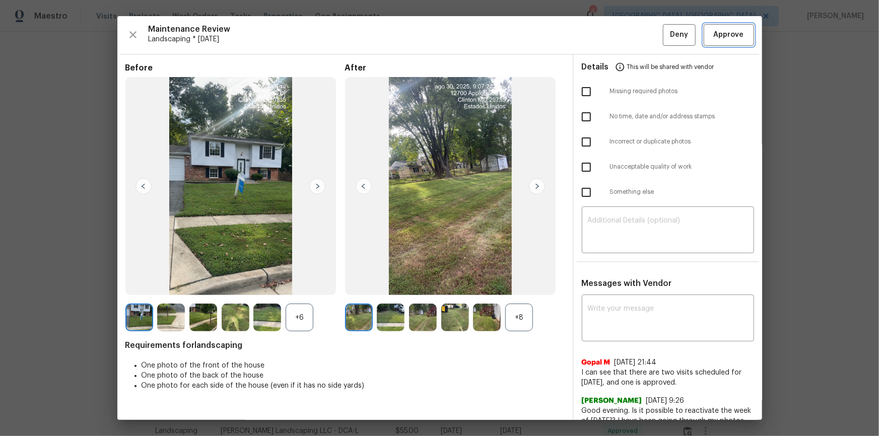
drag, startPoint x: 721, startPoint y: 34, endPoint x: 729, endPoint y: 37, distance: 8.8
click at [625, 35] on span "Approve" at bounding box center [729, 35] width 30 height 13
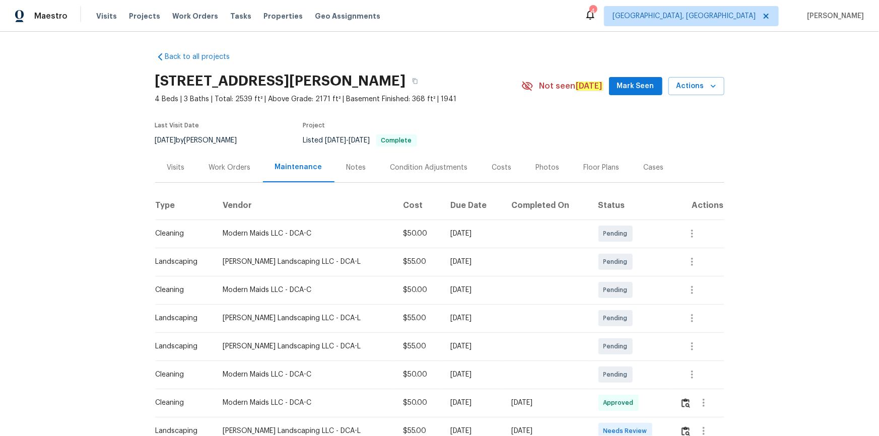
scroll to position [137, 0]
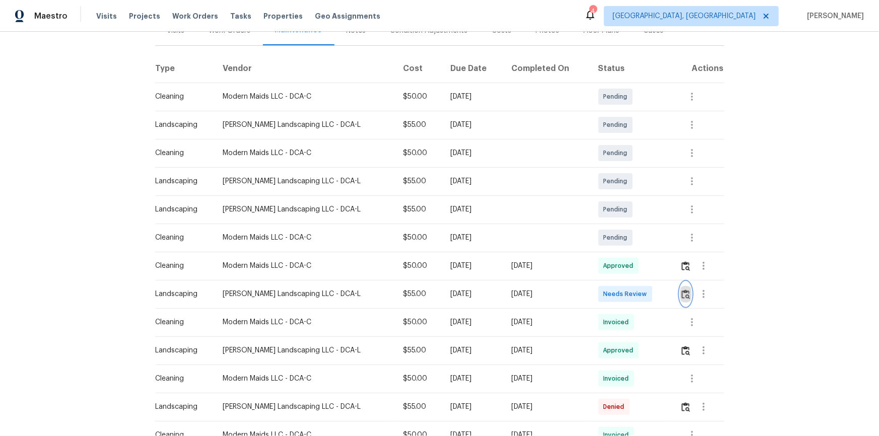
click at [625, 293] on img "button" at bounding box center [686, 295] width 9 height 10
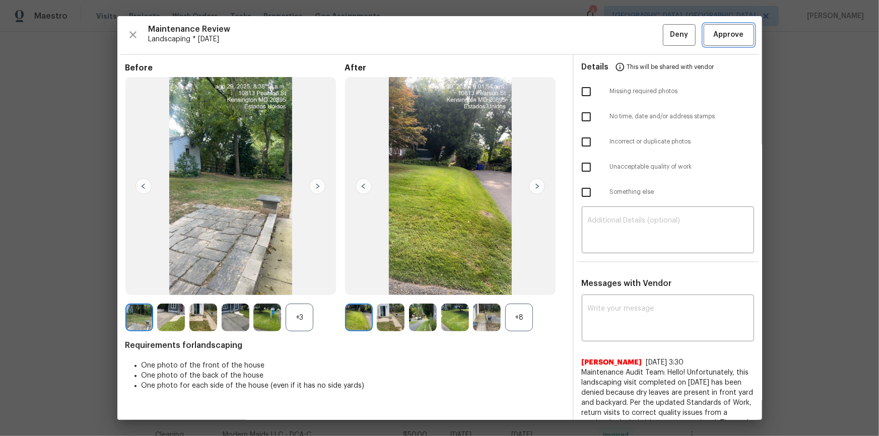
click at [625, 37] on span "Approve" at bounding box center [729, 35] width 30 height 13
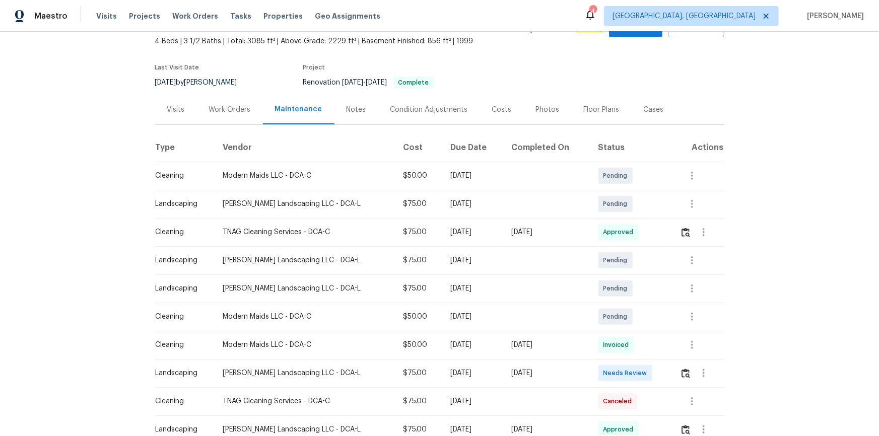
scroll to position [137, 0]
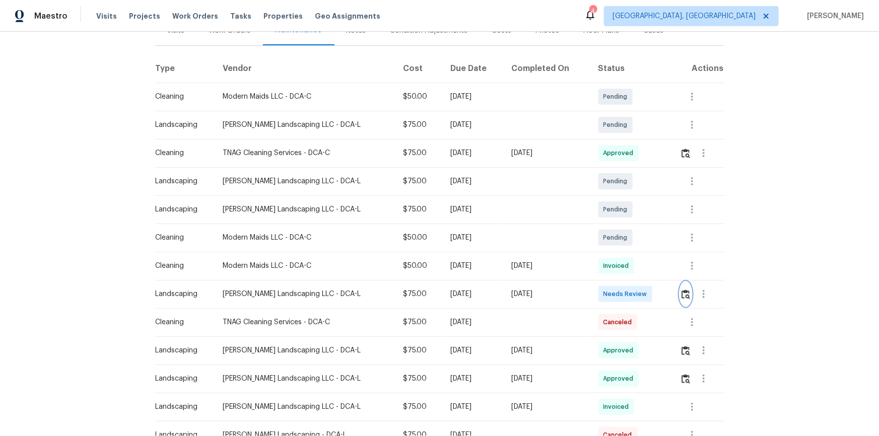
click at [625, 293] on img "button" at bounding box center [686, 295] width 9 height 10
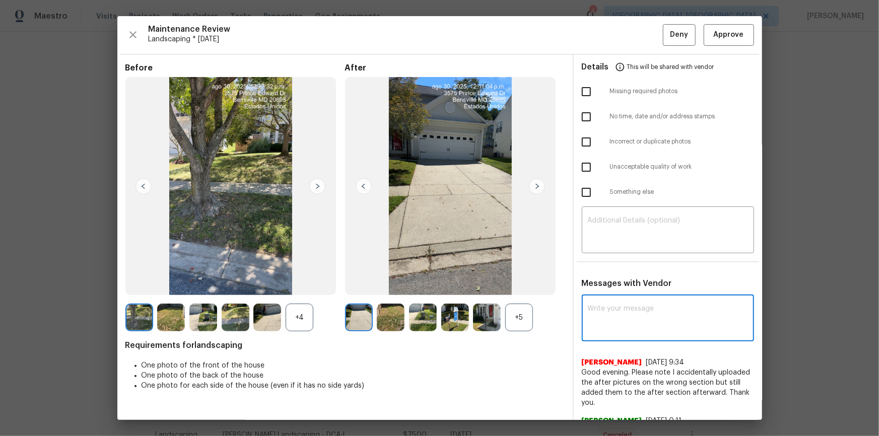
click at [623, 293] on textarea at bounding box center [668, 319] width 160 height 28
paste textarea "Maintenance Audit Team: Hello! After further review the visit has been approved…"
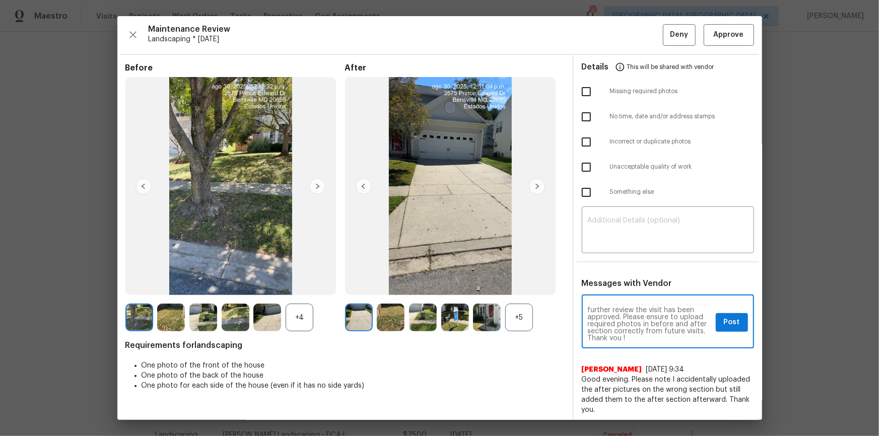
scroll to position [7, 0]
type textarea "Maintenance Audit Team: Hello! After further review the visit has been approved…"
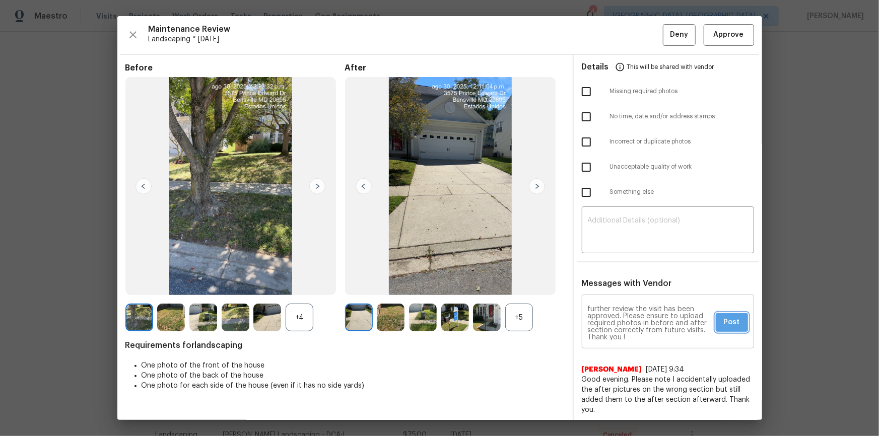
click at [625, 293] on span "Post" at bounding box center [732, 322] width 16 height 13
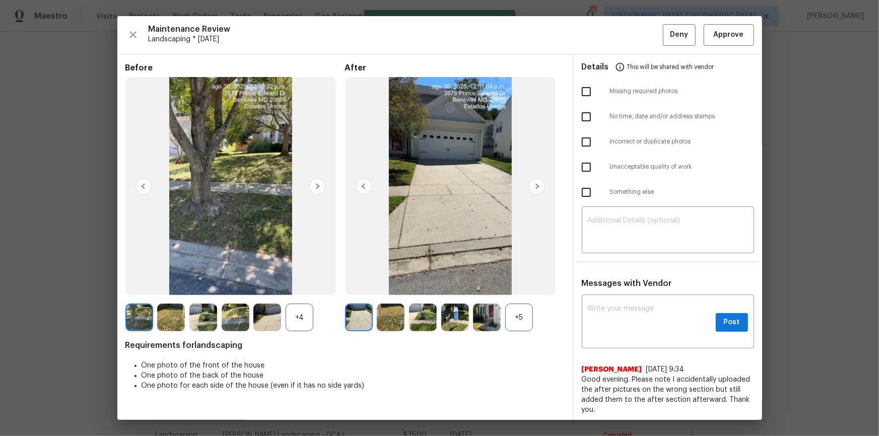
scroll to position [0, 0]
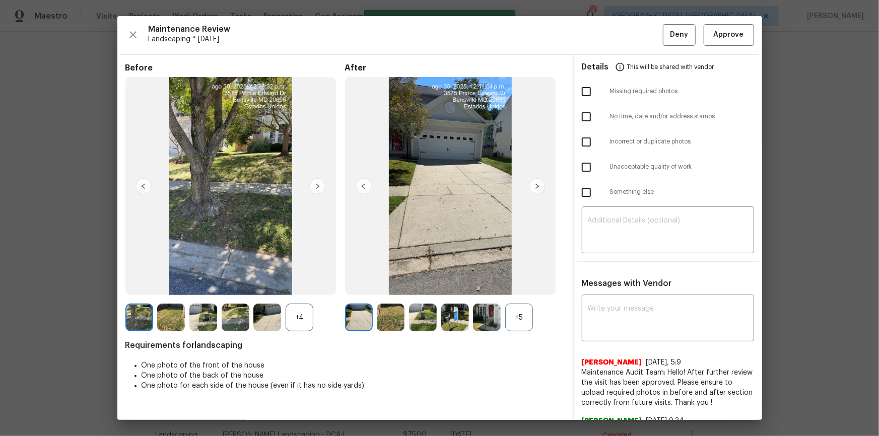
click at [625, 21] on div "Maintenance Review Landscaping * Mon, Aug 25 Deny Approve Before +4 After +5 Re…" at bounding box center [439, 218] width 645 height 404
click at [625, 44] on button "Approve" at bounding box center [729, 35] width 50 height 22
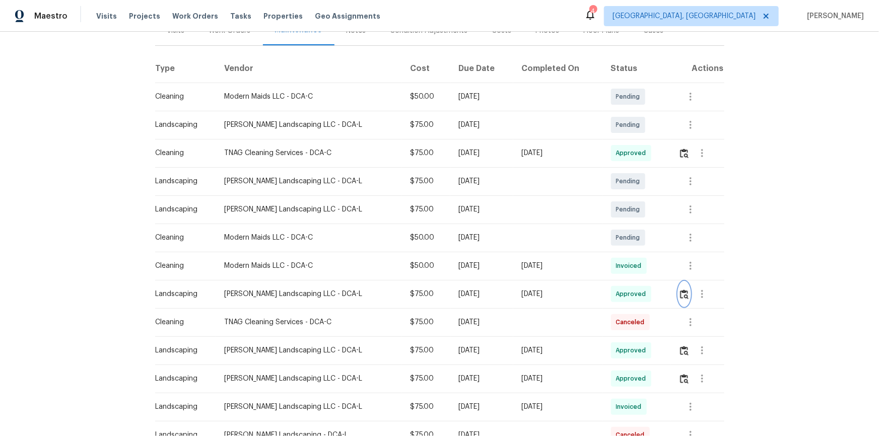
click at [625, 292] on img "button" at bounding box center [684, 295] width 9 height 10
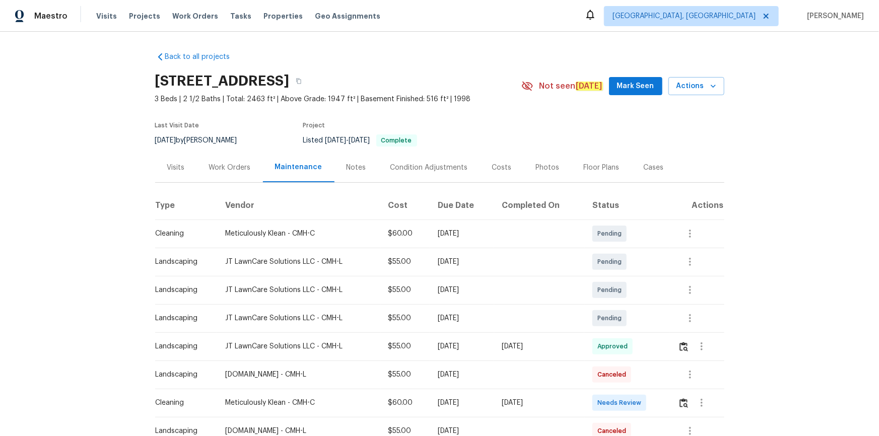
scroll to position [137, 0]
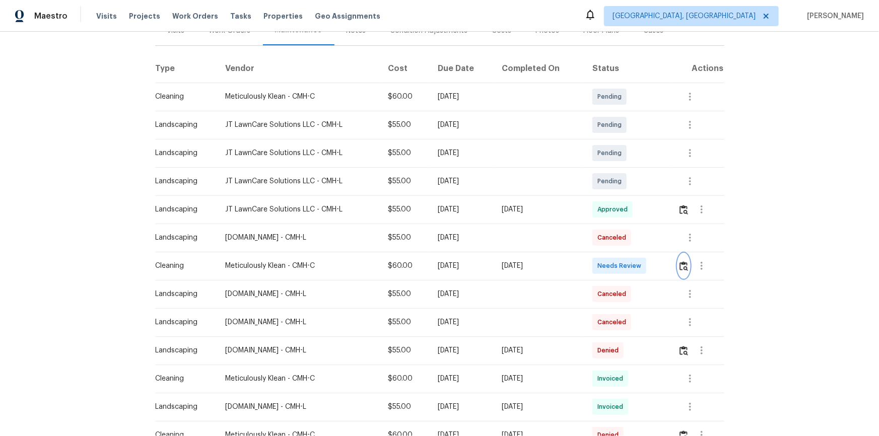
click at [680, 269] on img "button" at bounding box center [684, 266] width 9 height 10
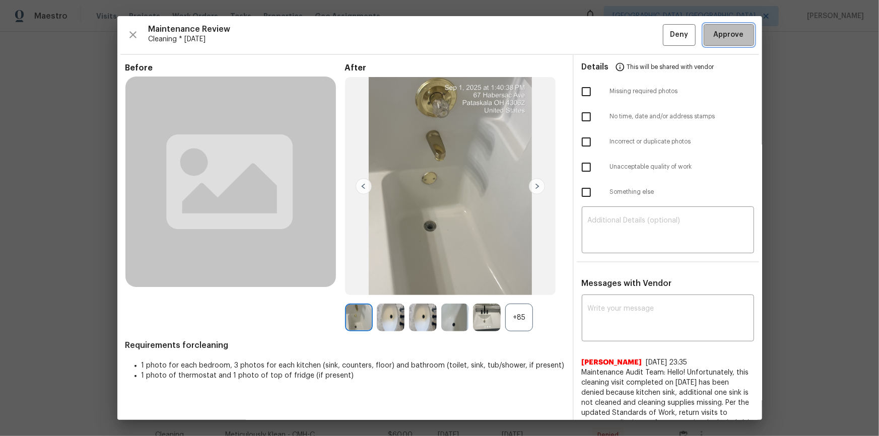
click at [732, 41] on button "Approve" at bounding box center [729, 35] width 50 height 22
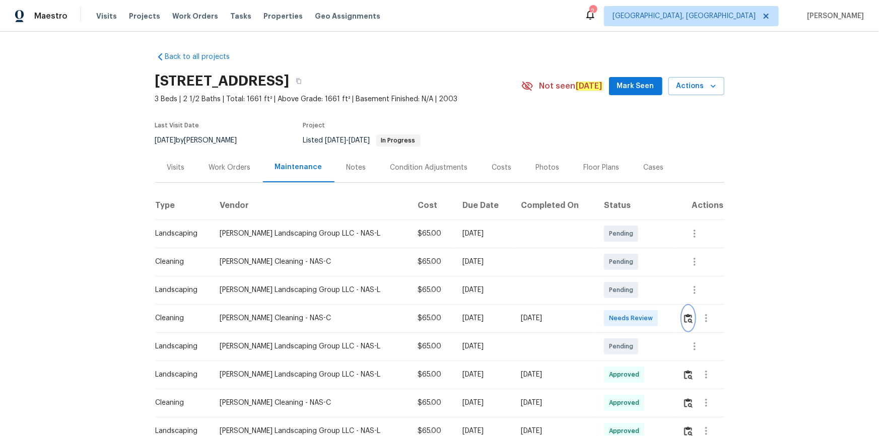
click at [685, 320] on img "button" at bounding box center [688, 319] width 9 height 10
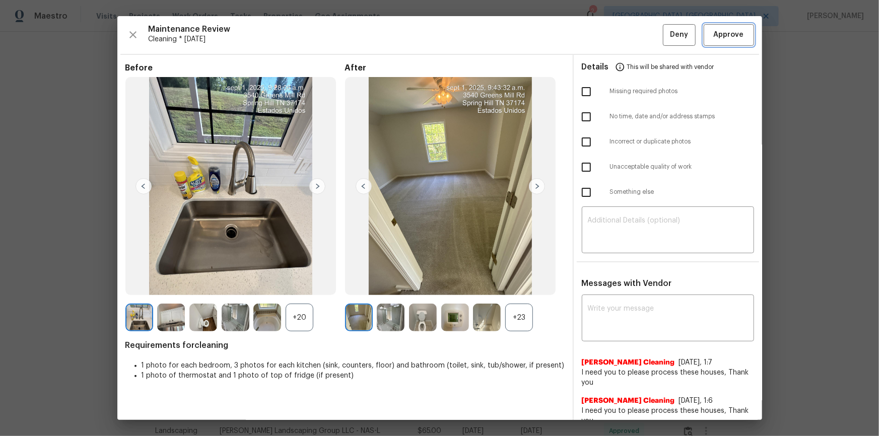
click at [734, 27] on button "Approve" at bounding box center [729, 35] width 50 height 22
